Goal: Task Accomplishment & Management: Use online tool/utility

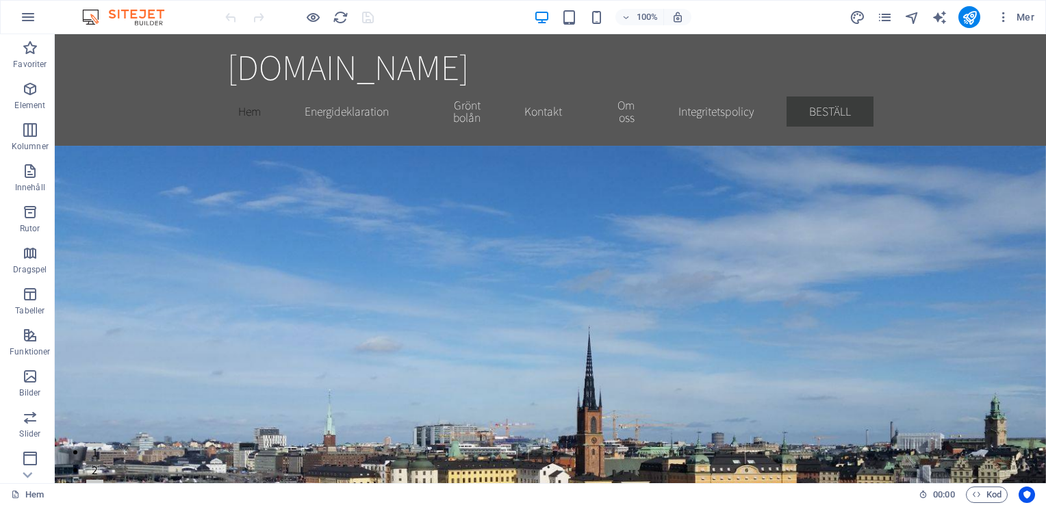
scroll to position [202, 0]
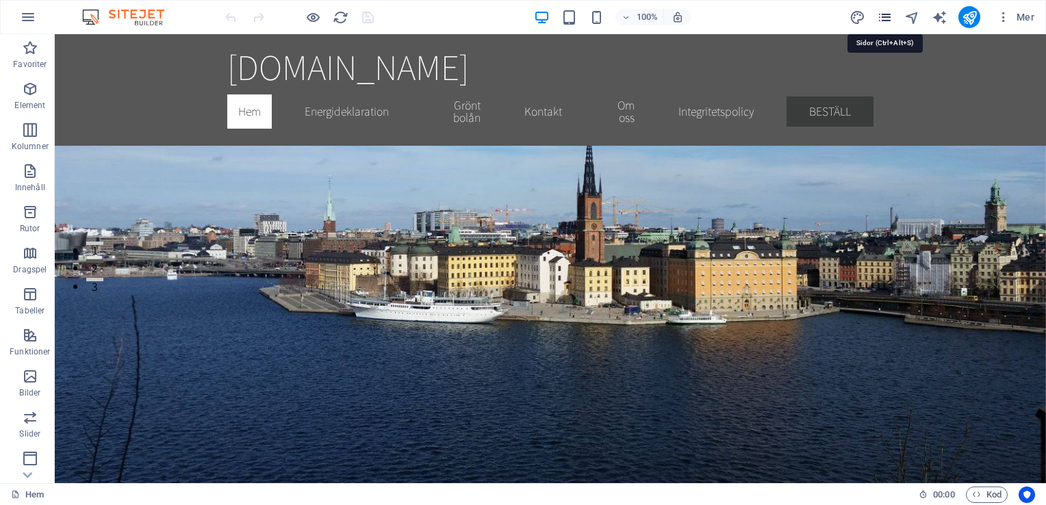
click at [879, 16] on icon "pages" at bounding box center [885, 18] width 16 height 16
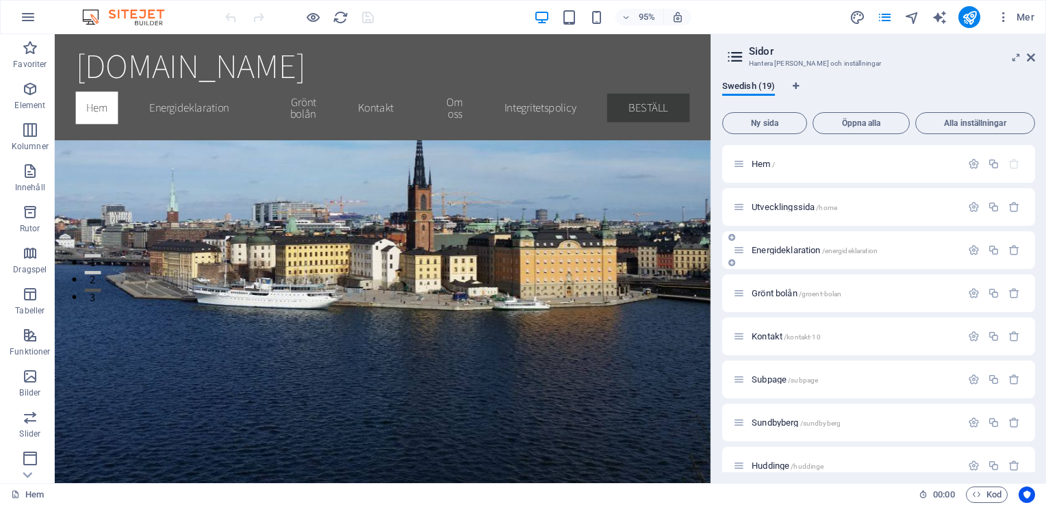
click at [887, 249] on p "Energideklaration /energideklaration" at bounding box center [853, 250] width 205 height 9
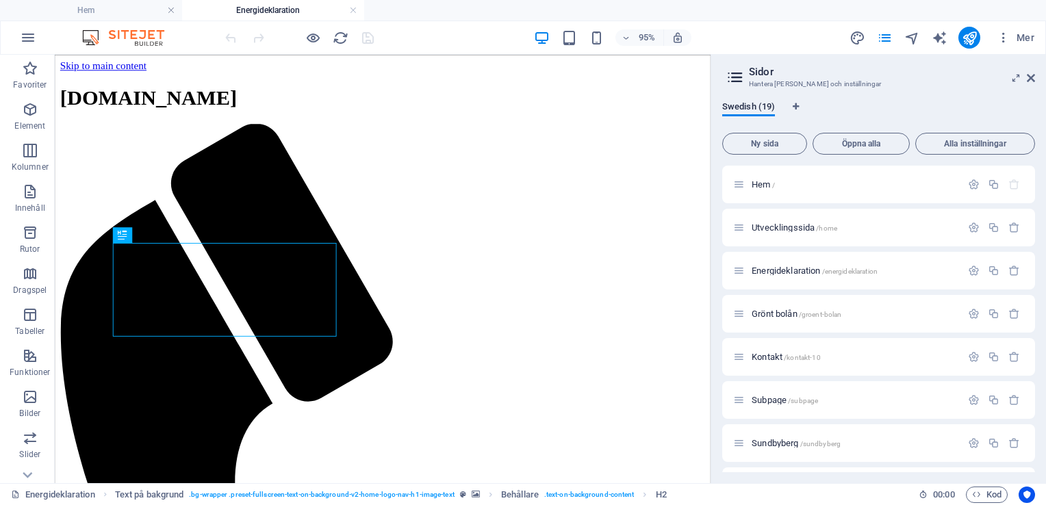
scroll to position [0, 0]
click at [969, 226] on icon "button" at bounding box center [974, 228] width 12 height 12
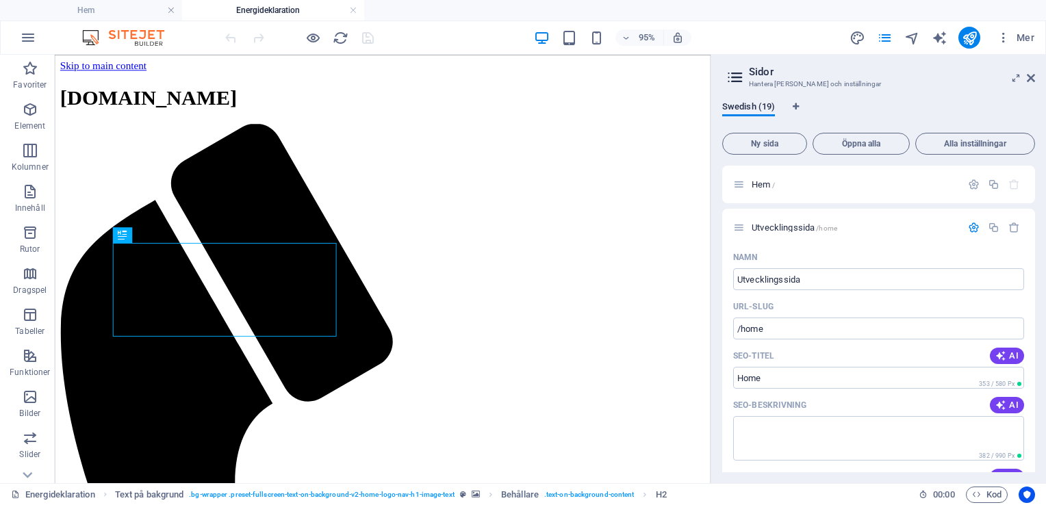
drag, startPoint x: 1035, startPoint y: 202, endPoint x: 1035, endPoint y: 218, distance: 15.8
click at [1035, 218] on div "Swedish (19) Ny sida Öppna alla Alla inställningar Hem / Utvecklingssida /home …" at bounding box center [878, 286] width 335 height 393
click at [818, 437] on textarea "SEO-beskrivning" at bounding box center [878, 438] width 291 height 44
type textarea "Energideklaration för BRF, företag och villa"
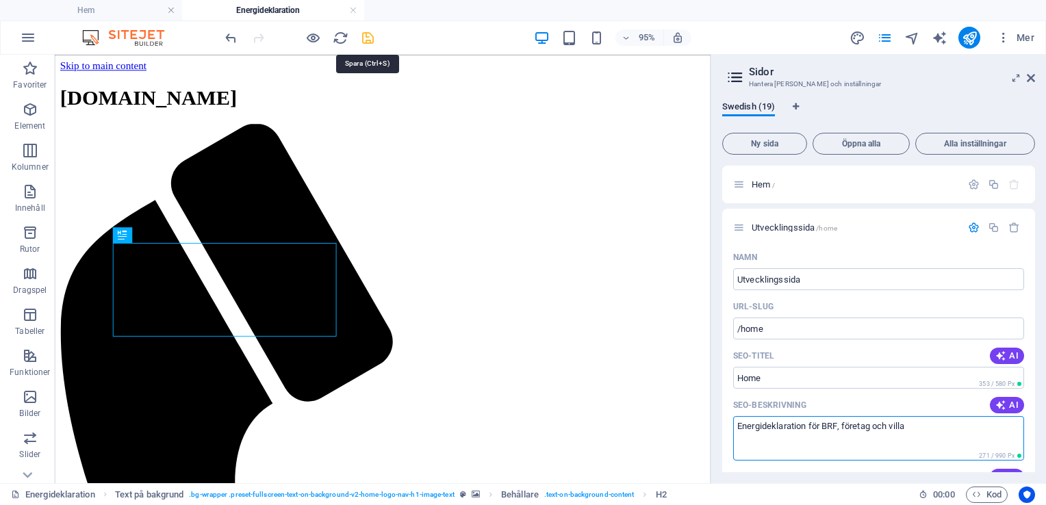
click at [364, 37] on icon "save" at bounding box center [368, 38] width 16 height 16
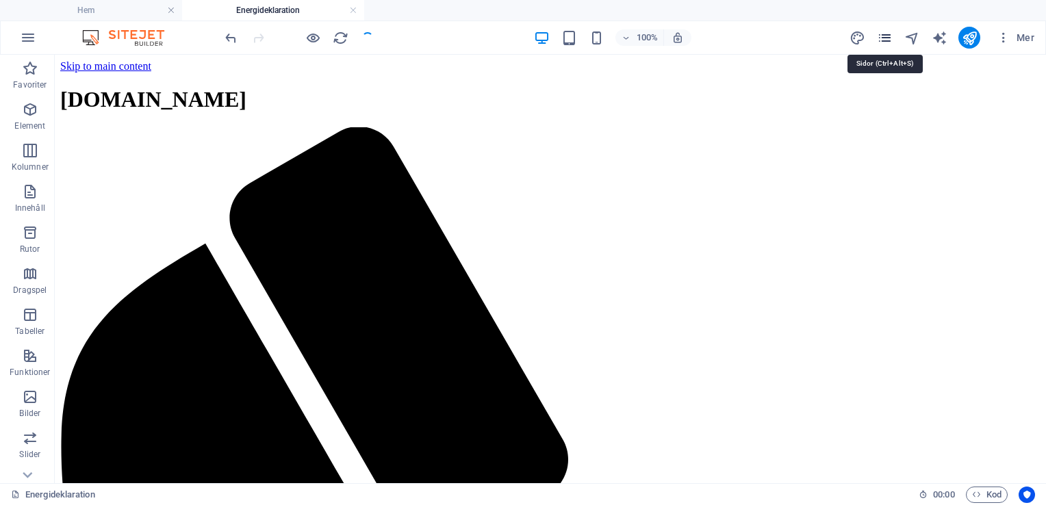
click at [881, 37] on icon "pages" at bounding box center [885, 38] width 16 height 16
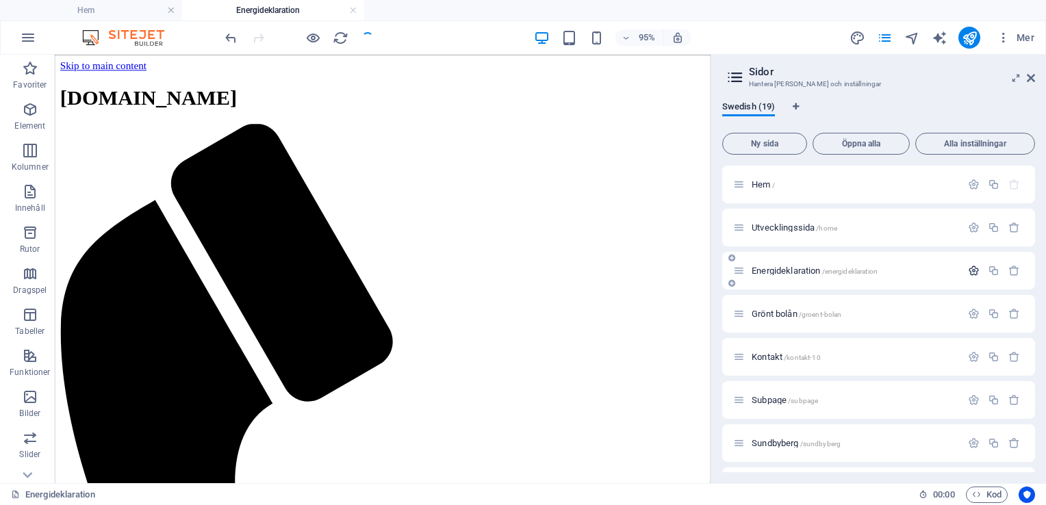
click at [970, 270] on icon "button" at bounding box center [974, 271] width 12 height 12
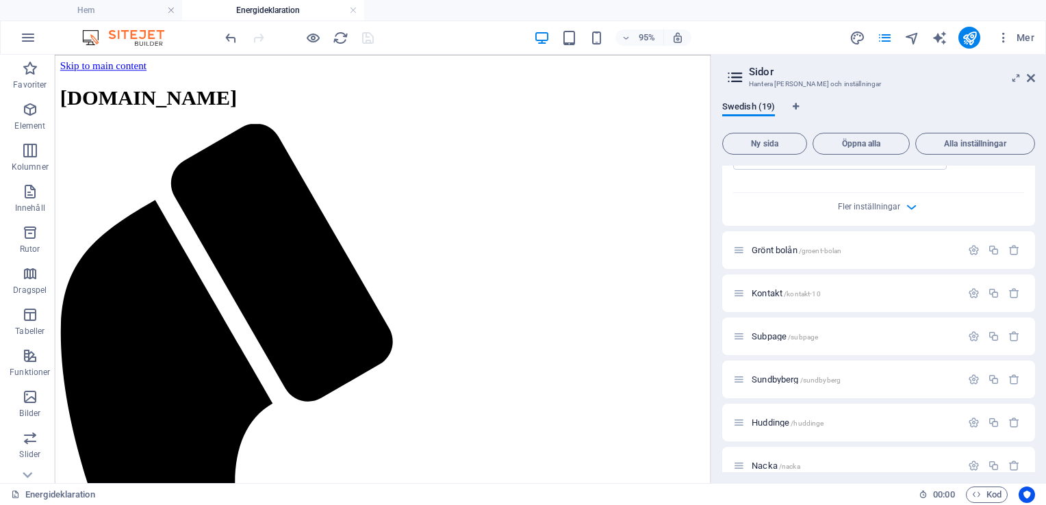
scroll to position [638, 0]
click at [968, 251] on icon "button" at bounding box center [974, 246] width 12 height 12
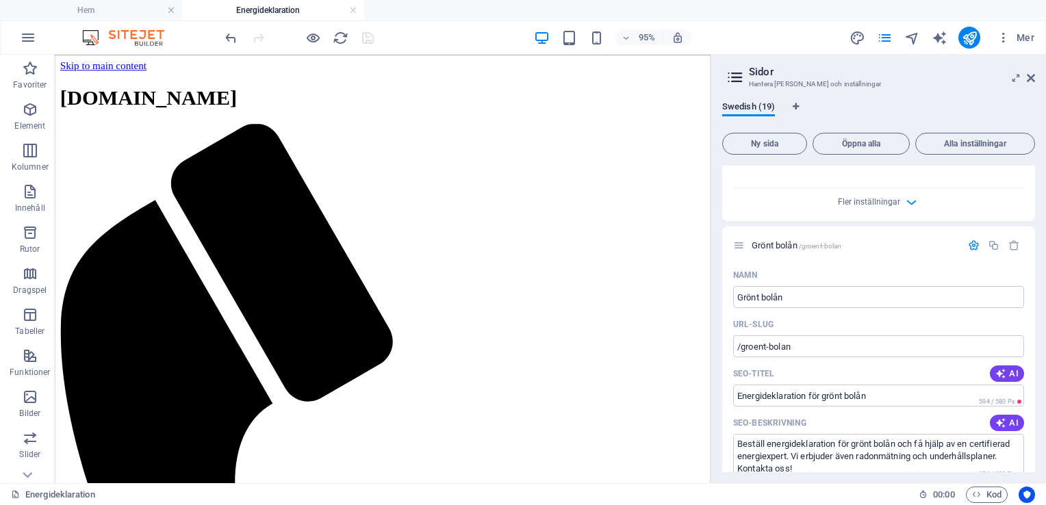
drag, startPoint x: 1034, startPoint y: 298, endPoint x: 1034, endPoint y: 318, distance: 19.2
click at [1034, 318] on div "Hem / Utvecklingssida /home Energideklaration /energideklaration Namn Energidek…" at bounding box center [878, 319] width 313 height 307
drag, startPoint x: 1035, startPoint y: 298, endPoint x: 1035, endPoint y: 311, distance: 13.0
click at [1035, 311] on div "Swedish (19) Ny sida Öppna alla Alla inställningar Hem / Utvecklingssida /home …" at bounding box center [878, 286] width 335 height 393
drag, startPoint x: 1034, startPoint y: 289, endPoint x: 1033, endPoint y: 299, distance: 9.6
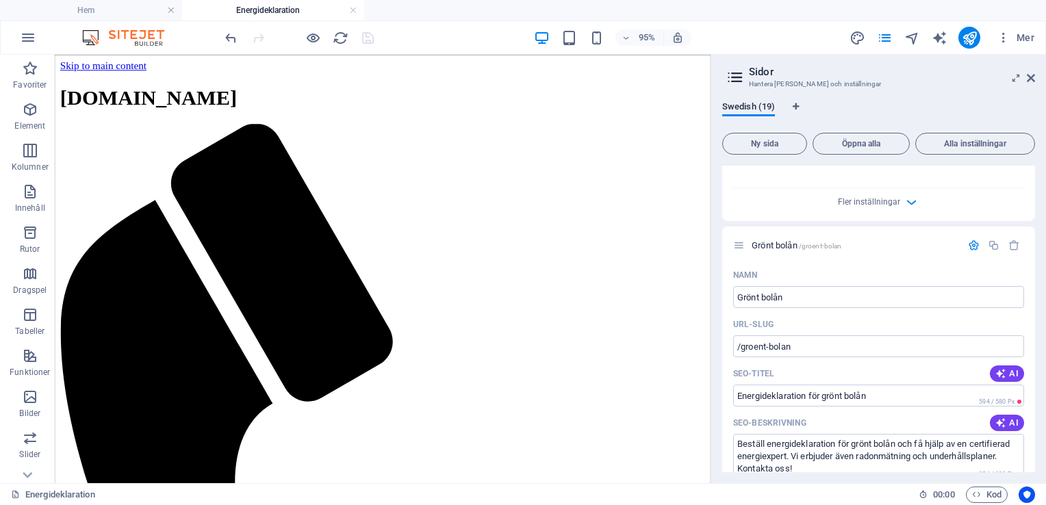
click at [1033, 299] on div "Hem / Utvecklingssida /home Energideklaration /energideklaration Namn Energidek…" at bounding box center [878, 319] width 313 height 307
click at [917, 467] on textarea "Beställ energideklaration för grönt bolån och få hjälp av en certifierad energi…" at bounding box center [878, 456] width 291 height 44
drag, startPoint x: 1035, startPoint y: 300, endPoint x: 1032, endPoint y: 324, distance: 24.1
click at [1032, 324] on div "Swedish (19) Ny sida Öppna alla Alla inställningar Hem / Utvecklingssida /home …" at bounding box center [878, 286] width 335 height 393
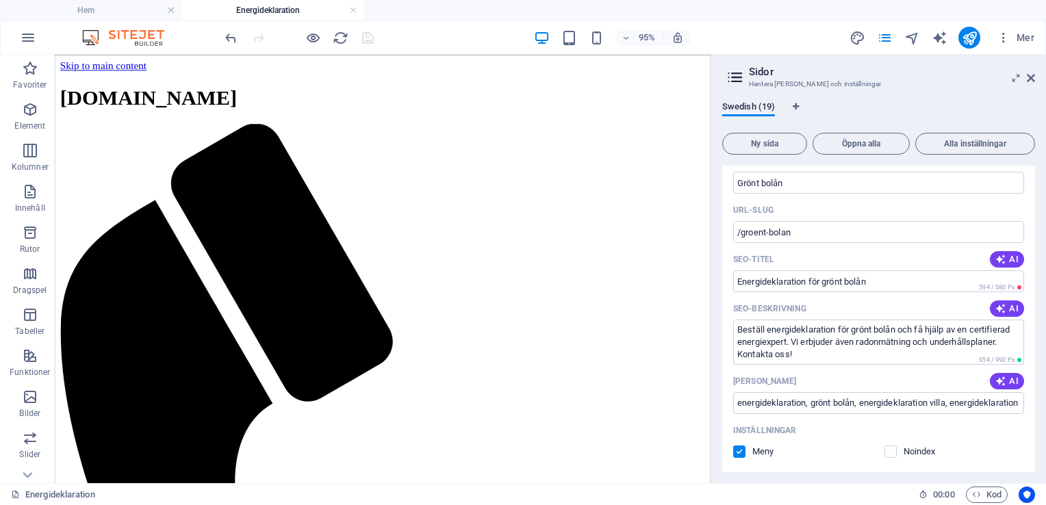
scroll to position [759, 0]
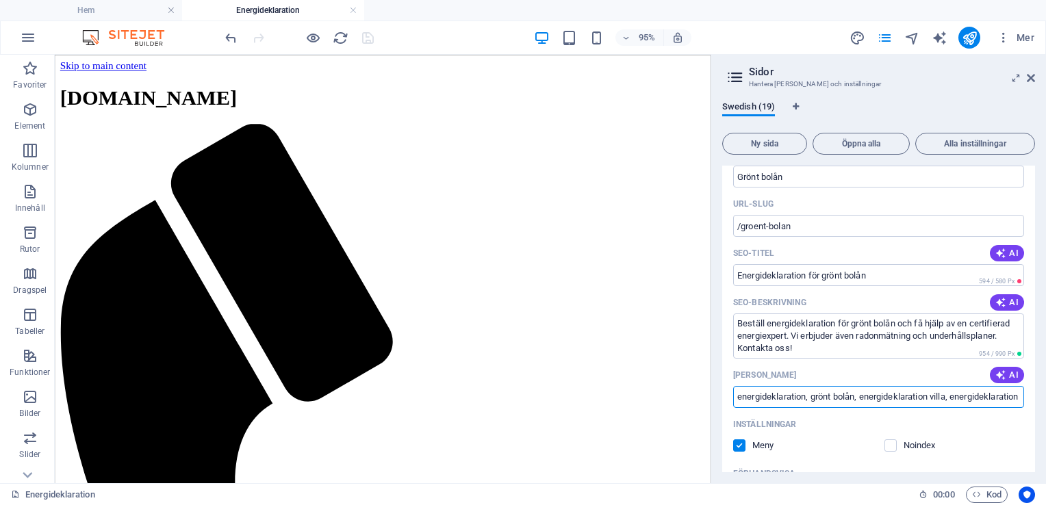
click at [813, 408] on input "energideklaration, grönt bolån, energideklaration villa, energideklaration pris…" at bounding box center [878, 397] width 291 height 22
type input "energideklaration, energideklaration villa, grönt bolån, energideklaration vill…"
click at [367, 36] on icon "save" at bounding box center [368, 38] width 16 height 16
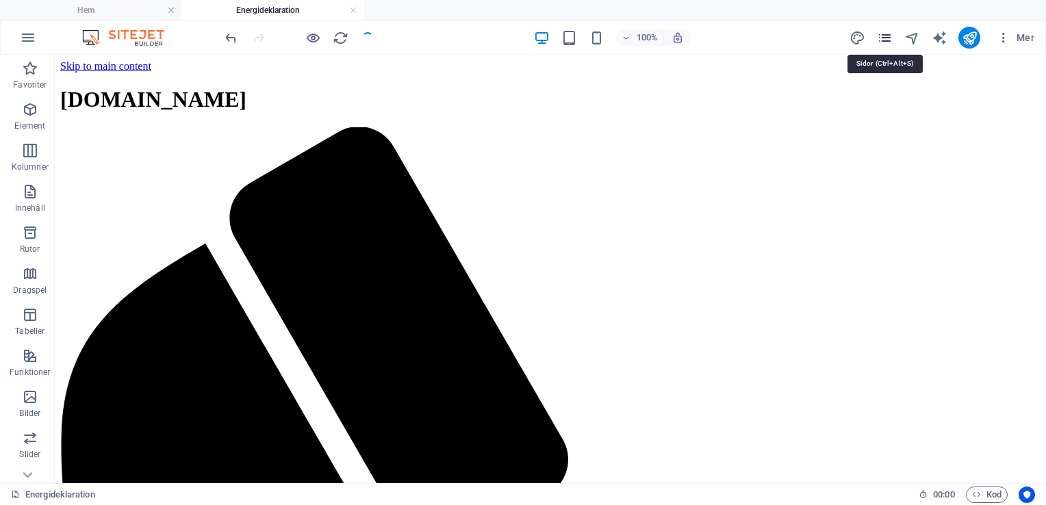
click at [890, 35] on icon "pages" at bounding box center [885, 38] width 16 height 16
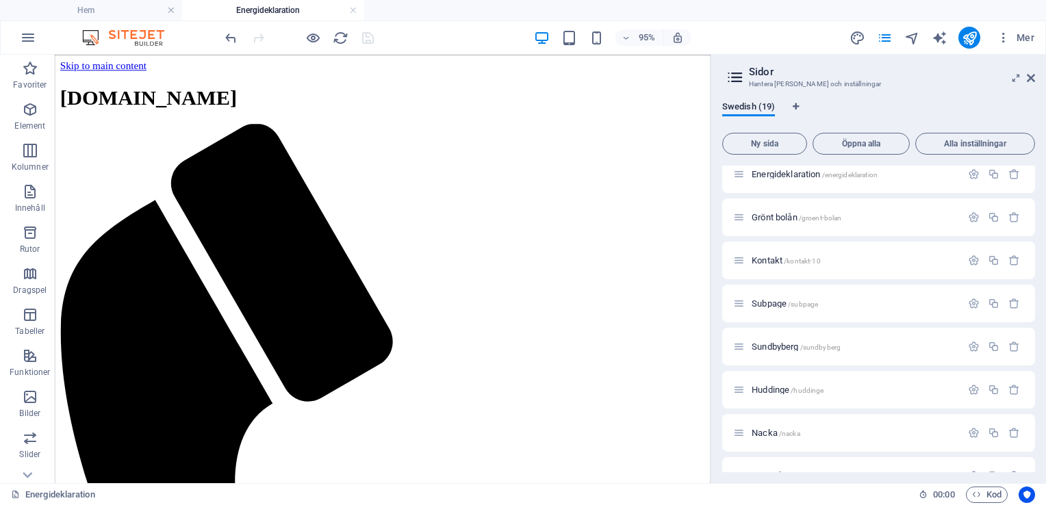
scroll to position [94, 0]
click at [970, 261] on icon "button" at bounding box center [974, 263] width 12 height 12
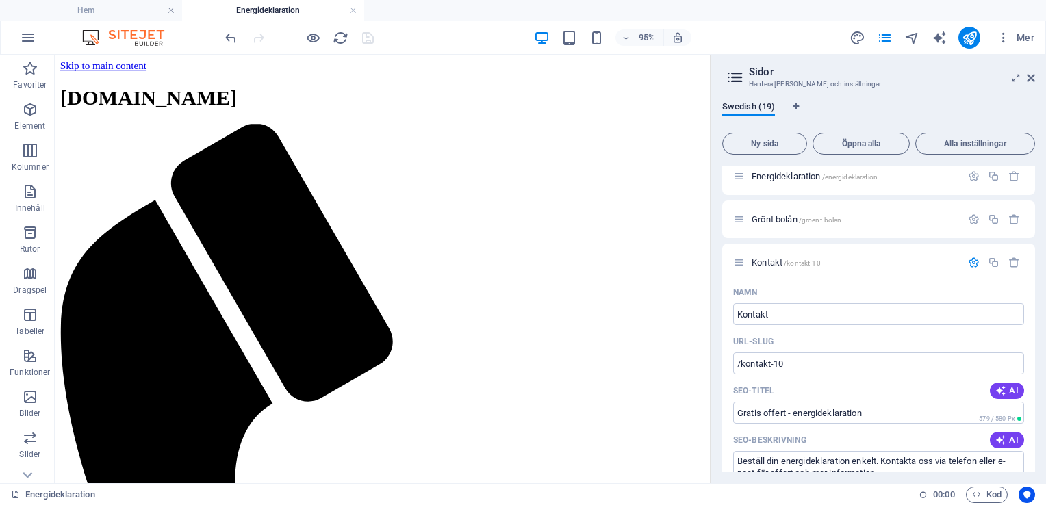
drag, startPoint x: 1034, startPoint y: 245, endPoint x: 1033, endPoint y: 258, distance: 13.0
click at [1033, 258] on div "Hem / Utvecklingssida /home Energideklaration /energideklaration Grönt bolån /g…" at bounding box center [878, 319] width 313 height 307
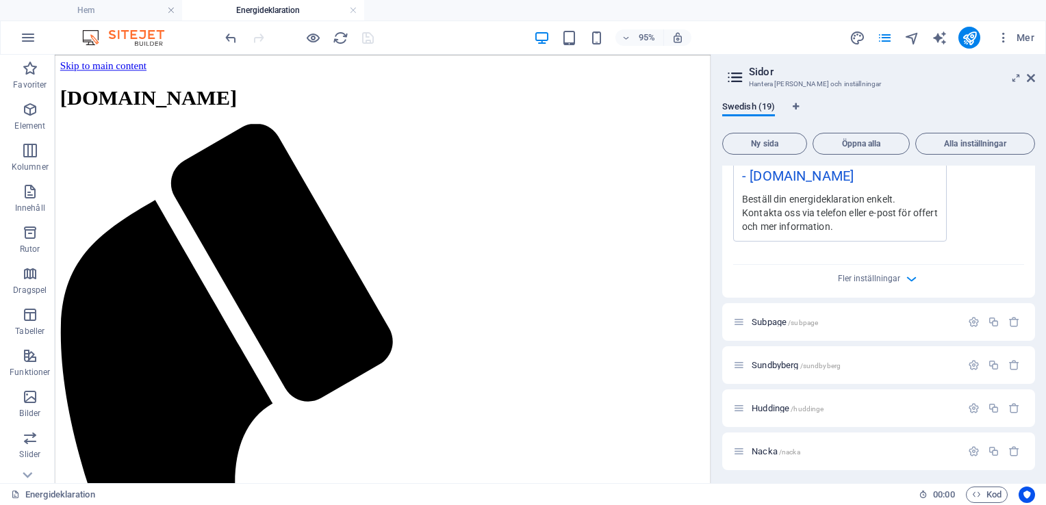
scroll to position [637, 0]
click at [968, 368] on icon "button" at bounding box center [974, 363] width 12 height 12
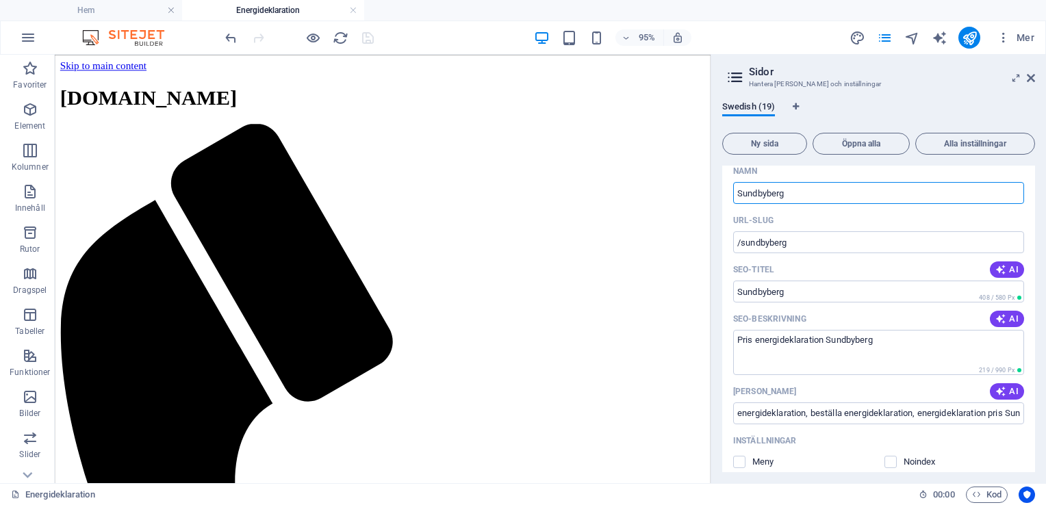
scroll to position [861, 0]
click at [877, 363] on textarea "Pris energideklaration Sundbyberg" at bounding box center [878, 349] width 291 height 44
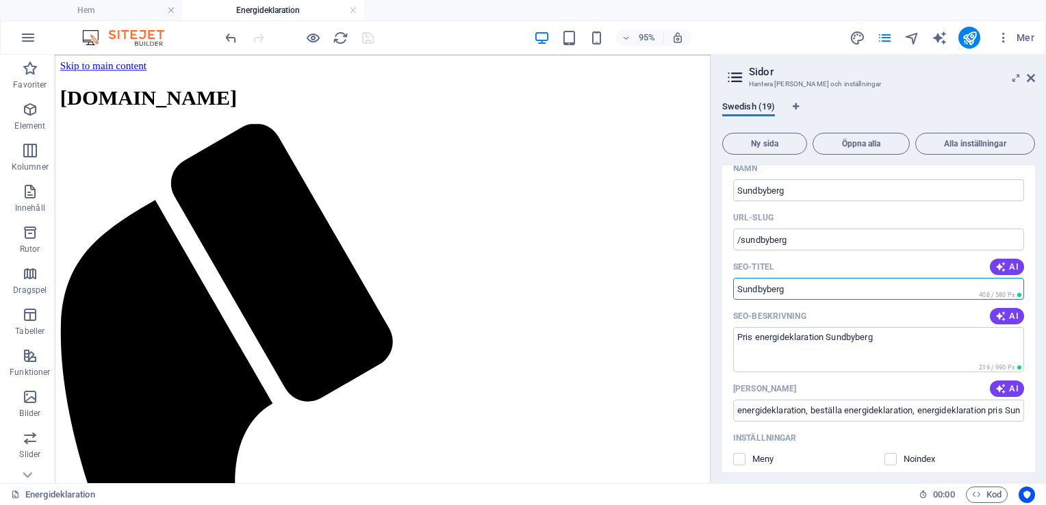
click at [736, 300] on input "Sundbyberg" at bounding box center [878, 289] width 291 height 22
type input "Energideklaration Sundbyberg"
click at [367, 34] on icon "save" at bounding box center [368, 38] width 16 height 16
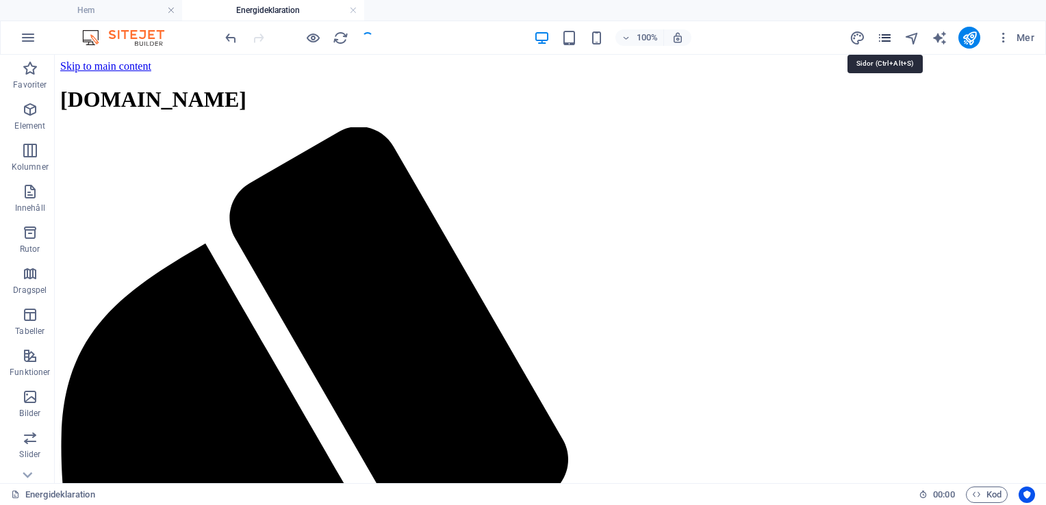
click at [881, 39] on icon "pages" at bounding box center [885, 38] width 16 height 16
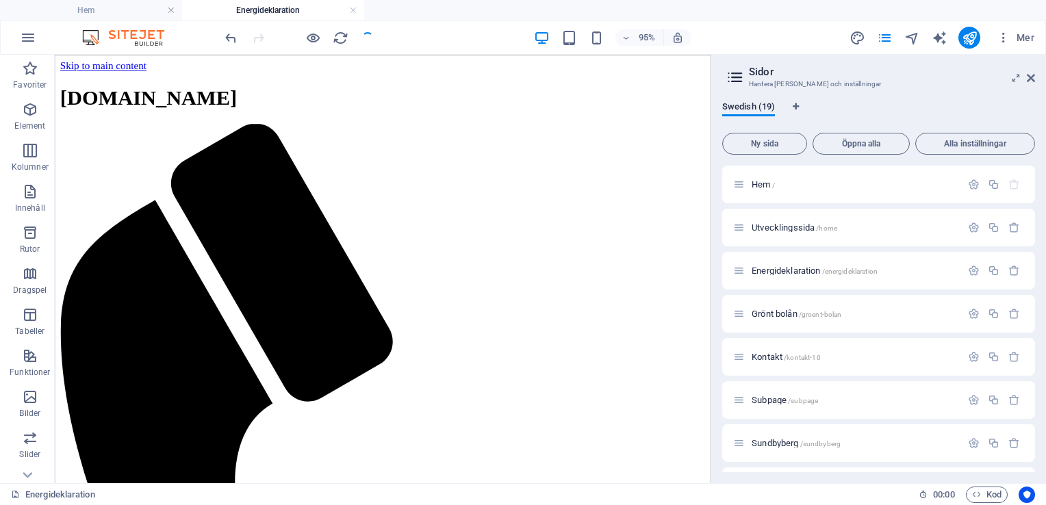
drag, startPoint x: 1035, startPoint y: 220, endPoint x: 1048, endPoint y: 352, distance: 132.7
click at [1045, 352] on html "[DOMAIN_NAME] Hem Energideklaration Favoriter Element Kolumner Innehåll Rutor D…" at bounding box center [523, 252] width 1046 height 505
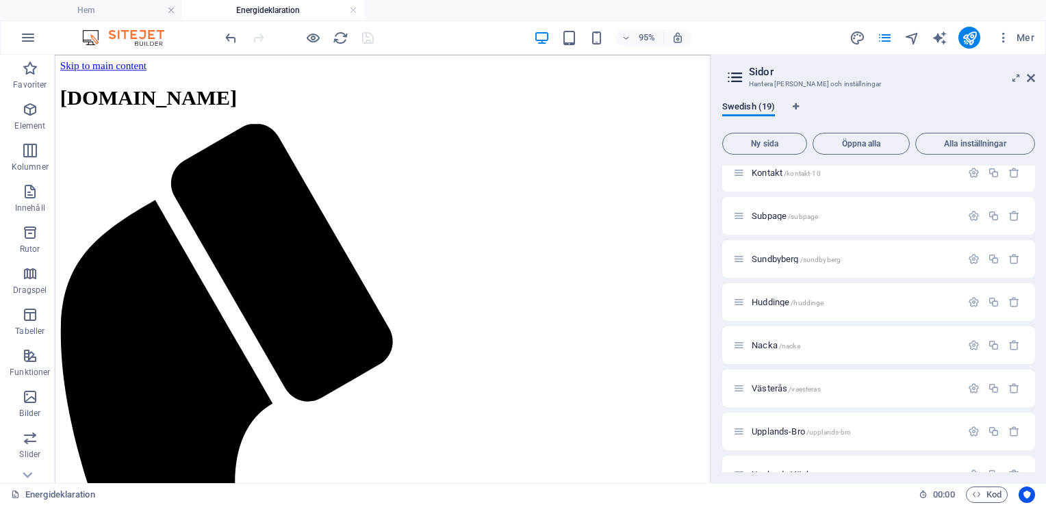
scroll to position [187, 0]
click at [968, 256] on icon "button" at bounding box center [974, 256] width 12 height 12
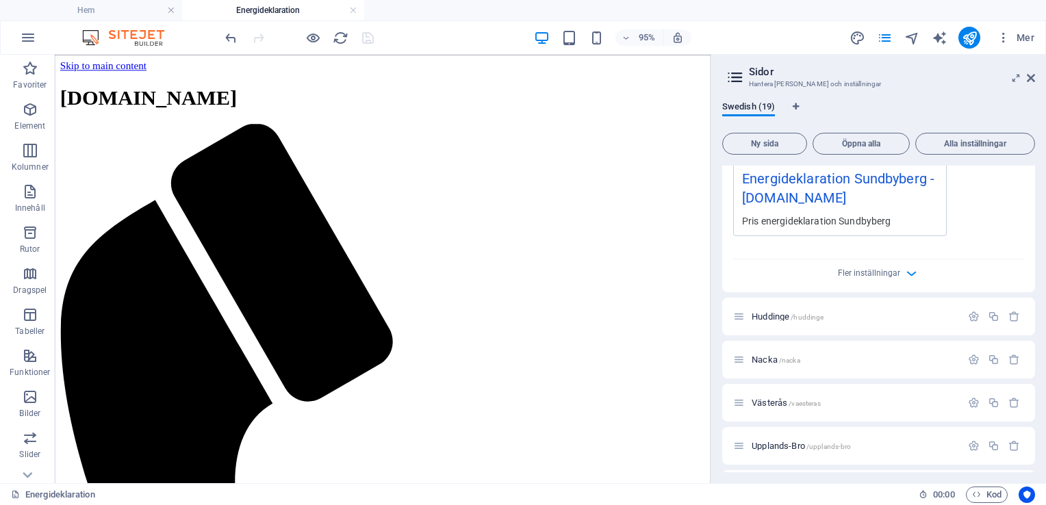
scroll to position [706, 0]
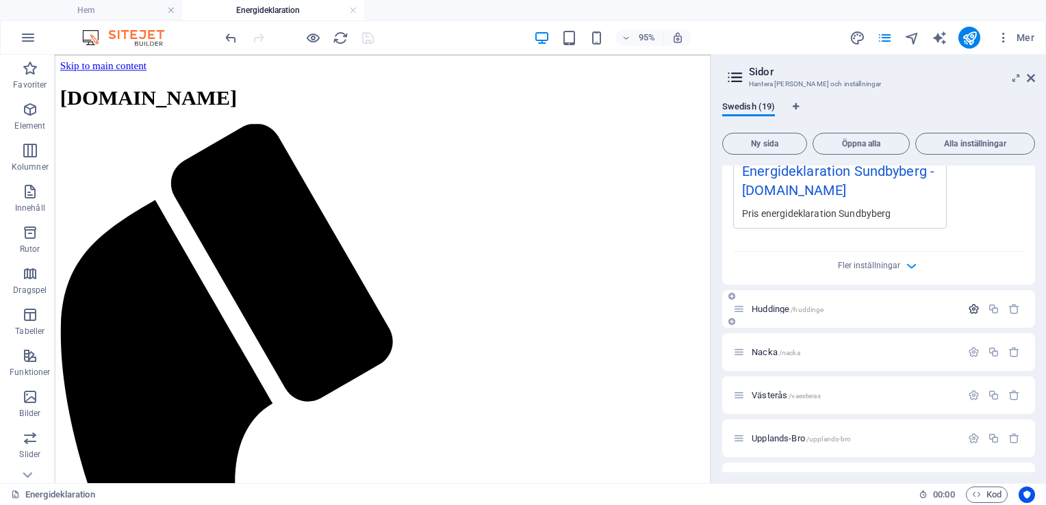
click at [968, 313] on icon "button" at bounding box center [974, 309] width 12 height 12
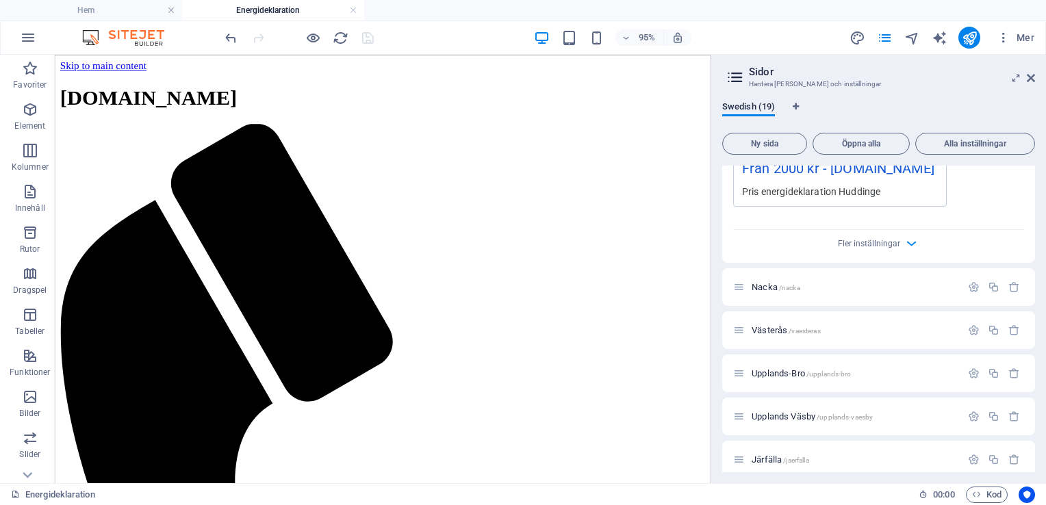
scroll to position [1304, 0]
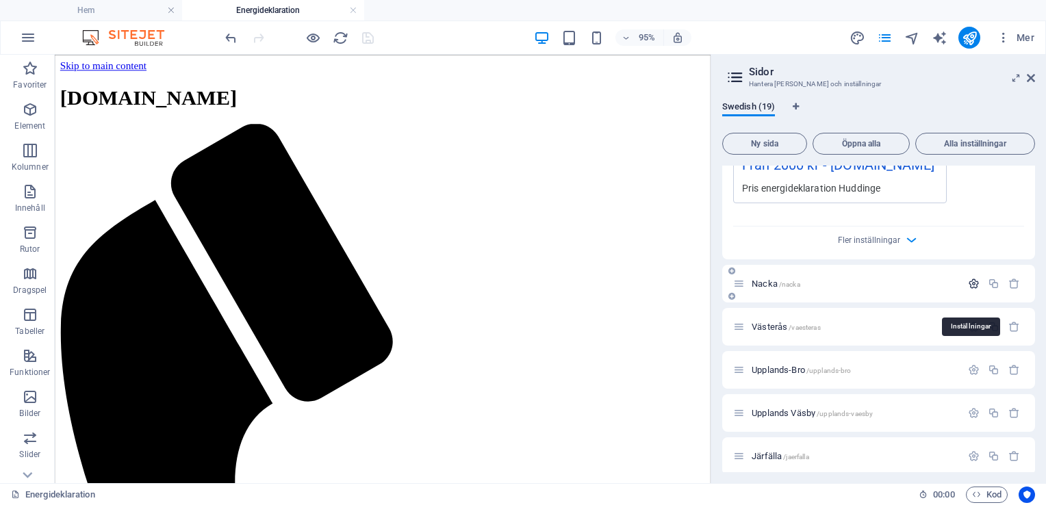
click at [972, 289] on icon "button" at bounding box center [974, 284] width 12 height 12
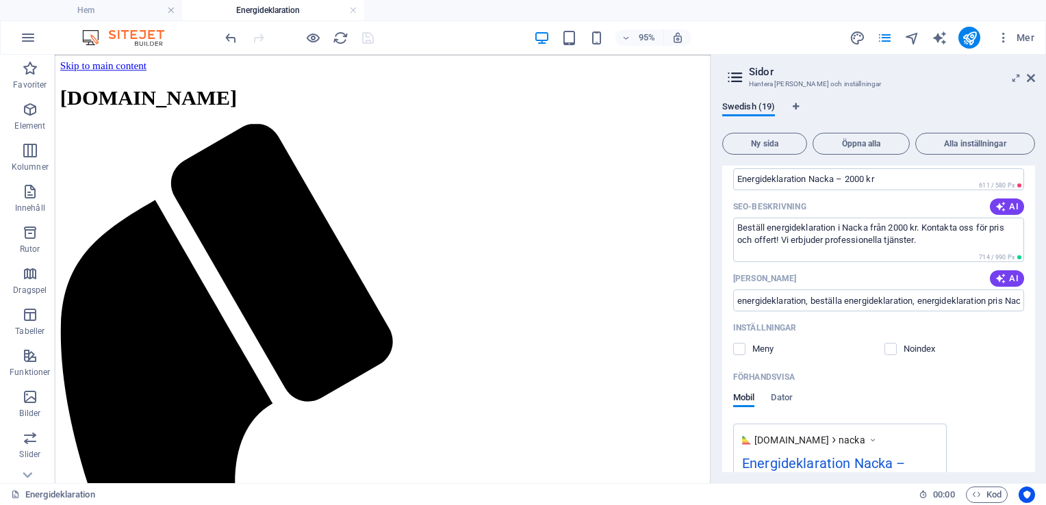
scroll to position [1541, 0]
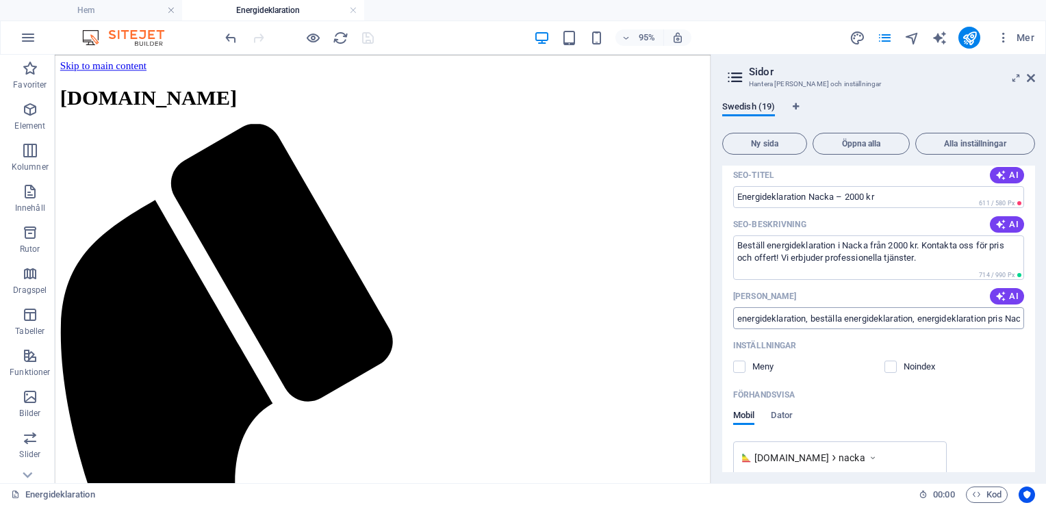
click at [841, 329] on input "energideklaration, beställa energideklaration, energideklaration pris Nacka, en…" at bounding box center [878, 318] width 291 height 22
drag, startPoint x: 1034, startPoint y: 381, endPoint x: 1029, endPoint y: 409, distance: 28.5
click at [1029, 409] on div "Hem / Utvecklingssida /home Energideklaration /energideklaration Grönt bolån /g…" at bounding box center [878, 319] width 313 height 307
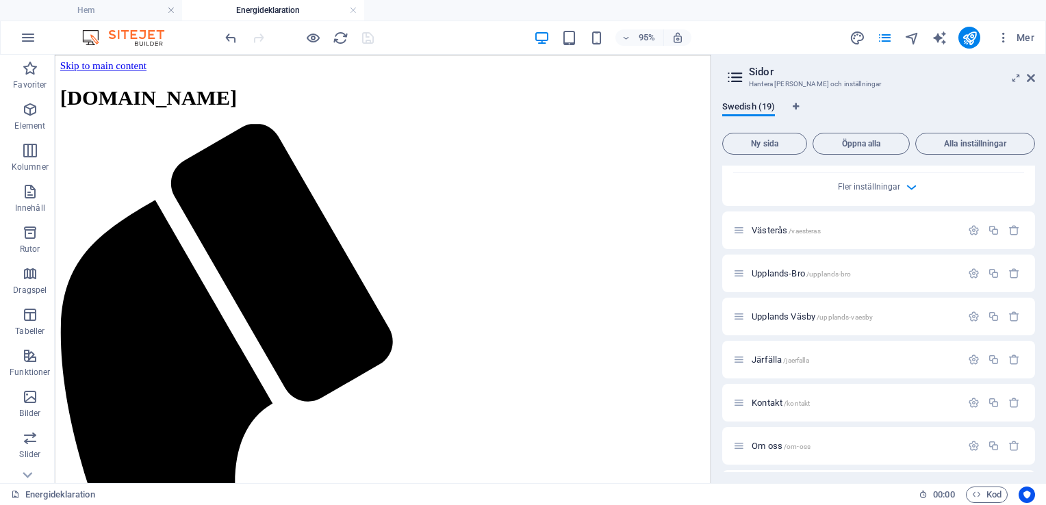
scroll to position [1992, 0]
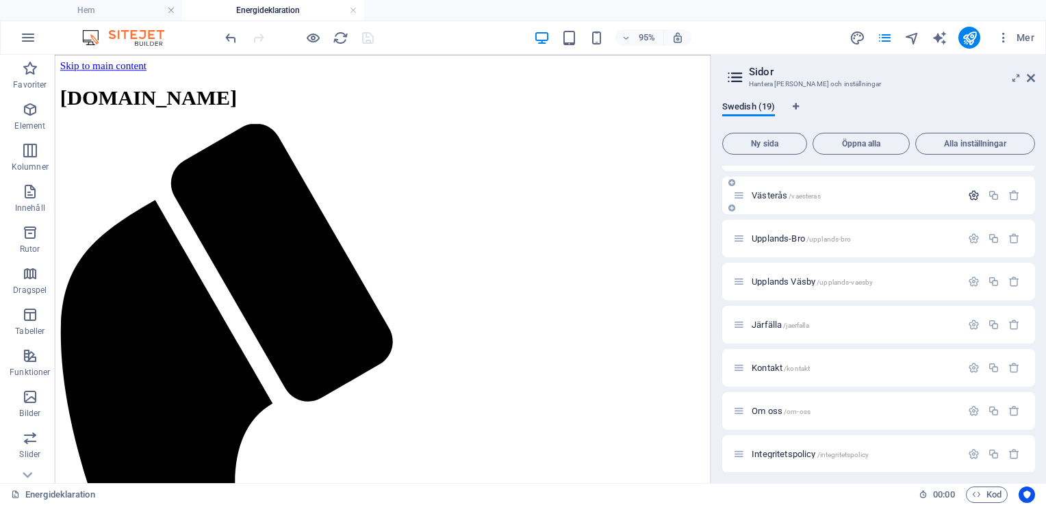
click at [968, 201] on icon "button" at bounding box center [974, 196] width 12 height 12
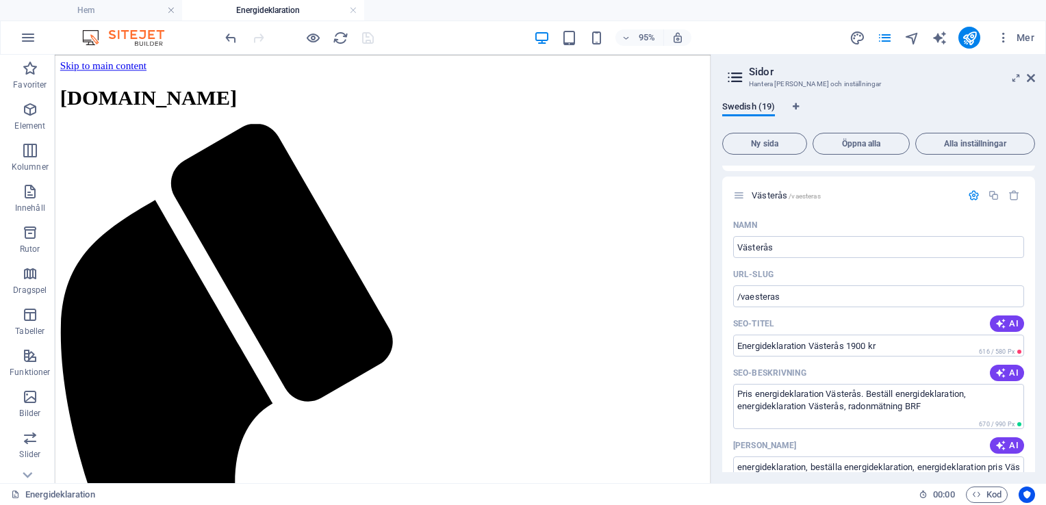
drag, startPoint x: 1035, startPoint y: 385, endPoint x: 1035, endPoint y: 401, distance: 16.4
click at [1035, 401] on div "Swedish (19) Ny sida Öppna alla Alla inställningar Hem / Utvecklingssida /home …" at bounding box center [878, 286] width 335 height 393
drag, startPoint x: 1035, startPoint y: 379, endPoint x: 1034, endPoint y: 392, distance: 13.0
click at [1034, 392] on div "Swedish (19) Ny sida Öppna alla Alla inställningar Hem / Utvecklingssida /home …" at bounding box center [878, 286] width 335 height 393
drag, startPoint x: 1035, startPoint y: 379, endPoint x: 1023, endPoint y: 409, distance: 32.5
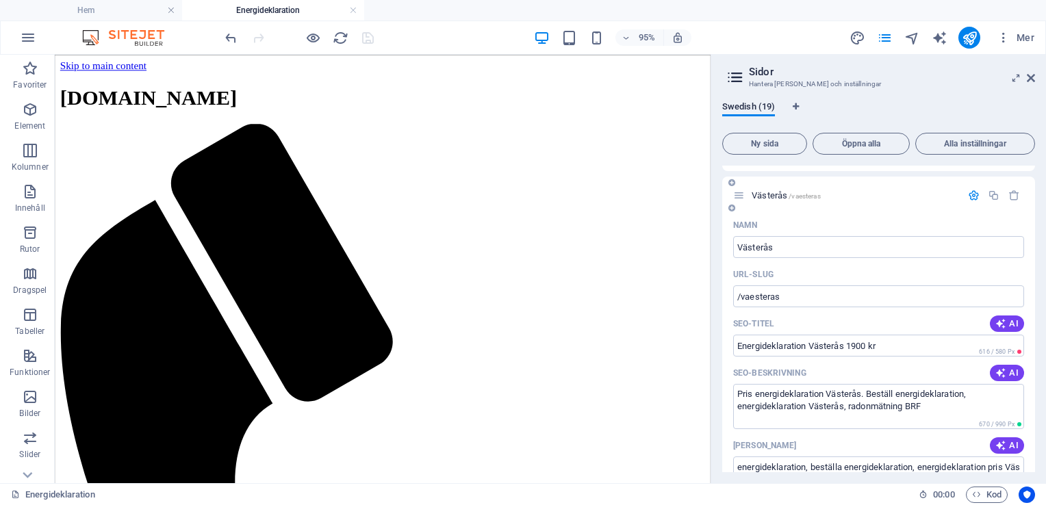
click at [1023, 409] on div "Swedish (19) Ny sida Öppna alla Alla inställningar Hem / Utvecklingssida /home …" at bounding box center [878, 286] width 335 height 393
drag, startPoint x: 1035, startPoint y: 380, endPoint x: 1030, endPoint y: 417, distance: 37.3
click at [1030, 417] on div "Swedish (19) Ny sida Öppna alla Alla inställningar Hem / Utvecklingssida /home …" at bounding box center [878, 286] width 335 height 393
click at [968, 201] on icon "button" at bounding box center [974, 196] width 12 height 12
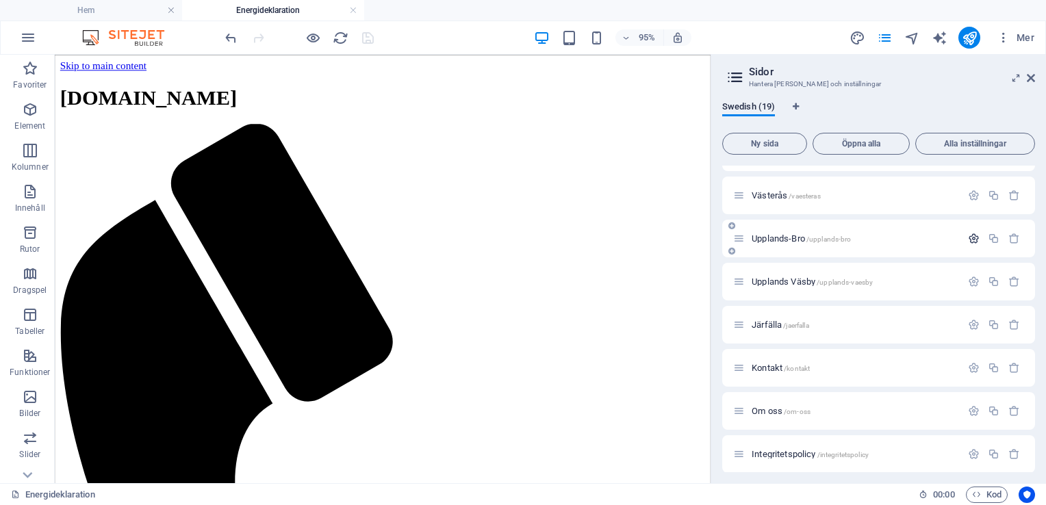
click at [968, 244] on icon "button" at bounding box center [974, 239] width 12 height 12
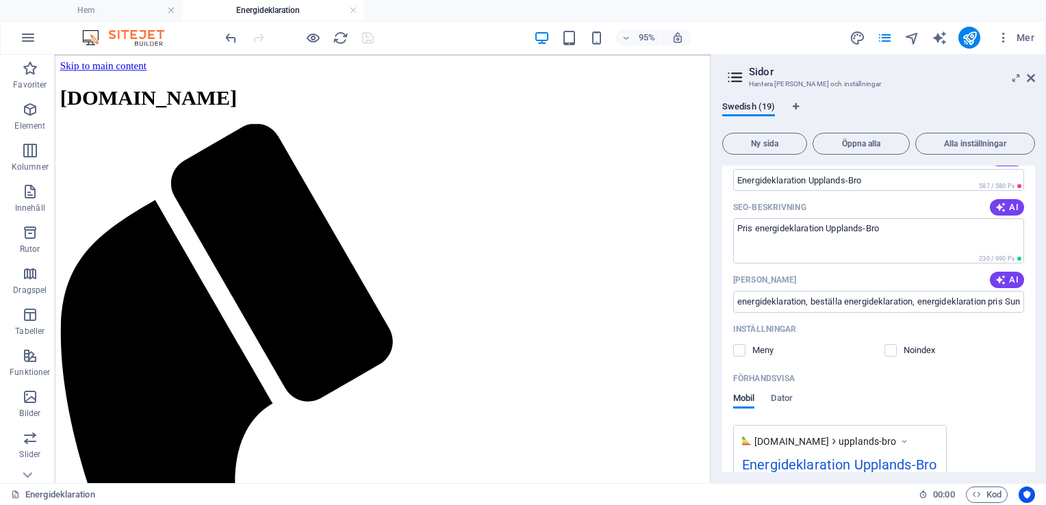
scroll to position [2206, 0]
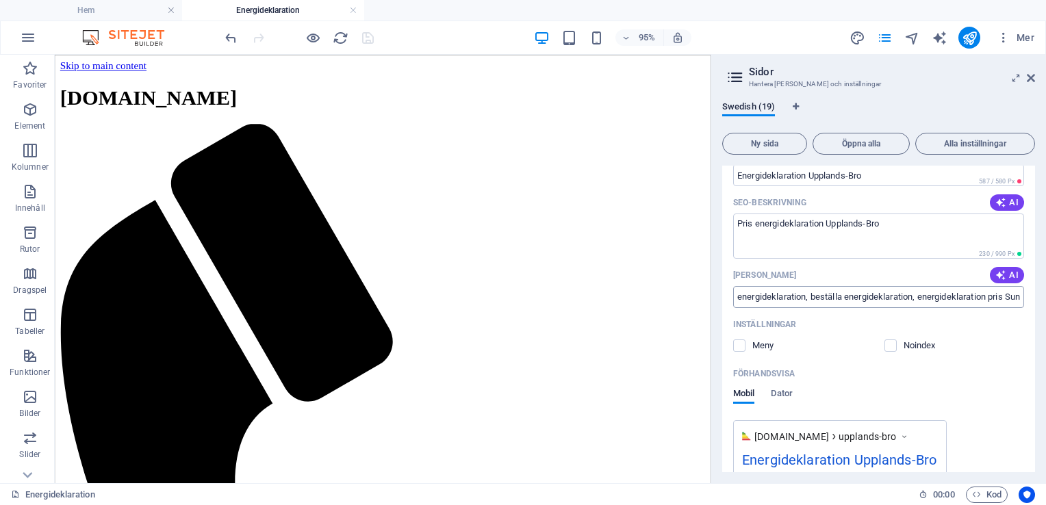
click at [968, 308] on input "energideklaration, beställa energideklaration, energideklaration pris Sundbyber…" at bounding box center [878, 297] width 291 height 22
type input "energideklaration, beställa energideklaration, energideklaration pris Upplands-…"
click at [365, 40] on icon "save" at bounding box center [368, 38] width 16 height 16
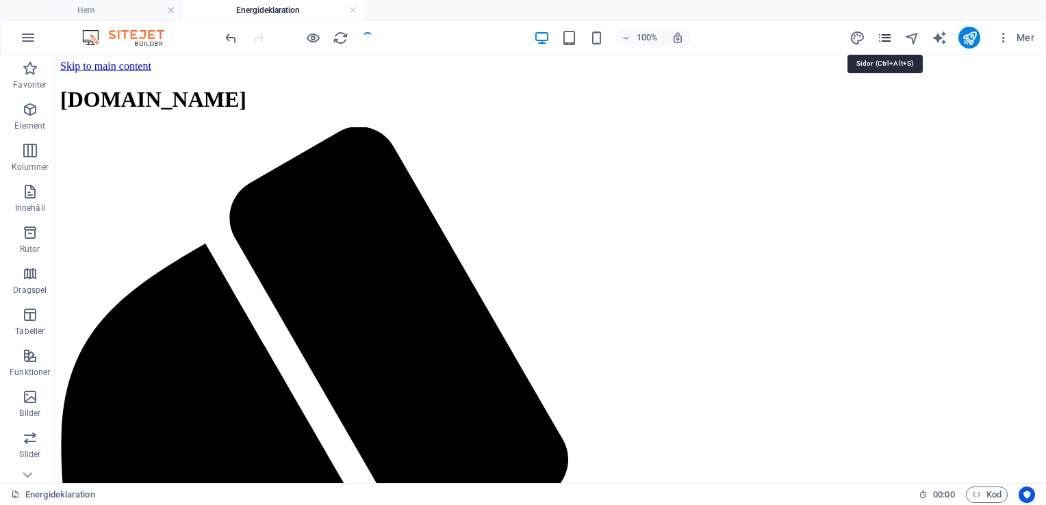
click at [887, 31] on icon "pages" at bounding box center [885, 38] width 16 height 16
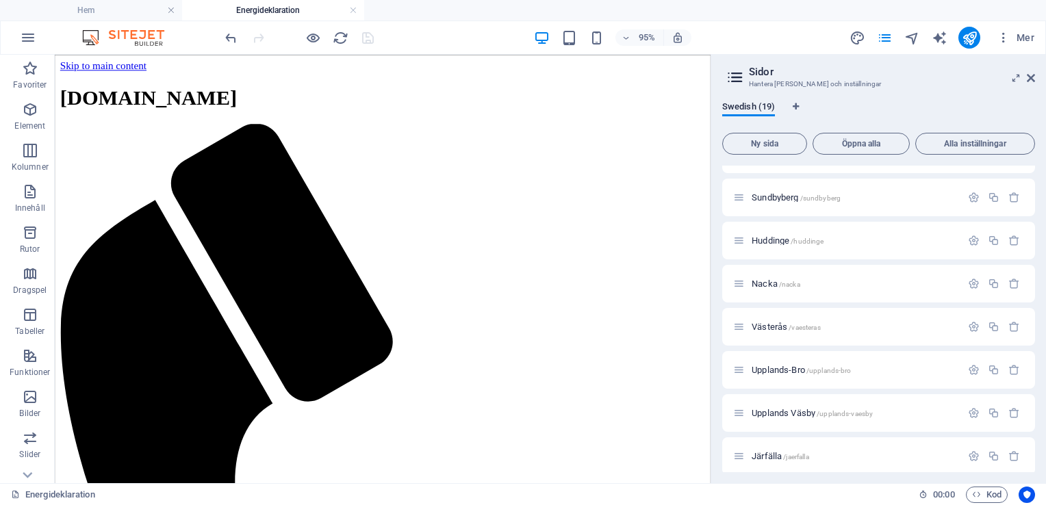
scroll to position [255, 0]
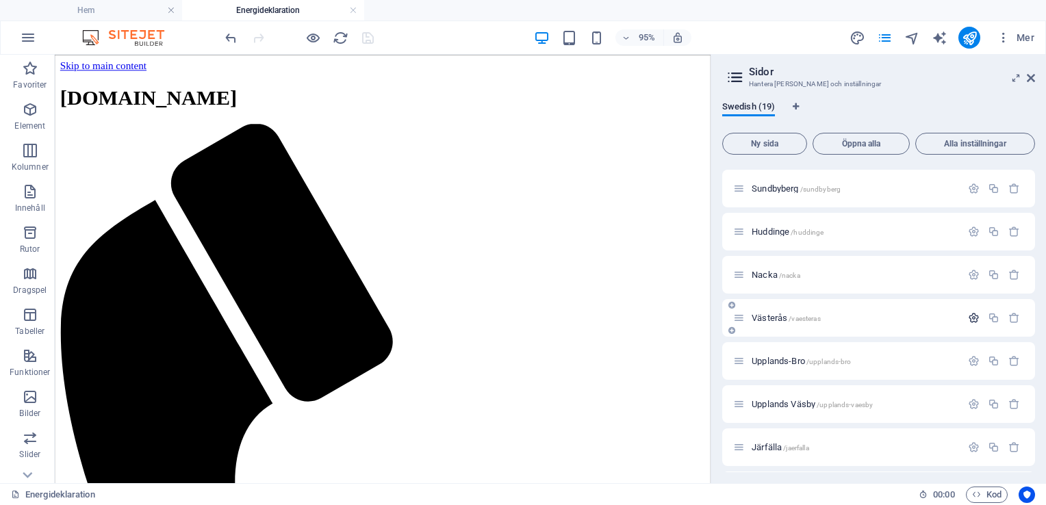
click at [969, 322] on icon "button" at bounding box center [974, 318] width 12 height 12
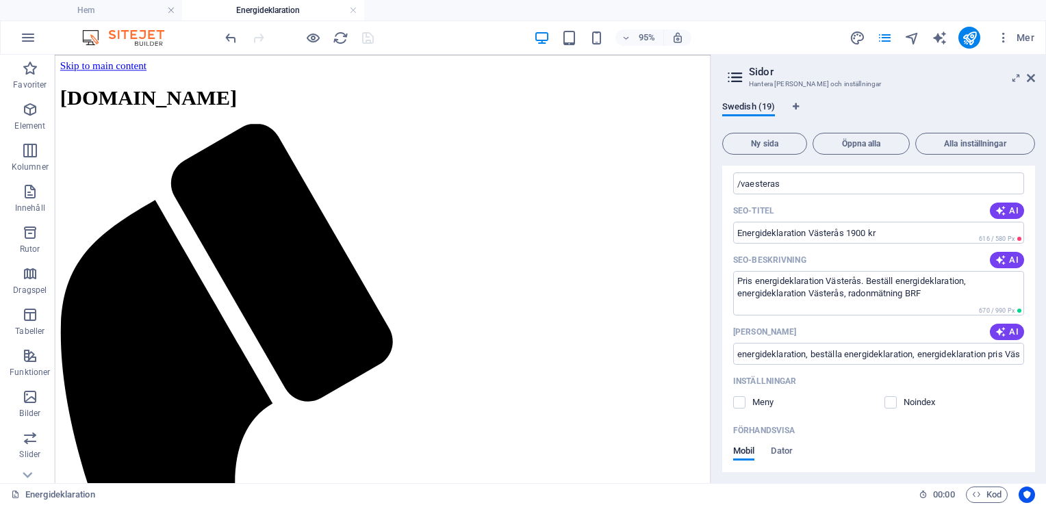
scroll to position [510, 0]
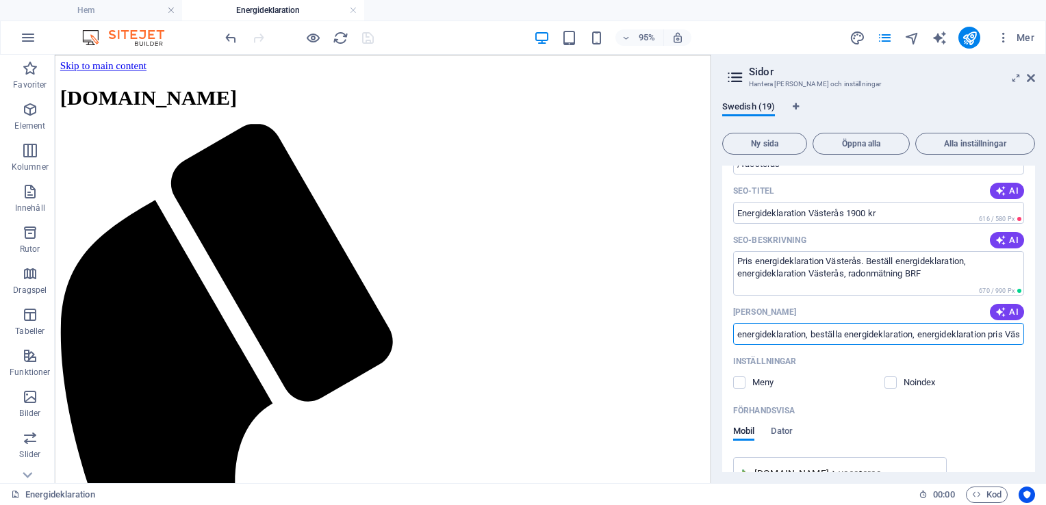
click at [946, 336] on input "energideklaration, beställa energideklaration, energideklaration pris Västerås,…" at bounding box center [878, 334] width 291 height 22
type input "energideklaration, beställa energideklaration, energideklaration pris Västerås,…"
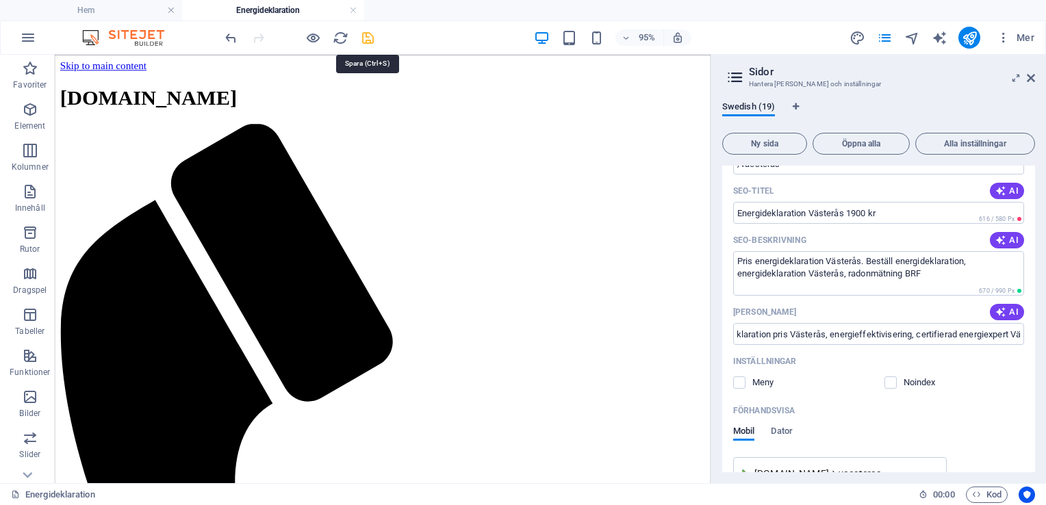
drag, startPoint x: 364, startPoint y: 39, endPoint x: 588, endPoint y: 50, distance: 224.0
click at [364, 39] on icon "save" at bounding box center [368, 38] width 16 height 16
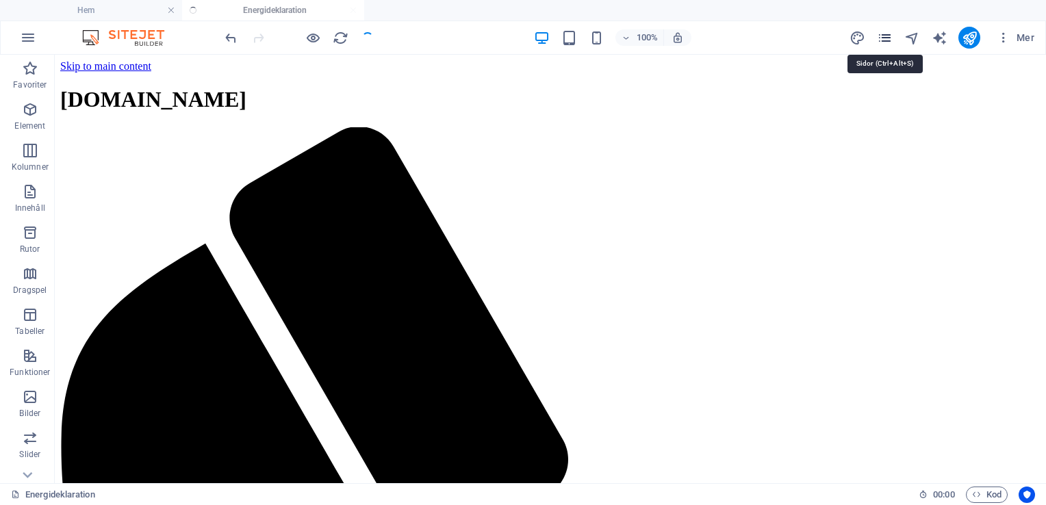
click at [884, 37] on icon "pages" at bounding box center [885, 38] width 16 height 16
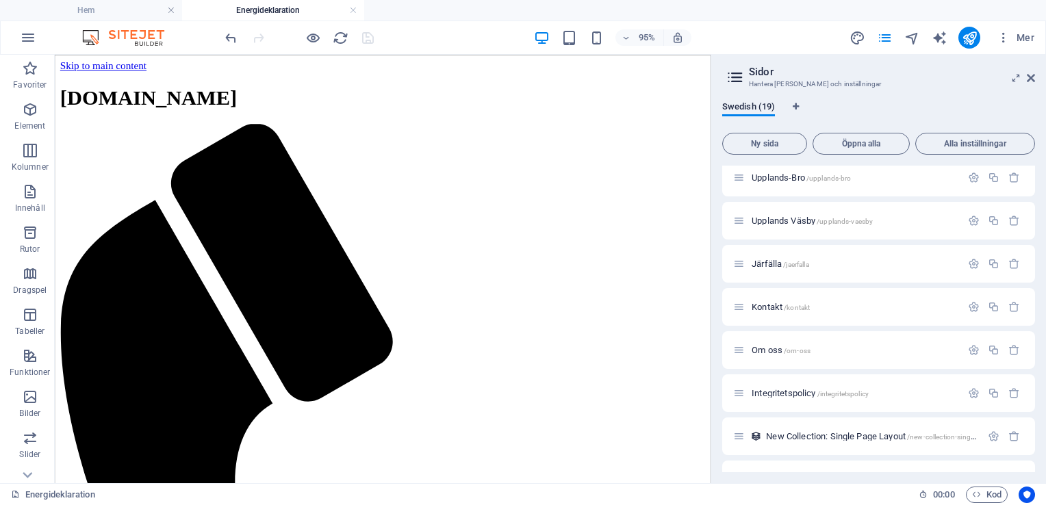
scroll to position [512, 0]
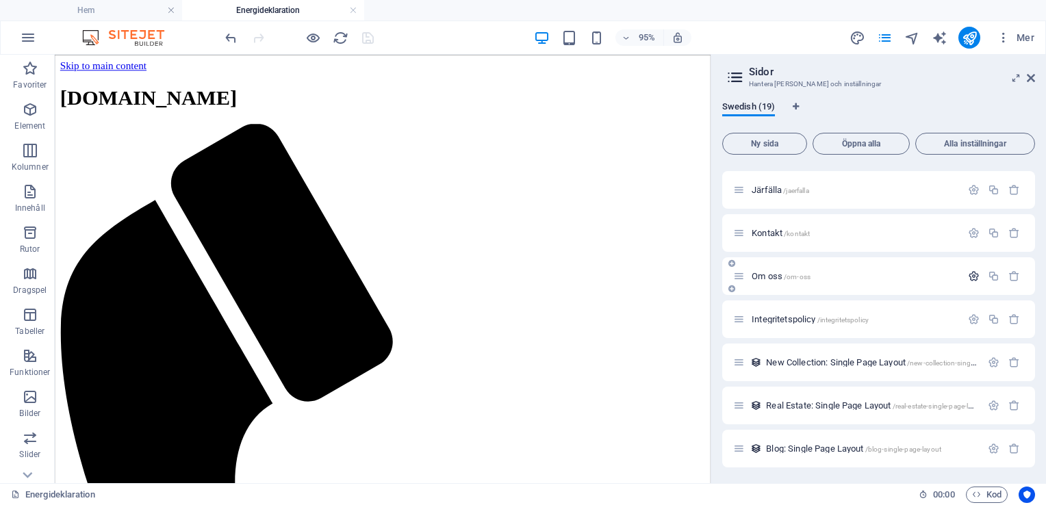
click at [970, 274] on icon "button" at bounding box center [974, 276] width 12 height 12
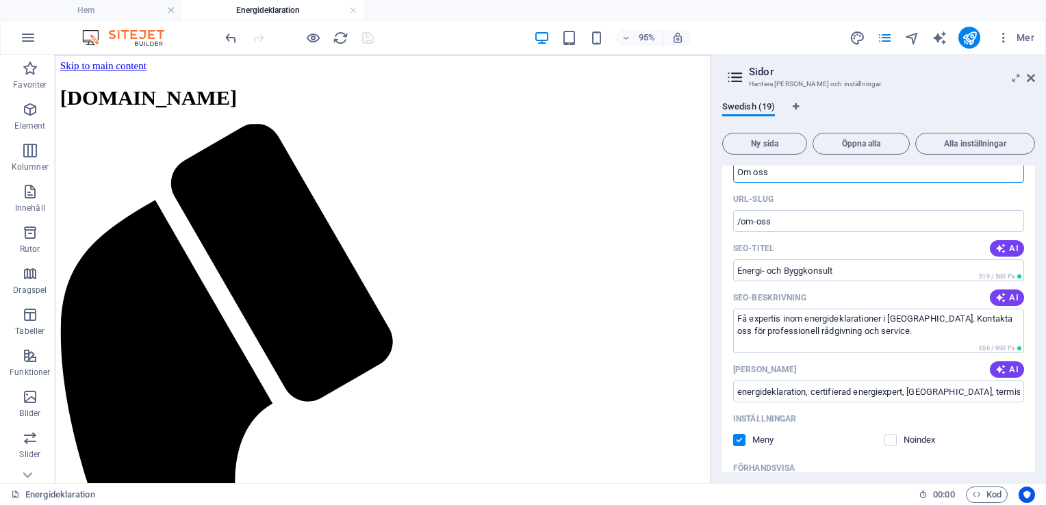
scroll to position [673, 0]
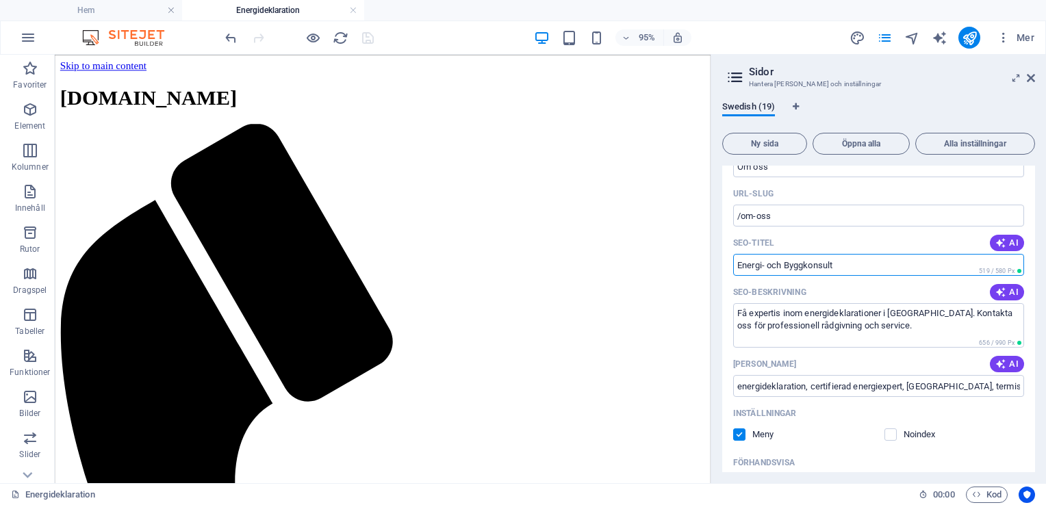
click at [734, 264] on input "Energi- och Byggkonsult" at bounding box center [878, 265] width 291 height 22
type input "Certifierad energiexpert, Energi- och Byggkonsult"
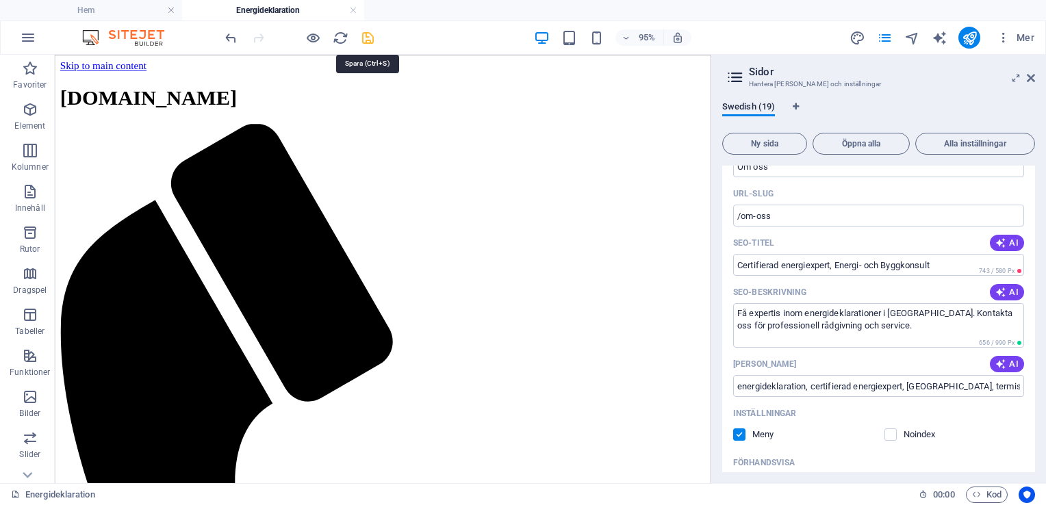
click at [370, 35] on icon "save" at bounding box center [368, 38] width 16 height 16
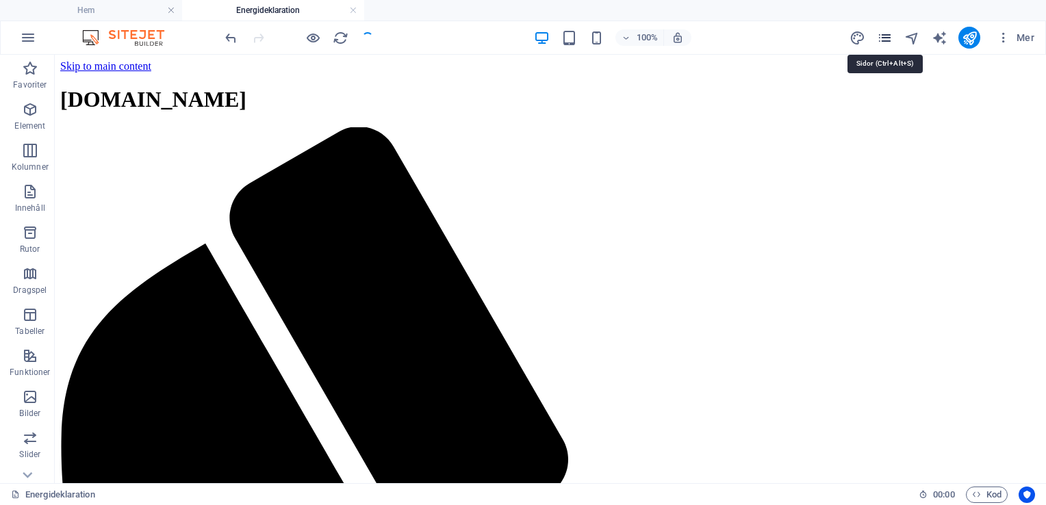
click at [885, 37] on icon "pages" at bounding box center [885, 38] width 16 height 16
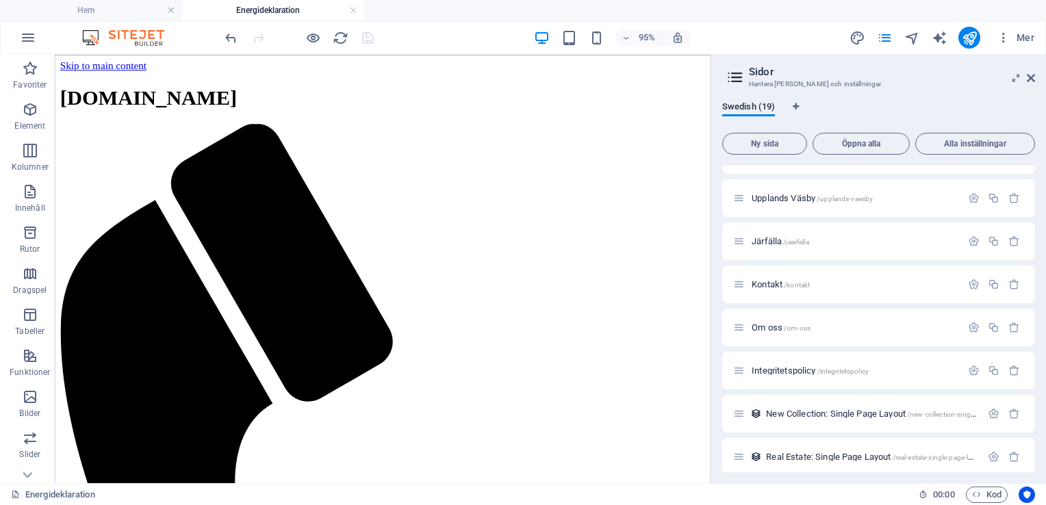
scroll to position [457, 0]
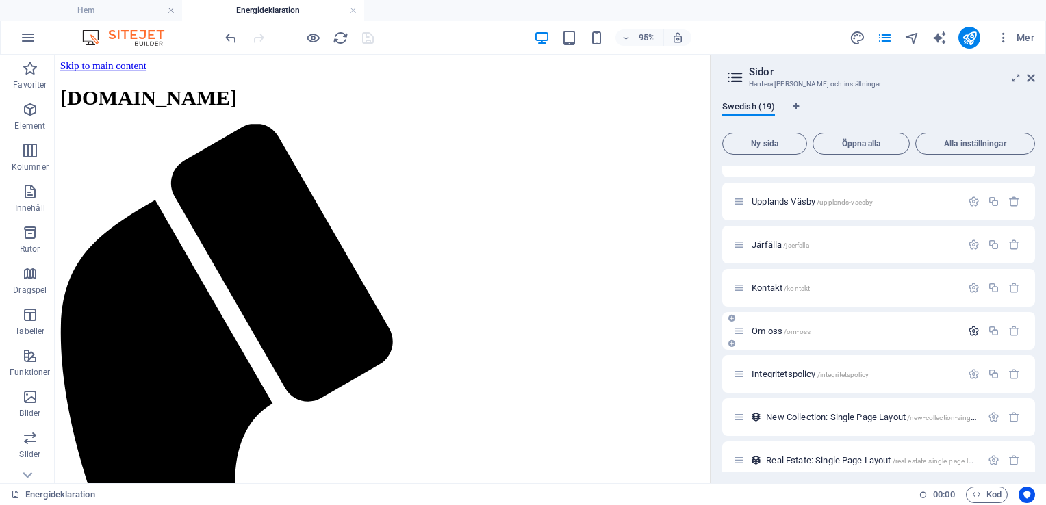
click at [968, 330] on icon "button" at bounding box center [974, 331] width 12 height 12
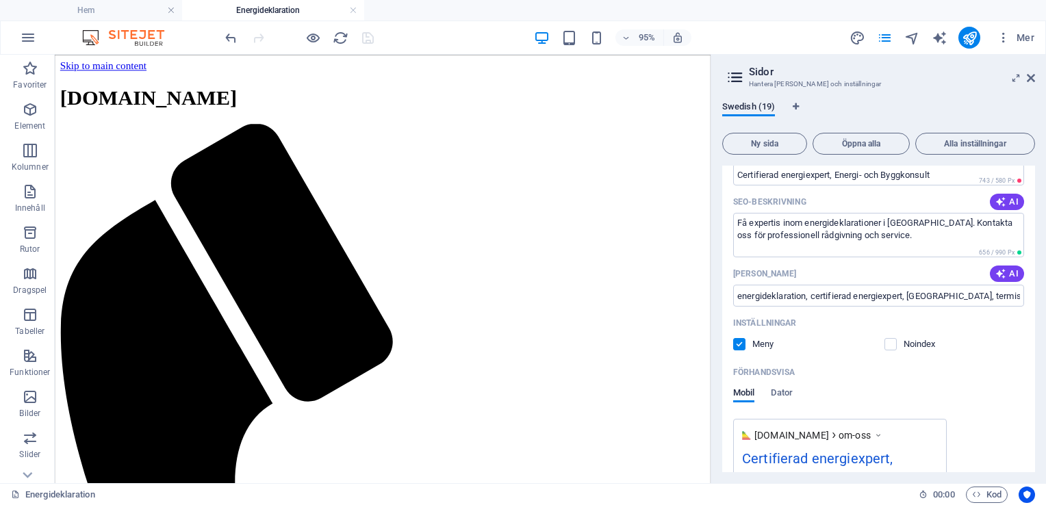
scroll to position [749, 0]
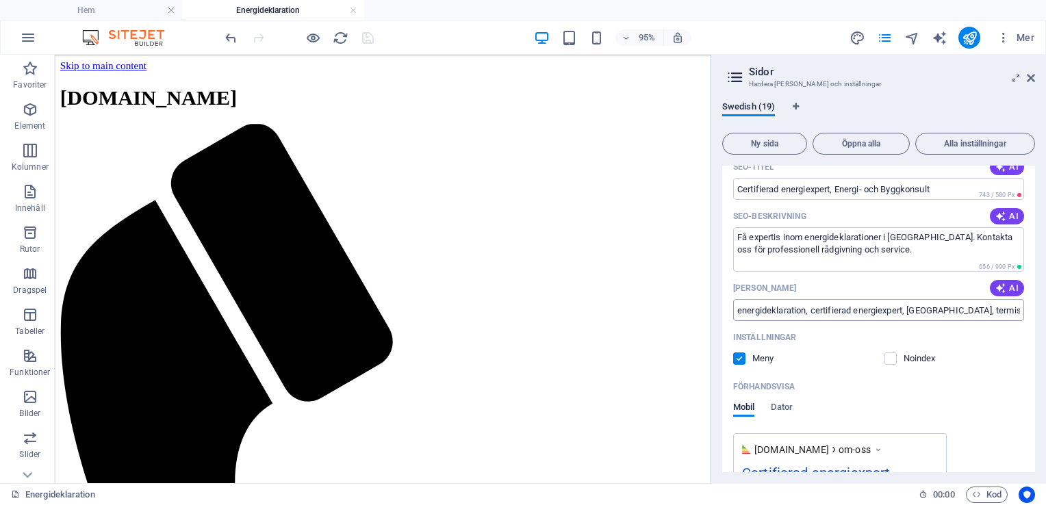
click at [925, 312] on input "energideklaration, certifierad energiexpert, [GEOGRAPHIC_DATA], termisk analys,…" at bounding box center [878, 310] width 291 height 22
click at [906, 255] on textarea "Få expertis inom energideklarationer i [GEOGRAPHIC_DATA]. Kontakta oss för prof…" at bounding box center [878, 249] width 291 height 44
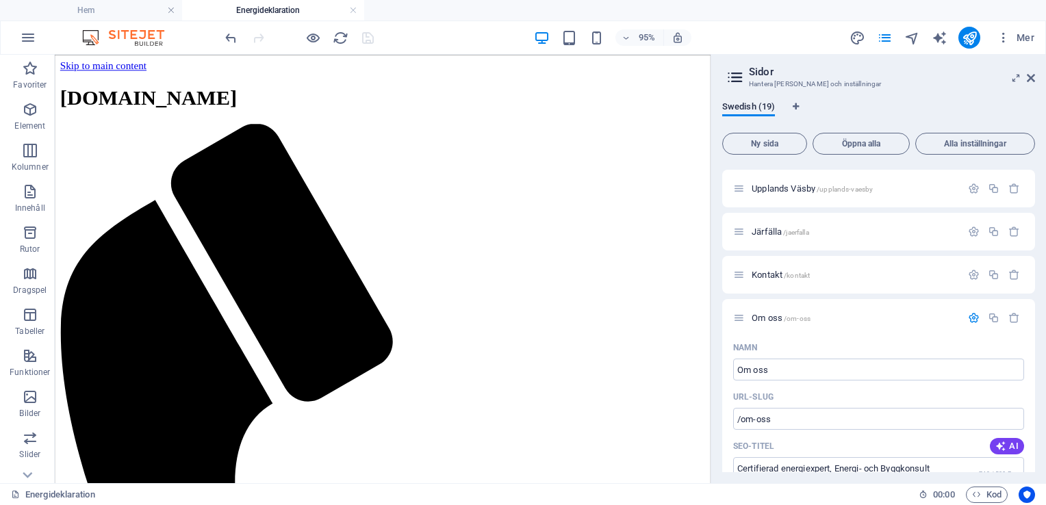
scroll to position [465, 0]
click at [971, 281] on icon "button" at bounding box center [974, 280] width 12 height 12
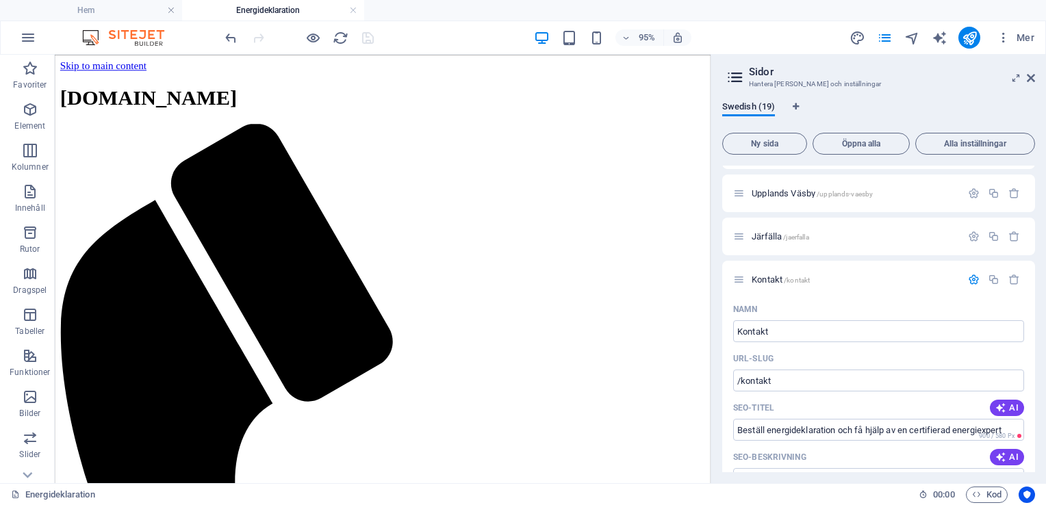
drag, startPoint x: 1031, startPoint y: 262, endPoint x: 1033, endPoint y: 295, distance: 32.9
click at [1033, 295] on div "Hem / Utvecklingssida /home Energideklaration /energideklaration Grönt bolån /g…" at bounding box center [878, 319] width 313 height 307
drag, startPoint x: 1031, startPoint y: 263, endPoint x: 1035, endPoint y: 302, distance: 39.9
click at [1035, 302] on div "Swedish (19) Ny sida Öppna alla Alla inställningar Hem / Utvecklingssida /home …" at bounding box center [878, 286] width 335 height 393
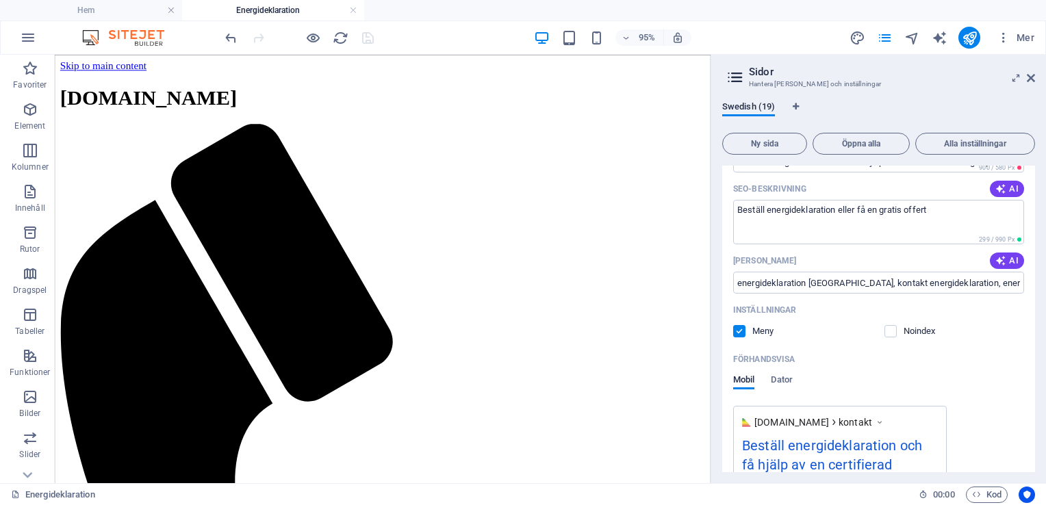
drag, startPoint x: 1034, startPoint y: 318, endPoint x: 1037, endPoint y: 298, distance: 20.0
click at [1037, 298] on div "Swedish (19) Ny sida Öppna alla Alla inställningar Hem / Utvecklingssida /home …" at bounding box center [878, 286] width 335 height 393
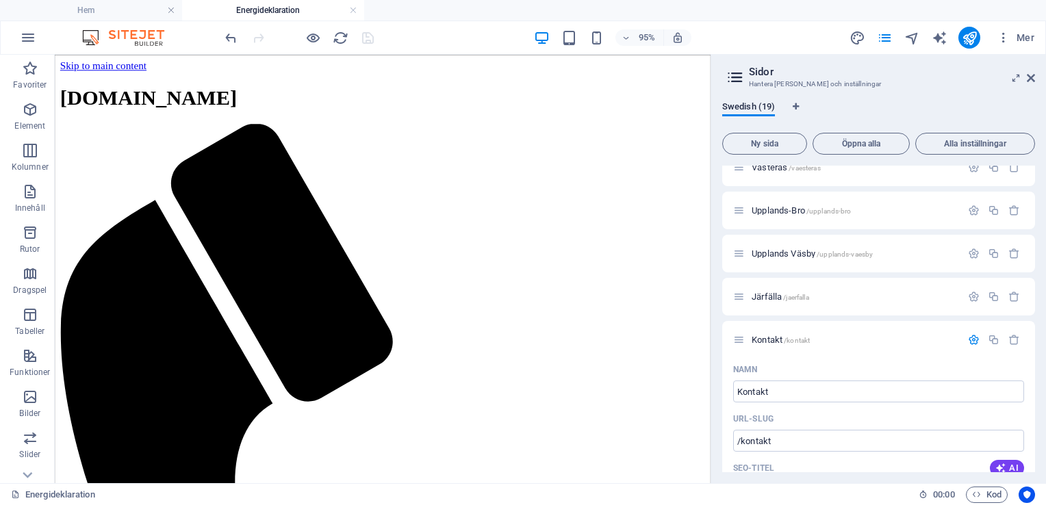
scroll to position [398, 0]
click at [968, 298] on icon "button" at bounding box center [974, 304] width 12 height 12
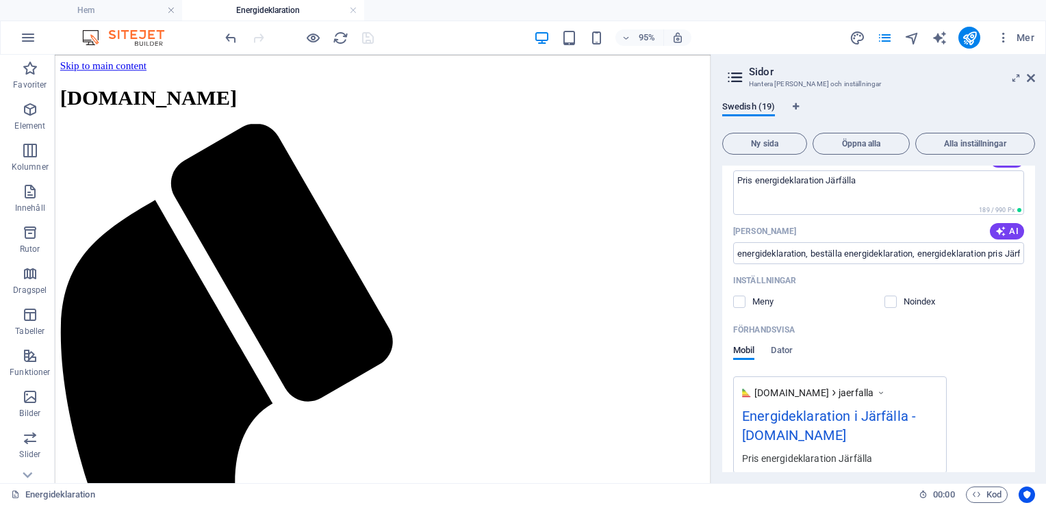
scroll to position [684, 0]
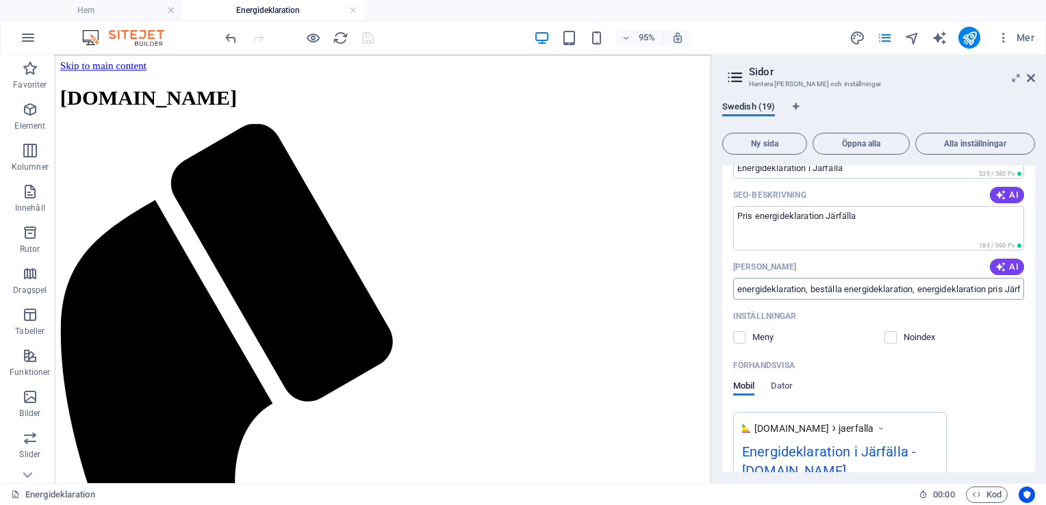
click at [948, 290] on input "energideklaration, beställa energideklaration, energideklaration pris Järfälla,…" at bounding box center [878, 289] width 291 height 22
click at [843, 292] on input "energideklaration, beställa energideklaration, energideklaration pris Järfälla,…" at bounding box center [878, 289] width 291 height 22
click at [829, 294] on input "energideklaration, bes energideklaration, energideklaration pris Järfälla, ener…" at bounding box center [878, 289] width 291 height 22
click at [879, 294] on input "energideklaration, energideklaration, energideklaration pris Järfälla, energief…" at bounding box center [878, 289] width 291 height 22
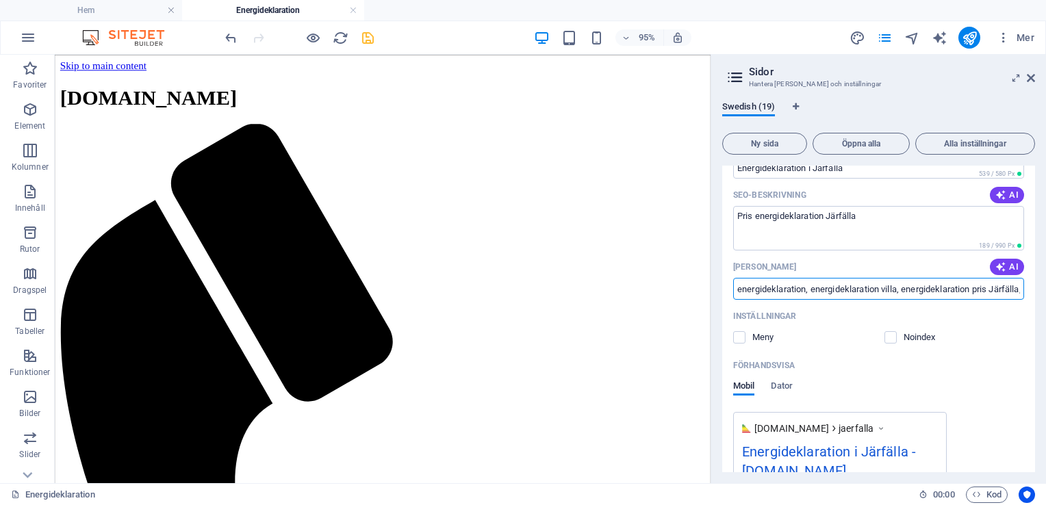
click at [905, 292] on input "energideklaration, energideklaration villa, energideklaration pris Järfälla, en…" at bounding box center [878, 289] width 291 height 22
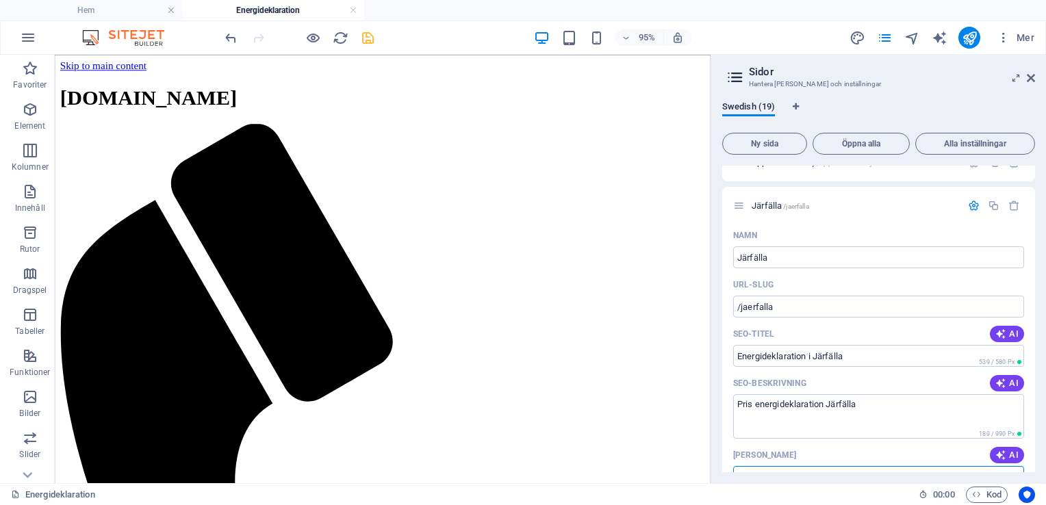
scroll to position [482, 0]
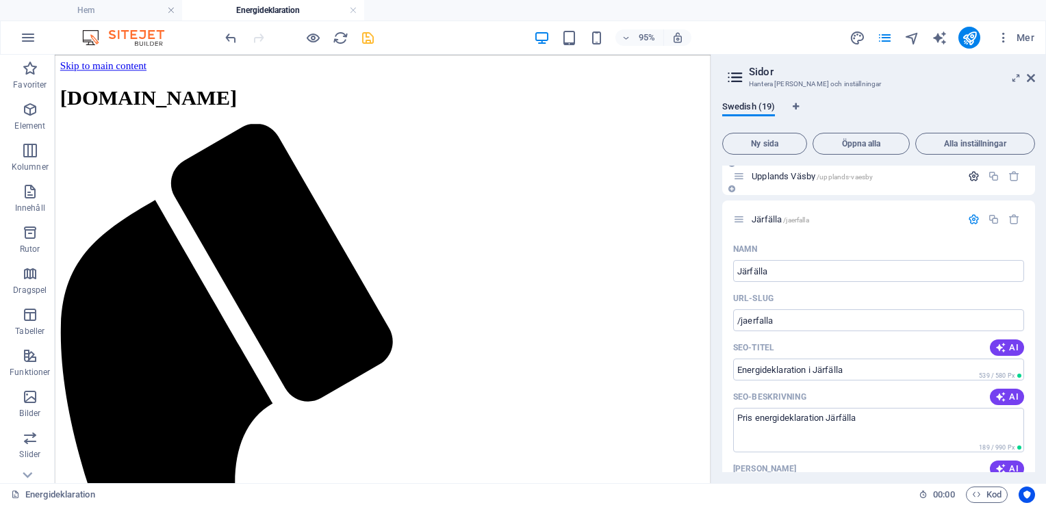
type input "energideklaration, energideklaration villa, energideklaration BRF, energideklar…"
click at [969, 177] on icon "button" at bounding box center [974, 176] width 12 height 12
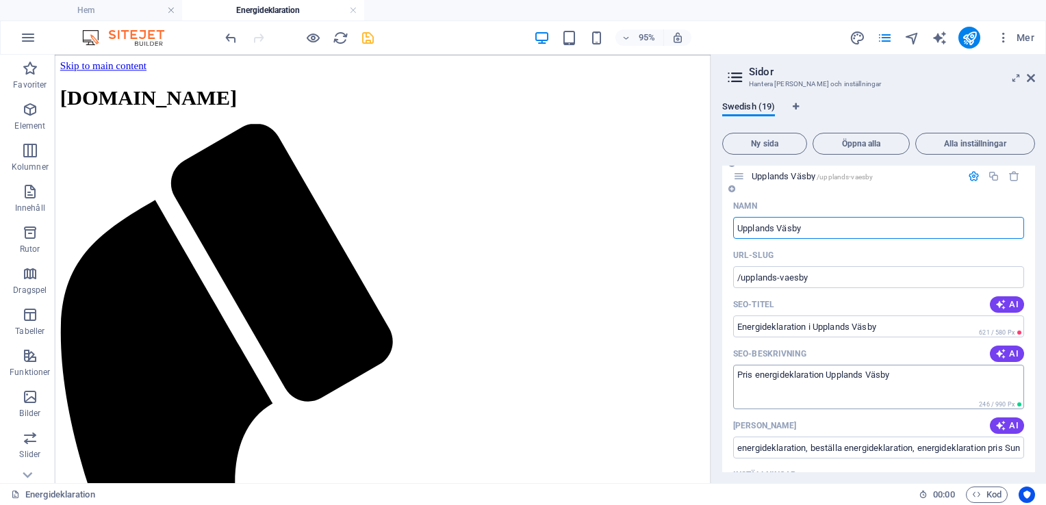
click at [925, 390] on textarea "Pris energideklaration Upplands Väsby" at bounding box center [878, 387] width 291 height 44
click at [942, 448] on input "energideklaration, beställa energideklaration, energideklaration pris Sundbyber…" at bounding box center [878, 448] width 291 height 22
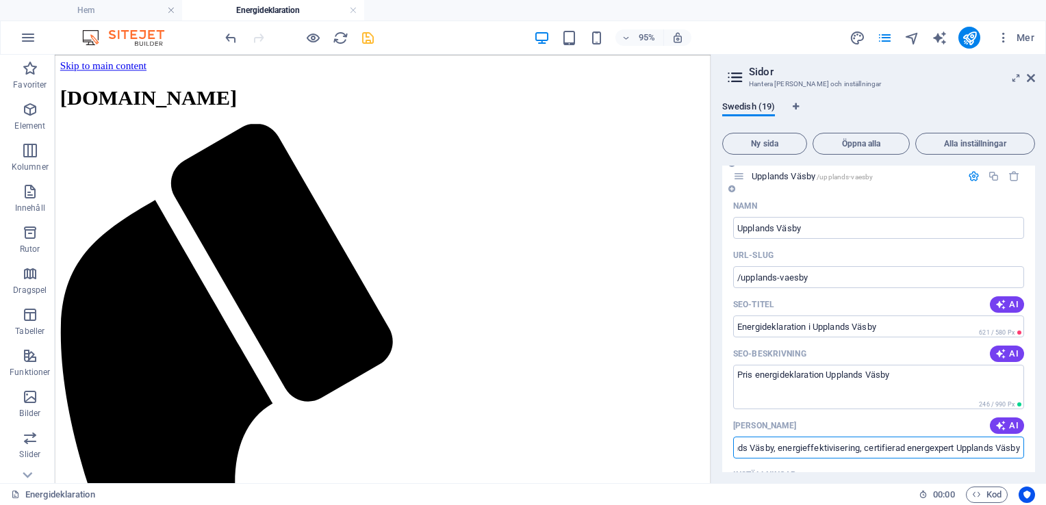
scroll to position [0, 297]
click at [931, 450] on input "energideklaration, beställa energideklaration, energideklaration pris Upplands …" at bounding box center [878, 448] width 291 height 22
type input "energideklaration, beställa energideklaration, energideklaration pris Upplands …"
click at [367, 35] on icon "save" at bounding box center [368, 38] width 16 height 16
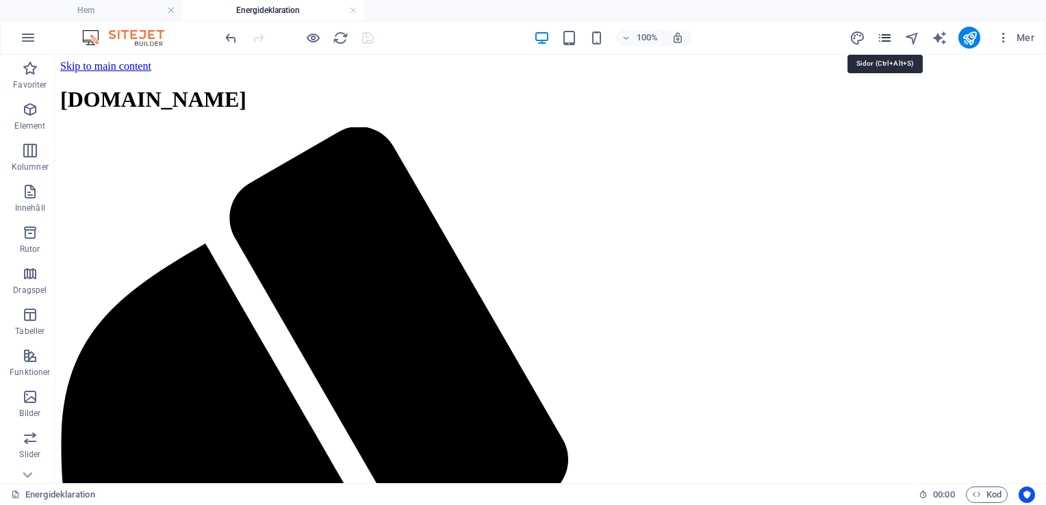
click at [883, 39] on icon "pages" at bounding box center [885, 38] width 16 height 16
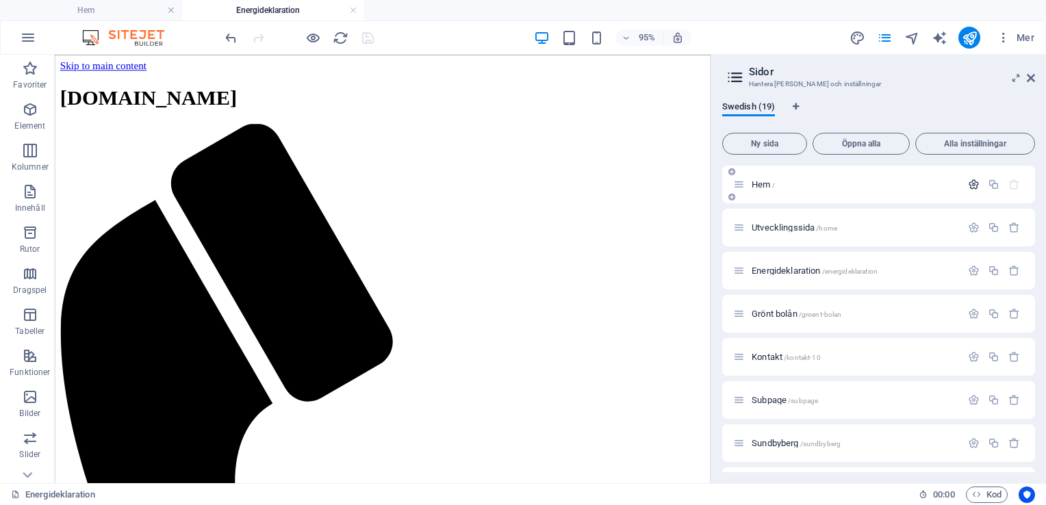
click at [968, 180] on icon "button" at bounding box center [974, 185] width 12 height 12
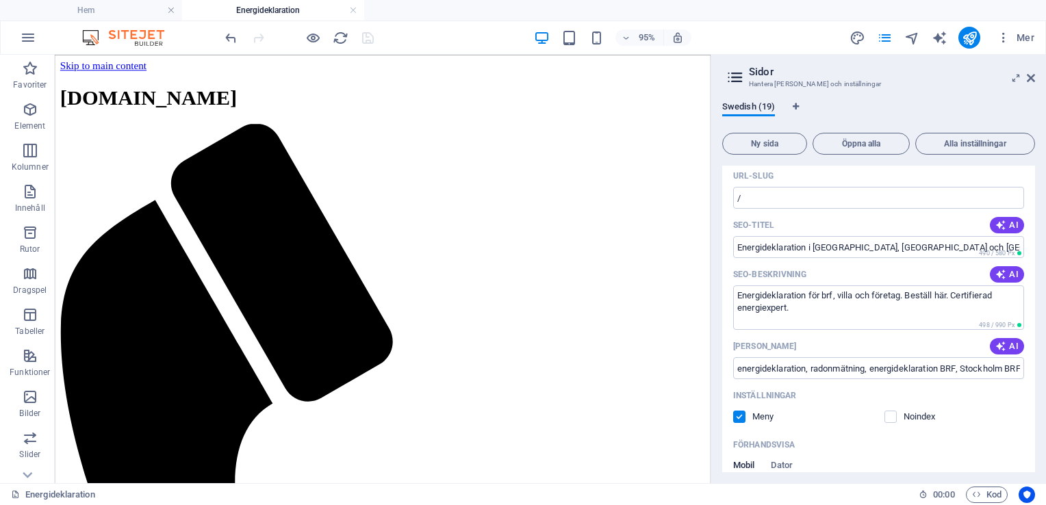
scroll to position [90, 0]
click at [857, 363] on input "energideklaration, radonmätning, energideklaration BRF, Stockholm BRF, energide…" at bounding box center [878, 366] width 291 height 22
type input "energideklaration, radonmätning, energideklaration BRF, Stockholm BRF, energide…"
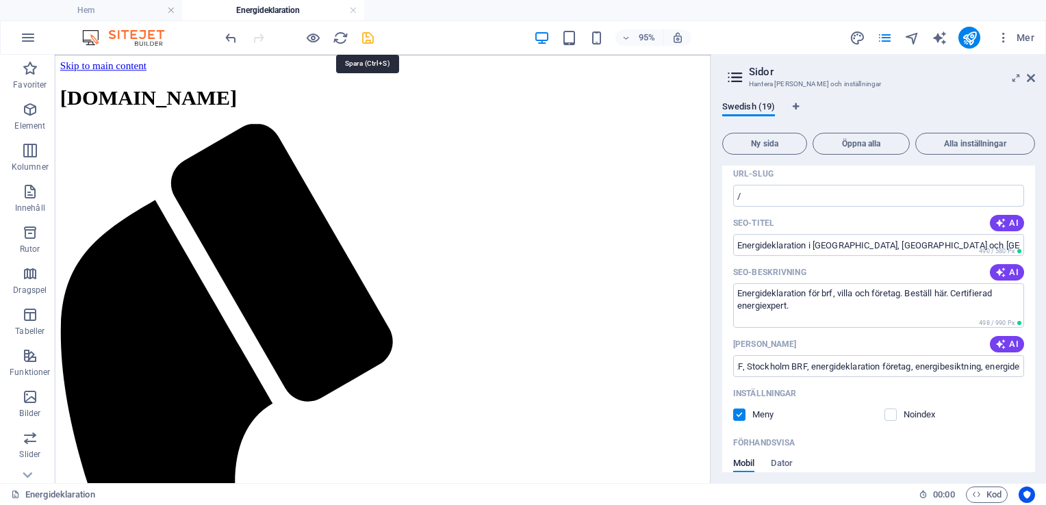
click at [367, 40] on icon "save" at bounding box center [368, 38] width 16 height 16
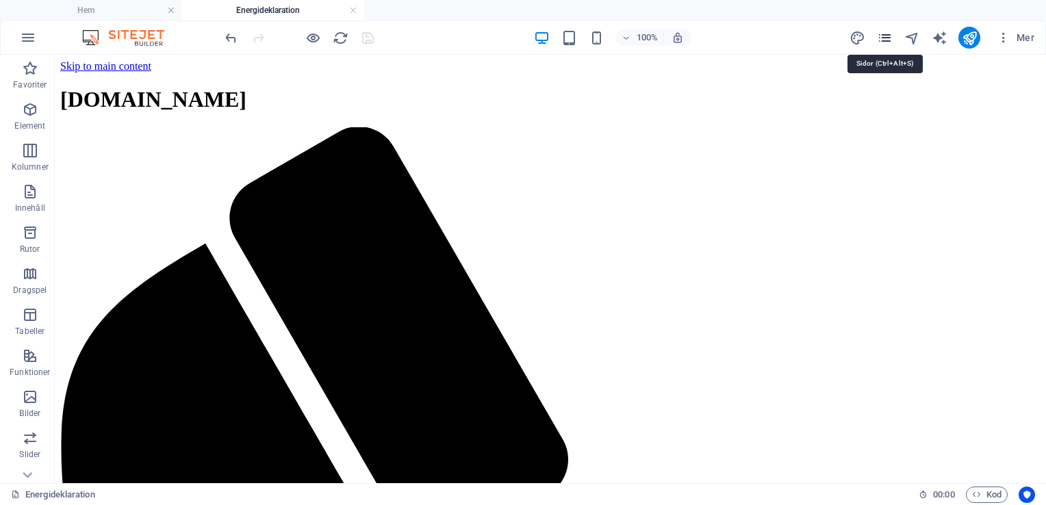
click at [884, 39] on icon "pages" at bounding box center [885, 38] width 16 height 16
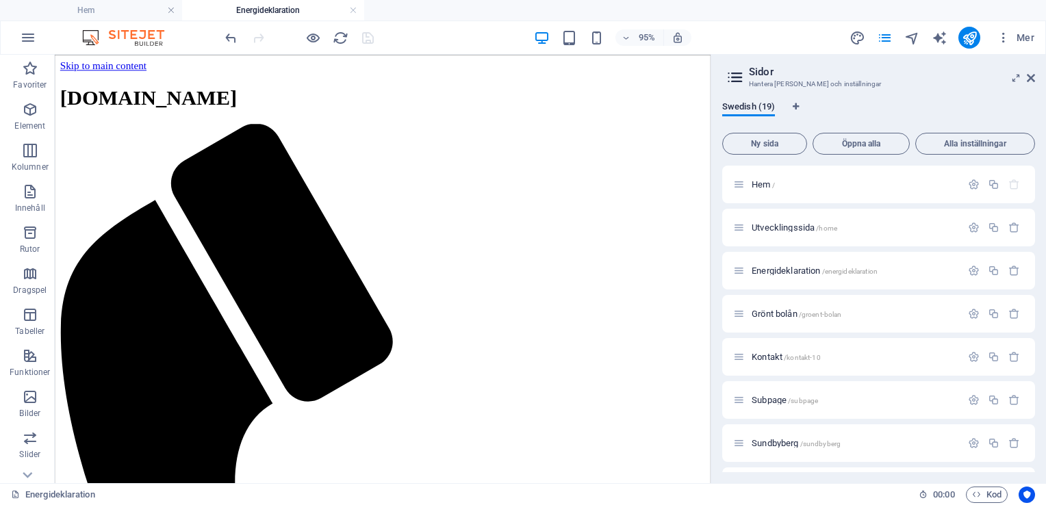
drag, startPoint x: 1035, startPoint y: 203, endPoint x: 1045, endPoint y: 316, distance: 114.1
click at [1045, 316] on html "[DOMAIN_NAME] Hem Energideklaration Favoriter Element Kolumner Innehåll Rutor D…" at bounding box center [523, 252] width 1046 height 505
click at [794, 271] on span "Energideklaration /energideklaration" at bounding box center [814, 271] width 126 height 10
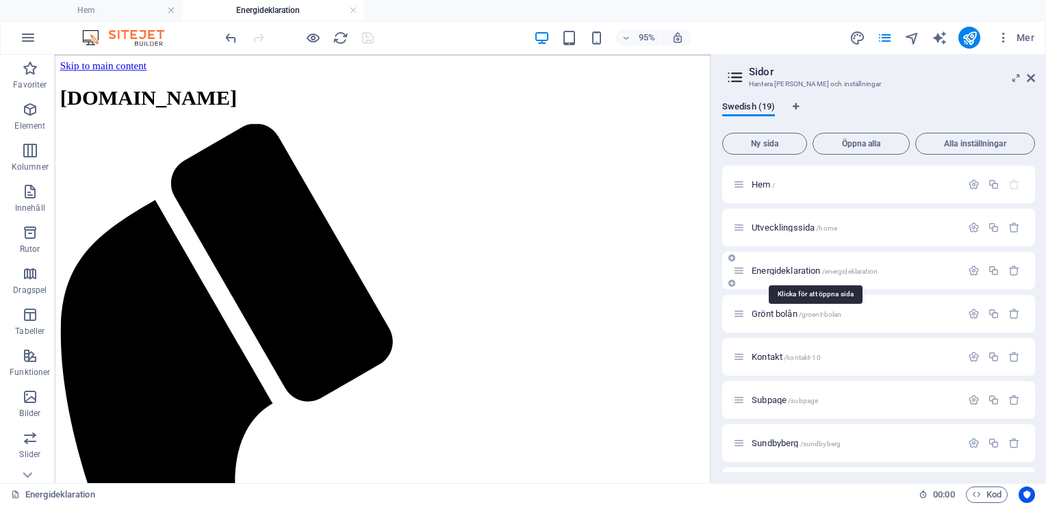
click at [794, 271] on span "Energideklaration /energideklaration" at bounding box center [814, 271] width 126 height 10
click at [1035, 82] on aside "[PERSON_NAME] dina sidor och inställningar Swedish (19) Ny sida Öppna alla Alla…" at bounding box center [877, 269] width 335 height 428
click at [1031, 78] on icon at bounding box center [1030, 78] width 8 height 11
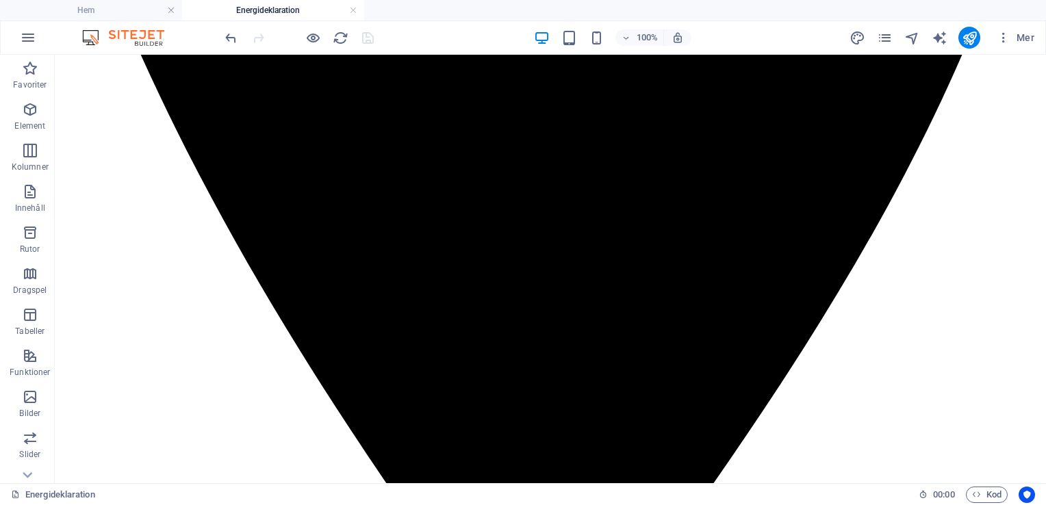
scroll to position [2926, 0]
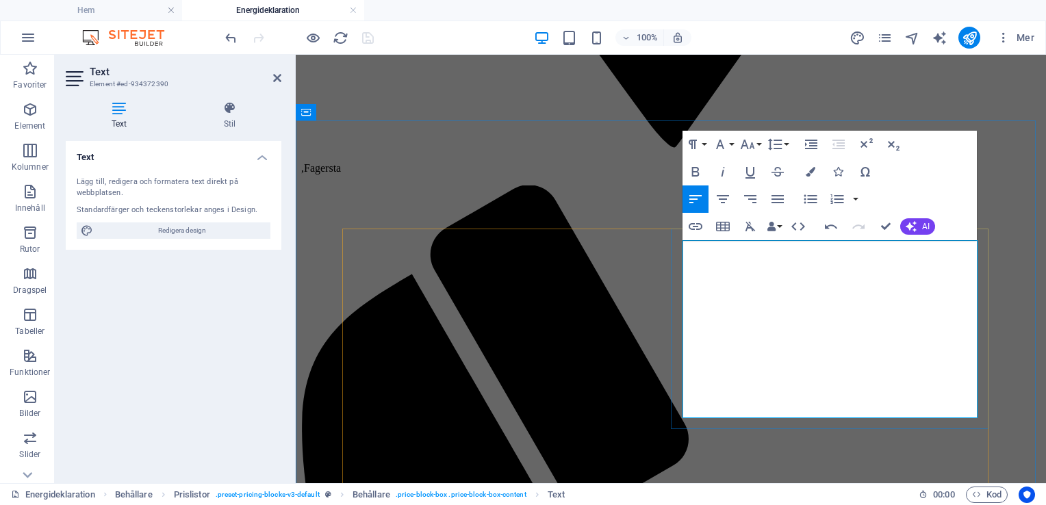
drag, startPoint x: 856, startPoint y: 404, endPoint x: 684, endPoint y: 407, distance: 172.5
copy span "Energideklaration Kungsör - se pris"
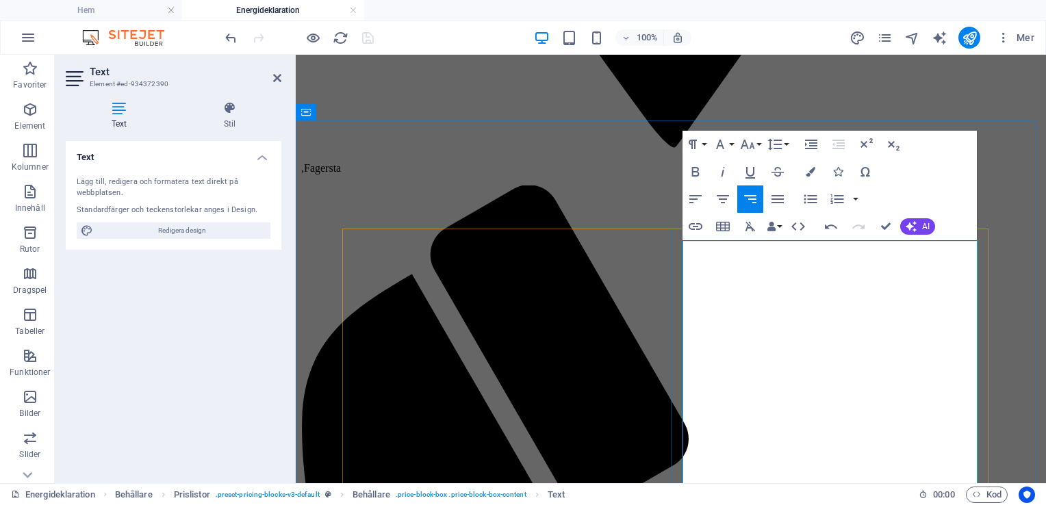
click at [228, 38] on icon "undo" at bounding box center [231, 38] width 16 height 16
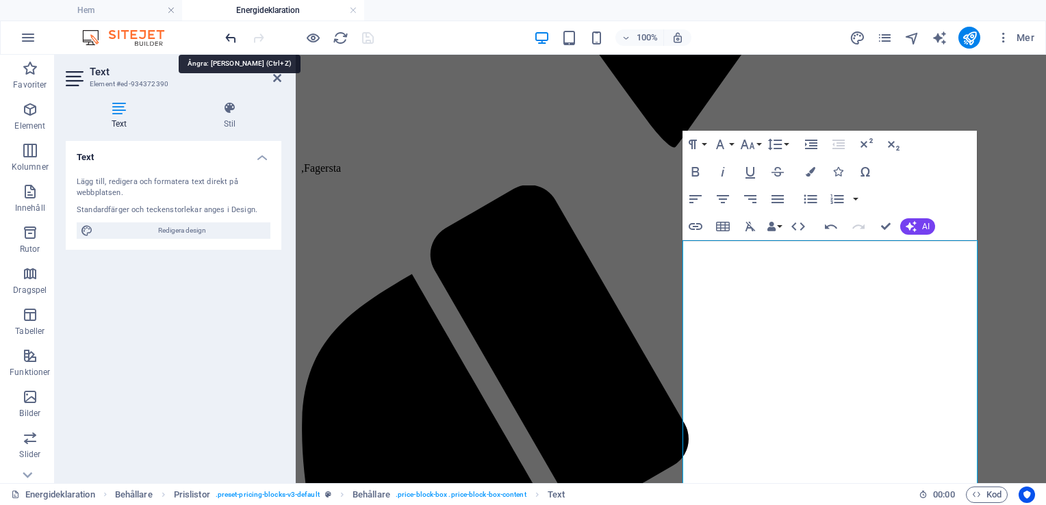
click at [228, 38] on icon "undo" at bounding box center [231, 38] width 16 height 16
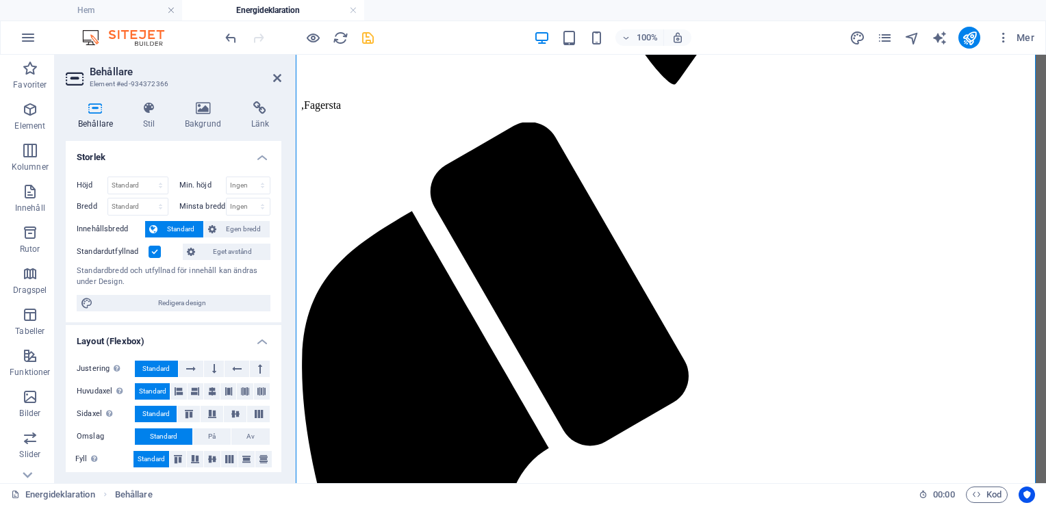
scroll to position [2981, 0]
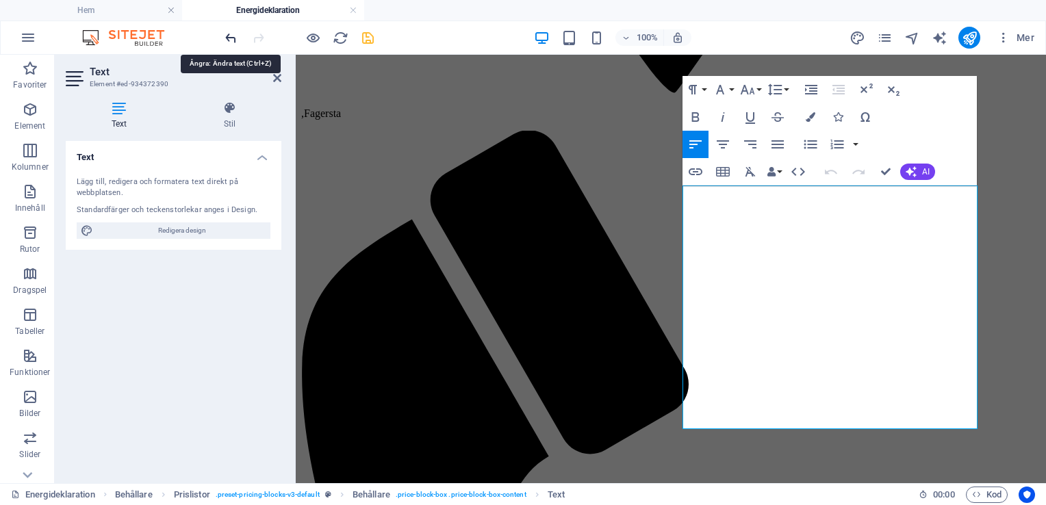
click at [231, 34] on icon "undo" at bounding box center [231, 38] width 16 height 16
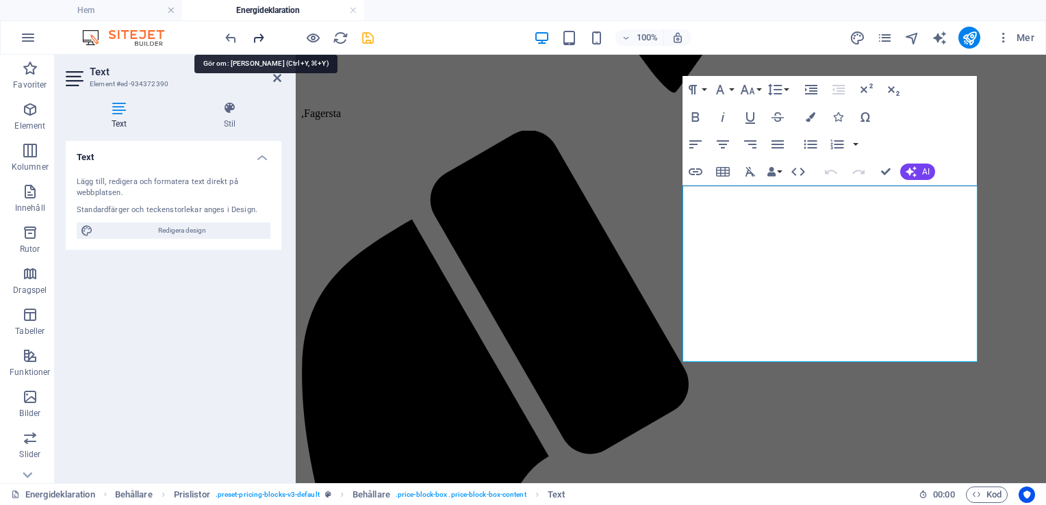
click at [258, 37] on icon "redo" at bounding box center [258, 38] width 16 height 16
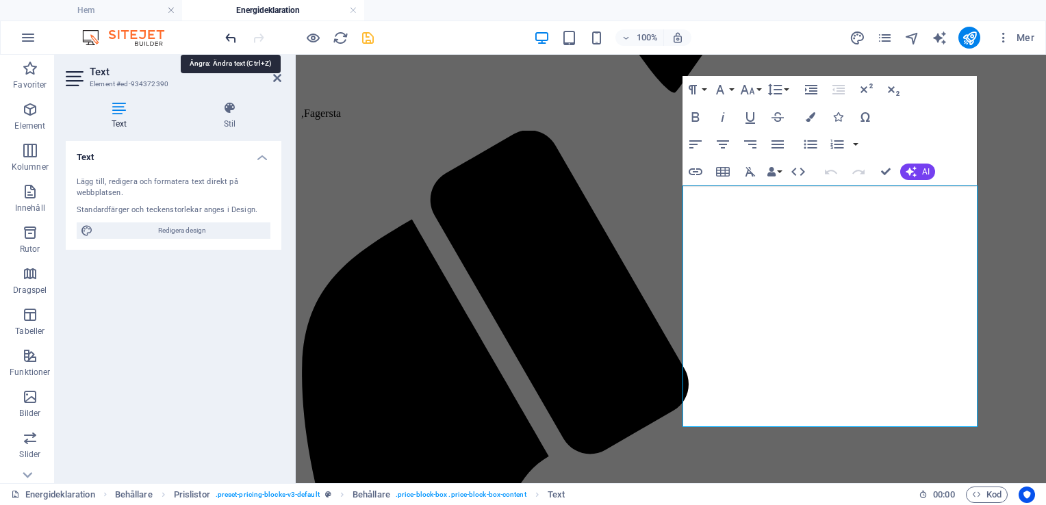
click at [228, 36] on icon "undo" at bounding box center [231, 38] width 16 height 16
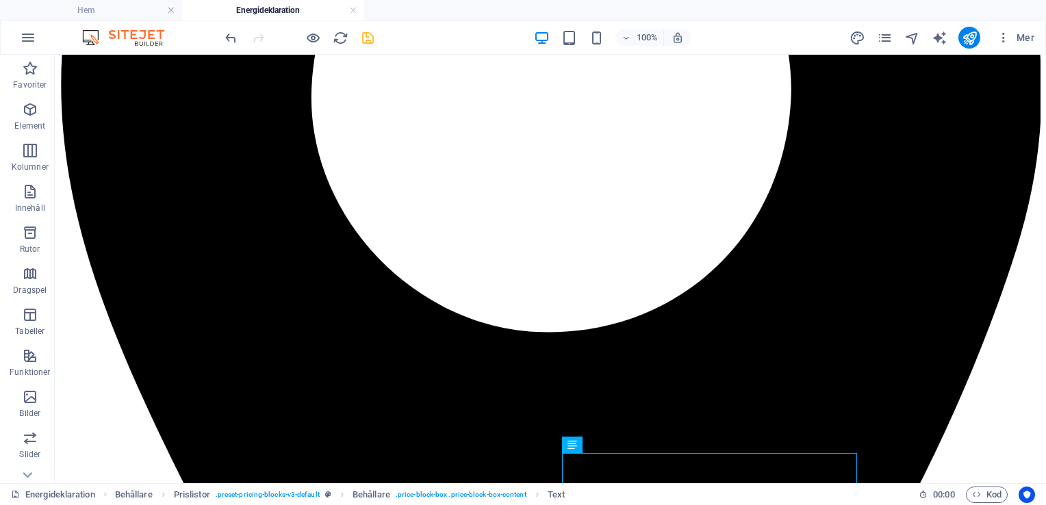
scroll to position [2984, 0]
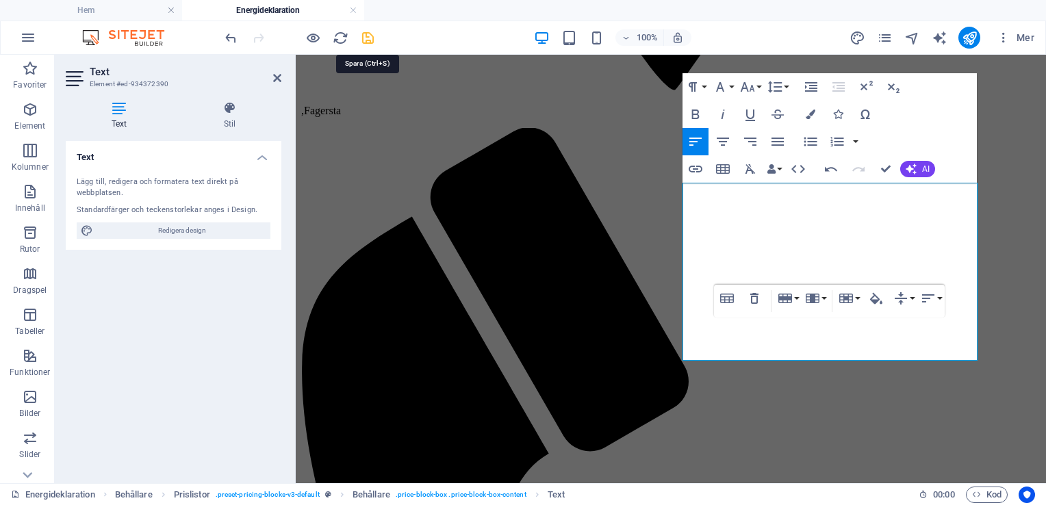
click at [367, 40] on icon "save" at bounding box center [368, 38] width 16 height 16
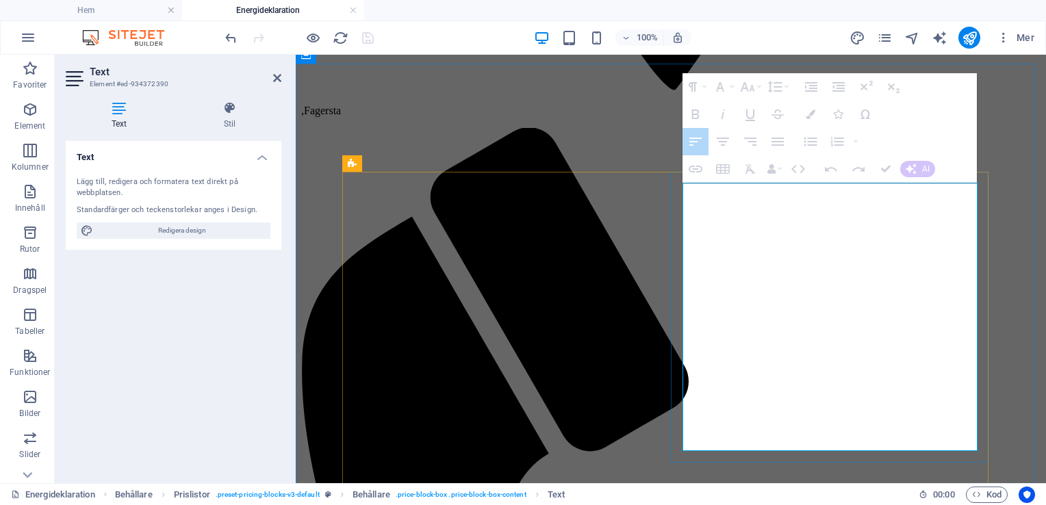
drag, startPoint x: 859, startPoint y: 383, endPoint x: 814, endPoint y: 341, distance: 61.5
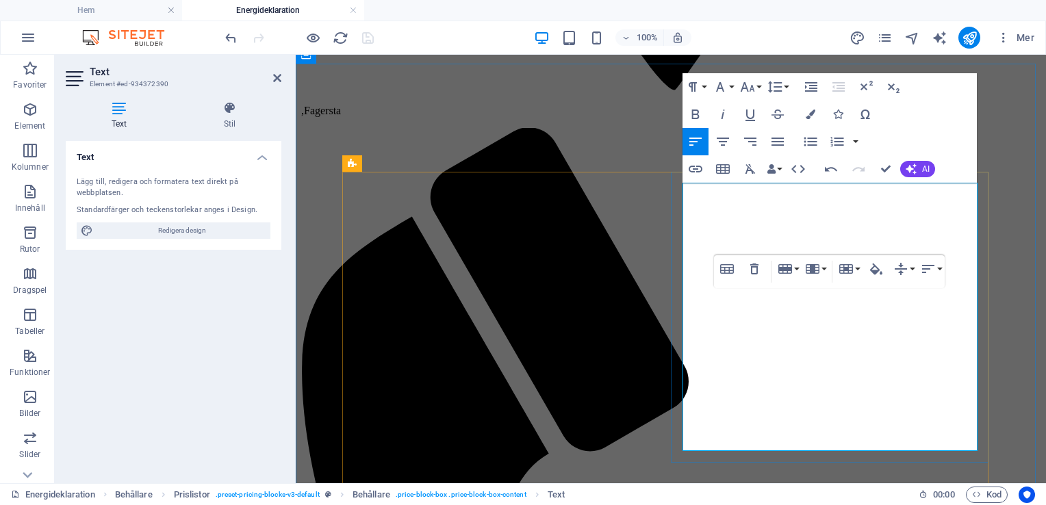
click at [899, 268] on icon "button" at bounding box center [900, 269] width 12 height 12
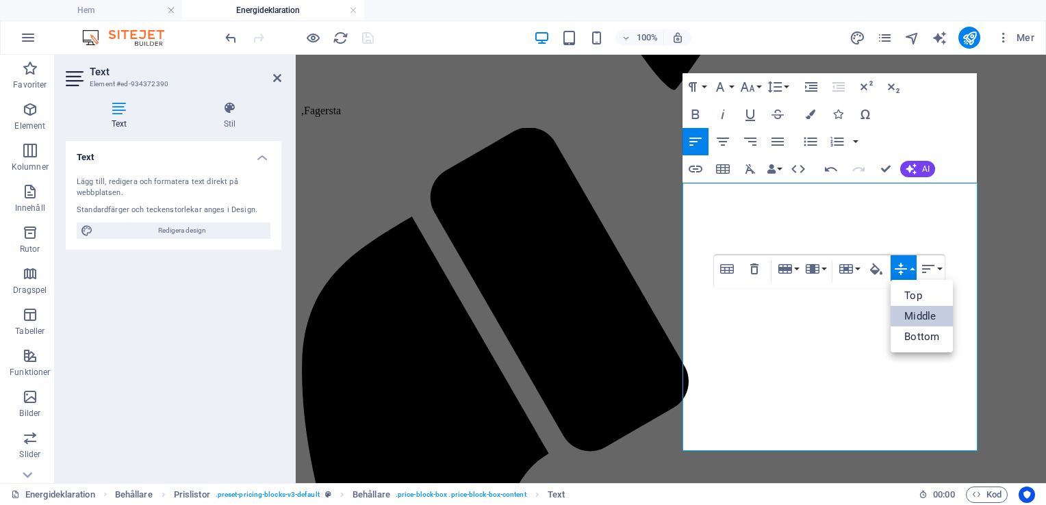
scroll to position [0, 0]
click at [899, 268] on icon "button" at bounding box center [900, 269] width 12 height 12
click at [912, 296] on link "Top" at bounding box center [921, 295] width 62 height 21
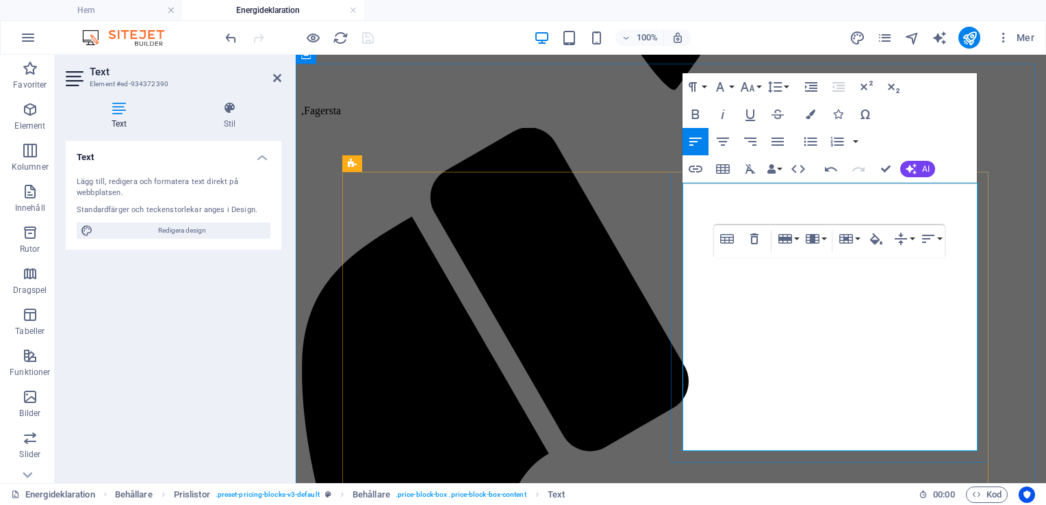
drag, startPoint x: 866, startPoint y: 232, endPoint x: 688, endPoint y: 229, distance: 178.6
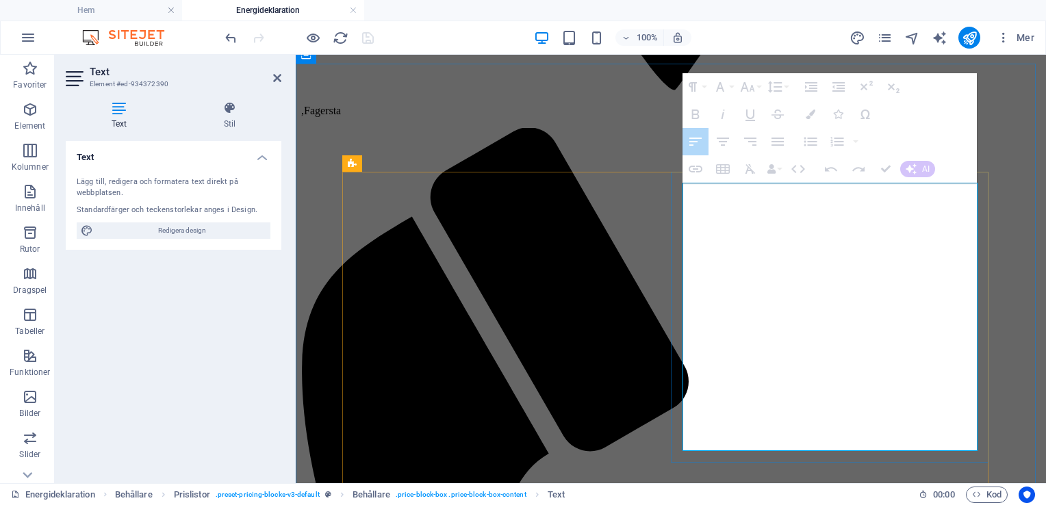
drag, startPoint x: 786, startPoint y: 272, endPoint x: 704, endPoint y: 261, distance: 82.3
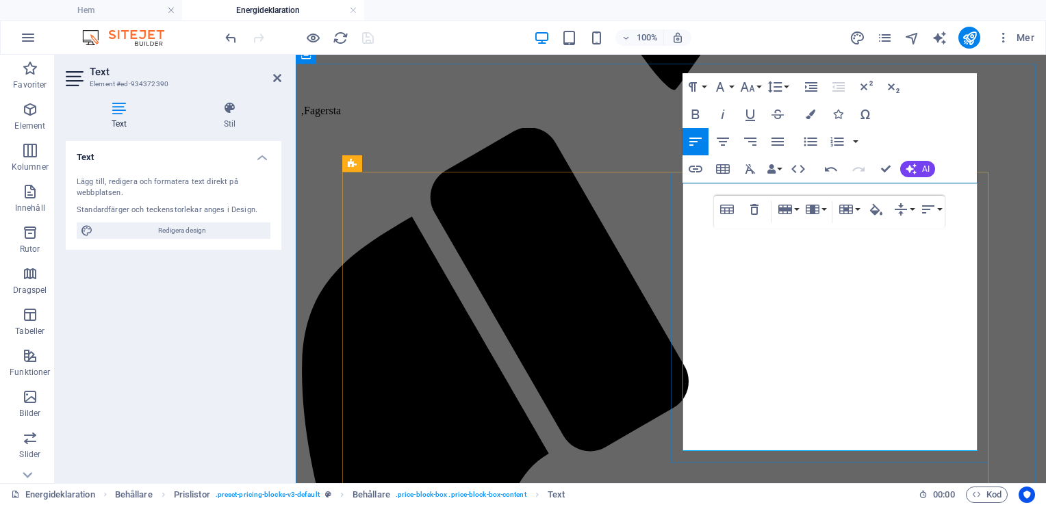
drag, startPoint x: 1194, startPoint y: 318, endPoint x: 719, endPoint y: 220, distance: 484.8
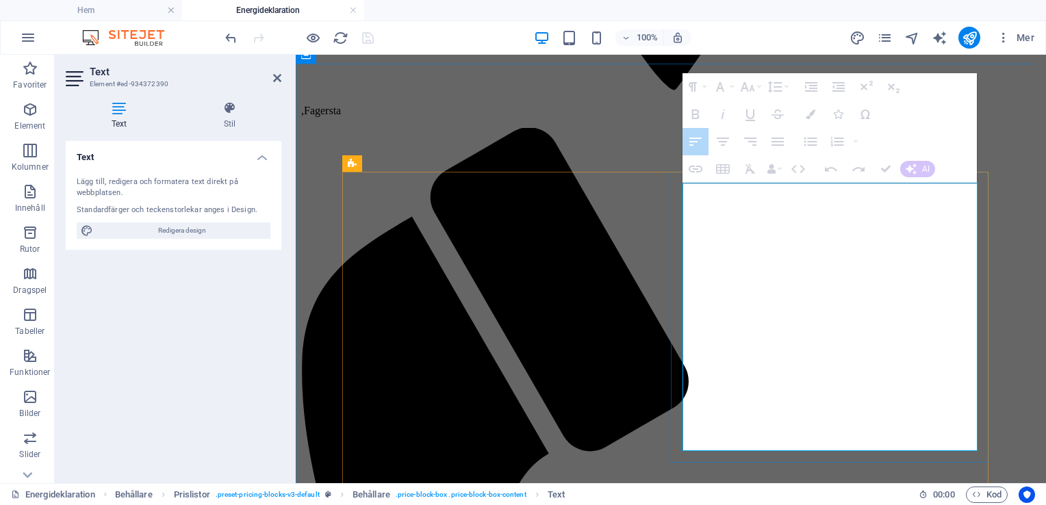
drag, startPoint x: 686, startPoint y: 200, endPoint x: 863, endPoint y: 258, distance: 185.9
drag, startPoint x: 900, startPoint y: 263, endPoint x: 714, endPoint y: 205, distance: 194.4
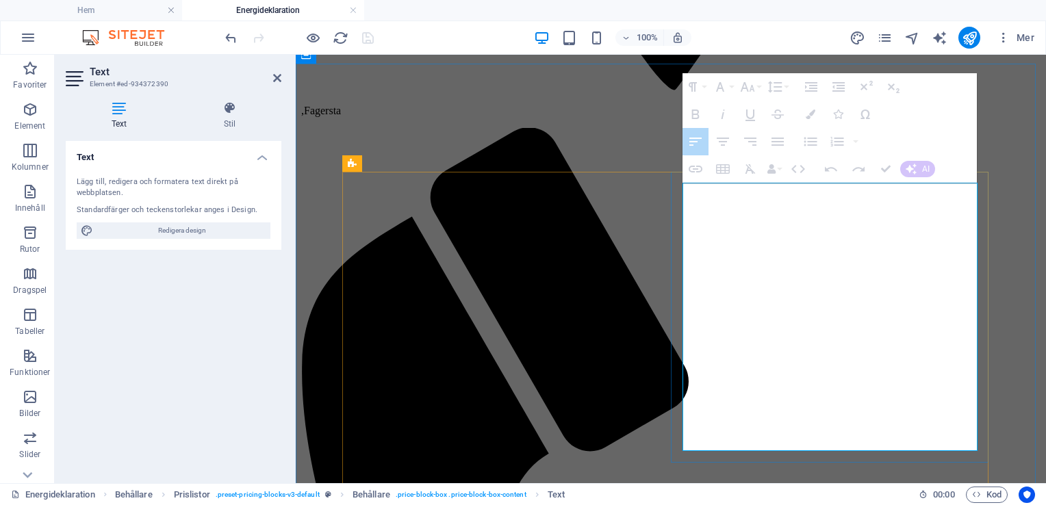
drag, startPoint x: 914, startPoint y: 233, endPoint x: 684, endPoint y: 223, distance: 230.8
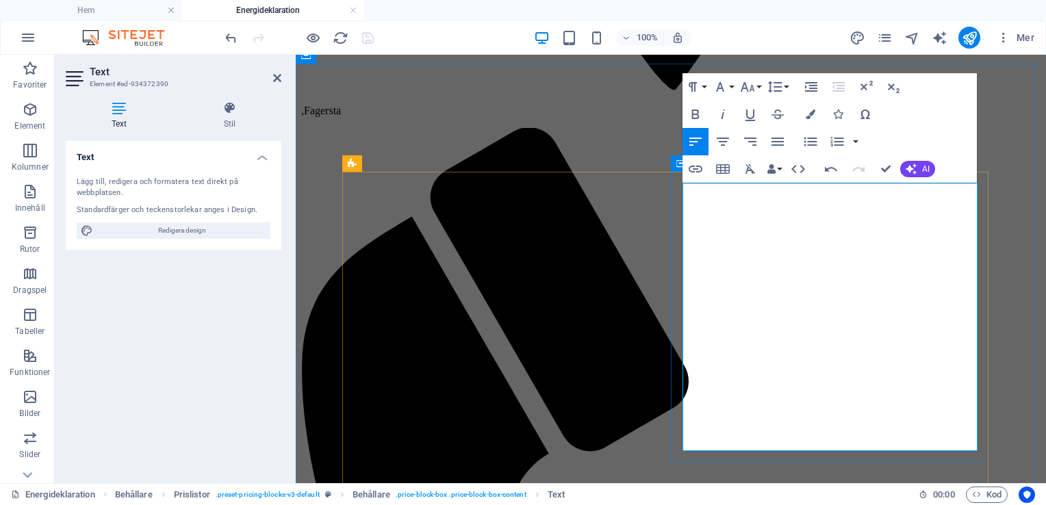
drag, startPoint x: 851, startPoint y: 229, endPoint x: 676, endPoint y: 227, distance: 175.2
copy tbody "Energideklaration Västerås - se pris Energideklaration Köping - se pris"
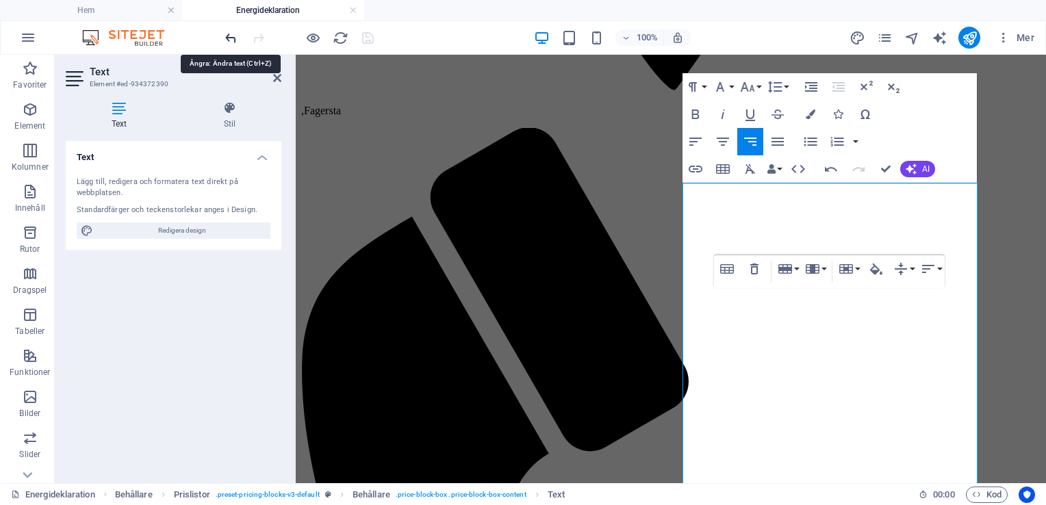
click at [227, 39] on icon "undo" at bounding box center [231, 38] width 16 height 16
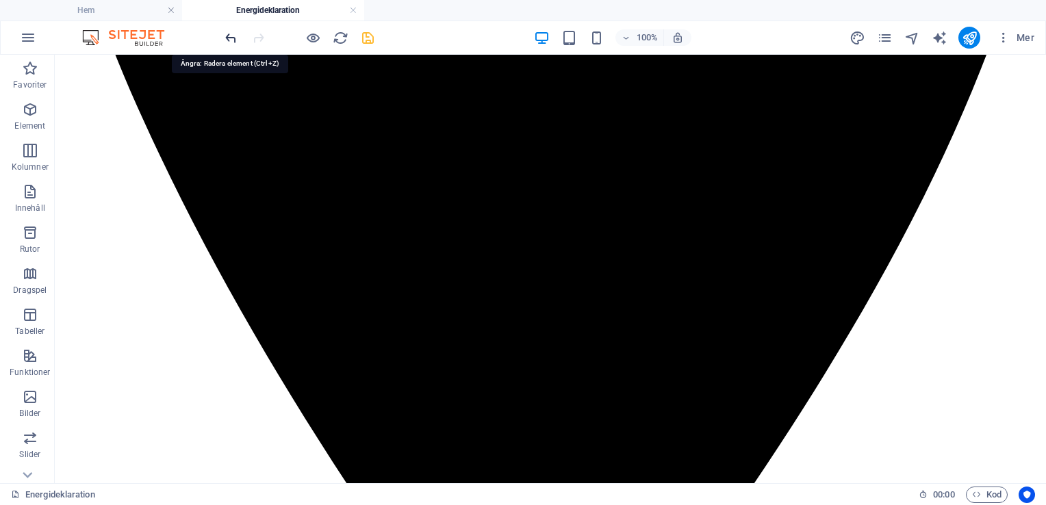
click at [231, 35] on icon "undo" at bounding box center [231, 38] width 16 height 16
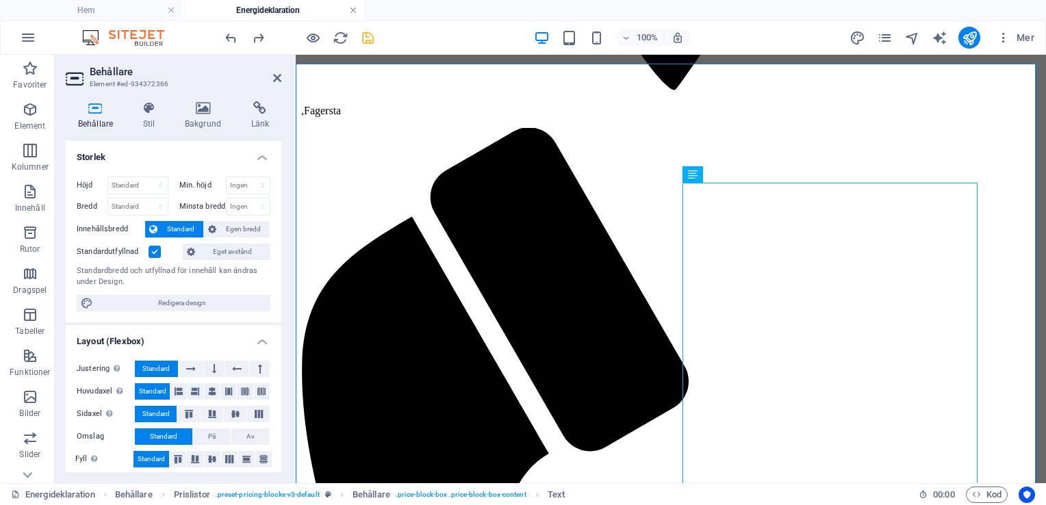
click at [353, 12] on link at bounding box center [353, 10] width 8 height 13
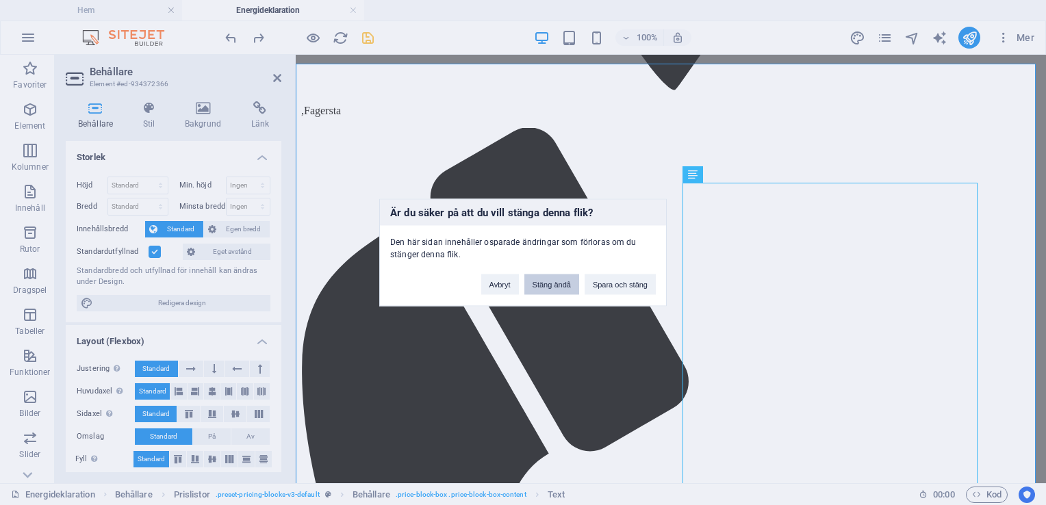
click at [545, 289] on button "Stäng ändå" at bounding box center [551, 284] width 55 height 21
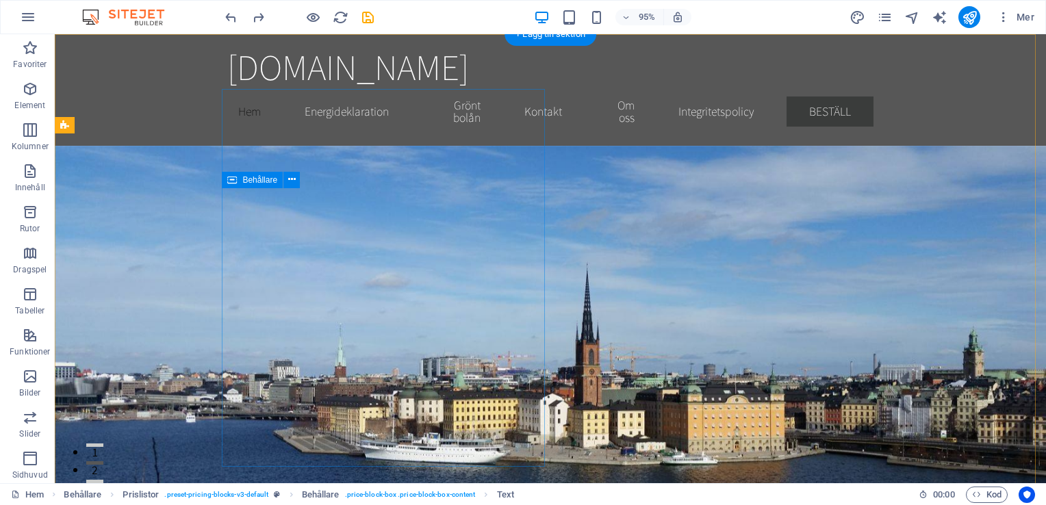
scroll to position [202, 0]
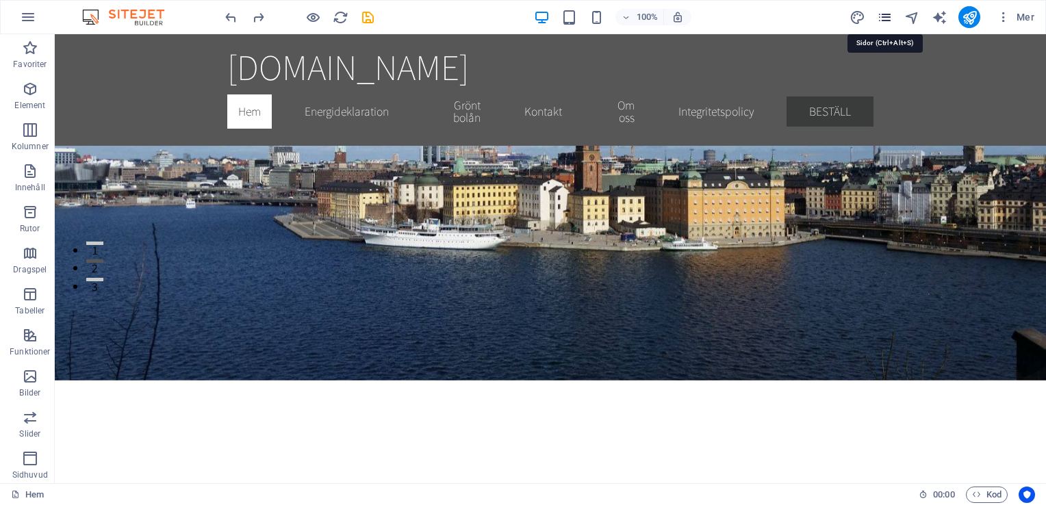
click at [883, 16] on icon "pages" at bounding box center [885, 18] width 16 height 16
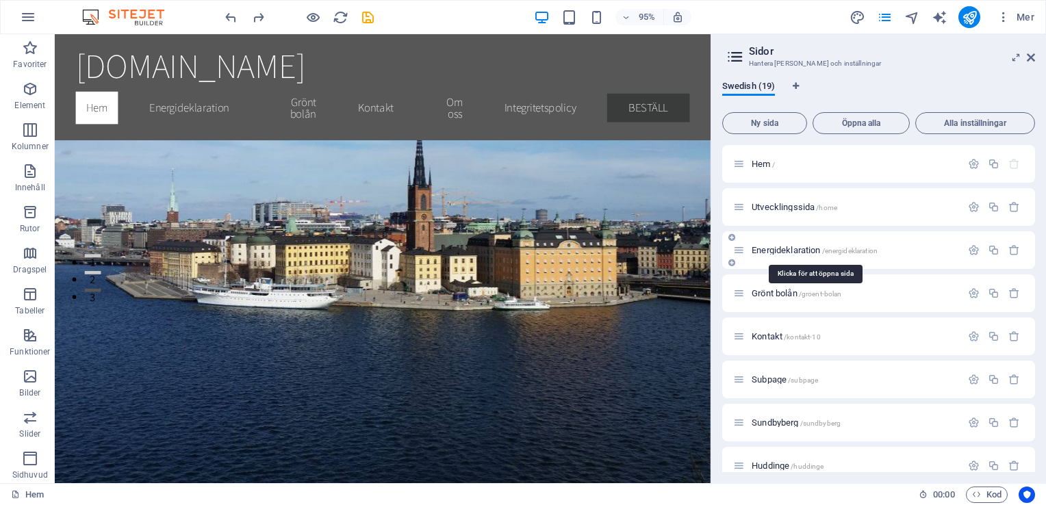
click at [784, 250] on span "Energideklaration /energideklaration" at bounding box center [814, 250] width 126 height 10
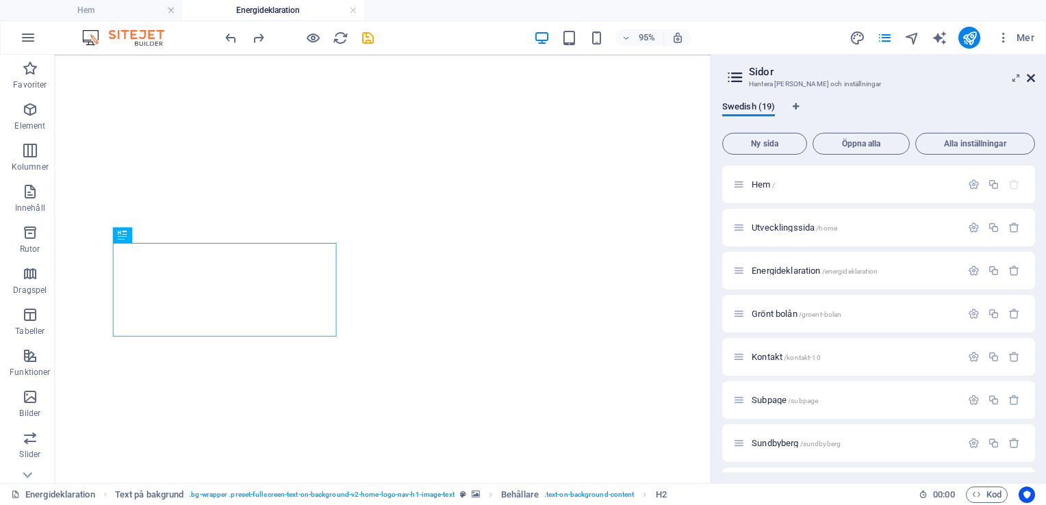
click at [1034, 79] on icon at bounding box center [1030, 78] width 8 height 11
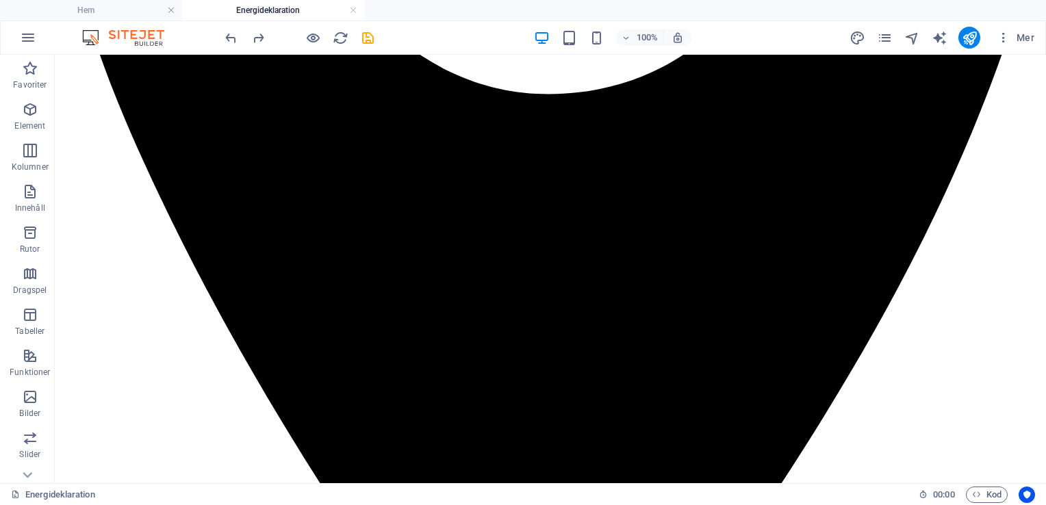
scroll to position [2917, 0]
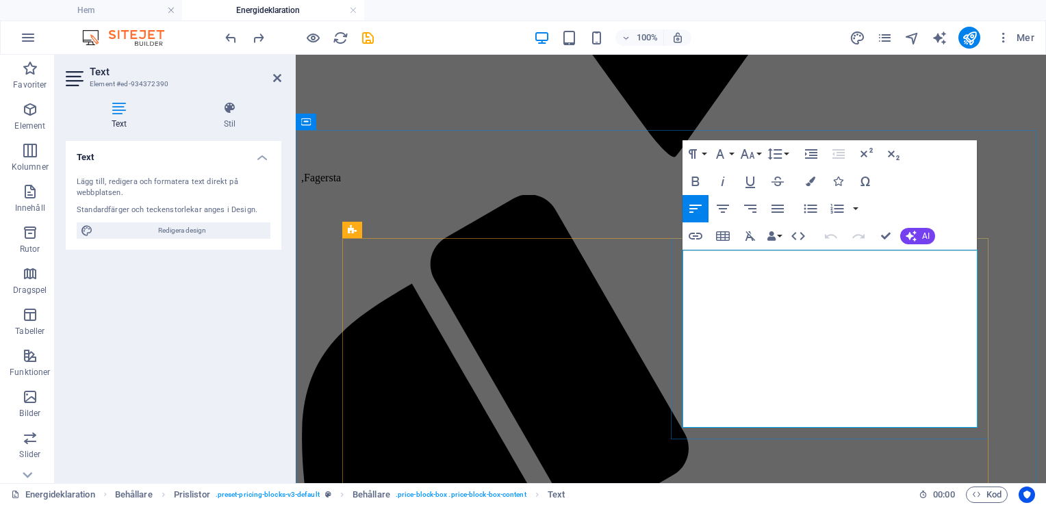
drag, startPoint x: 887, startPoint y: 322, endPoint x: 694, endPoint y: 327, distance: 193.1
drag, startPoint x: 876, startPoint y: 267, endPoint x: 682, endPoint y: 264, distance: 193.7
copy td "Energideklaration Västerås - se pris"
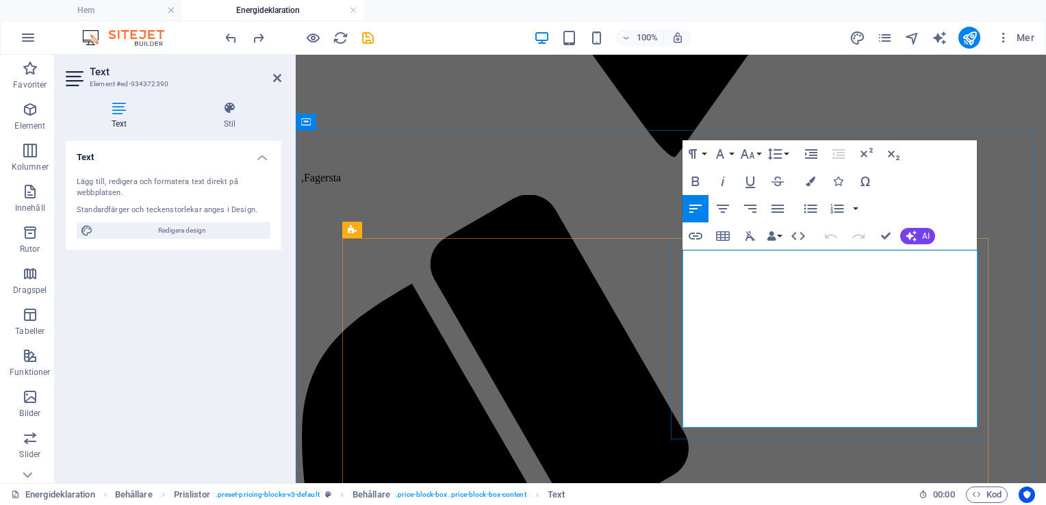
click at [367, 34] on icon "save" at bounding box center [368, 38] width 16 height 16
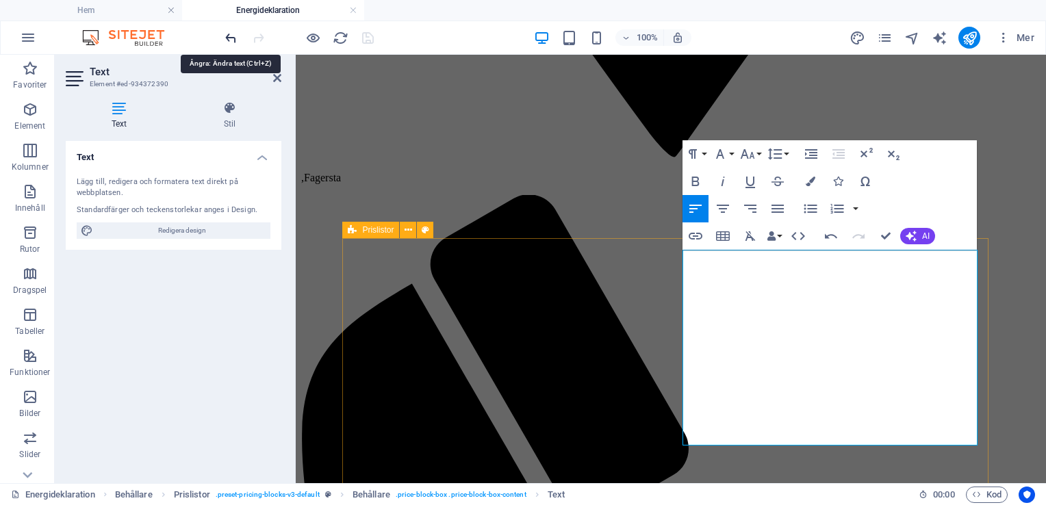
click at [231, 33] on icon "undo" at bounding box center [231, 38] width 16 height 16
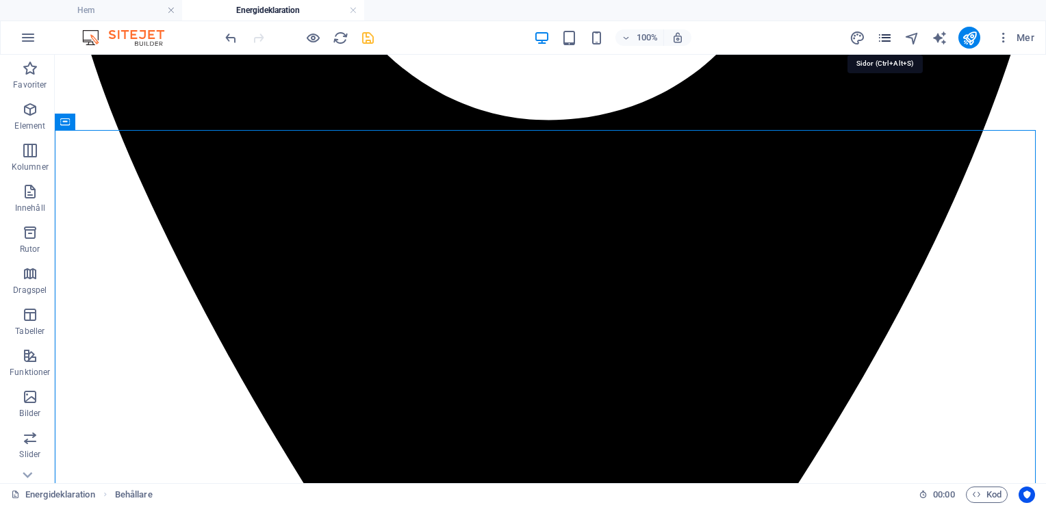
click at [885, 41] on icon "pages" at bounding box center [885, 38] width 16 height 16
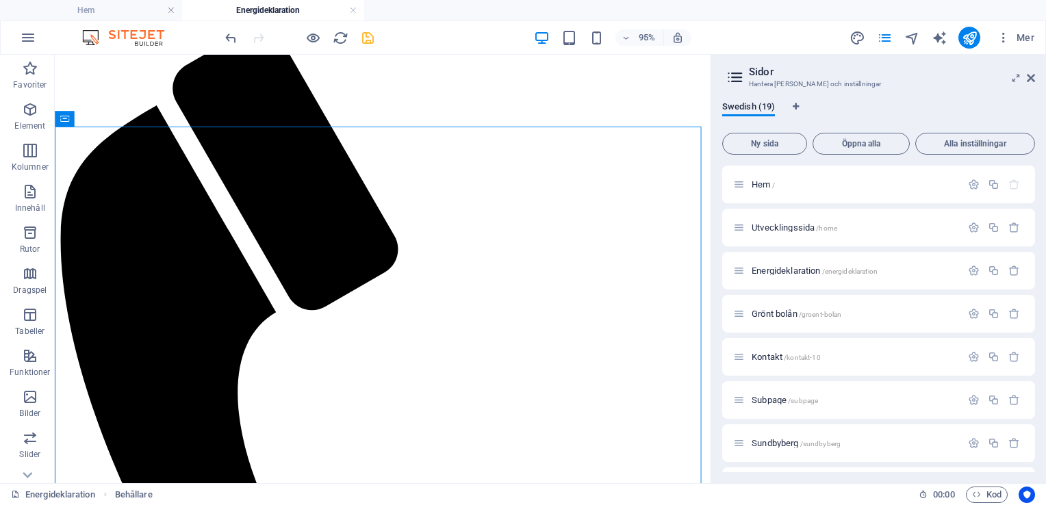
click at [358, 7] on h4 "Energideklaration" at bounding box center [273, 10] width 182 height 15
click at [352, 13] on link at bounding box center [353, 10] width 8 height 13
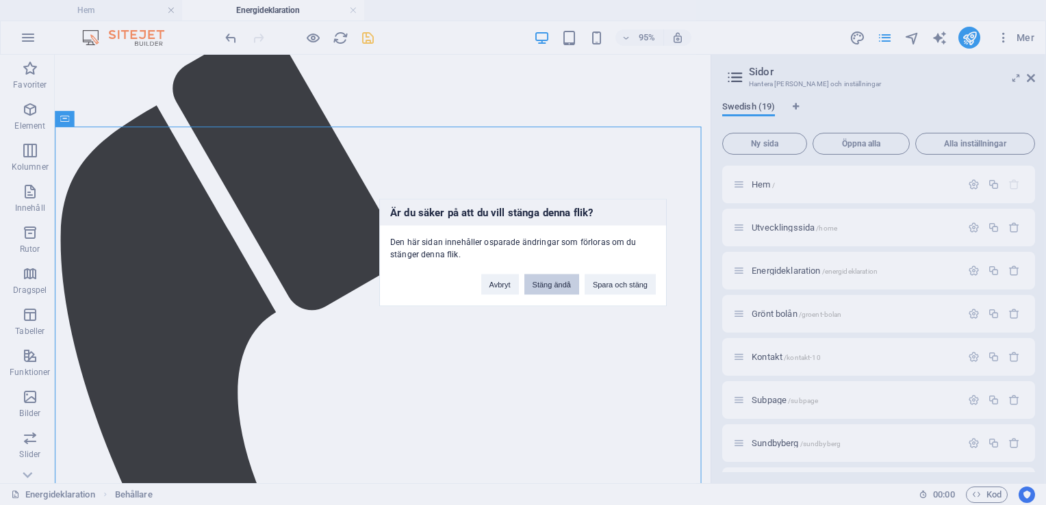
click at [552, 289] on button "Stäng ändå" at bounding box center [551, 284] width 55 height 21
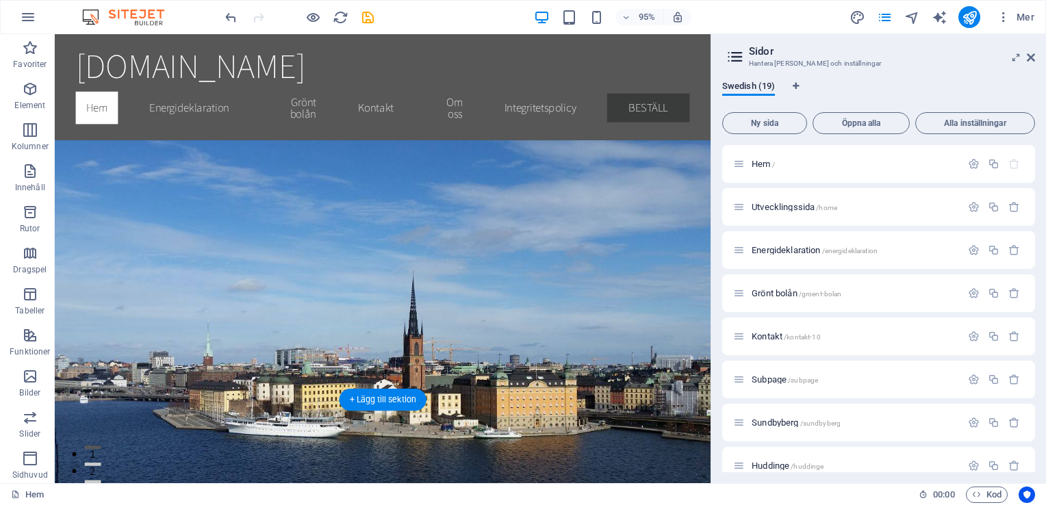
scroll to position [202, 0]
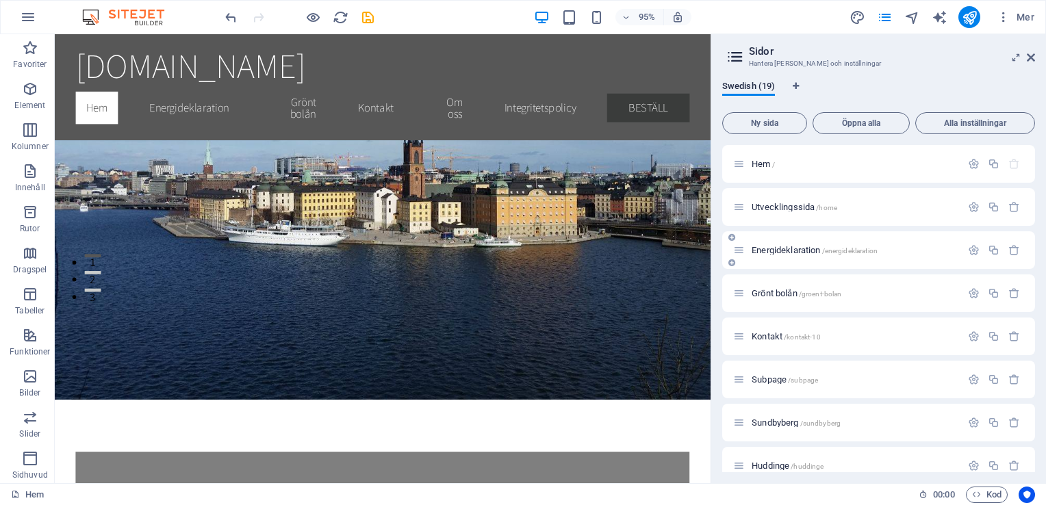
click at [784, 247] on span "Energideklaration /energideklaration" at bounding box center [814, 250] width 126 height 10
click at [784, 247] on div "Energideklaration /energideklaration" at bounding box center [878, 250] width 313 height 38
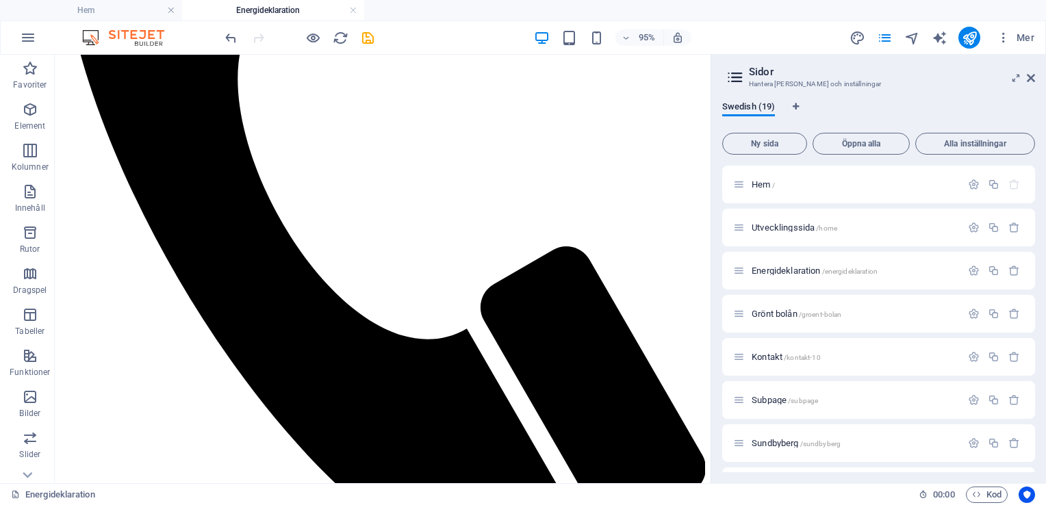
scroll to position [3155, 0]
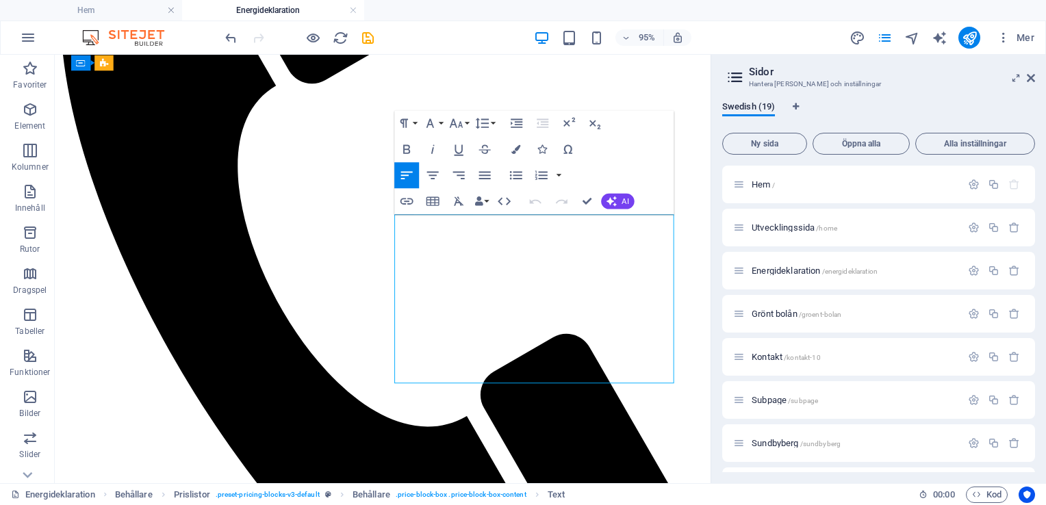
click at [366, 38] on icon "save" at bounding box center [368, 38] width 16 height 16
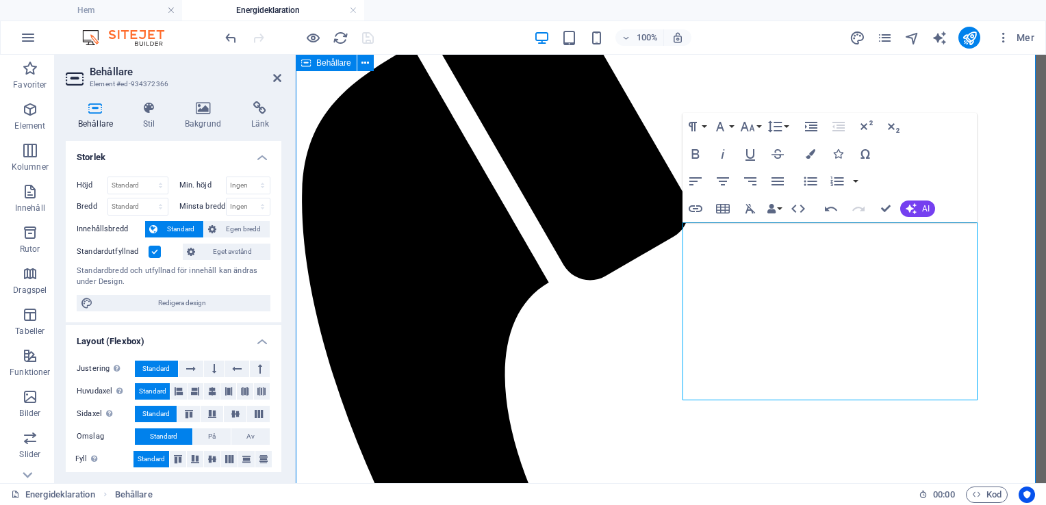
click at [279, 75] on icon at bounding box center [277, 78] width 8 height 11
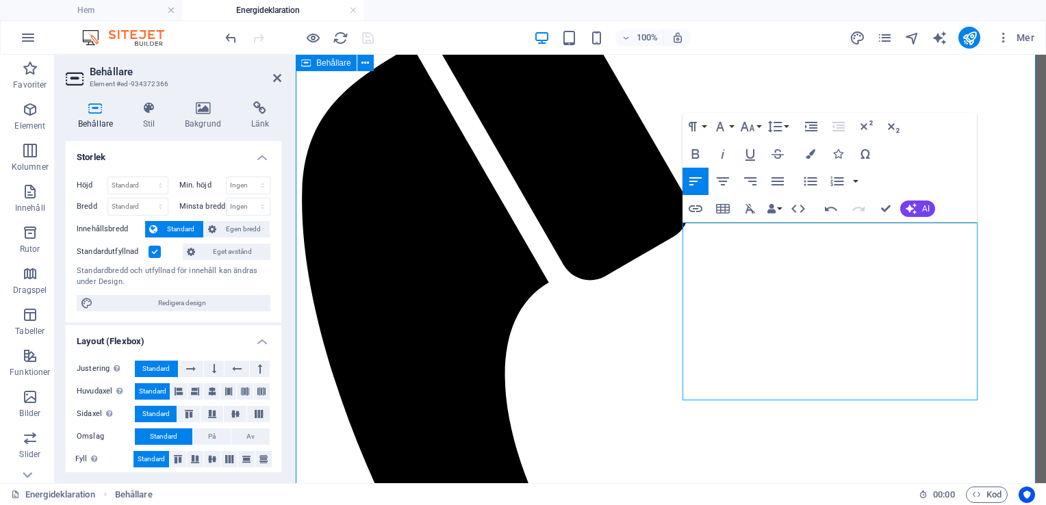
click at [198, 114] on icon at bounding box center [202, 108] width 61 height 14
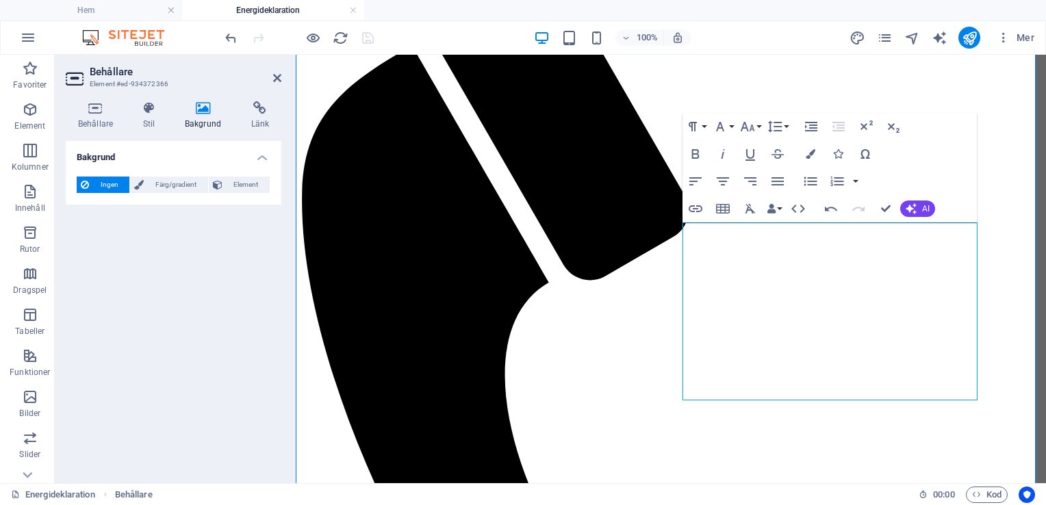
click at [370, 34] on div at bounding box center [298, 38] width 153 height 22
drag, startPoint x: 370, startPoint y: 34, endPoint x: 276, endPoint y: 76, distance: 102.0
click at [276, 76] on icon at bounding box center [277, 78] width 8 height 11
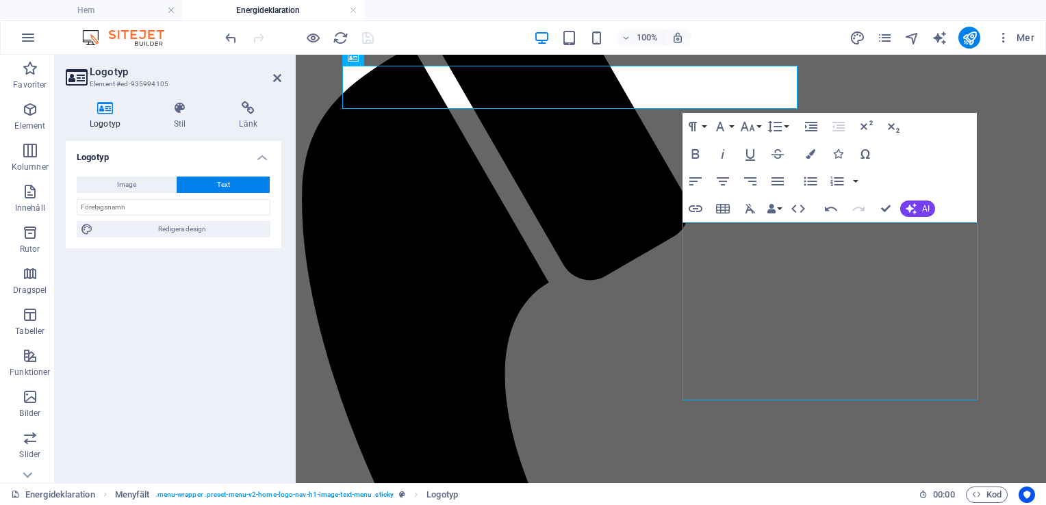
click at [276, 76] on icon at bounding box center [277, 78] width 8 height 11
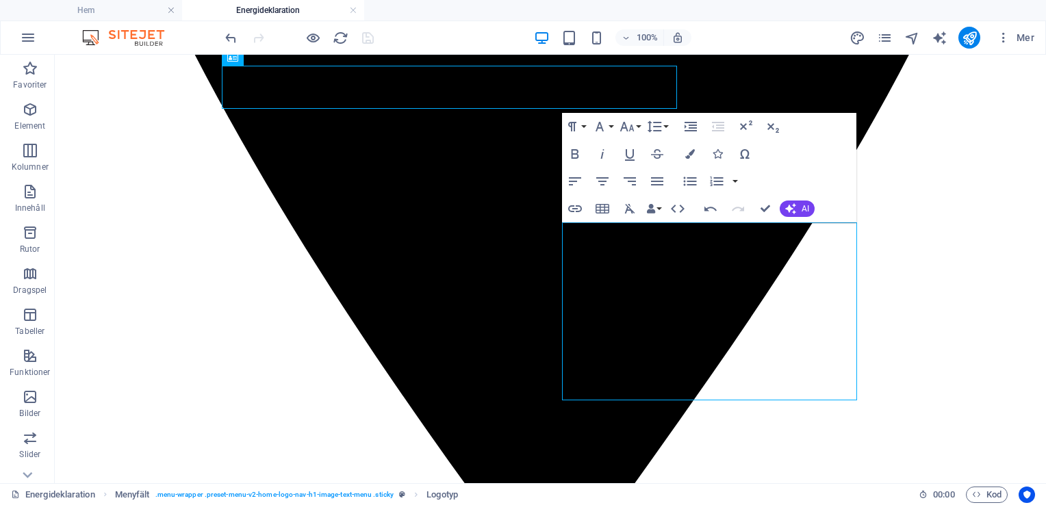
click at [360, 42] on div at bounding box center [298, 38] width 153 height 22
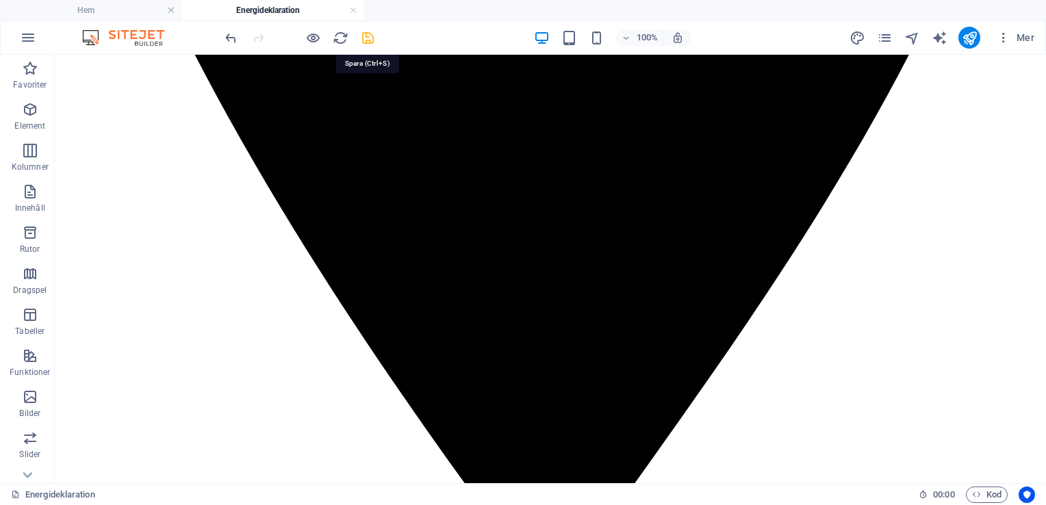
click at [367, 38] on icon "save" at bounding box center [368, 38] width 16 height 16
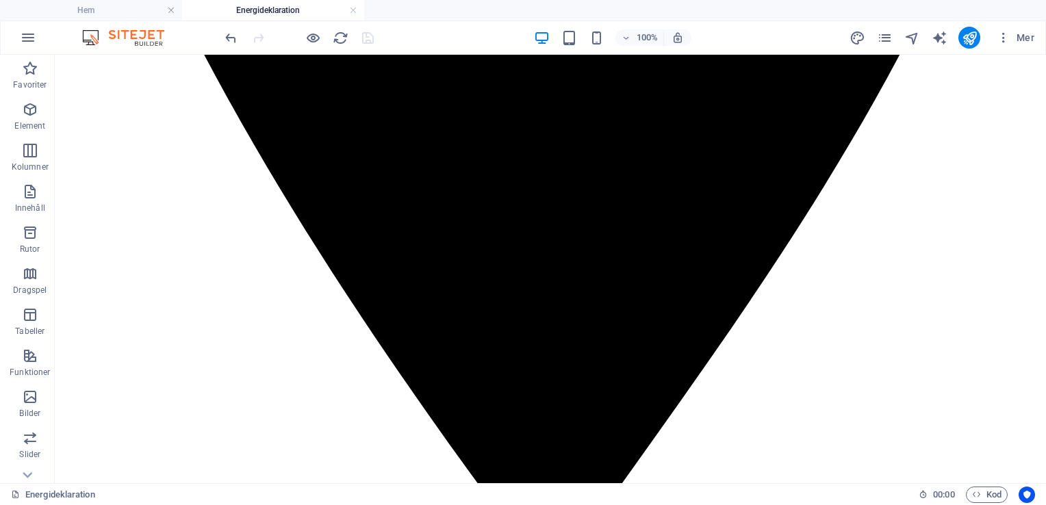
scroll to position [3146, 0]
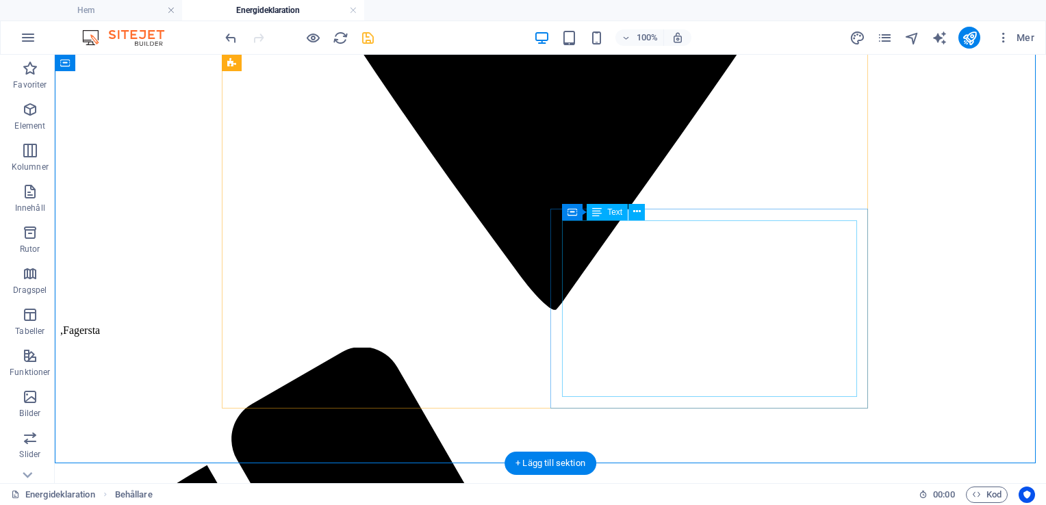
scroll to position [3368, 0]
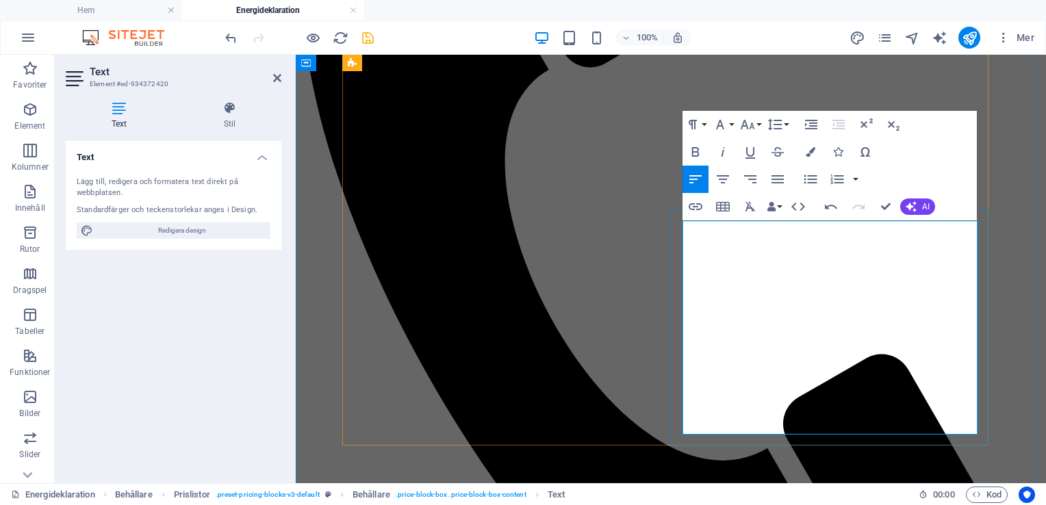
drag, startPoint x: 859, startPoint y: 415, endPoint x: 686, endPoint y: 419, distance: 173.8
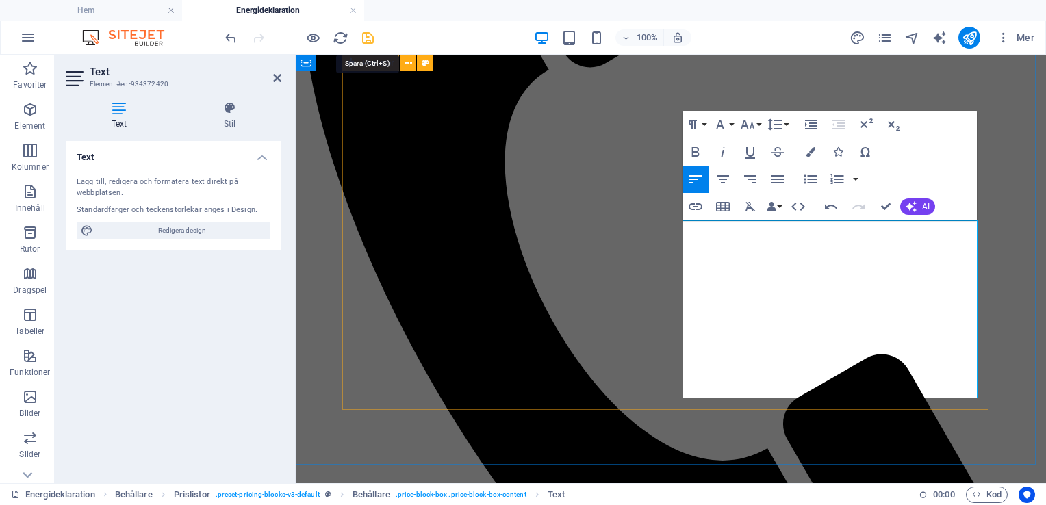
click at [367, 34] on icon "save" at bounding box center [368, 38] width 16 height 16
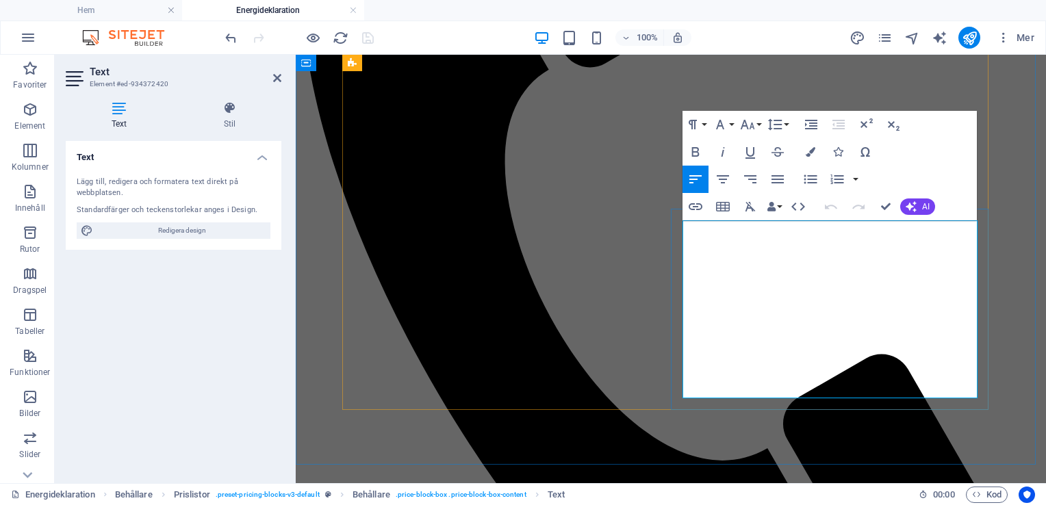
drag, startPoint x: 881, startPoint y: 239, endPoint x: 675, endPoint y: 235, distance: 206.7
copy tbody "Energideklaration [GEOGRAPHIC_DATA] - se pris"
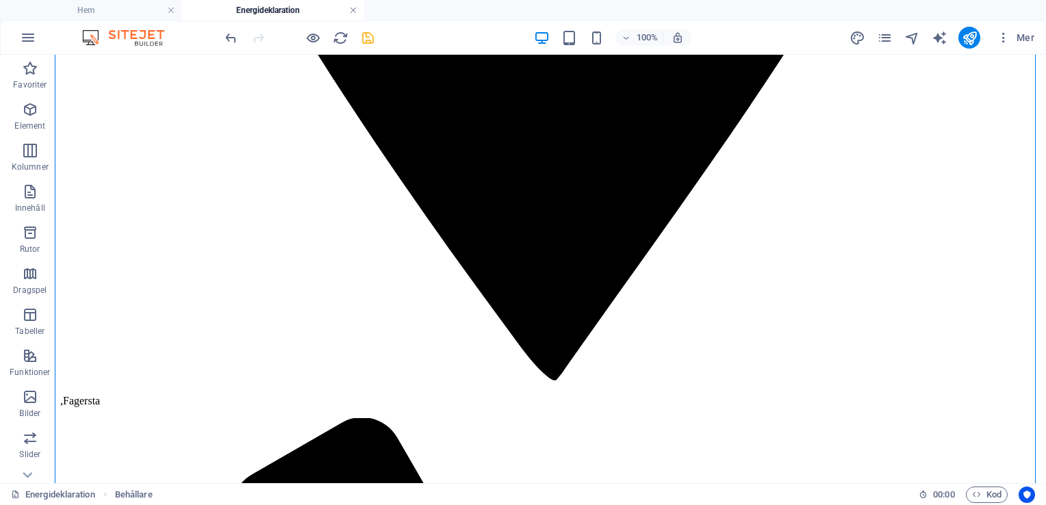
click at [356, 10] on link at bounding box center [353, 10] width 8 height 13
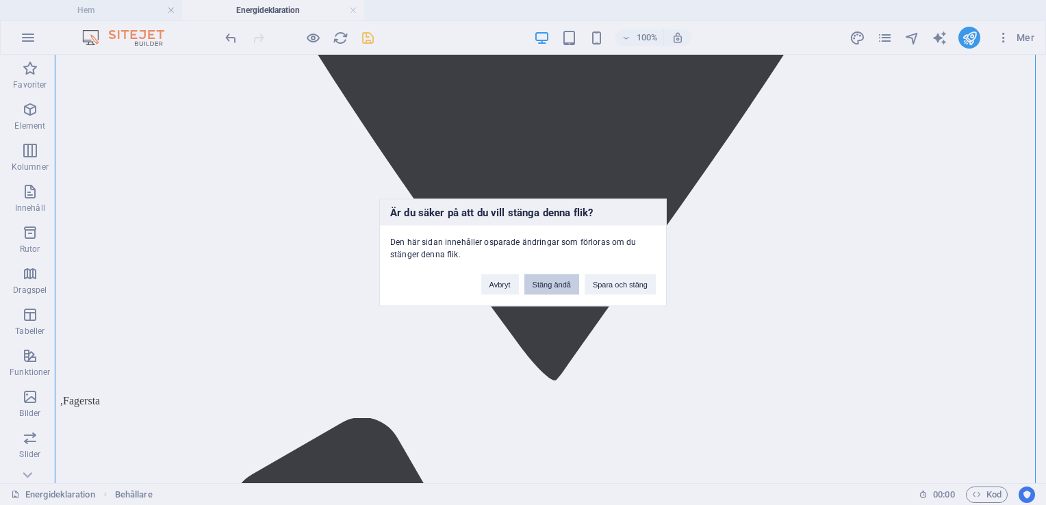
click at [545, 287] on button "Stäng ändå" at bounding box center [551, 284] width 55 height 21
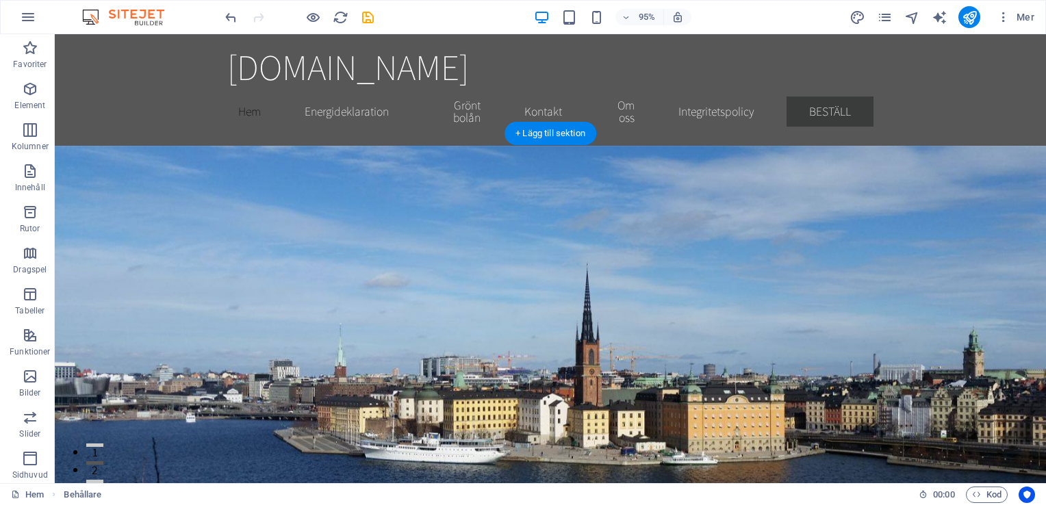
scroll to position [202, 0]
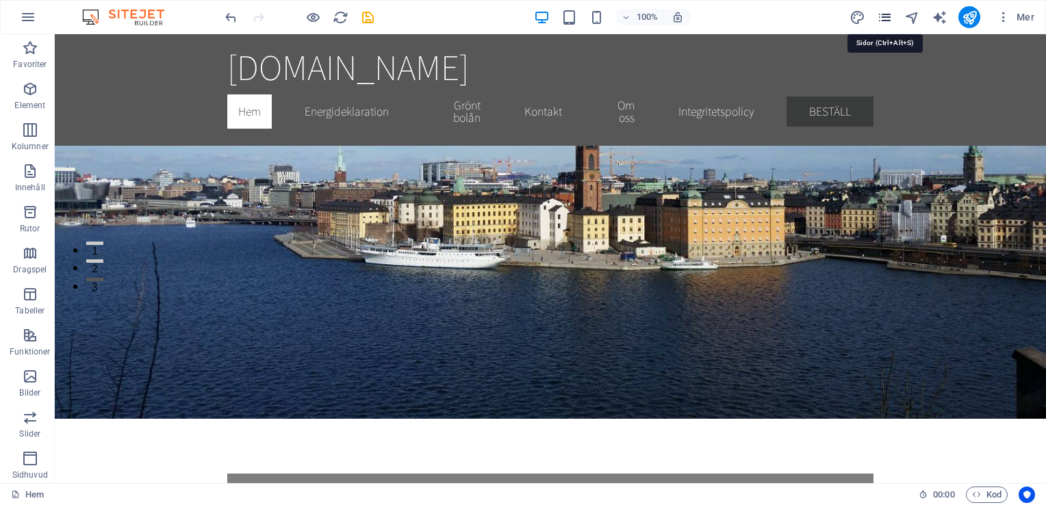
click at [883, 21] on icon "pages" at bounding box center [885, 18] width 16 height 16
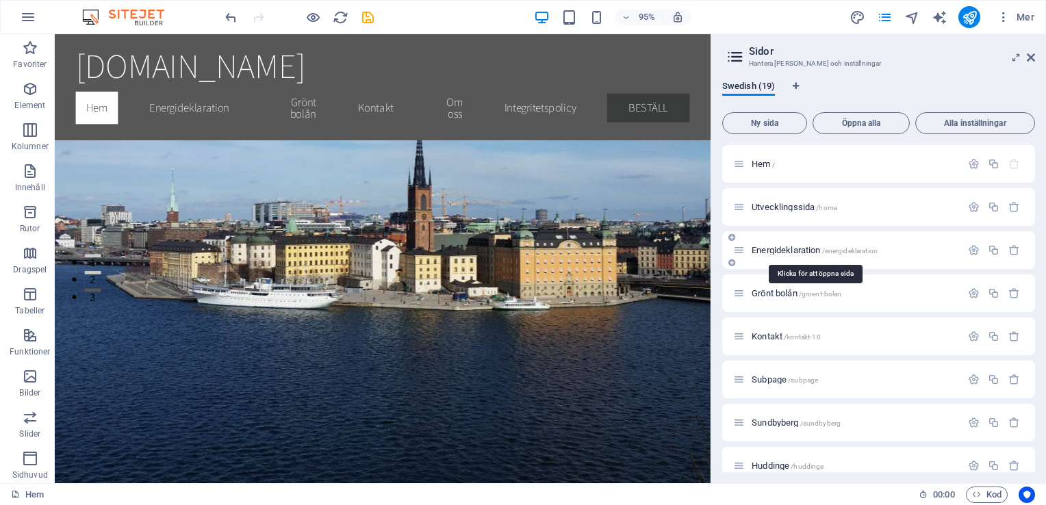
click at [786, 251] on span "Energideklaration /energideklaration" at bounding box center [814, 250] width 126 height 10
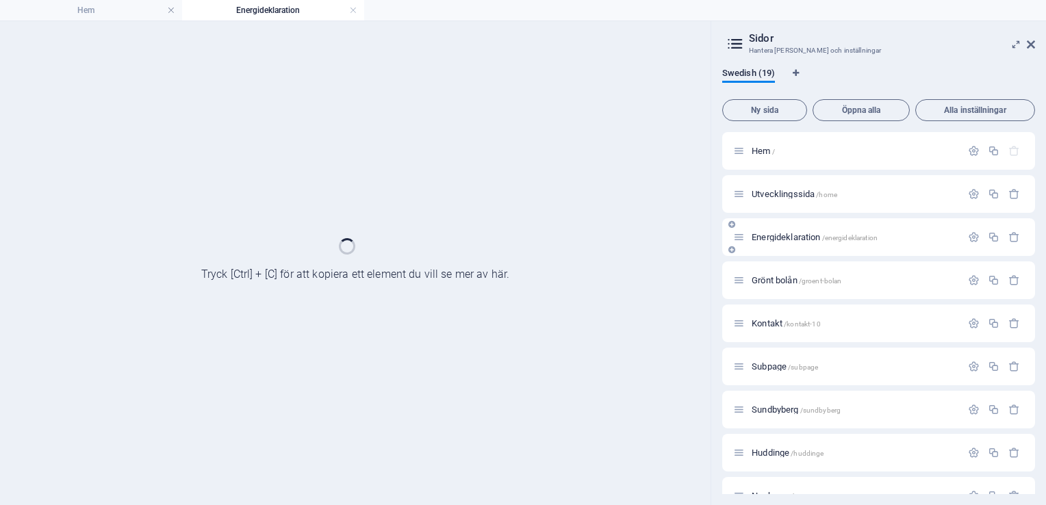
click at [786, 251] on div "Energideklaration /energideklaration" at bounding box center [878, 237] width 313 height 38
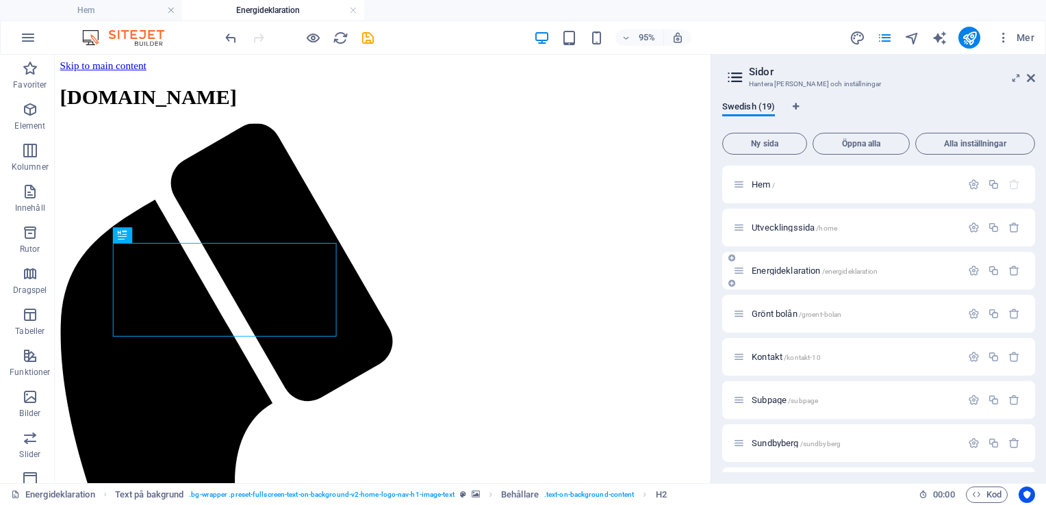
scroll to position [0, 0]
click at [1029, 79] on icon at bounding box center [1030, 78] width 8 height 11
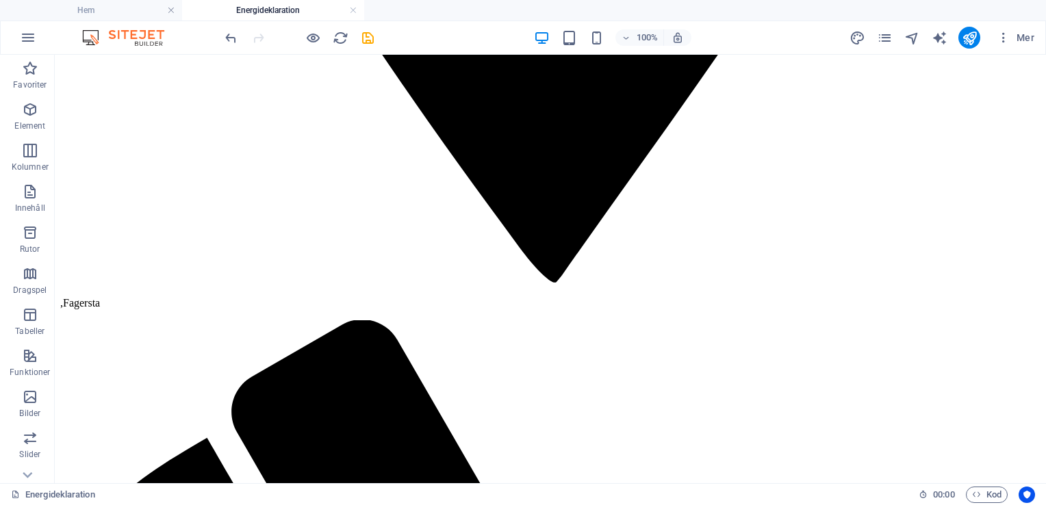
scroll to position [3409, 0]
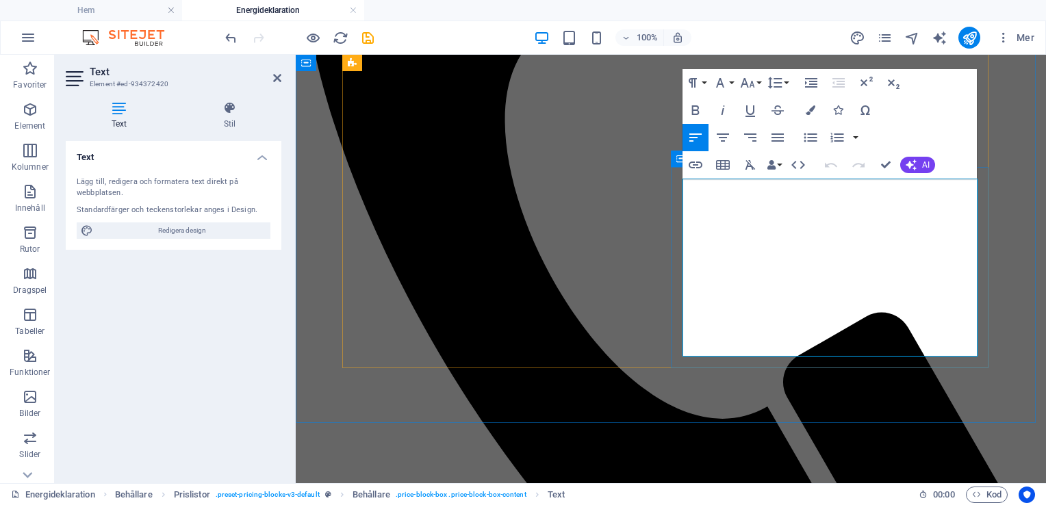
drag, startPoint x: 887, startPoint y: 193, endPoint x: 678, endPoint y: 198, distance: 208.8
copy tbody "Energideklaration [GEOGRAPHIC_DATA] - se pris"
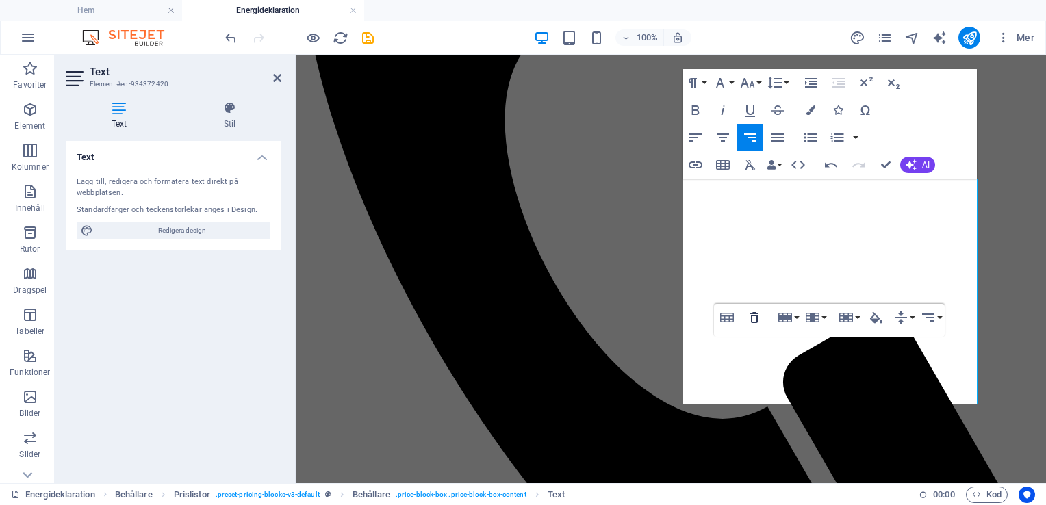
click at [753, 319] on icon "button" at bounding box center [754, 317] width 16 height 16
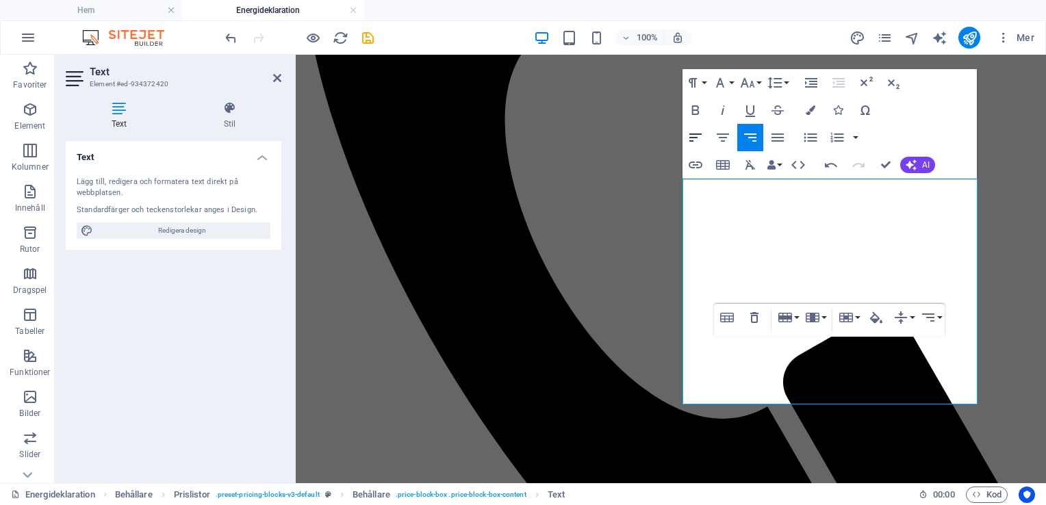
click at [695, 135] on icon "button" at bounding box center [695, 137] width 16 height 16
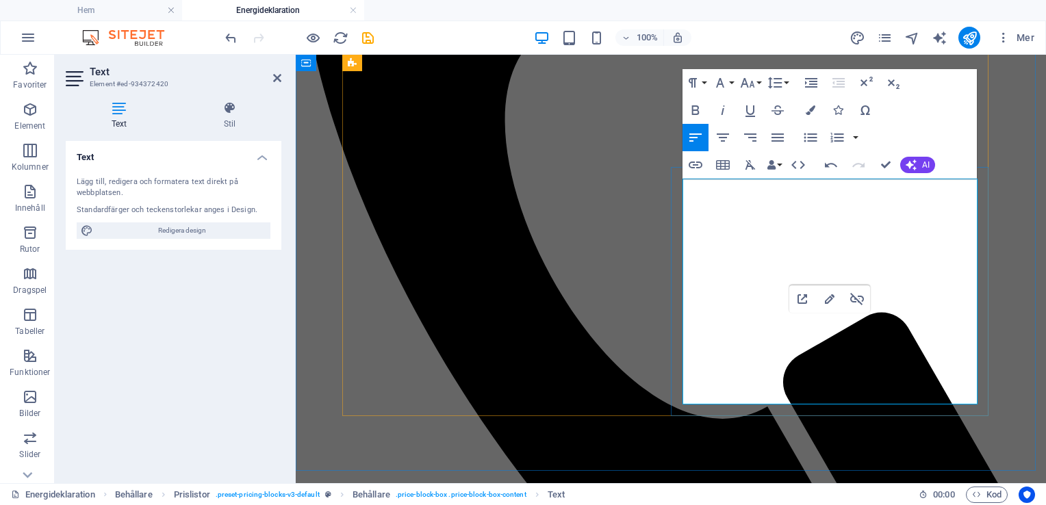
drag, startPoint x: 886, startPoint y: 341, endPoint x: 686, endPoint y: 346, distance: 199.9
drag, startPoint x: 917, startPoint y: 343, endPoint x: 682, endPoint y: 345, distance: 235.4
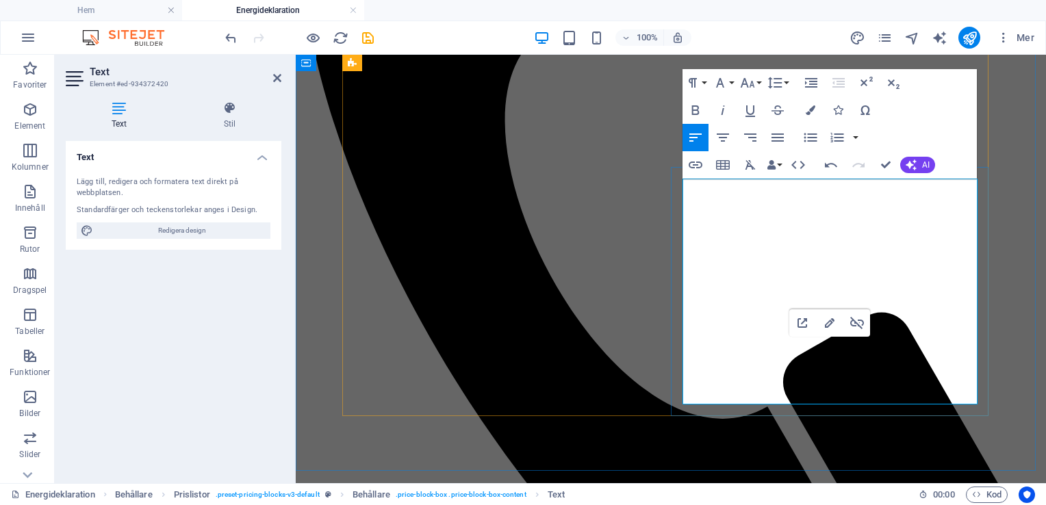
drag, startPoint x: 920, startPoint y: 342, endPoint x: 682, endPoint y: 341, distance: 237.5
click at [716, 164] on icon "button" at bounding box center [723, 165] width 14 height 10
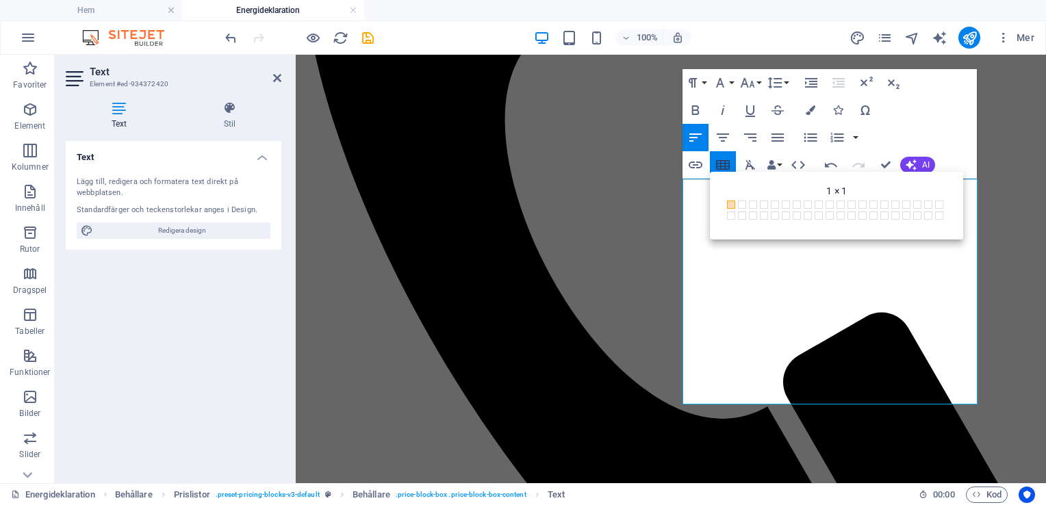
click at [716, 164] on icon "button" at bounding box center [723, 165] width 14 height 10
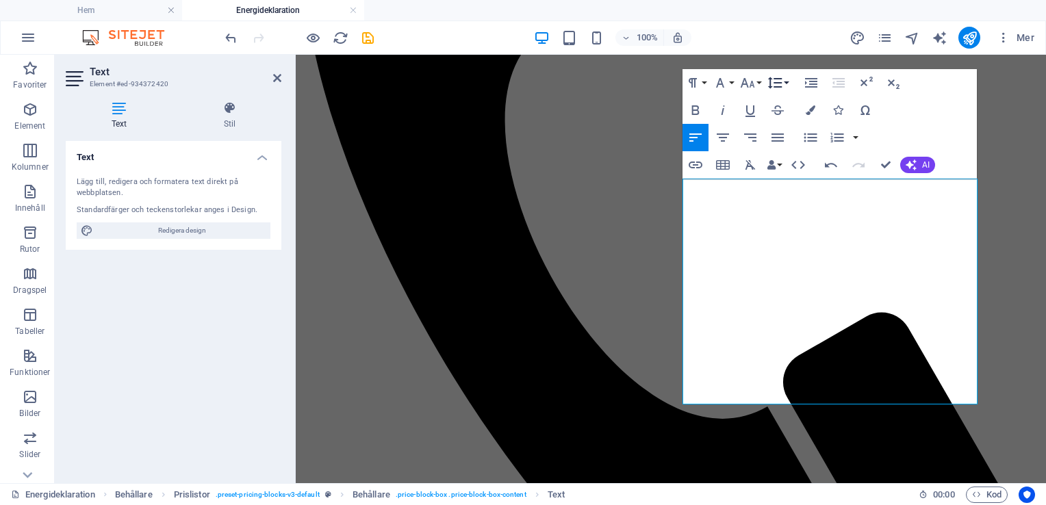
click at [778, 83] on icon "button" at bounding box center [774, 83] width 16 height 16
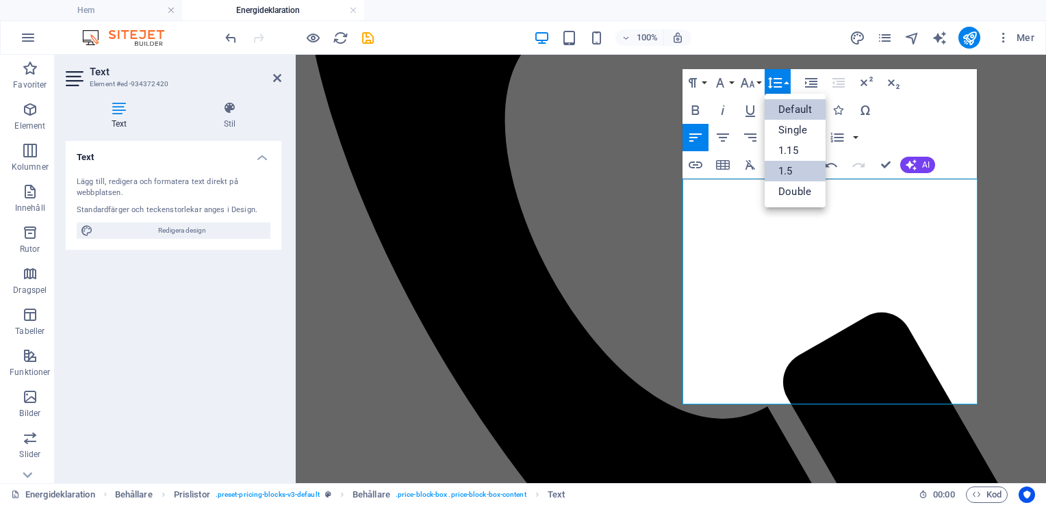
click at [780, 171] on link "1.5" at bounding box center [794, 171] width 61 height 21
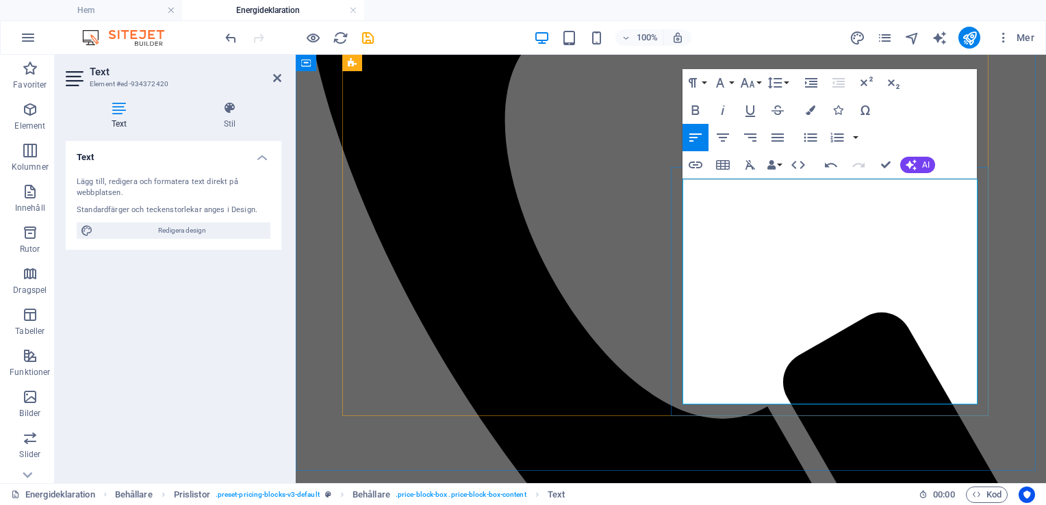
drag, startPoint x: 353, startPoint y: 12, endPoint x: 520, endPoint y: 75, distance: 178.4
click at [353, 12] on link at bounding box center [353, 10] width 8 height 13
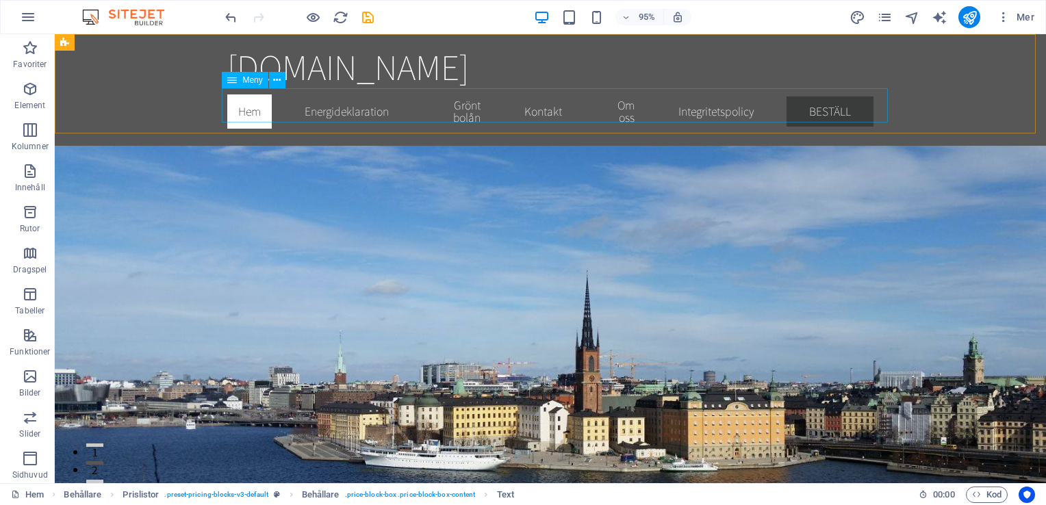
scroll to position [202, 0]
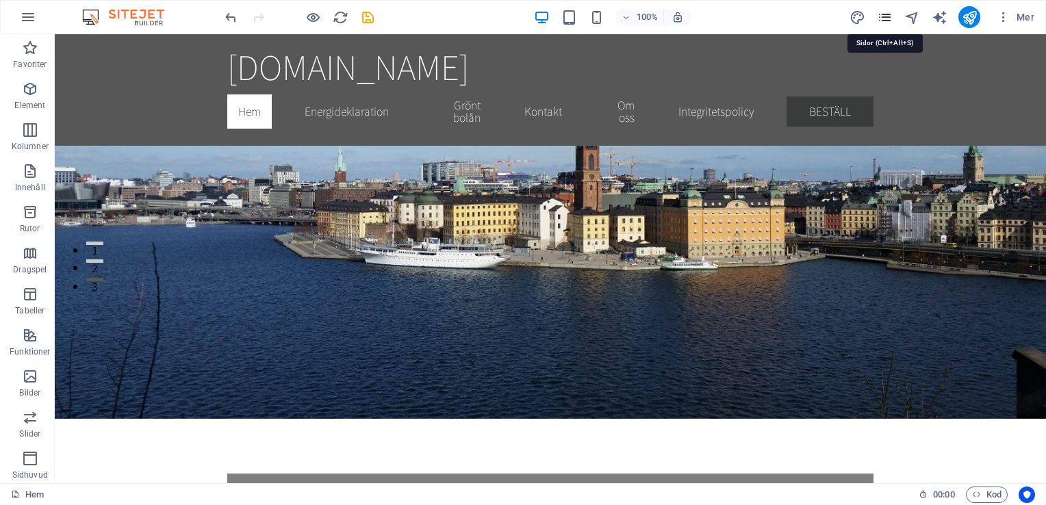
click at [886, 18] on icon "pages" at bounding box center [885, 18] width 16 height 16
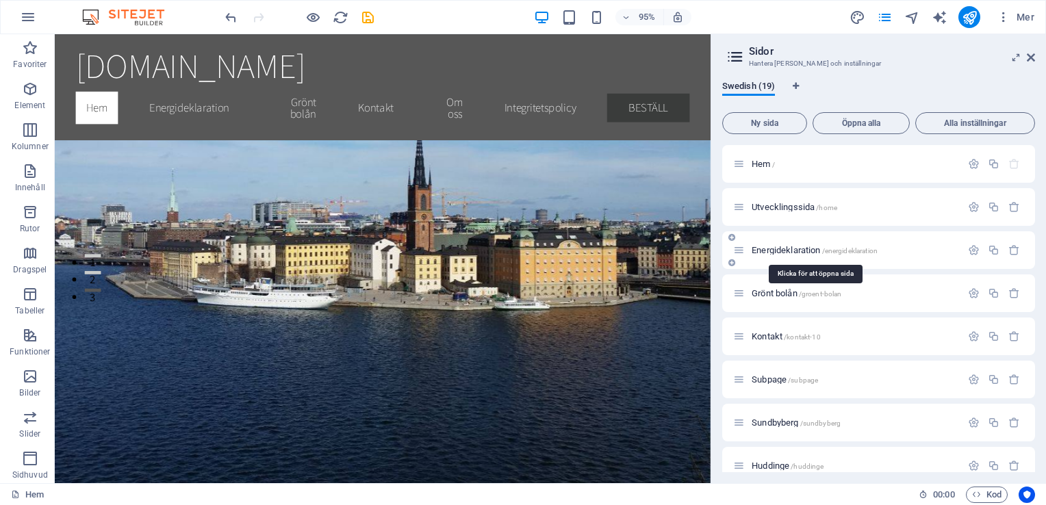
click at [791, 250] on span "Energideklaration /energideklaration" at bounding box center [814, 250] width 126 height 10
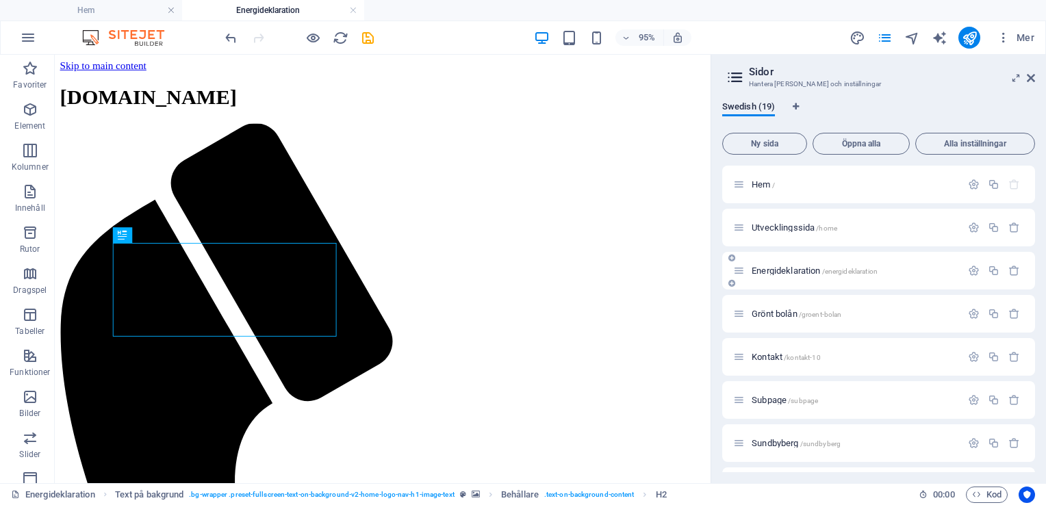
scroll to position [0, 0]
click at [795, 272] on span "Energideklaration /energideklaration" at bounding box center [814, 271] width 126 height 10
click at [797, 268] on span "Energideklaration /energideklaration" at bounding box center [814, 271] width 126 height 10
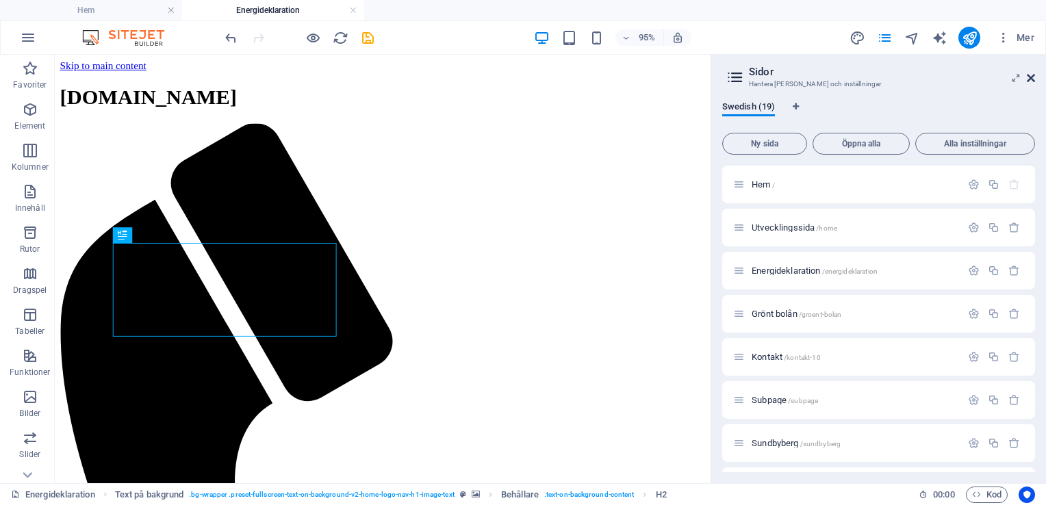
click at [1034, 79] on icon at bounding box center [1030, 78] width 8 height 11
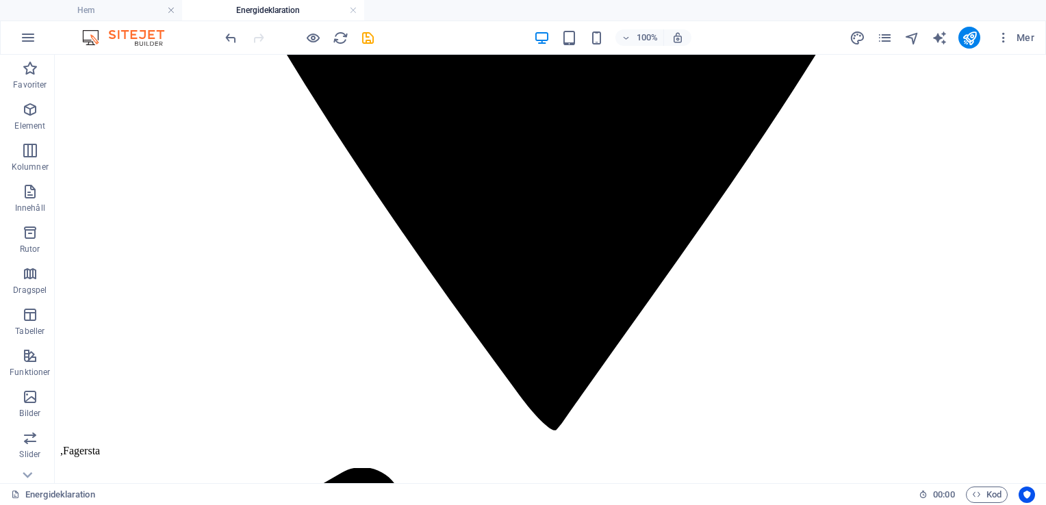
scroll to position [3344, 0]
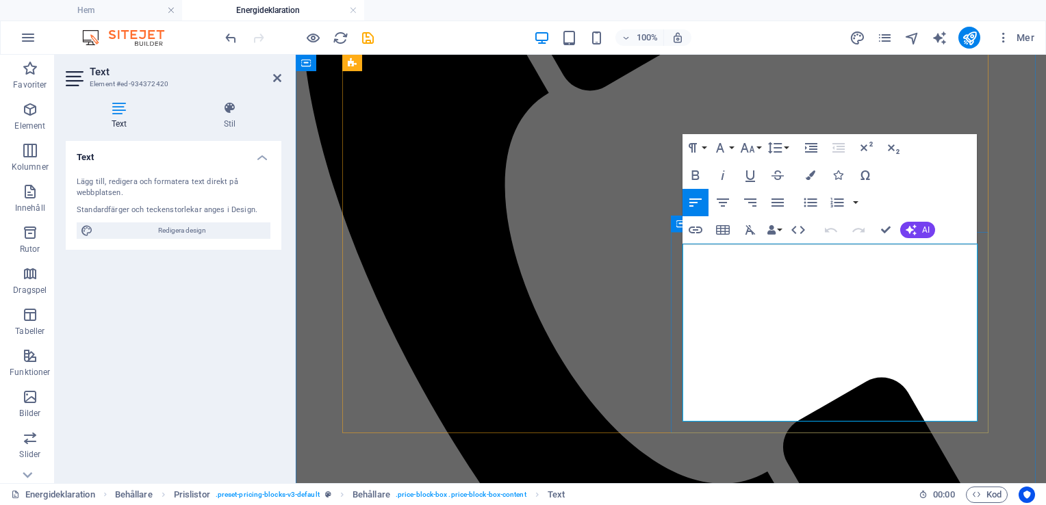
drag, startPoint x: 868, startPoint y: 261, endPoint x: 682, endPoint y: 261, distance: 186.1
copy tbody "Energideklaration [GEOGRAPHIC_DATA] - se pris"
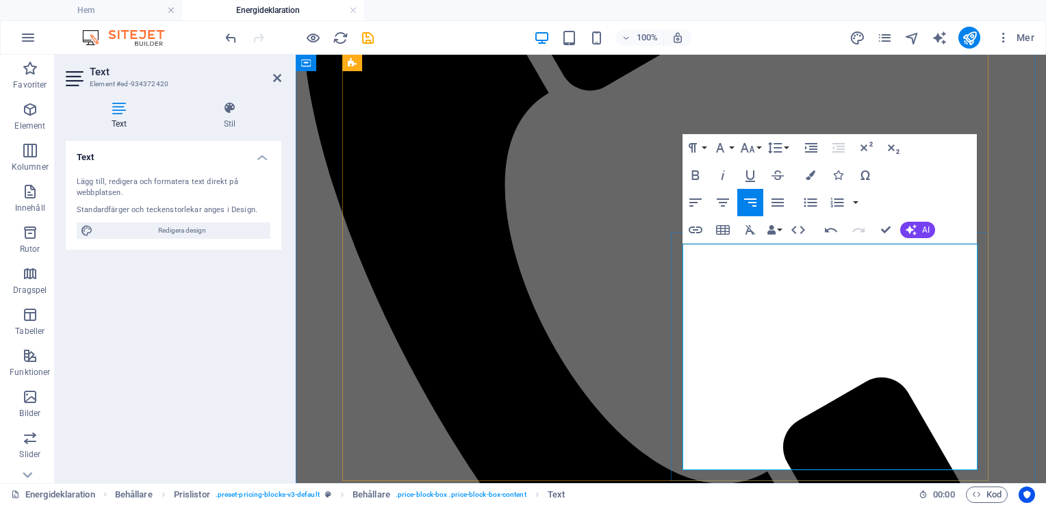
click at [691, 207] on icon "button" at bounding box center [695, 202] width 12 height 8
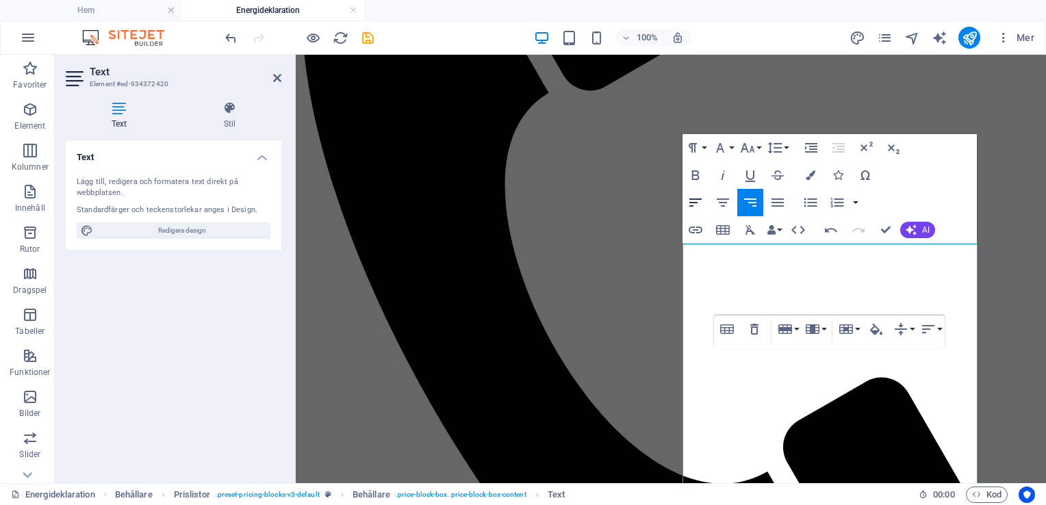
click at [695, 201] on icon "button" at bounding box center [695, 202] width 16 height 16
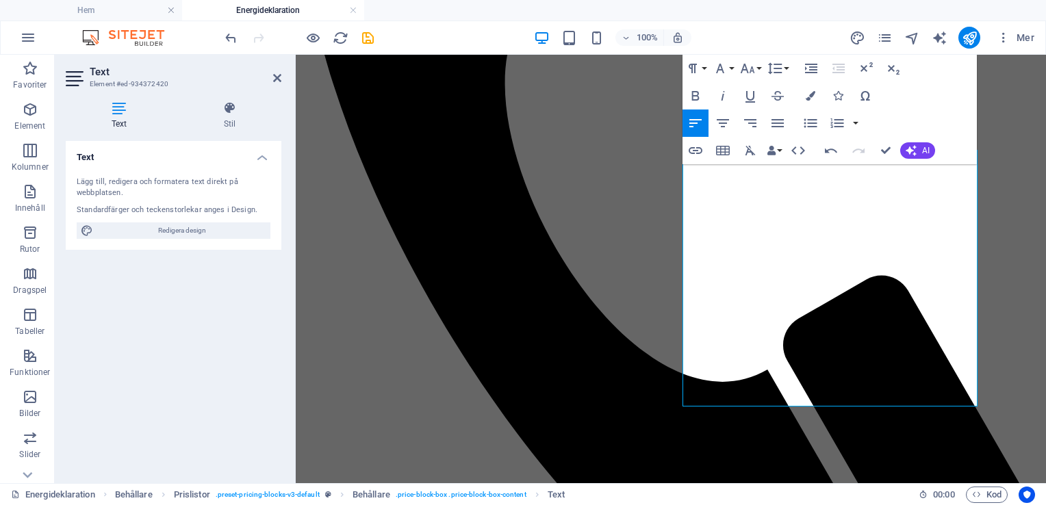
scroll to position [3438, 0]
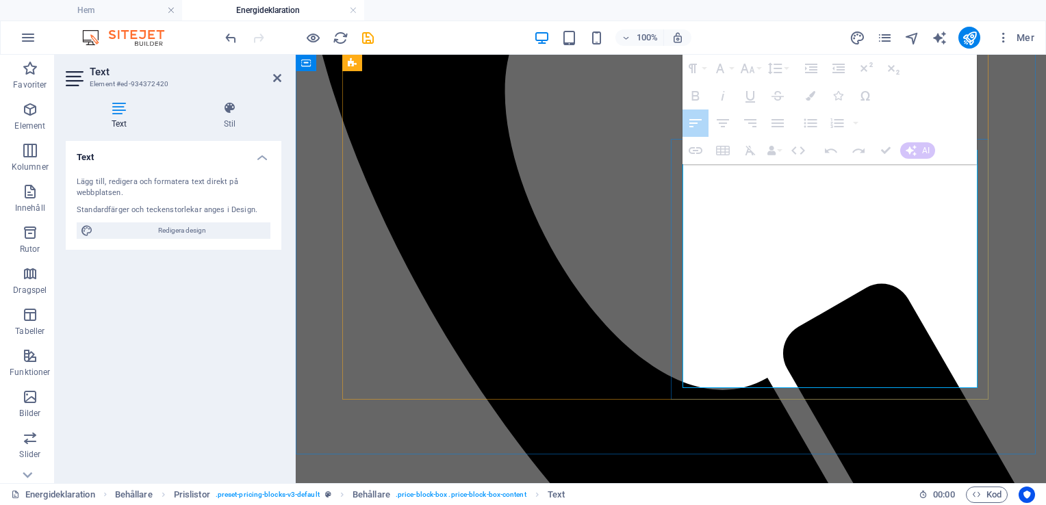
drag, startPoint x: 893, startPoint y: 374, endPoint x: 862, endPoint y: 290, distance: 89.6
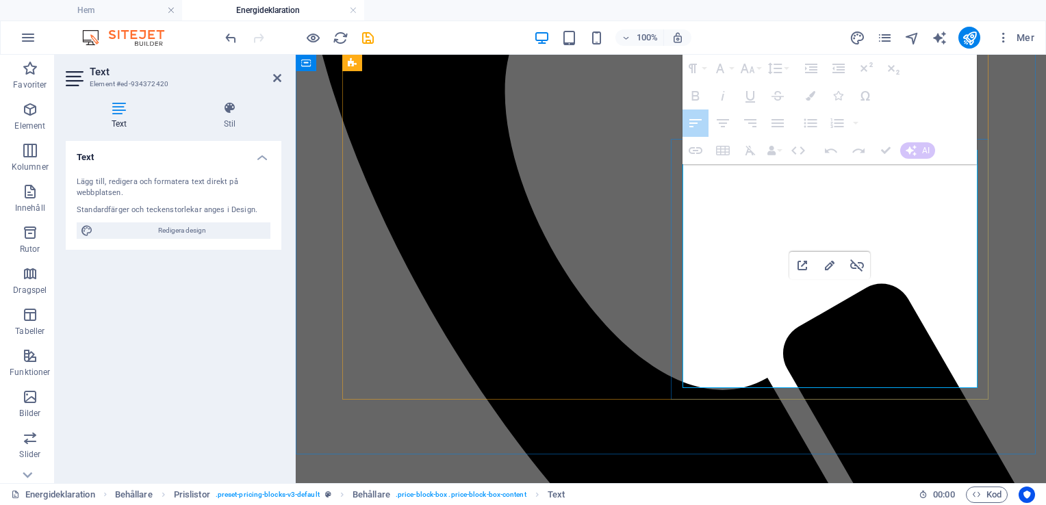
drag, startPoint x: 898, startPoint y: 372, endPoint x: 852, endPoint y: 308, distance: 78.4
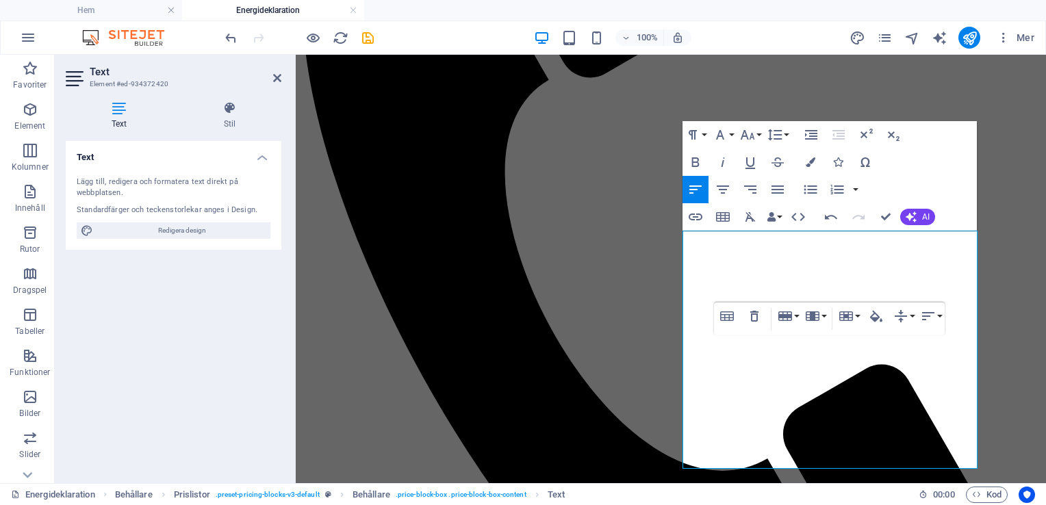
scroll to position [3375, 0]
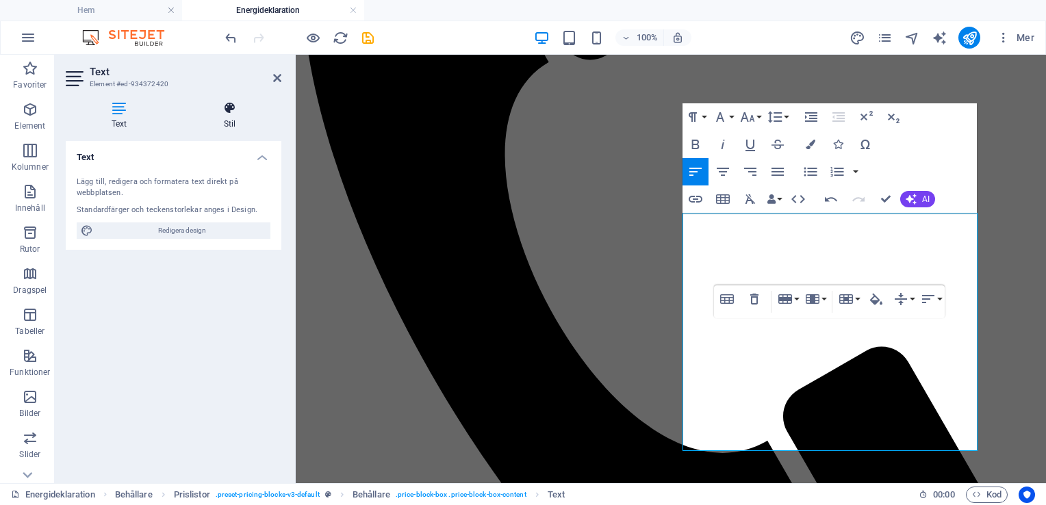
click at [235, 117] on h4 "Stil" at bounding box center [229, 115] width 103 height 29
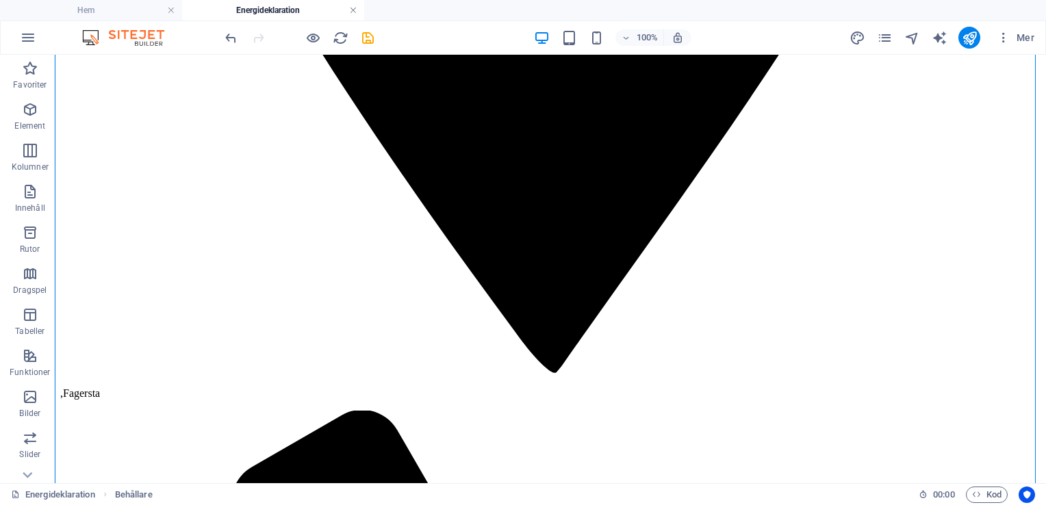
click at [355, 10] on link at bounding box center [353, 10] width 8 height 13
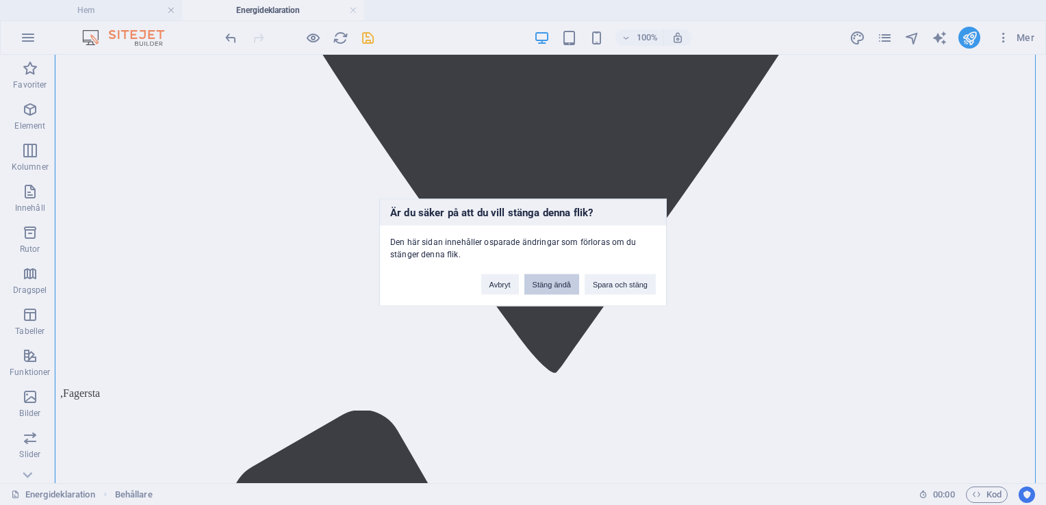
click at [539, 289] on button "Stäng ändå" at bounding box center [551, 284] width 55 height 21
click at [0, 0] on figure at bounding box center [0, 0] width 0 height 0
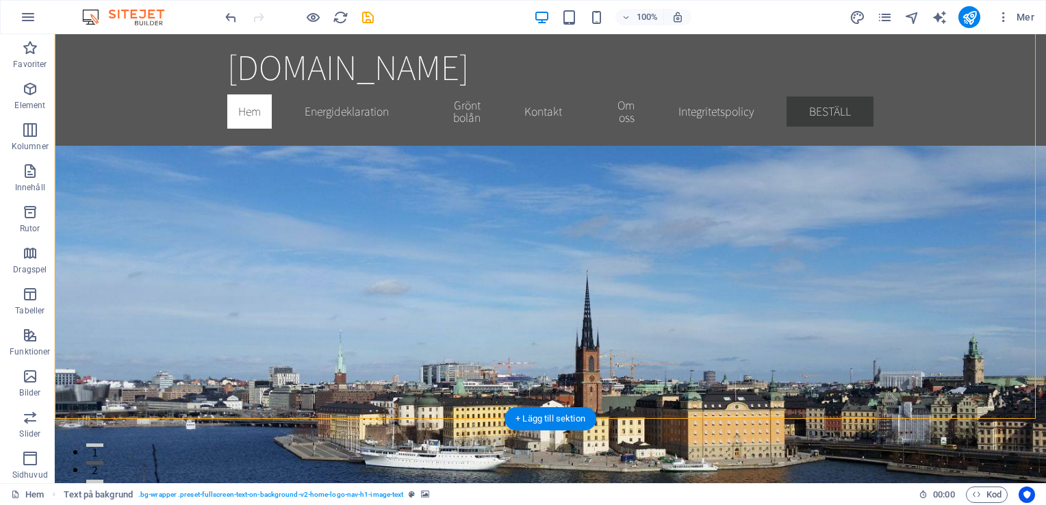
scroll to position [202, 0]
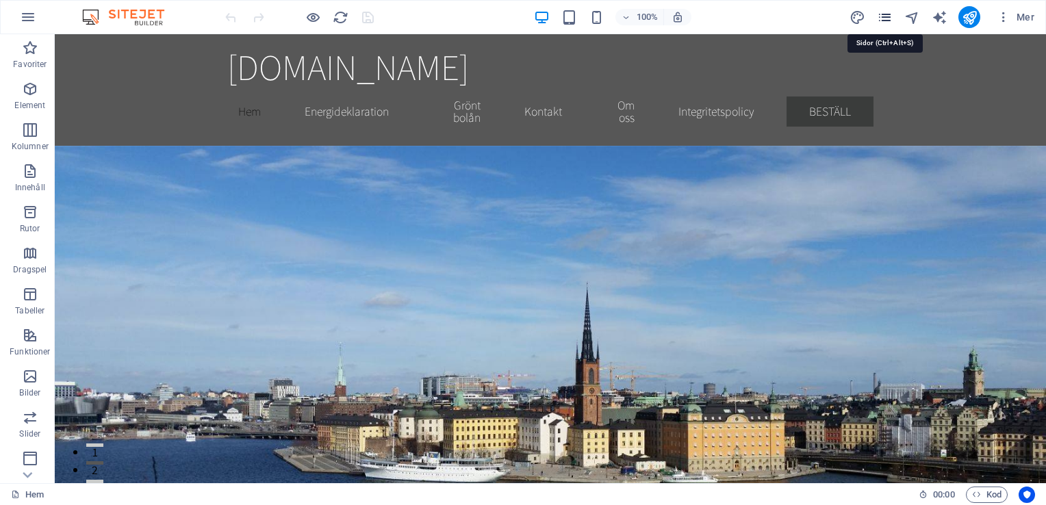
click at [880, 19] on icon "pages" at bounding box center [885, 18] width 16 height 16
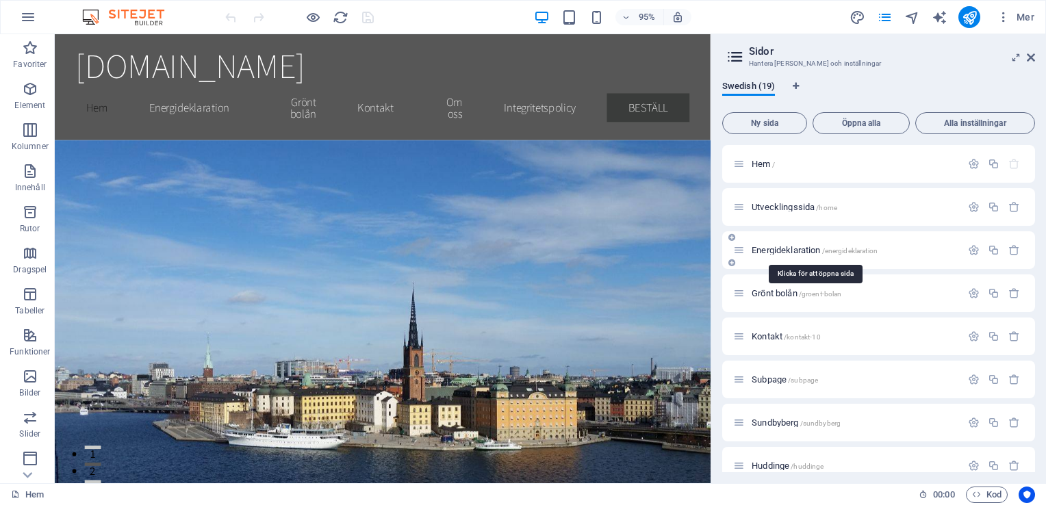
click at [794, 253] on span "Energideklaration /energideklaration" at bounding box center [814, 250] width 126 height 10
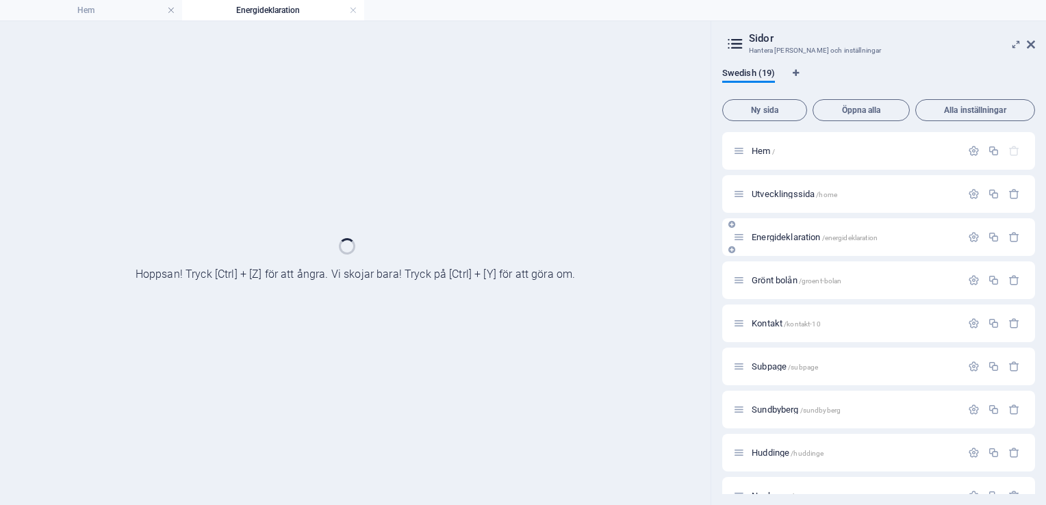
click at [794, 253] on div "Energideklaration /energideklaration" at bounding box center [878, 237] width 313 height 38
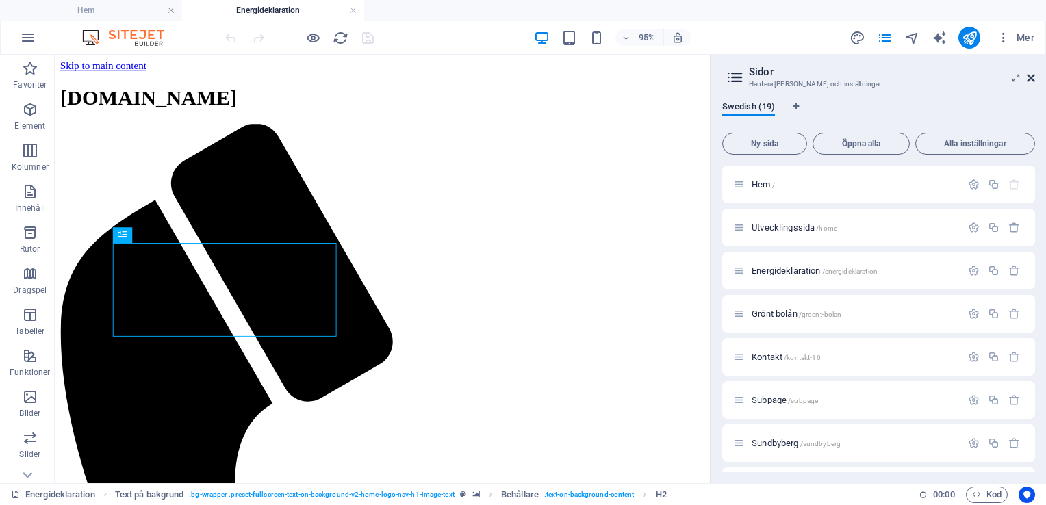
click at [1032, 79] on icon at bounding box center [1030, 78] width 8 height 11
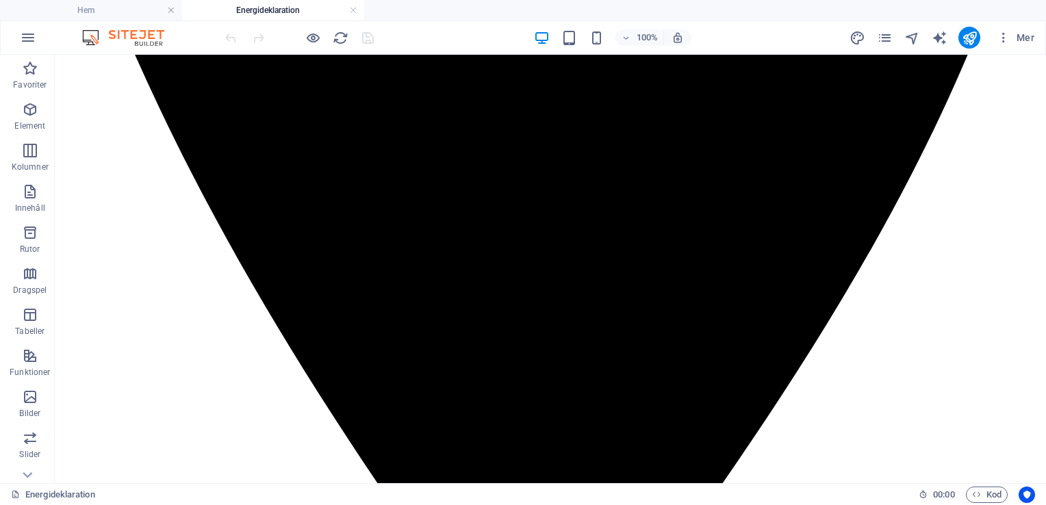
scroll to position [2913, 0]
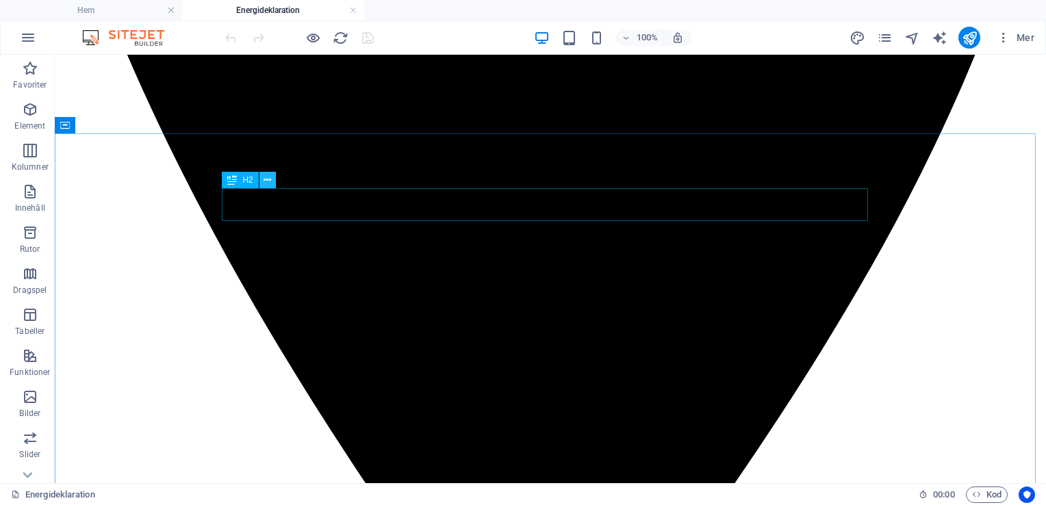
click at [266, 180] on icon at bounding box center [267, 180] width 8 height 14
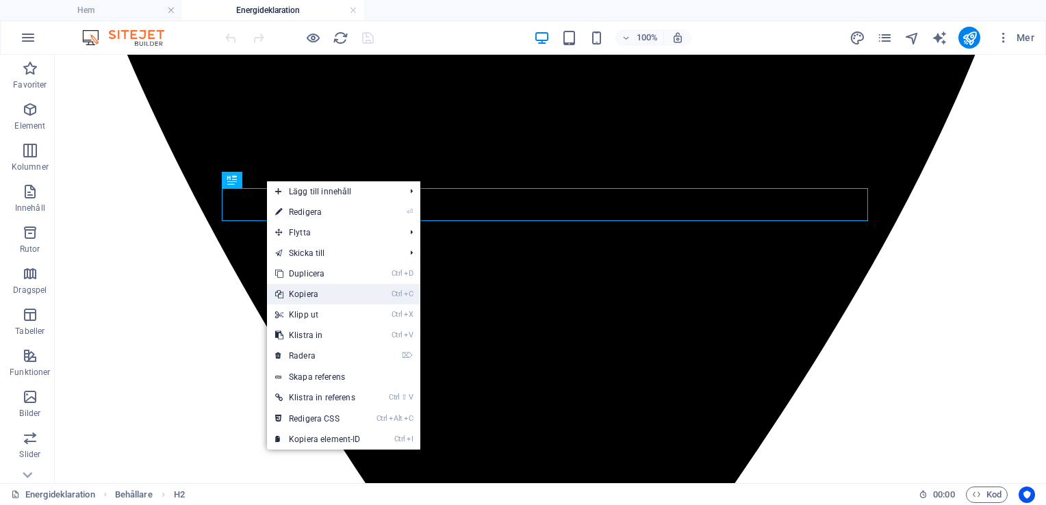
click at [305, 290] on link "Ctrl C Kopiera" at bounding box center [318, 294] width 102 height 21
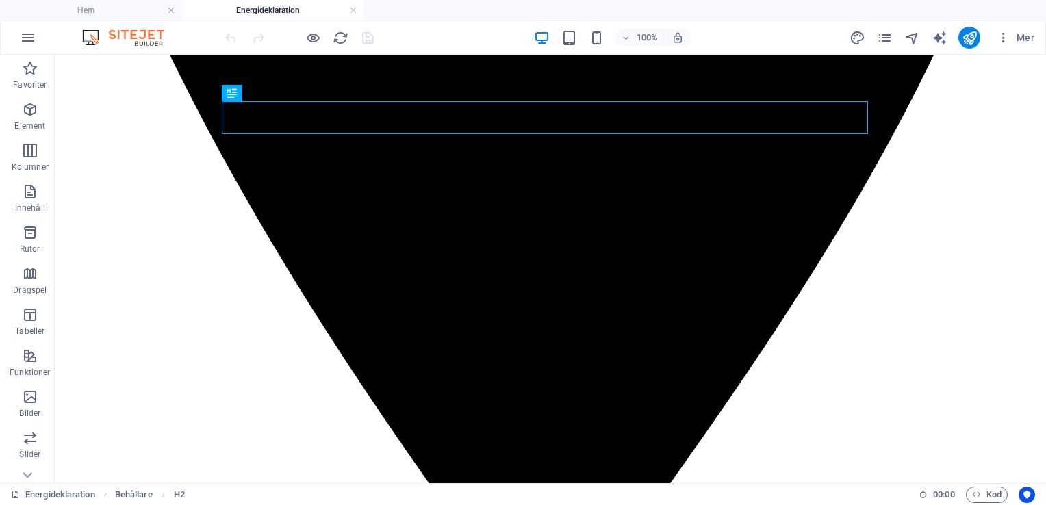
scroll to position [3123, 0]
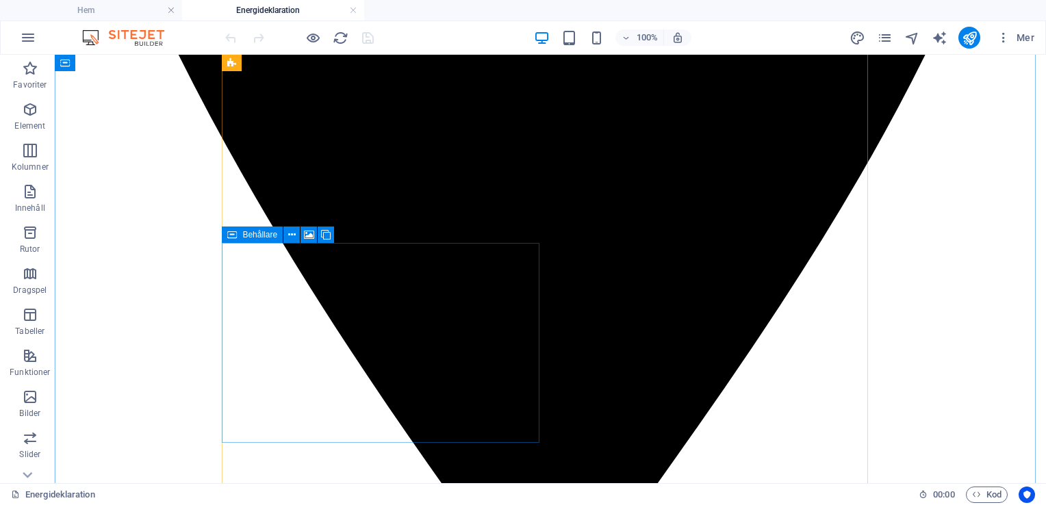
click at [241, 237] on div "Behållare" at bounding box center [252, 235] width 61 height 16
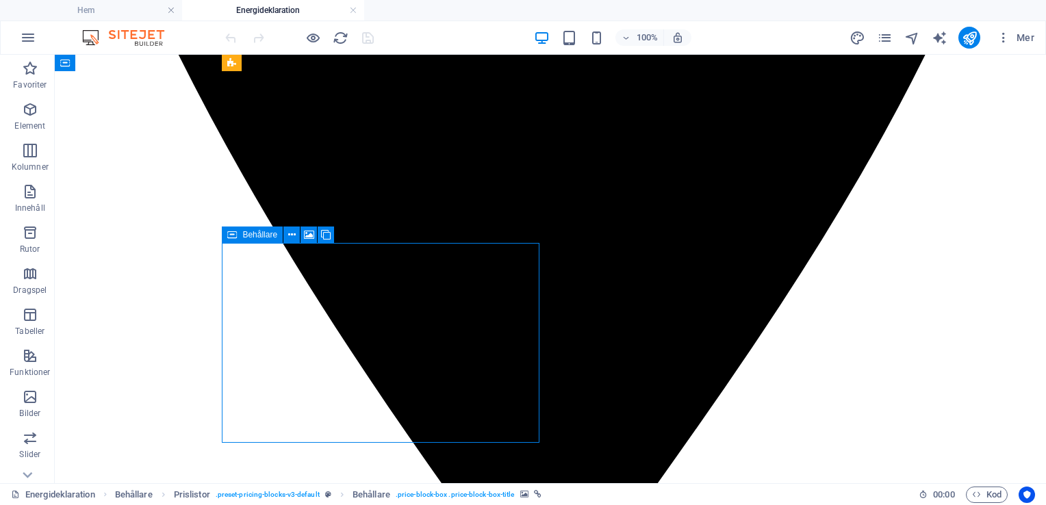
click at [249, 239] on span "Behållare" at bounding box center [259, 235] width 35 height 8
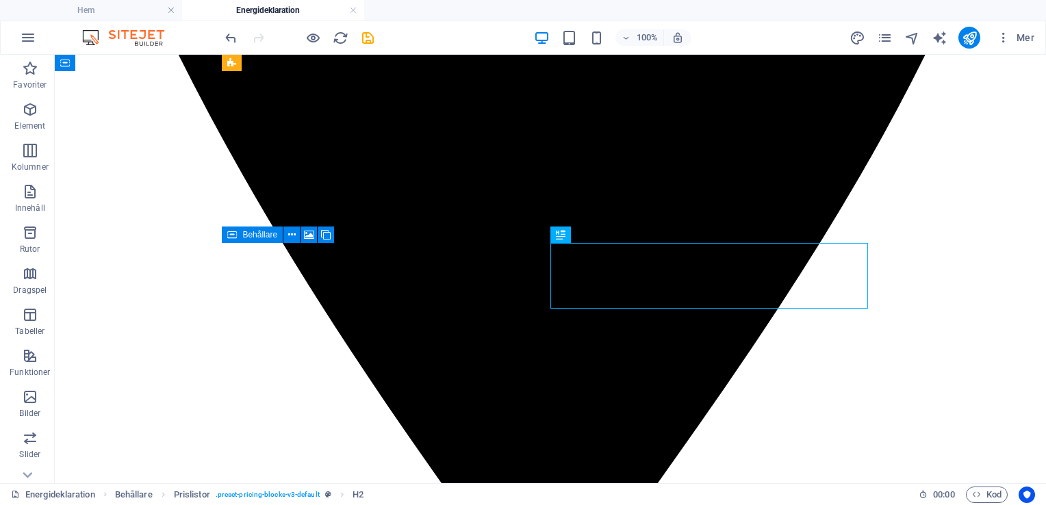
click at [249, 239] on span "Behållare" at bounding box center [259, 235] width 35 height 8
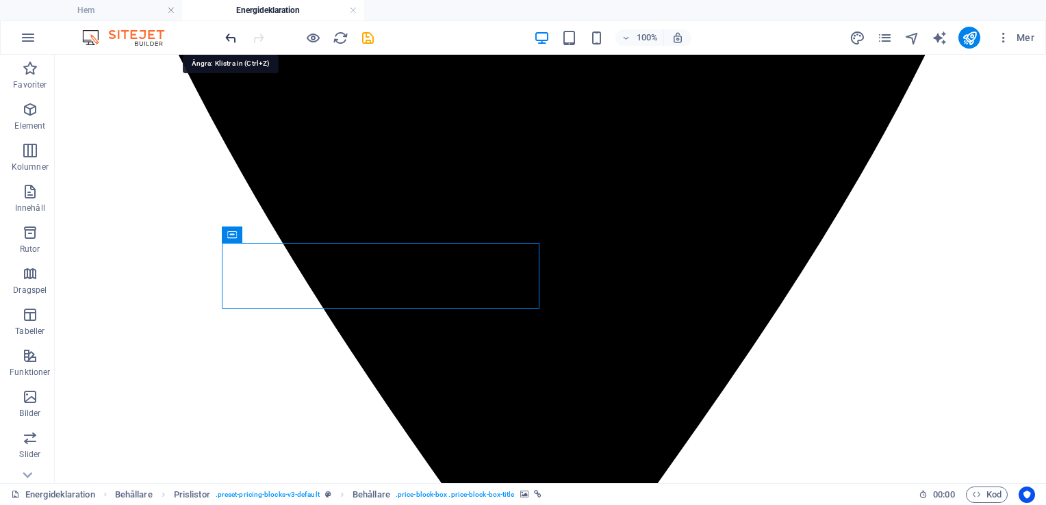
click at [231, 38] on icon "undo" at bounding box center [231, 38] width 16 height 16
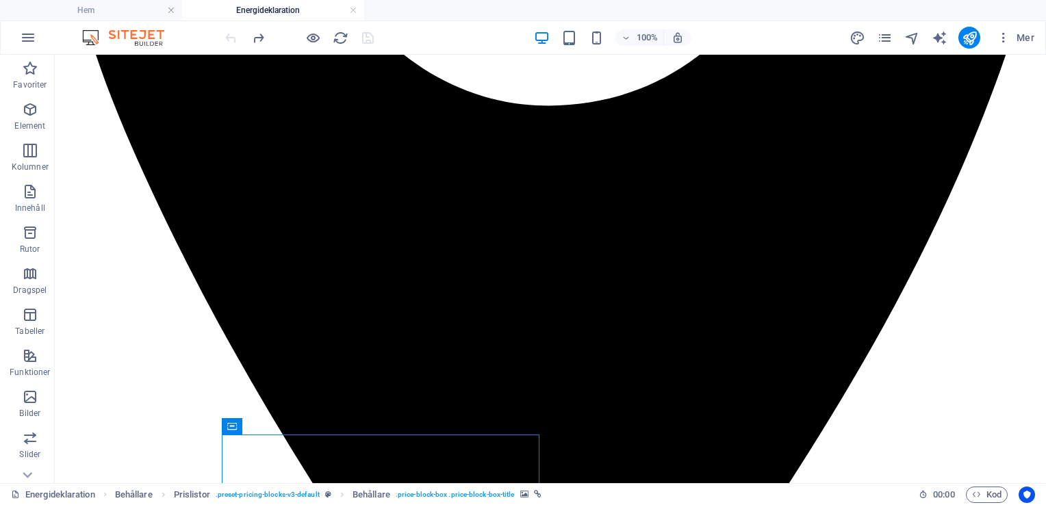
scroll to position [2861, 0]
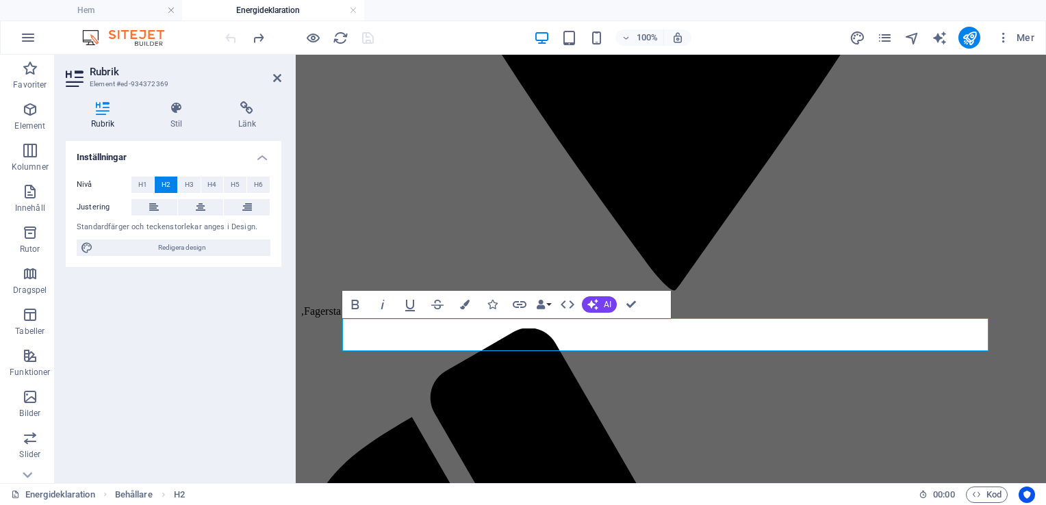
scroll to position [2800, 0]
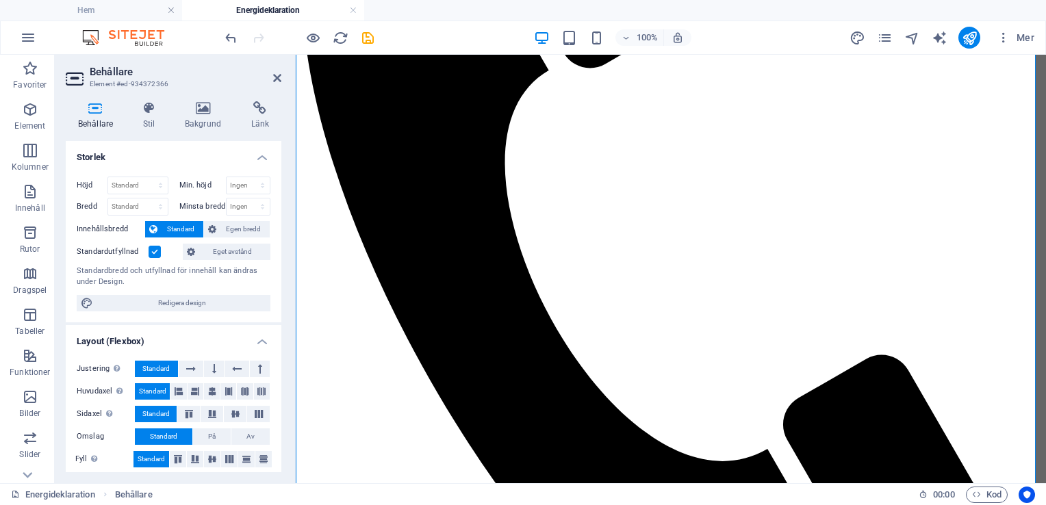
scroll to position [3385, 0]
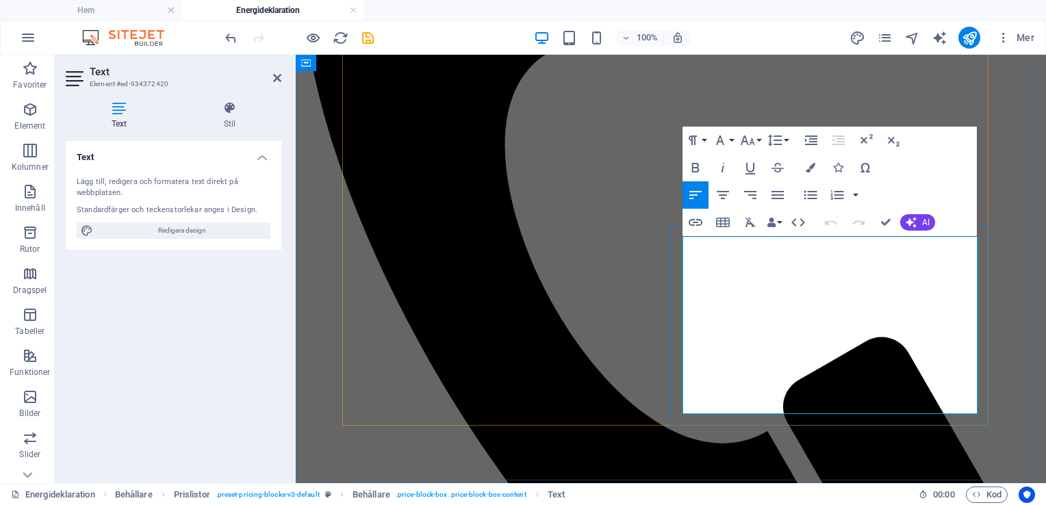
click at [224, 113] on icon at bounding box center [229, 108] width 103 height 14
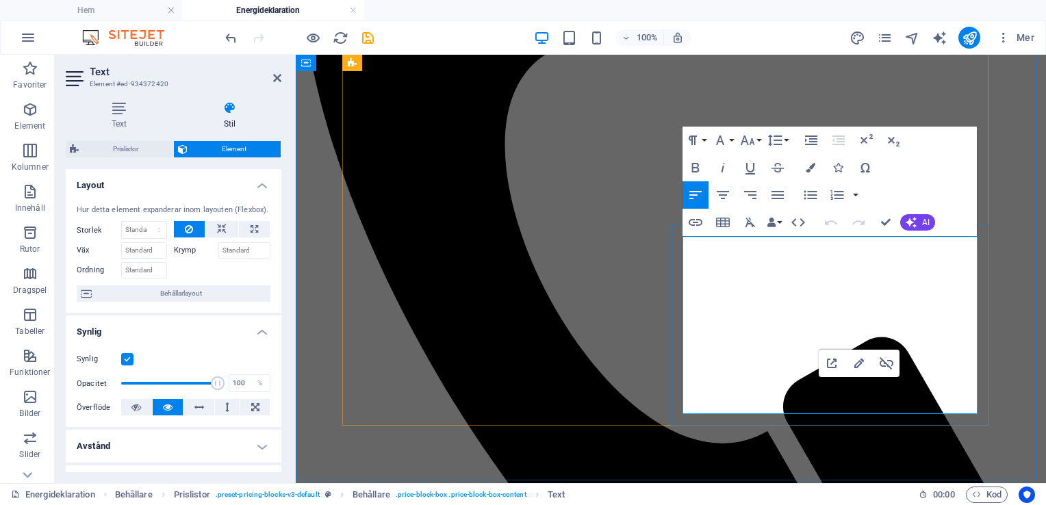
drag, startPoint x: 887, startPoint y: 256, endPoint x: 684, endPoint y: 249, distance: 202.7
copy span "Energideklaration [GEOGRAPHIC_DATA] - se pris"
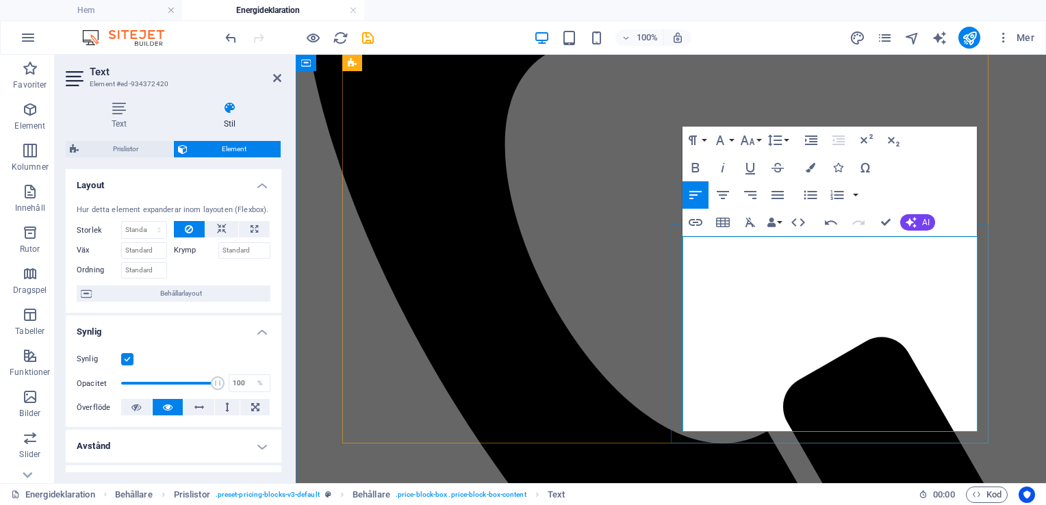
drag, startPoint x: 855, startPoint y: 417, endPoint x: 734, endPoint y: 415, distance: 121.1
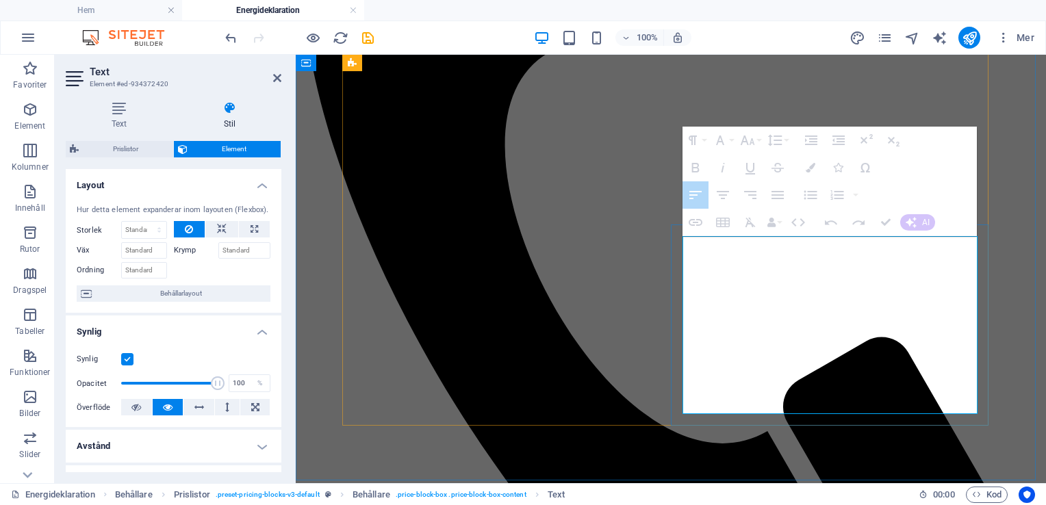
drag, startPoint x: 868, startPoint y: 371, endPoint x: 777, endPoint y: 307, distance: 111.1
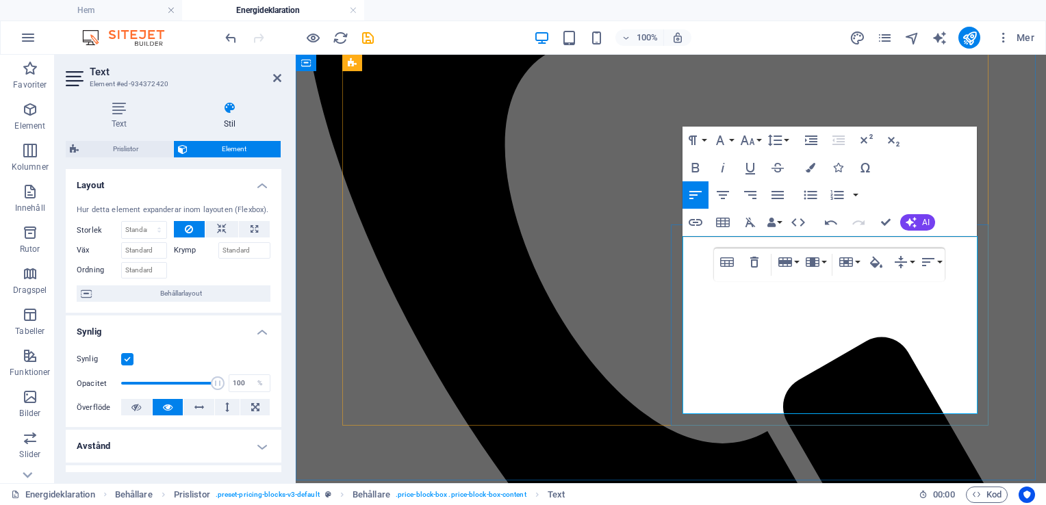
drag, startPoint x: 905, startPoint y: 344, endPoint x: 682, endPoint y: 350, distance: 223.2
copy span "Energideklaration Älvkarleby - se pris"
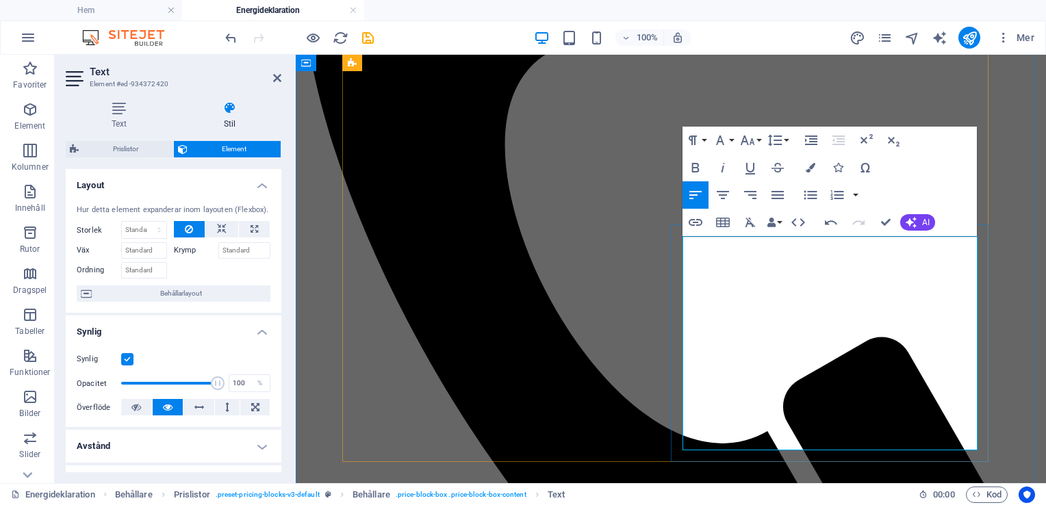
drag, startPoint x: 870, startPoint y: 436, endPoint x: 720, endPoint y: 419, distance: 151.4
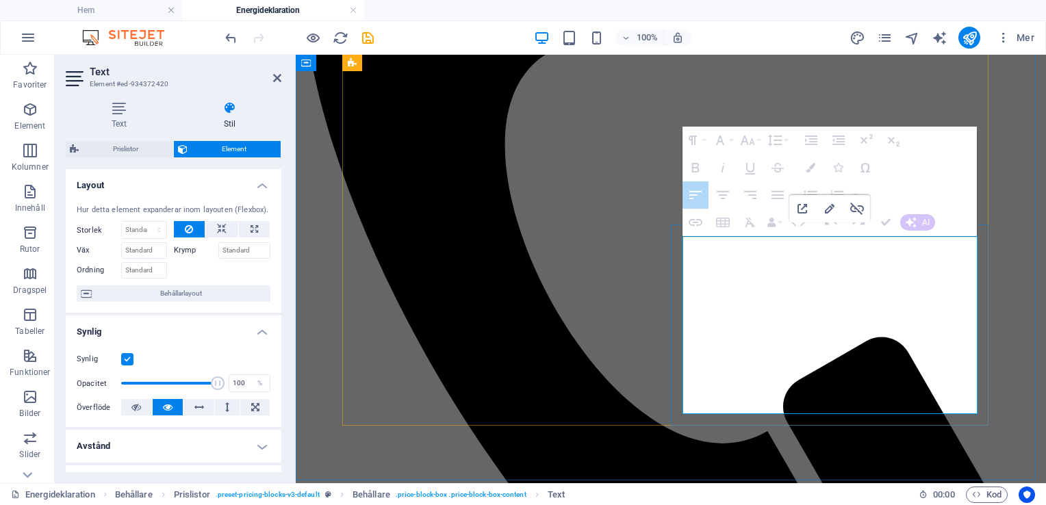
drag, startPoint x: 917, startPoint y: 257, endPoint x: 682, endPoint y: 245, distance: 235.0
drag, startPoint x: 886, startPoint y: 250, endPoint x: 727, endPoint y: 262, distance: 158.6
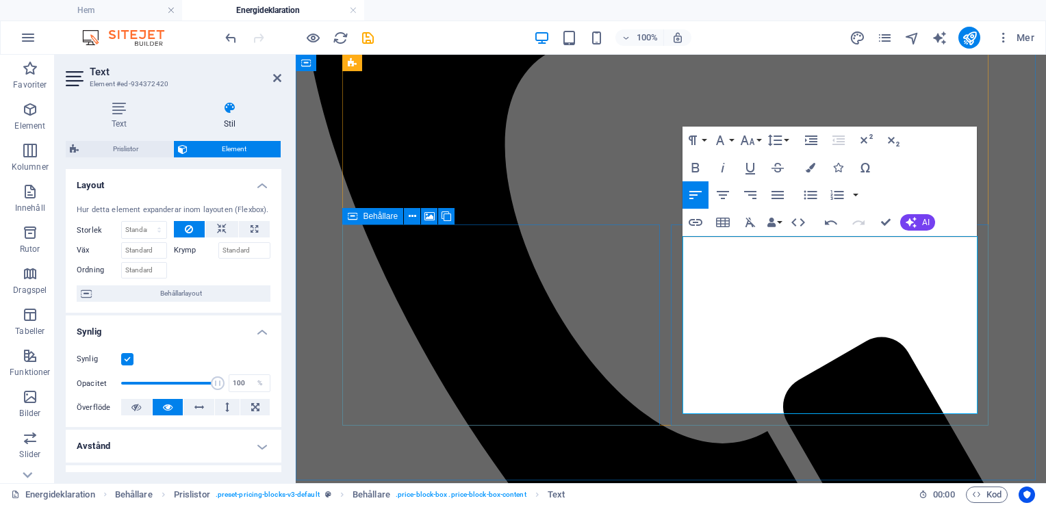
drag, startPoint x: 882, startPoint y: 250, endPoint x: 684, endPoint y: 247, distance: 197.8
copy span "Energideklaration [GEOGRAPHIC_DATA] - se pris"
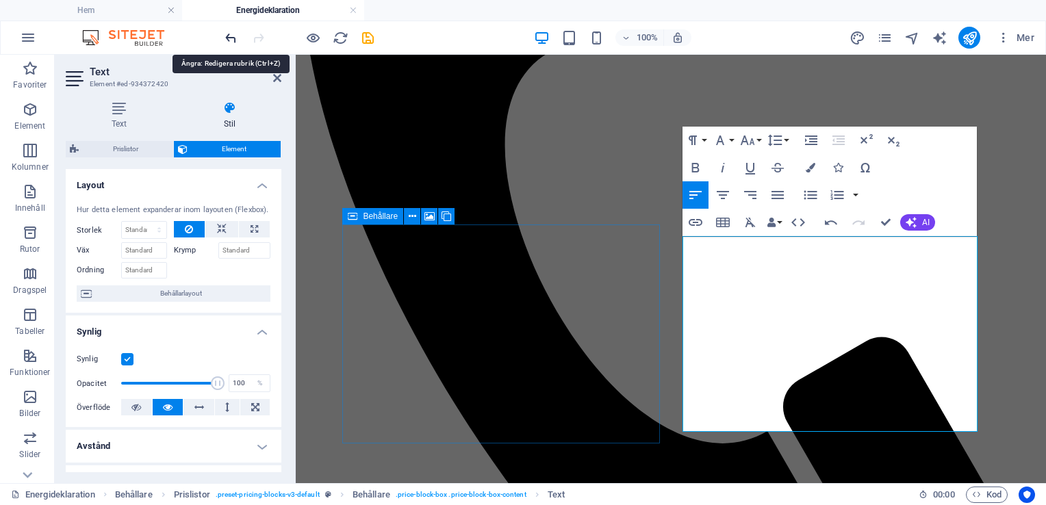
click at [233, 36] on icon "undo" at bounding box center [231, 38] width 16 height 16
drag, startPoint x: 780, startPoint y: 300, endPoint x: 864, endPoint y: 285, distance: 85.5
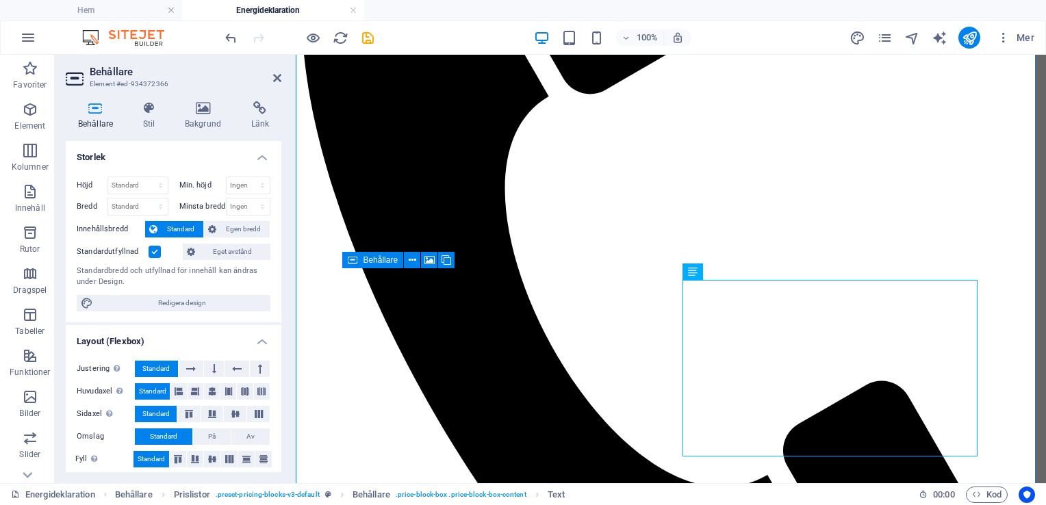
scroll to position [3323, 0]
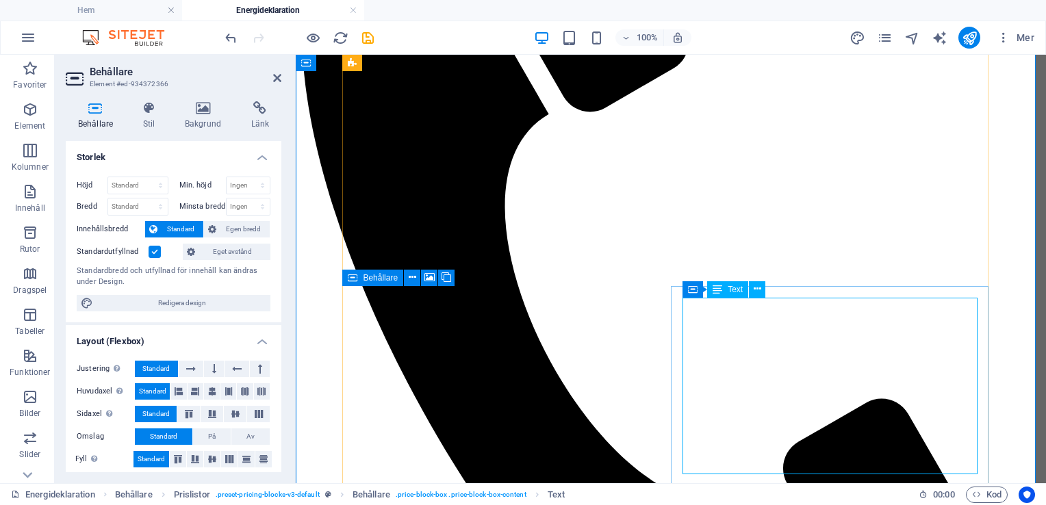
click at [681, 279] on icon at bounding box center [681, 278] width 10 height 16
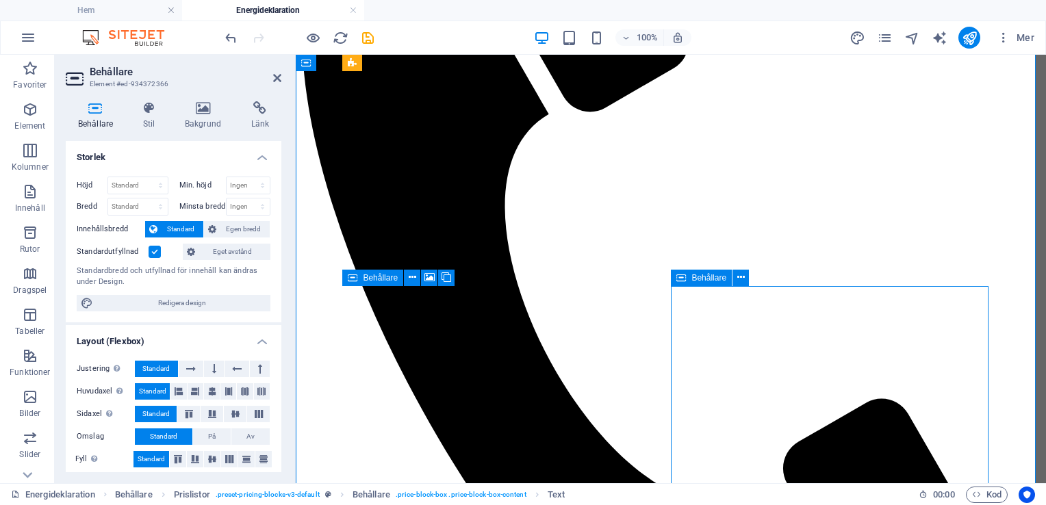
click at [681, 279] on icon at bounding box center [681, 278] width 10 height 16
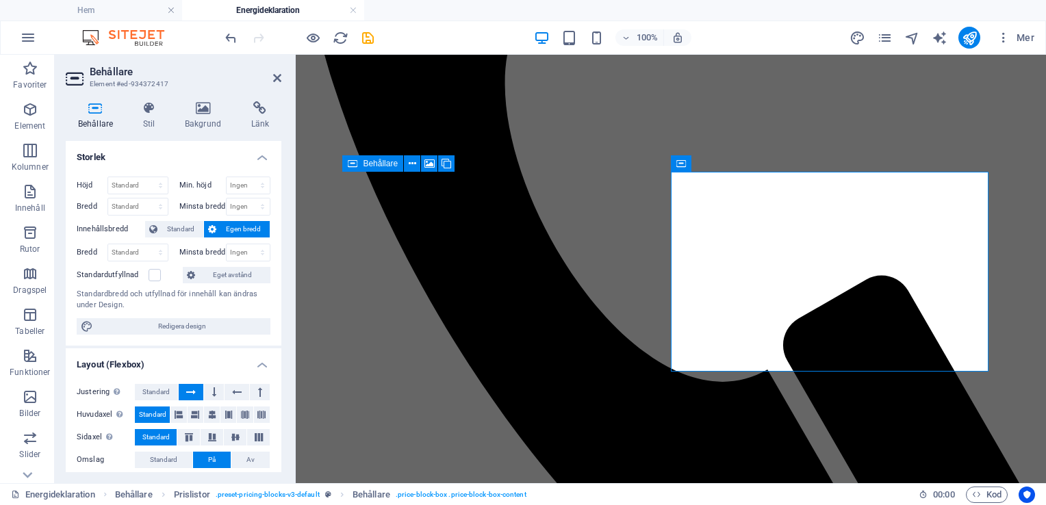
scroll to position [3463, 0]
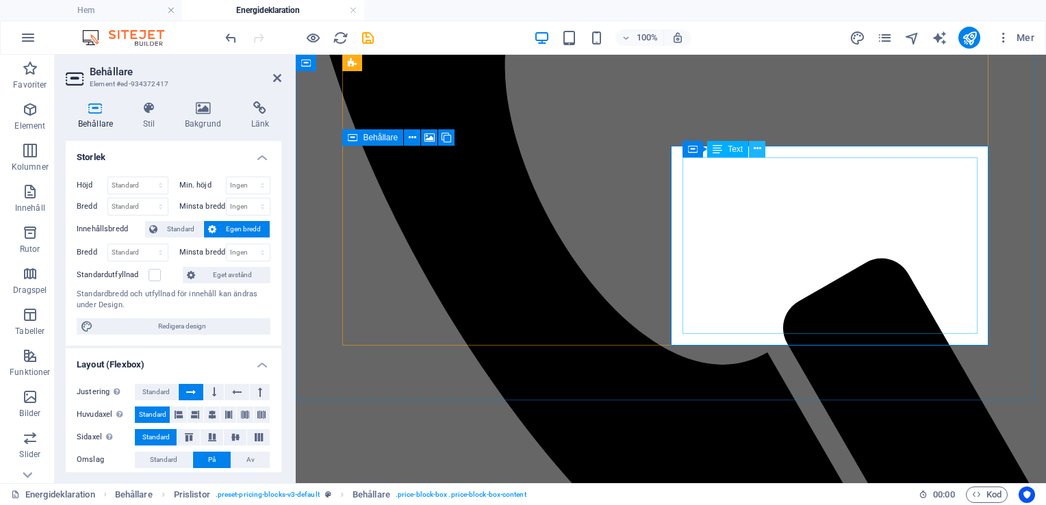
click at [760, 146] on icon at bounding box center [757, 149] width 8 height 14
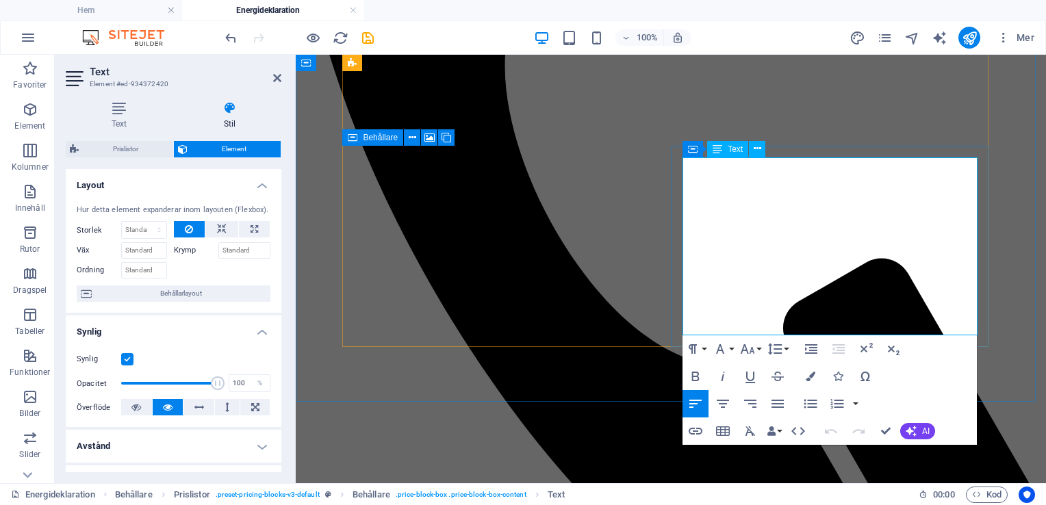
drag, startPoint x: 944, startPoint y: 299, endPoint x: 918, endPoint y: 291, distance: 27.3
drag, startPoint x: 943, startPoint y: 321, endPoint x: 933, endPoint y: 329, distance: 12.6
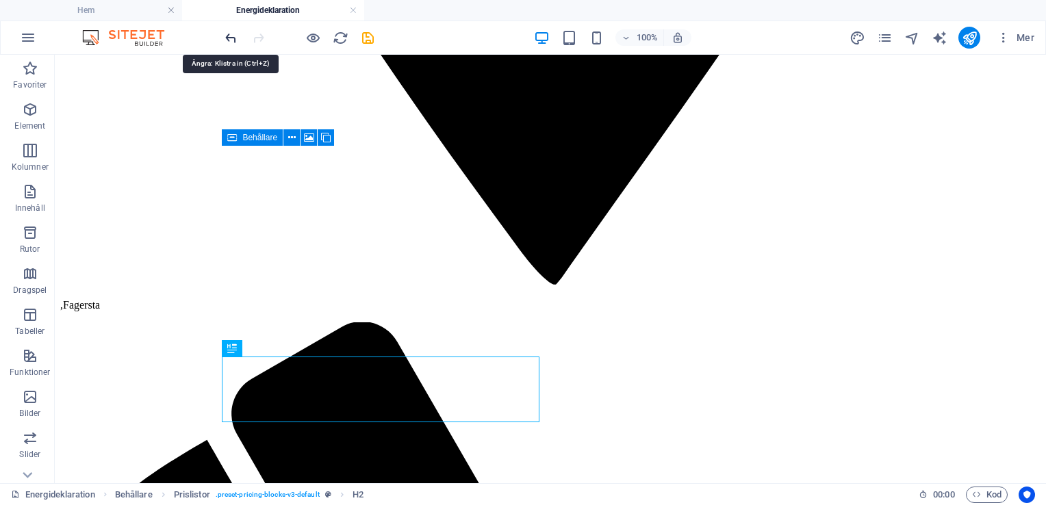
click at [231, 37] on icon "undo" at bounding box center [231, 38] width 16 height 16
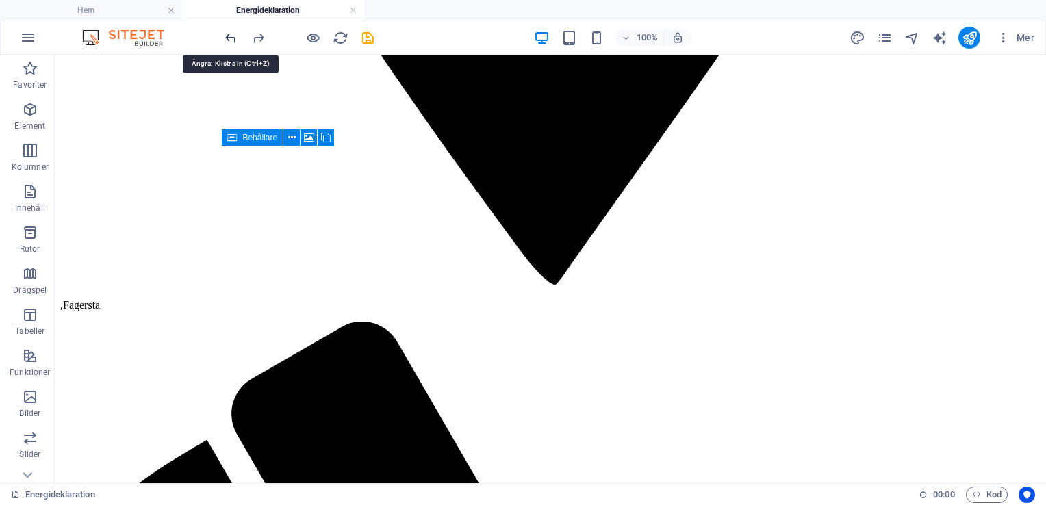
click at [231, 37] on icon "undo" at bounding box center [231, 38] width 16 height 16
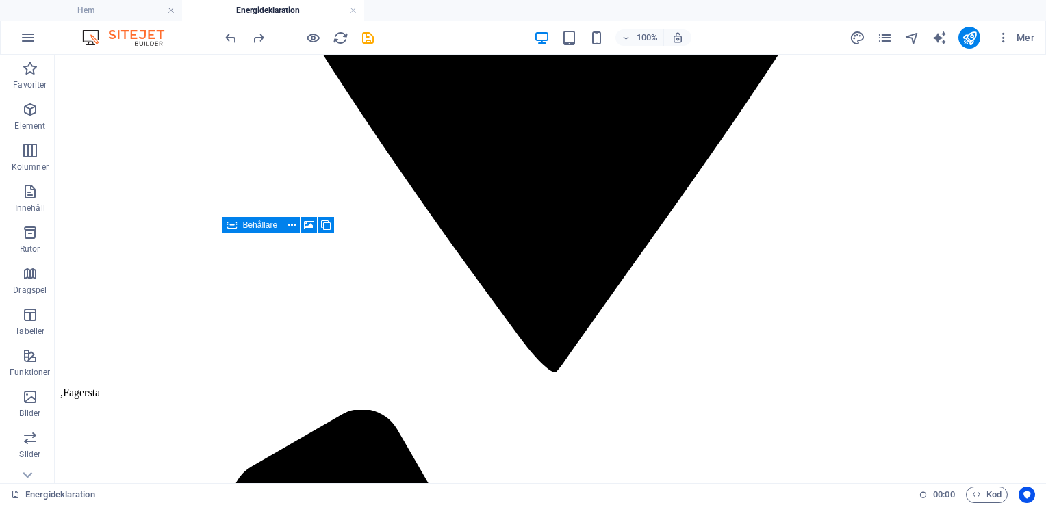
scroll to position [3385, 0]
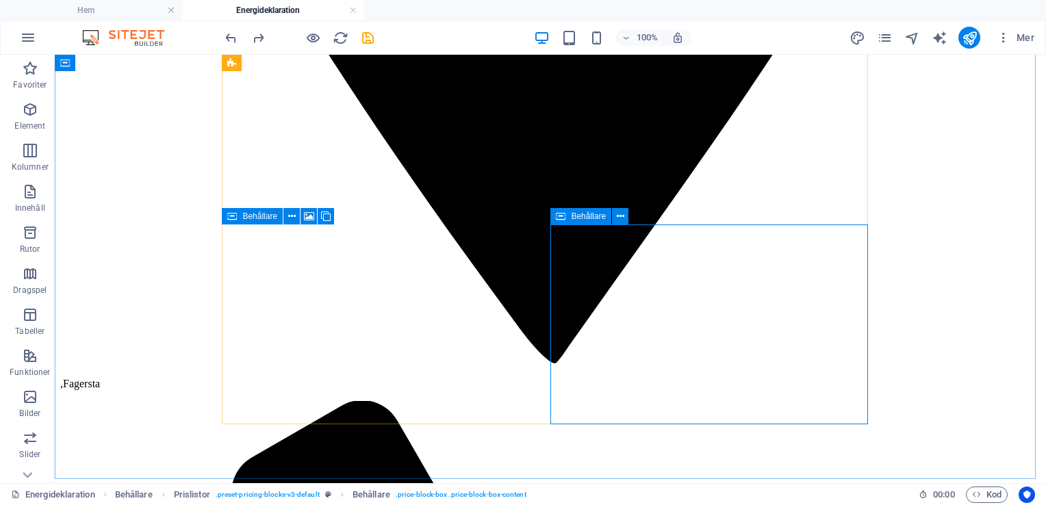
click at [563, 218] on icon at bounding box center [561, 216] width 10 height 16
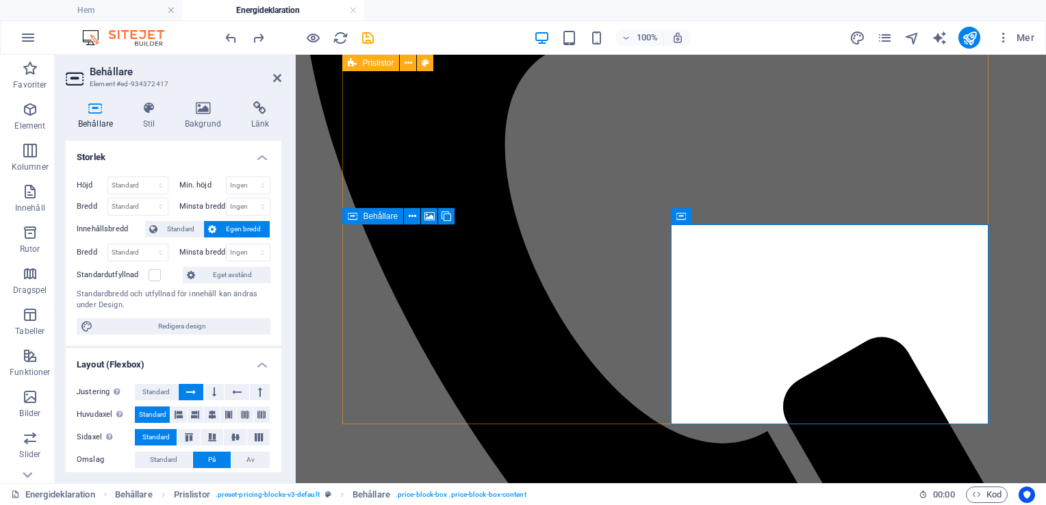
drag, startPoint x: 281, startPoint y: 287, endPoint x: 275, endPoint y: 383, distance: 96.0
click at [275, 383] on div "Behållare Stil Bakgrund Länk Storlek Höjd Standard px rem % vh vw Min. höjd Ing…" at bounding box center [173, 286] width 237 height 393
click at [278, 365] on h4 "Layout (Flexbox)" at bounding box center [174, 360] width 216 height 25
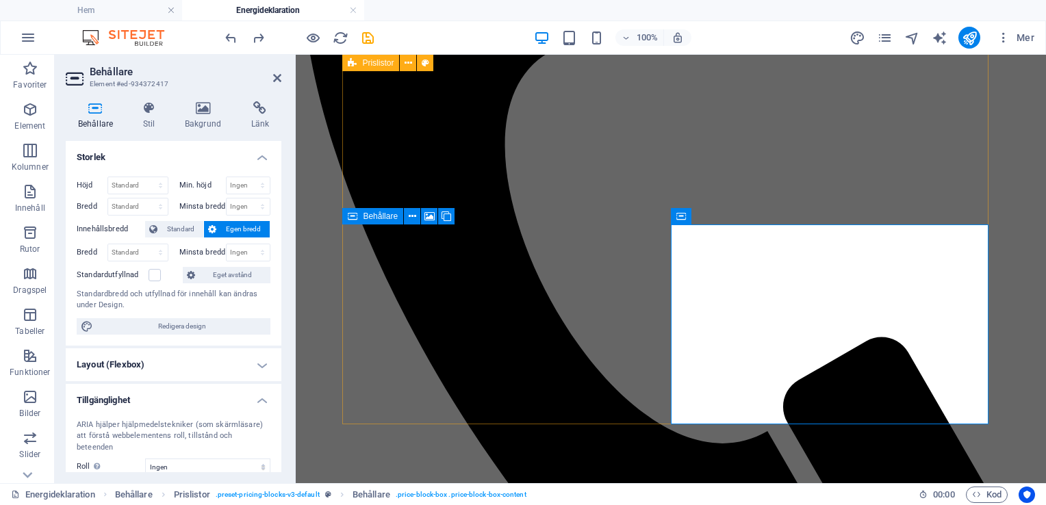
click at [257, 363] on h4 "Layout (Flexbox)" at bounding box center [174, 364] width 216 height 33
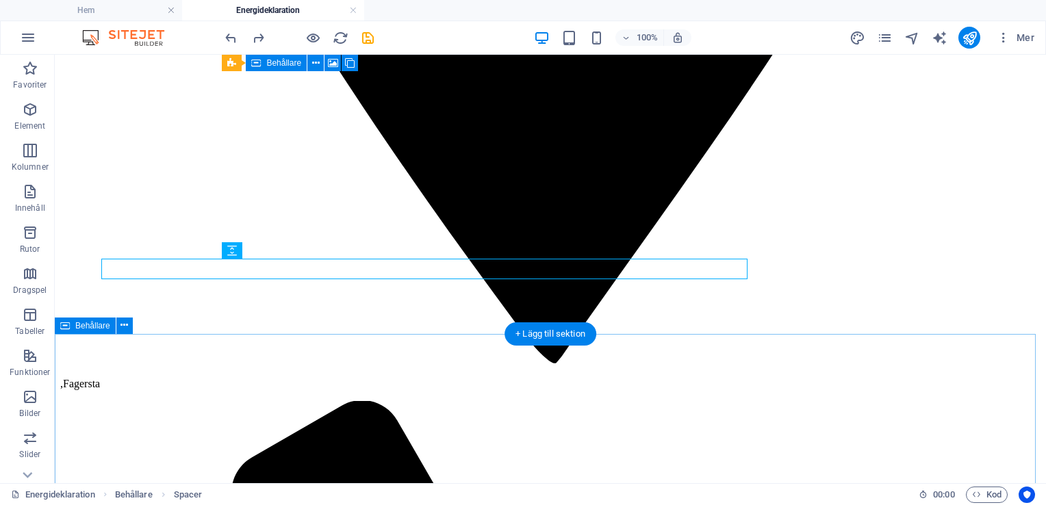
scroll to position [3660, 0]
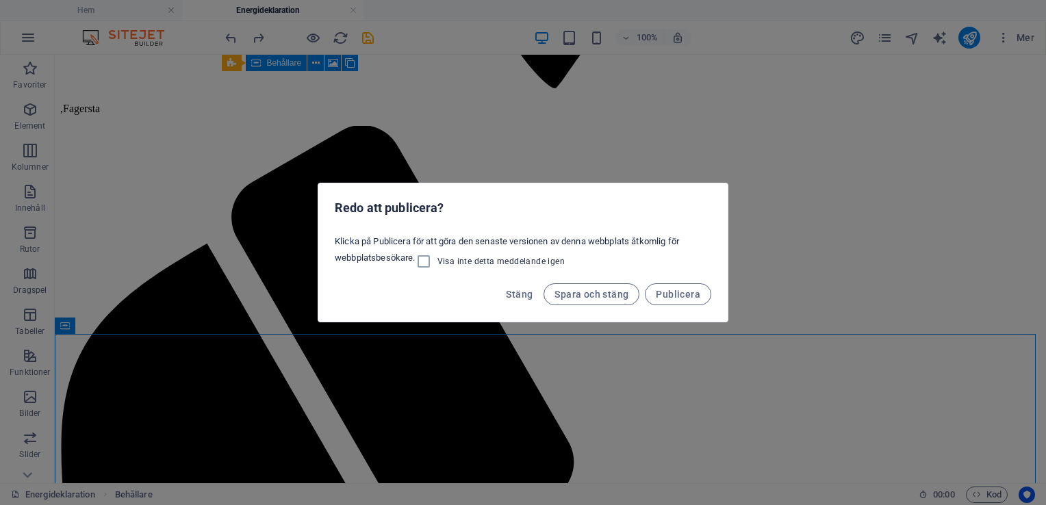
drag, startPoint x: 1045, startPoint y: 308, endPoint x: 1044, endPoint y: 276, distance: 32.2
click at [1044, 276] on div "Redo att publicera? Klicka på Publicera för att göra den senaste versionen av d…" at bounding box center [523, 252] width 1046 height 505
click at [518, 294] on span "Stäng" at bounding box center [519, 294] width 27 height 11
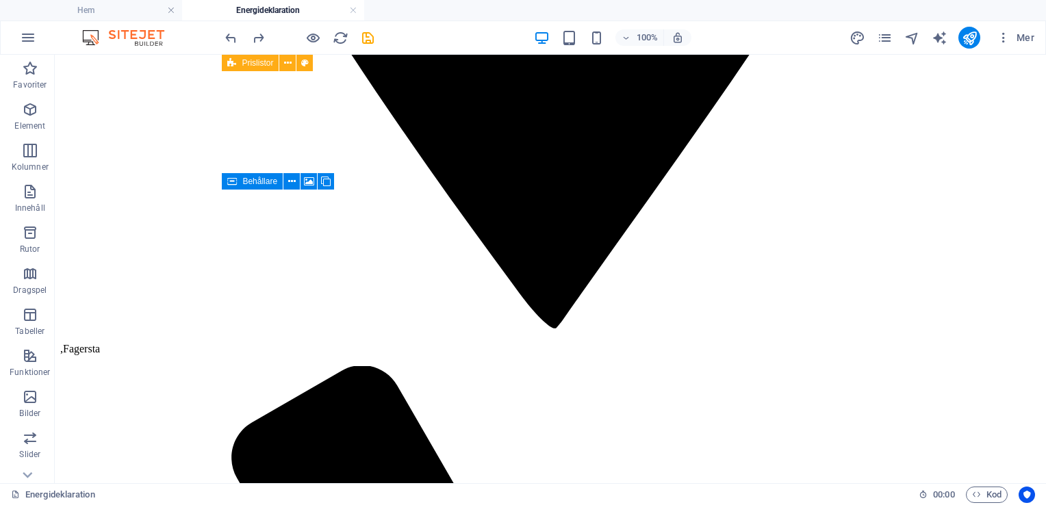
scroll to position [3428, 0]
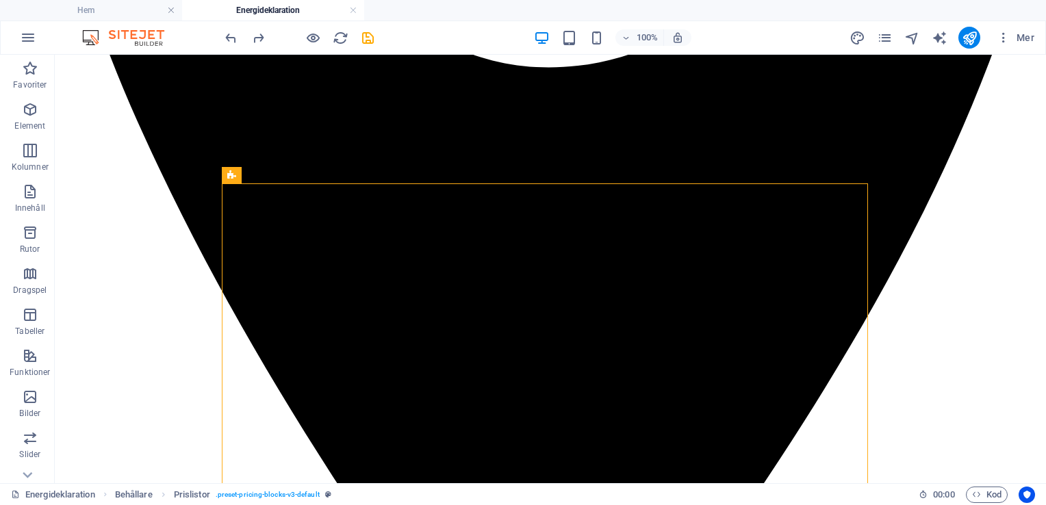
scroll to position [2943, 0]
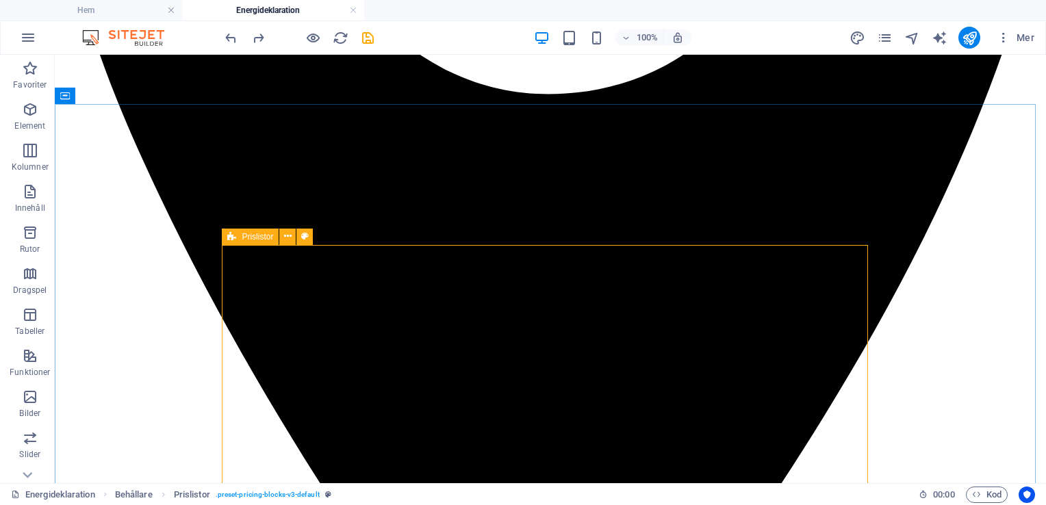
click at [246, 239] on span "Prislistor" at bounding box center [257, 237] width 31 height 8
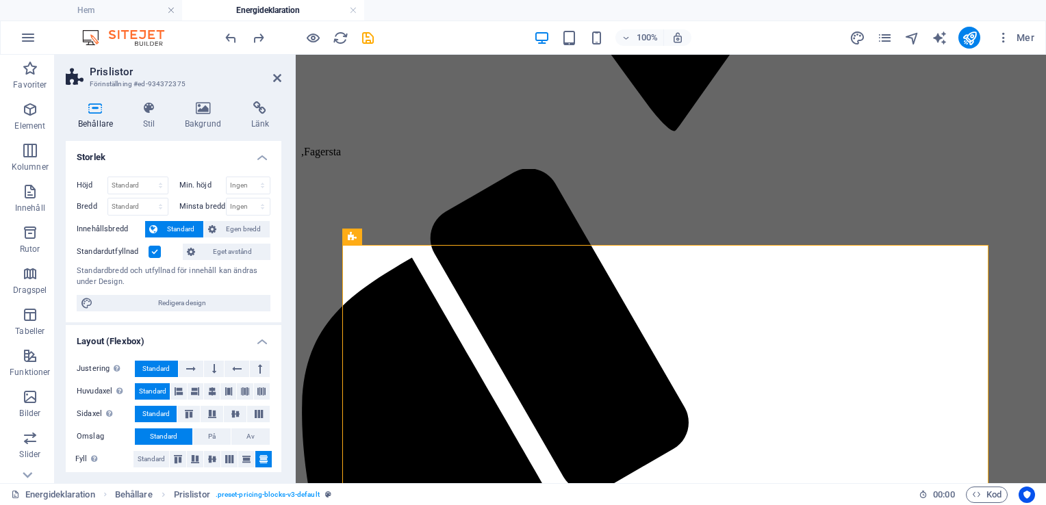
drag, startPoint x: 276, startPoint y: 182, endPoint x: 281, endPoint y: 249, distance: 67.2
click at [281, 249] on div "Behållare Stil Bakgrund Länk Storlek Höjd Standard px rem % vh vw Min. höjd Ing…" at bounding box center [173, 286] width 237 height 393
click at [742, 242] on icon at bounding box center [741, 236] width 8 height 14
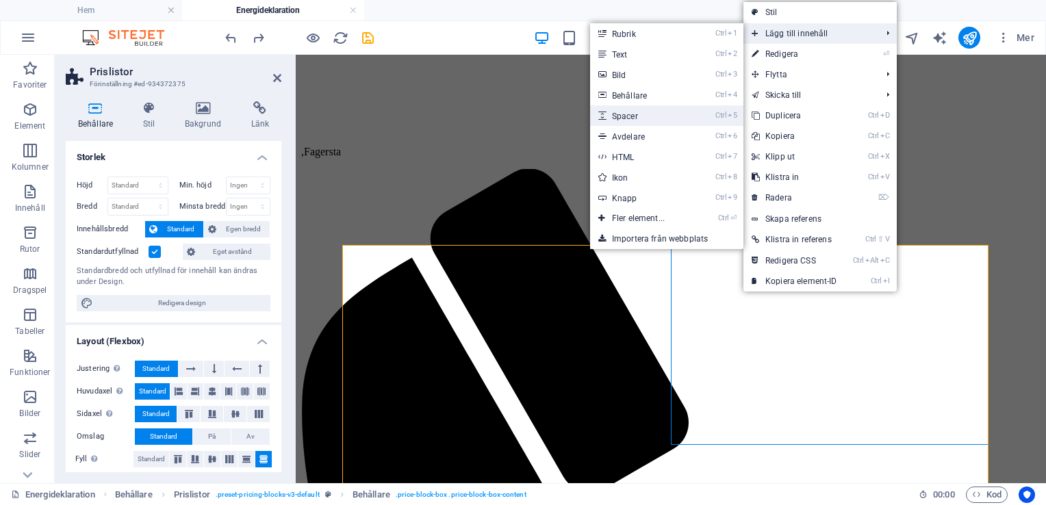
click at [647, 119] on link "Ctrl 5 Spacer" at bounding box center [641, 115] width 102 height 21
select select "px"
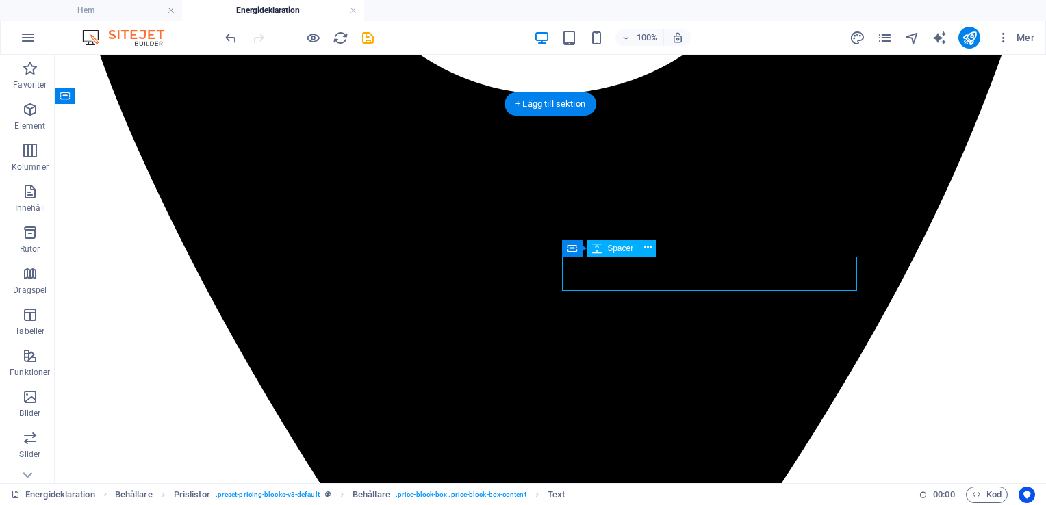
select select "px"
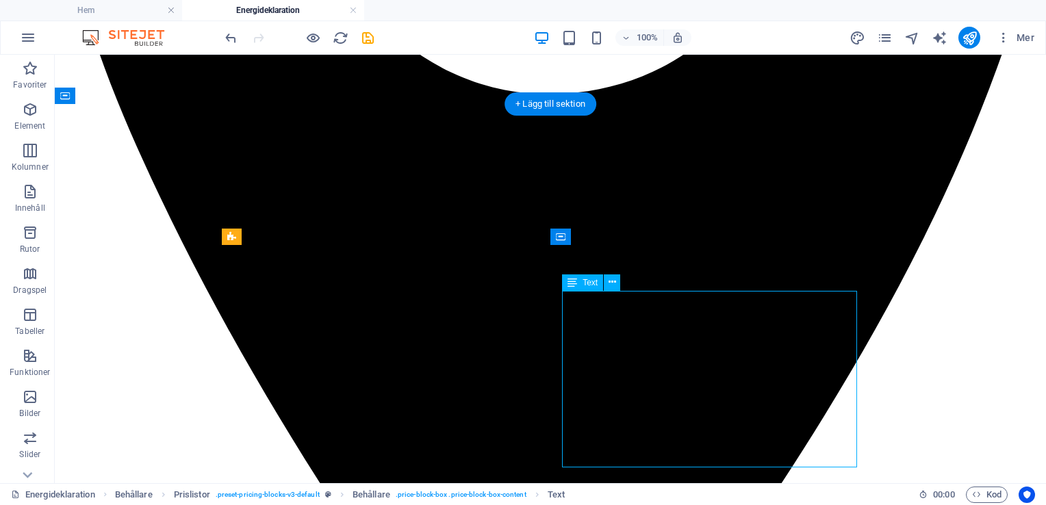
drag, startPoint x: 762, startPoint y: 305, endPoint x: 580, endPoint y: 314, distance: 182.2
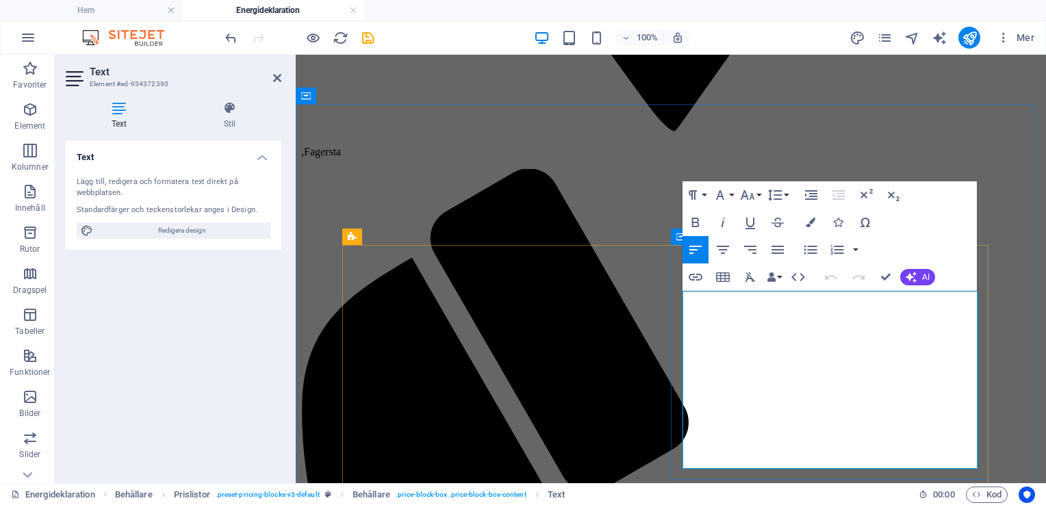
drag, startPoint x: 859, startPoint y: 309, endPoint x: 676, endPoint y: 311, distance: 183.4
copy tbody "Energideklaration Västerås - se pris"
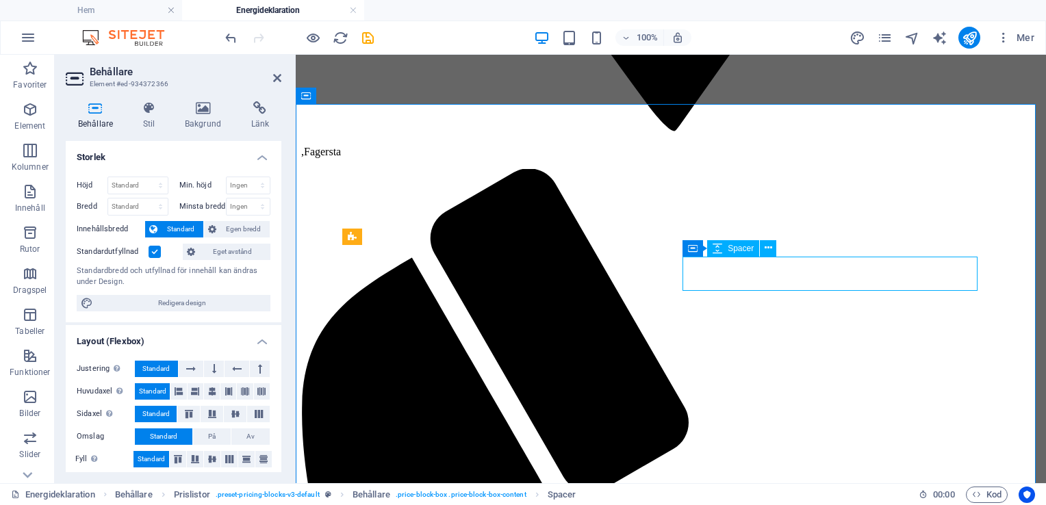
select select "px"
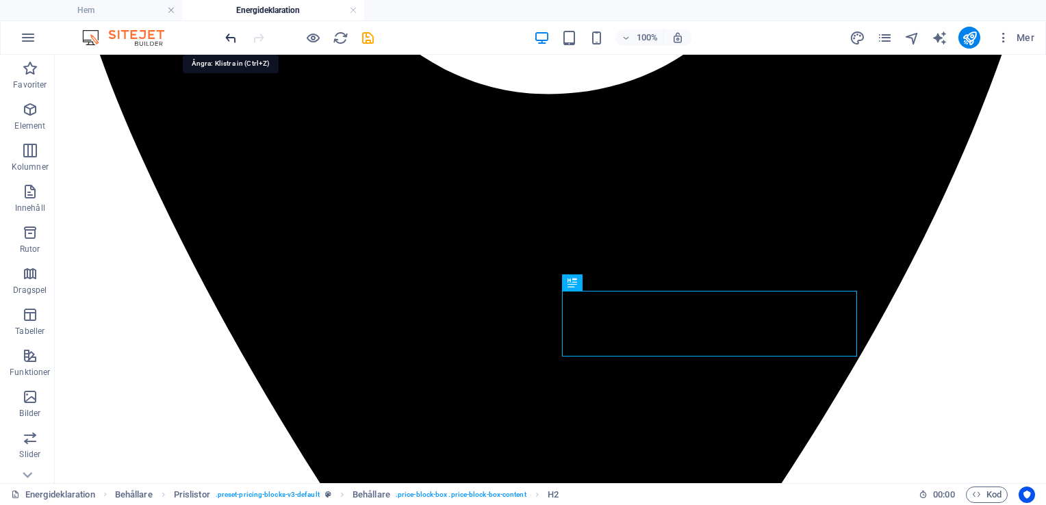
click at [231, 35] on icon "undo" at bounding box center [231, 38] width 16 height 16
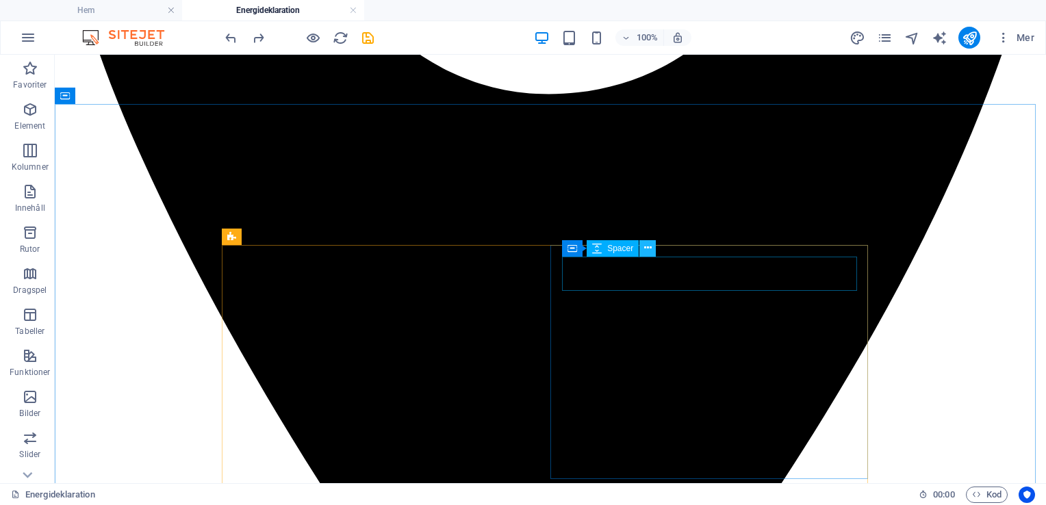
click at [651, 244] on icon at bounding box center [648, 248] width 8 height 14
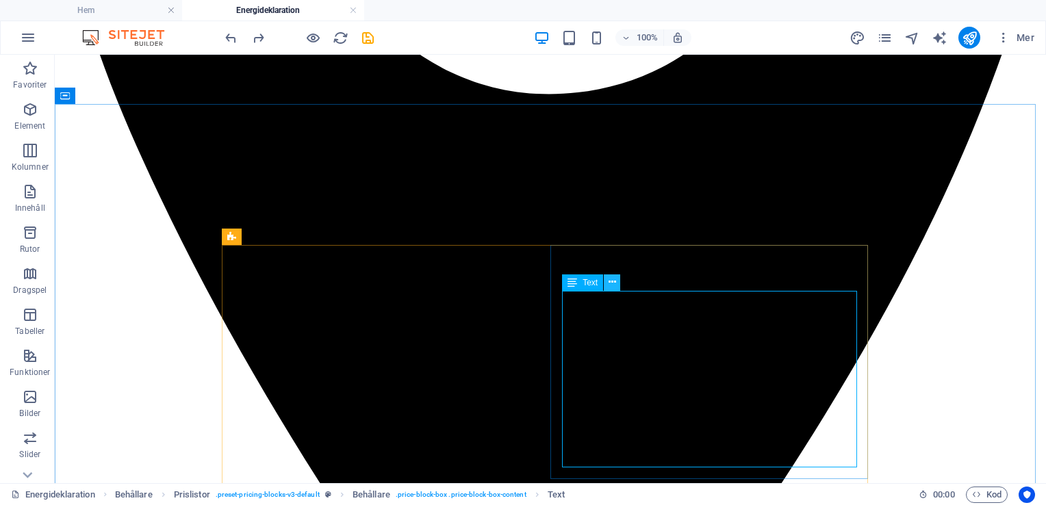
click at [612, 282] on icon at bounding box center [612, 282] width 8 height 14
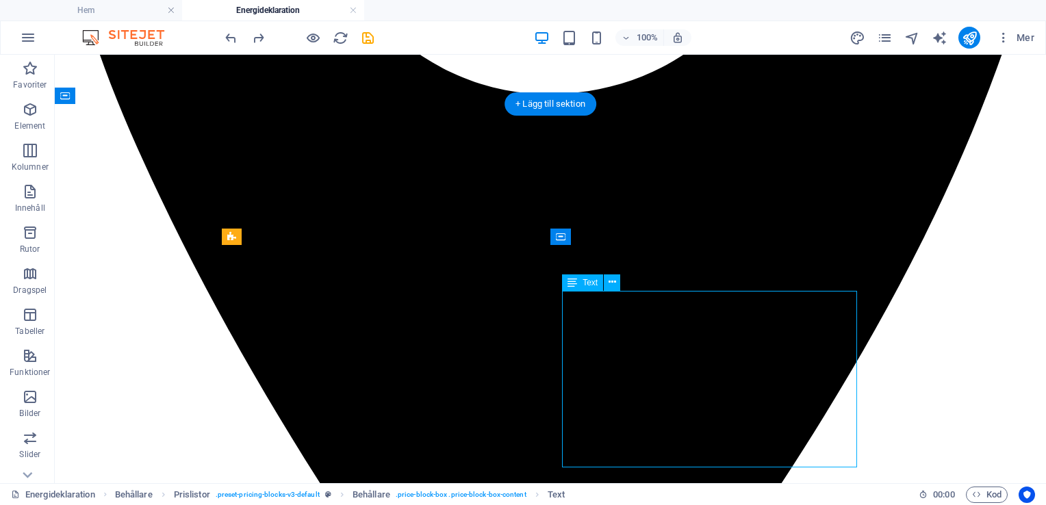
drag, startPoint x: 826, startPoint y: 333, endPoint x: 606, endPoint y: 337, distance: 219.7
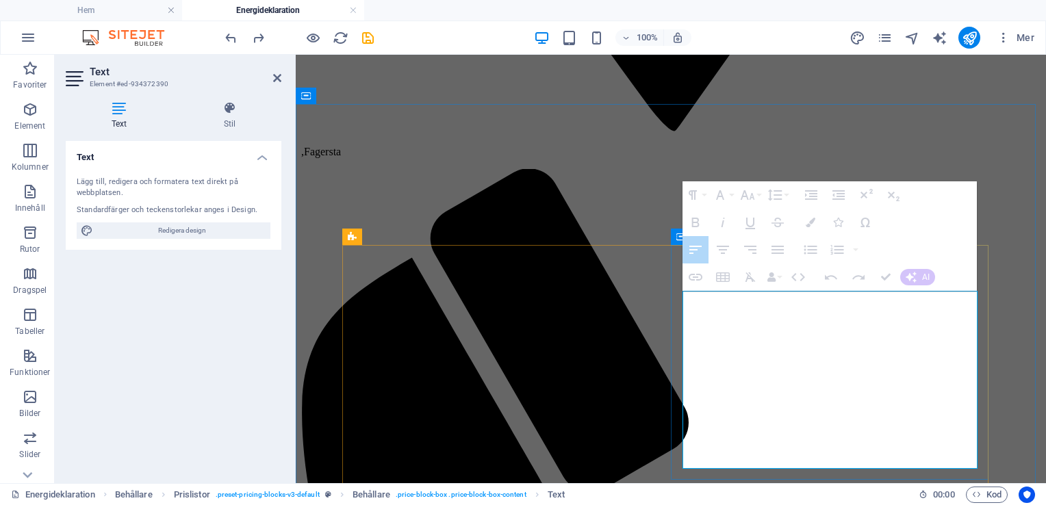
drag, startPoint x: 874, startPoint y: 343, endPoint x: 693, endPoint y: 344, distance: 181.3
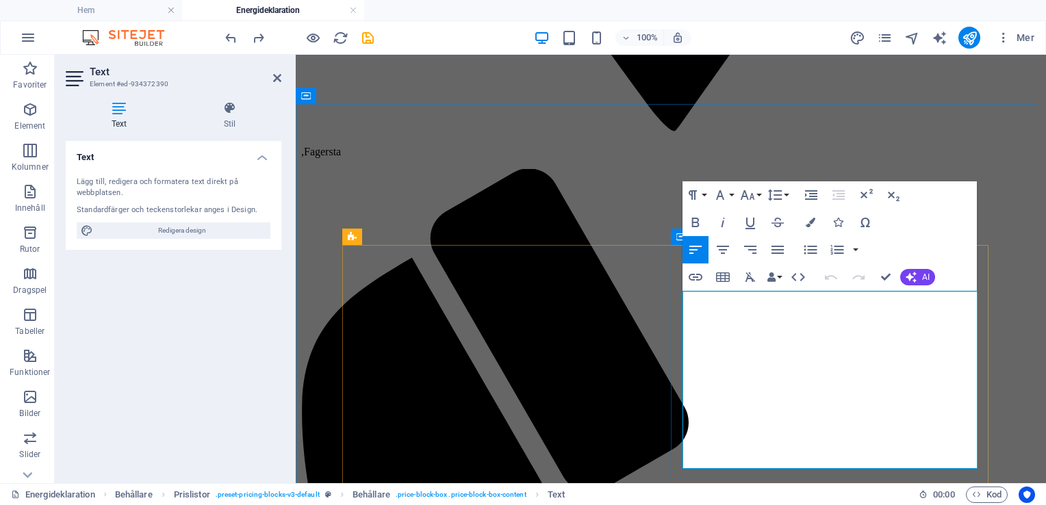
drag, startPoint x: 886, startPoint y: 331, endPoint x: 683, endPoint y: 334, distance: 203.3
copy span "Energideklaration Köping - se pris"
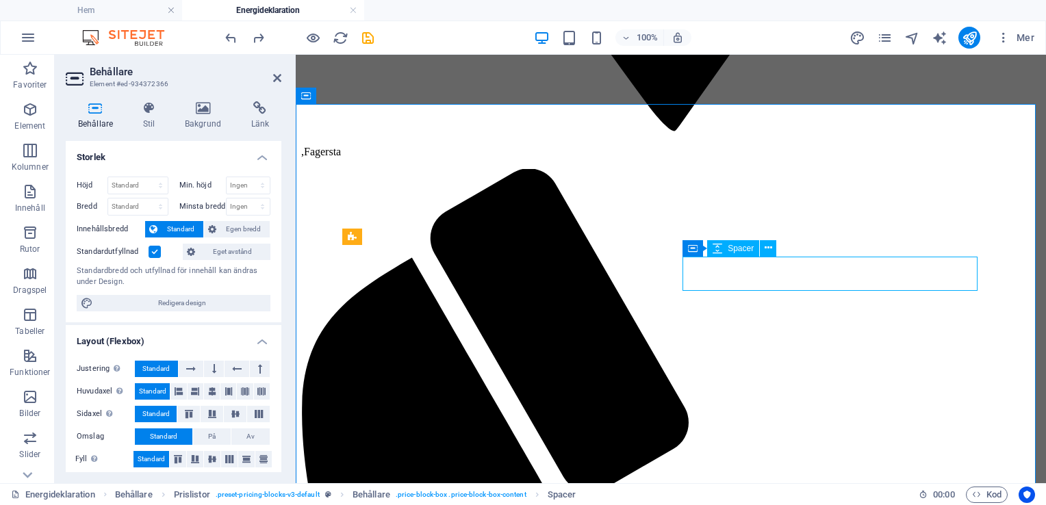
select select "px"
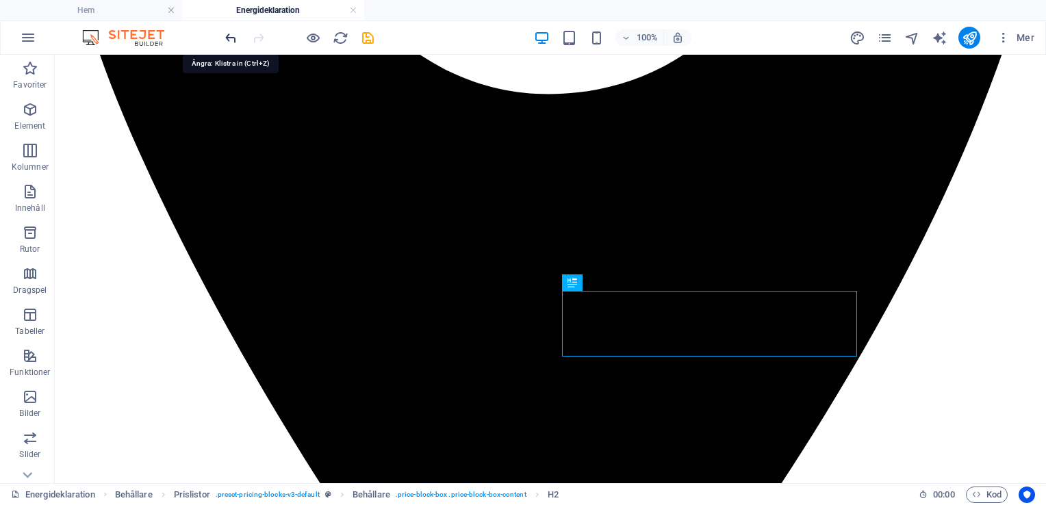
click at [230, 35] on icon "undo" at bounding box center [231, 38] width 16 height 16
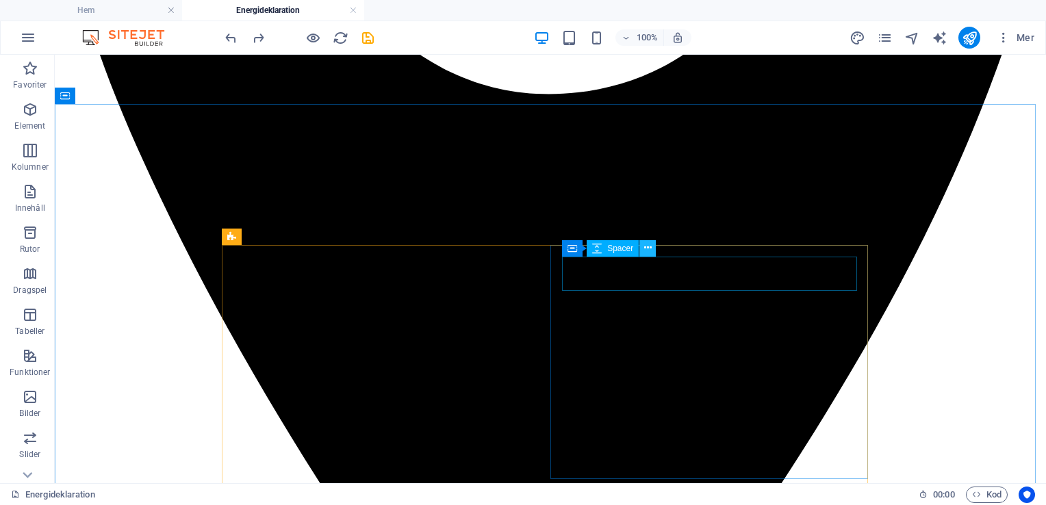
click at [647, 250] on icon at bounding box center [648, 248] width 8 height 14
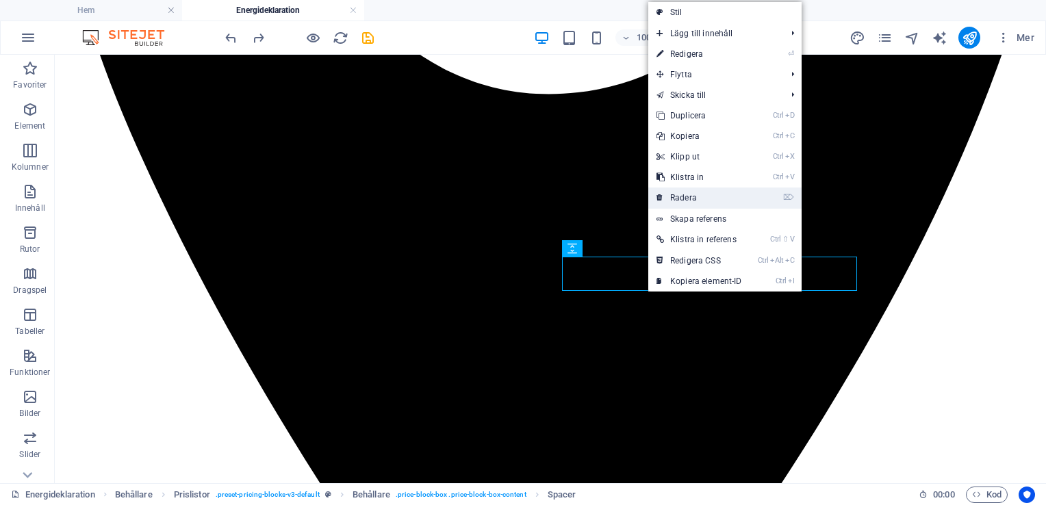
click at [713, 199] on link "⌦ Radera" at bounding box center [699, 198] width 102 height 21
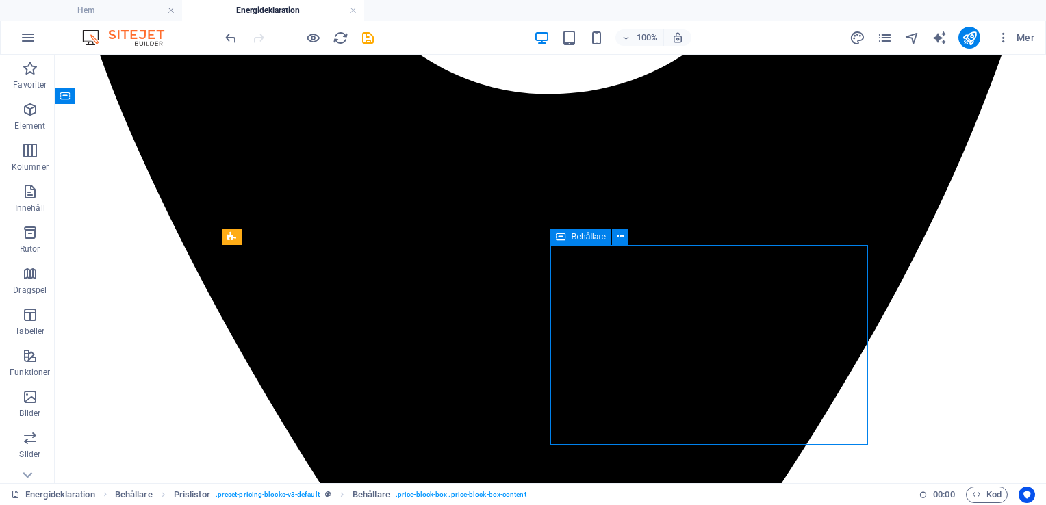
click at [573, 237] on span "Behållare" at bounding box center [588, 237] width 35 height 8
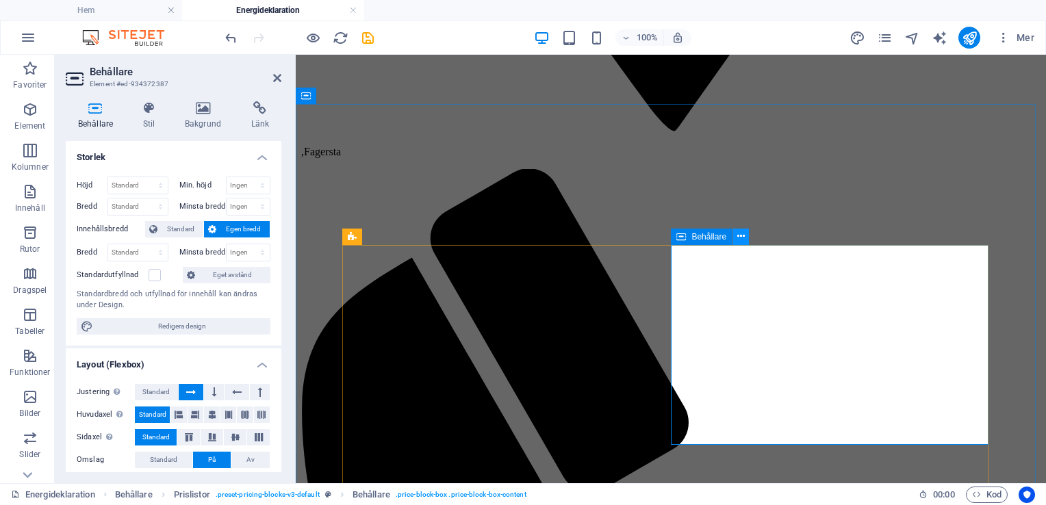
click at [738, 234] on icon at bounding box center [741, 236] width 8 height 14
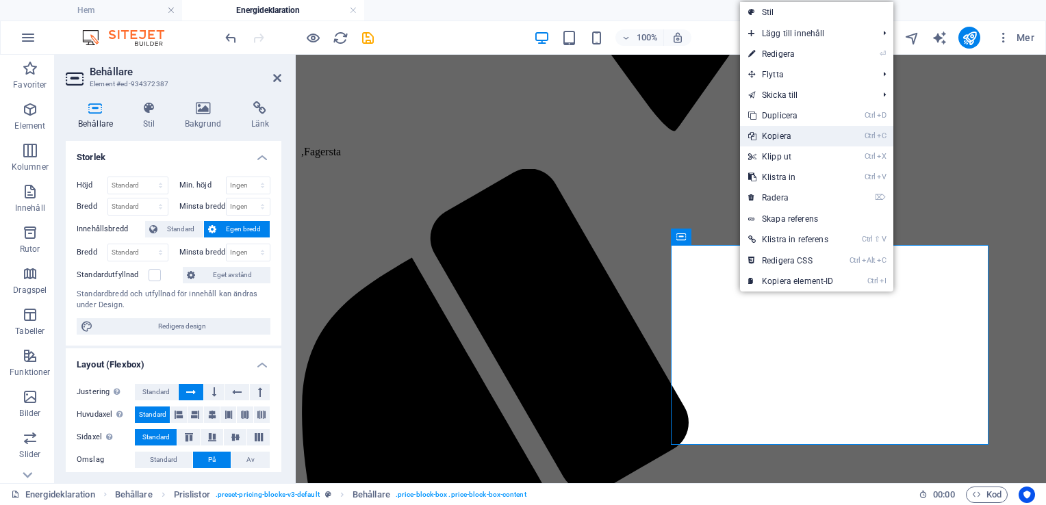
click at [780, 132] on link "Ctrl C Kopiera" at bounding box center [791, 136] width 102 height 21
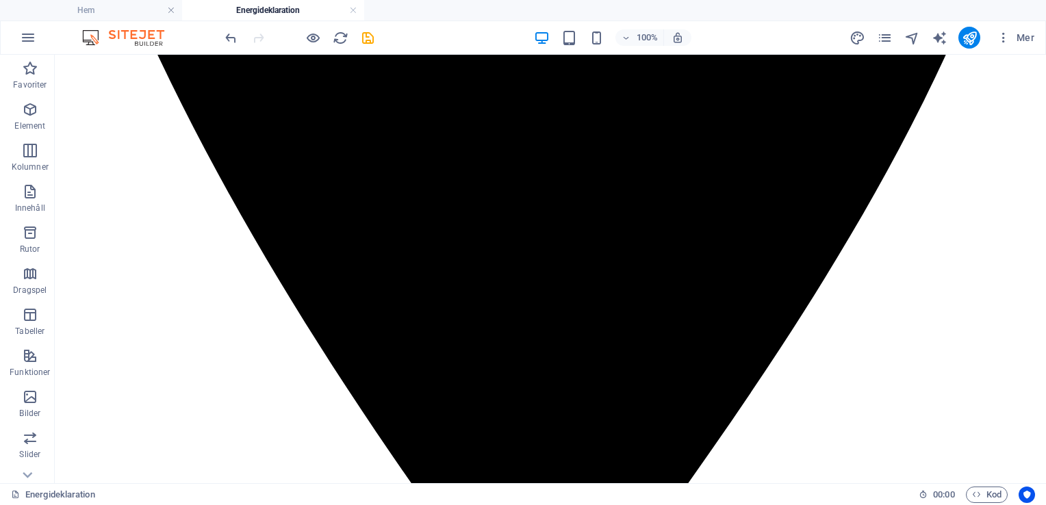
scroll to position [3061, 0]
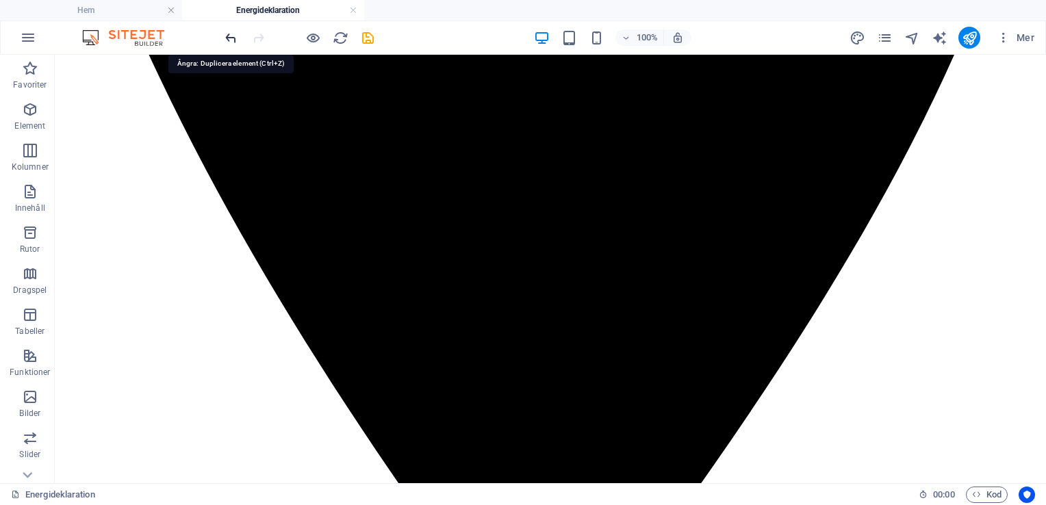
click at [232, 34] on icon "undo" at bounding box center [231, 38] width 16 height 16
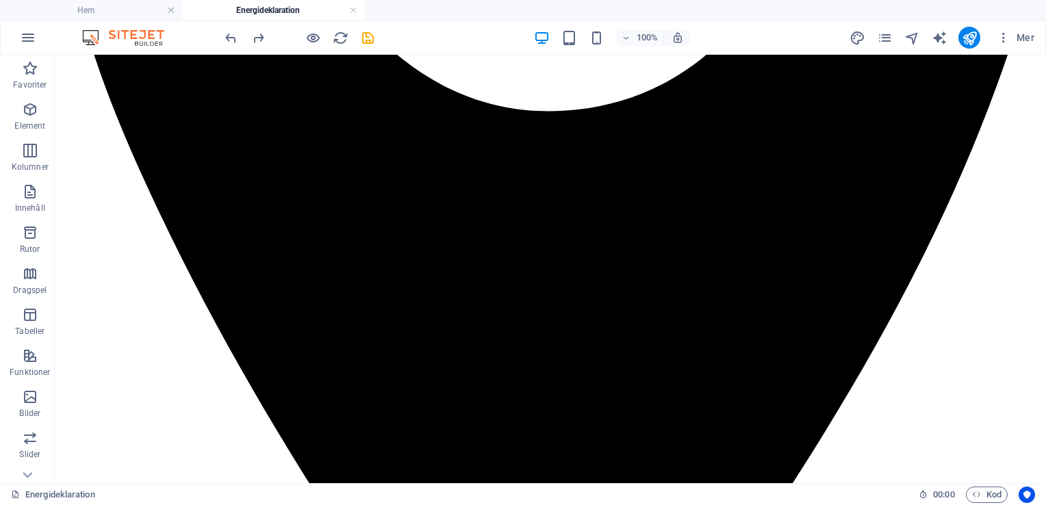
scroll to position [2986, 0]
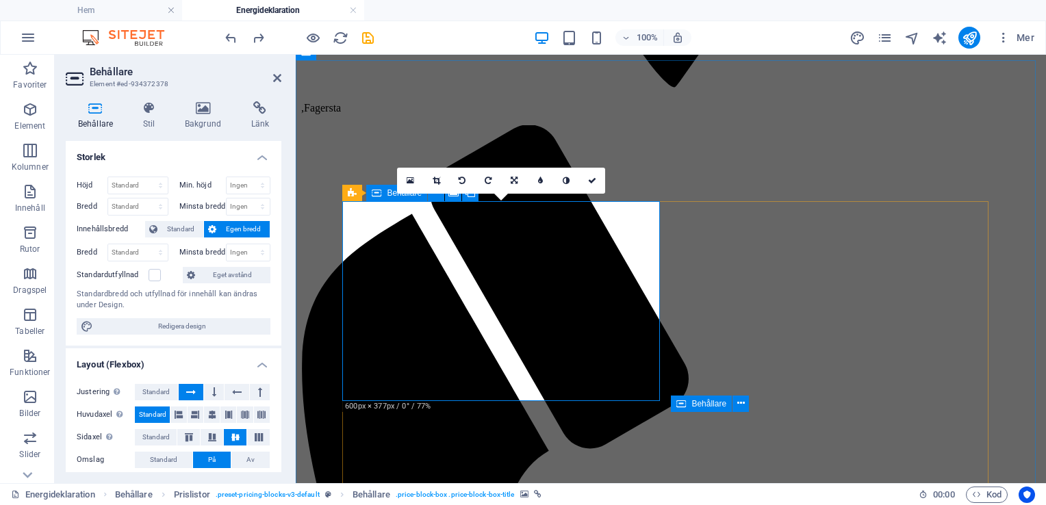
click at [380, 196] on icon at bounding box center [377, 193] width 10 height 16
click at [148, 185] on select "Standard px rem % vh vw" at bounding box center [138, 185] width 60 height 16
click at [146, 180] on select "Standard px rem % vh vw" at bounding box center [138, 185] width 60 height 16
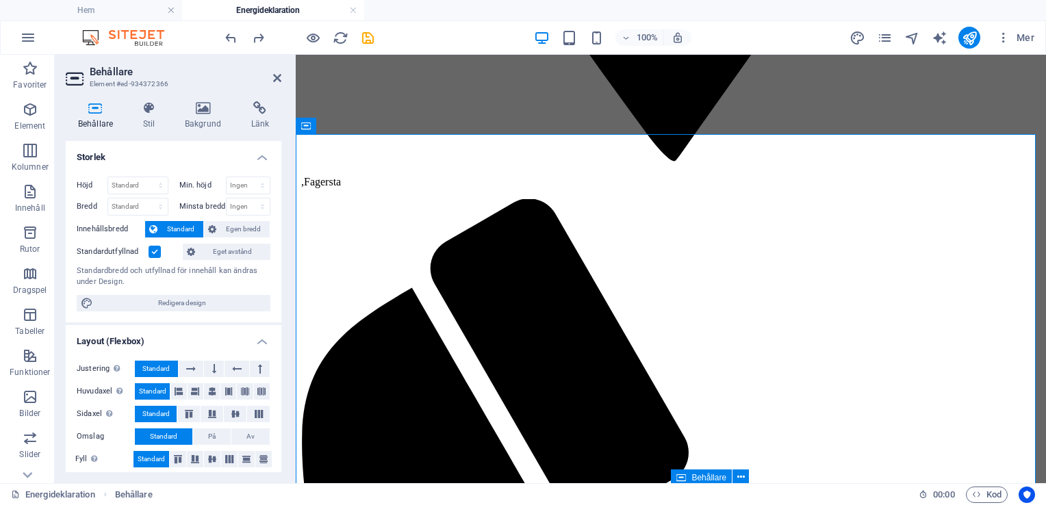
scroll to position [2869, 0]
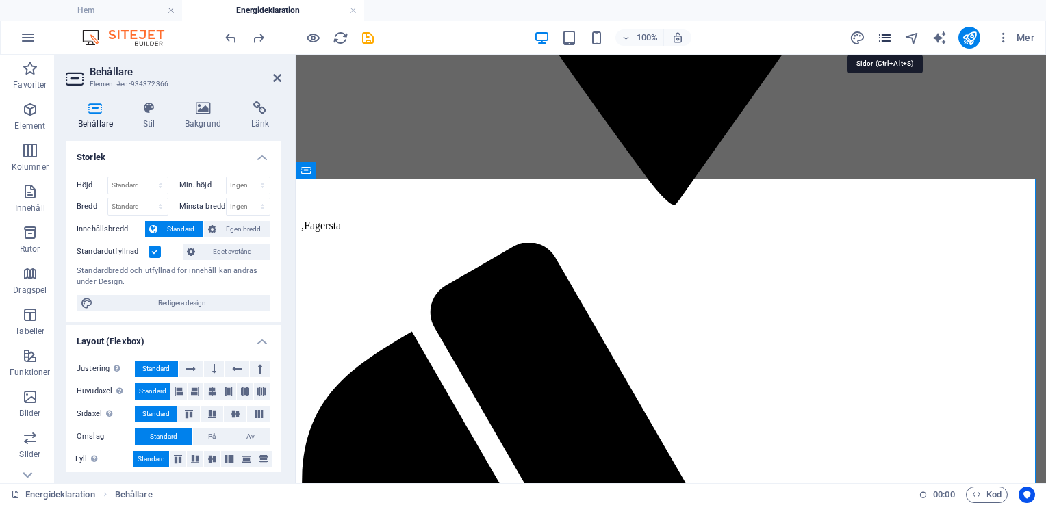
click at [885, 37] on icon "pages" at bounding box center [885, 38] width 16 height 16
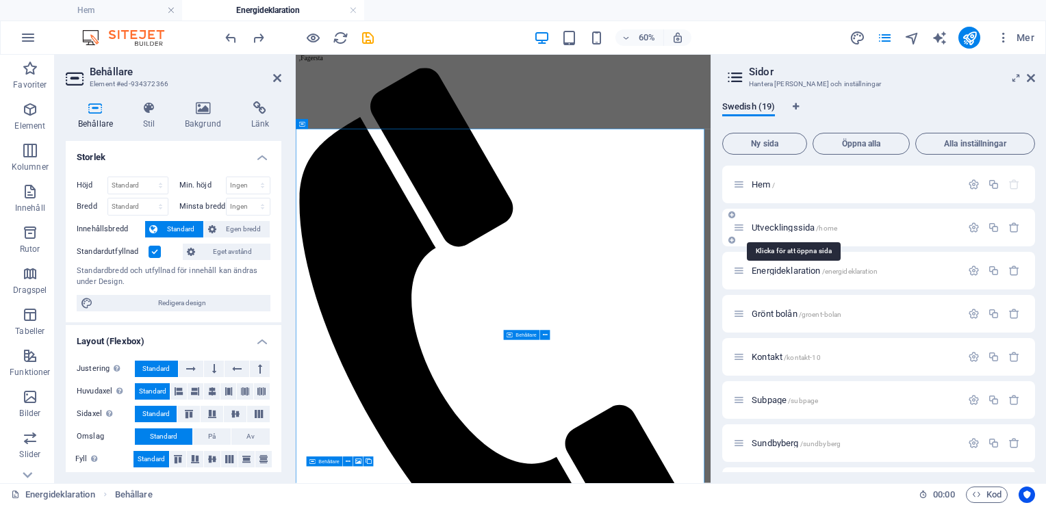
click at [792, 225] on span "Utvecklingssida /home" at bounding box center [794, 227] width 86 height 10
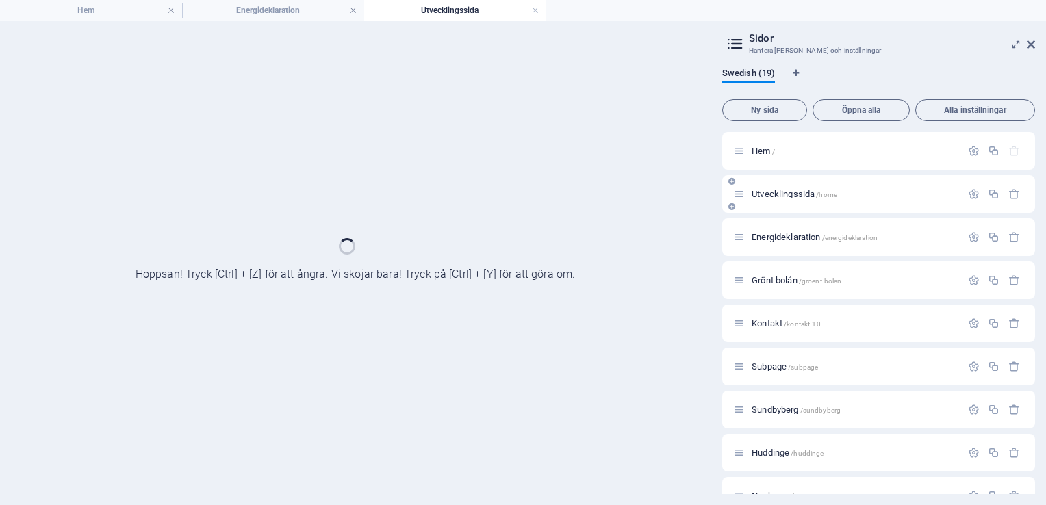
click at [792, 225] on div "Energideklaration /energideklaration" at bounding box center [878, 237] width 313 height 38
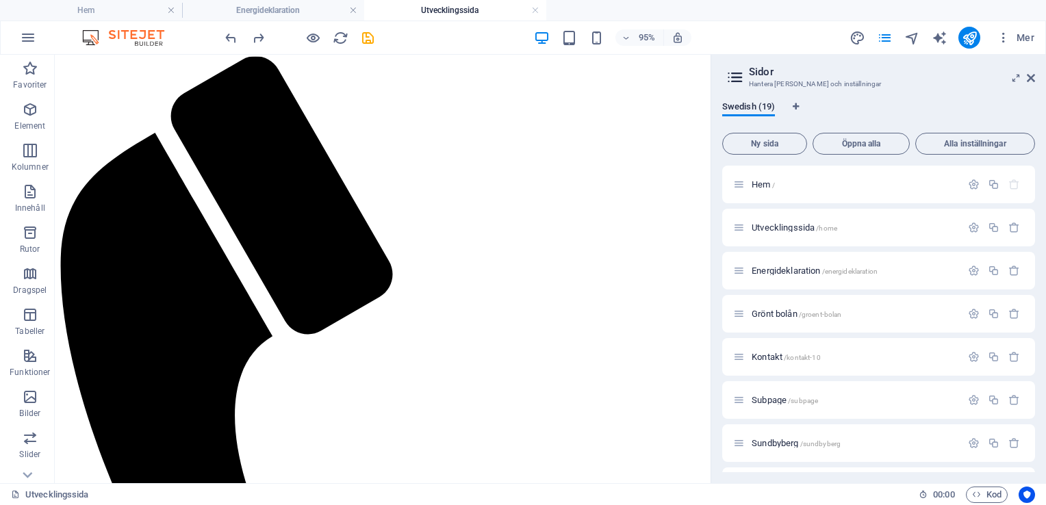
scroll to position [9456, 0]
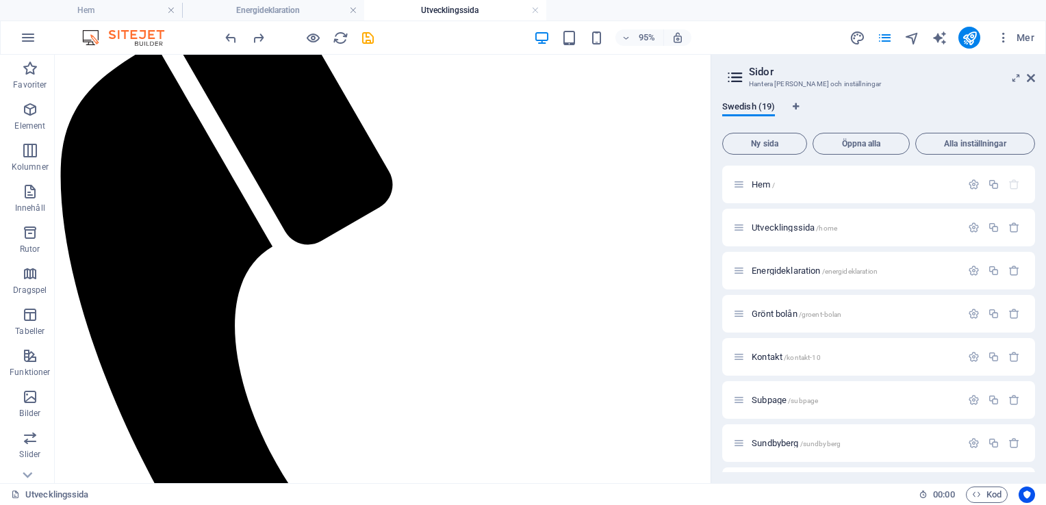
drag, startPoint x: 738, startPoint y: 224, endPoint x: 805, endPoint y: 298, distance: 99.8
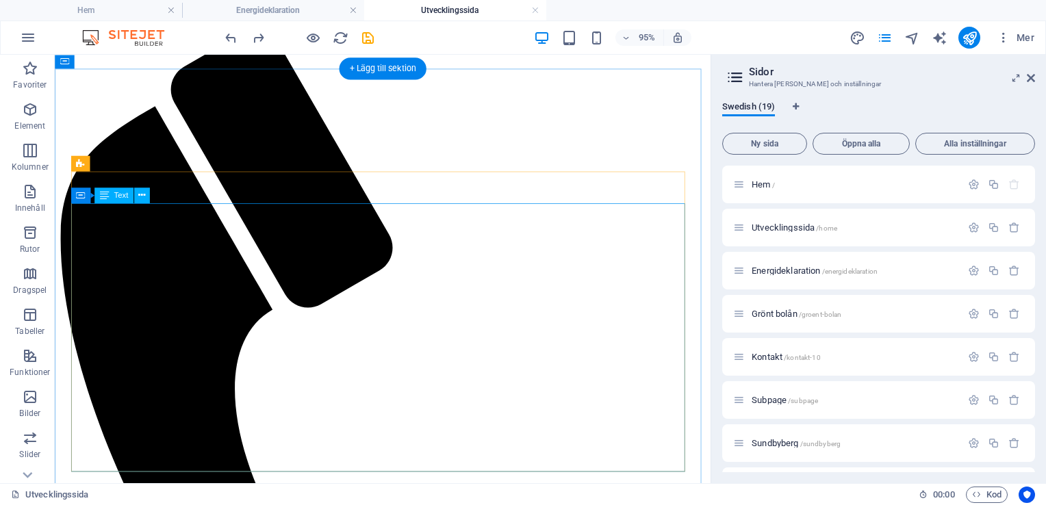
scroll to position [9435, 0]
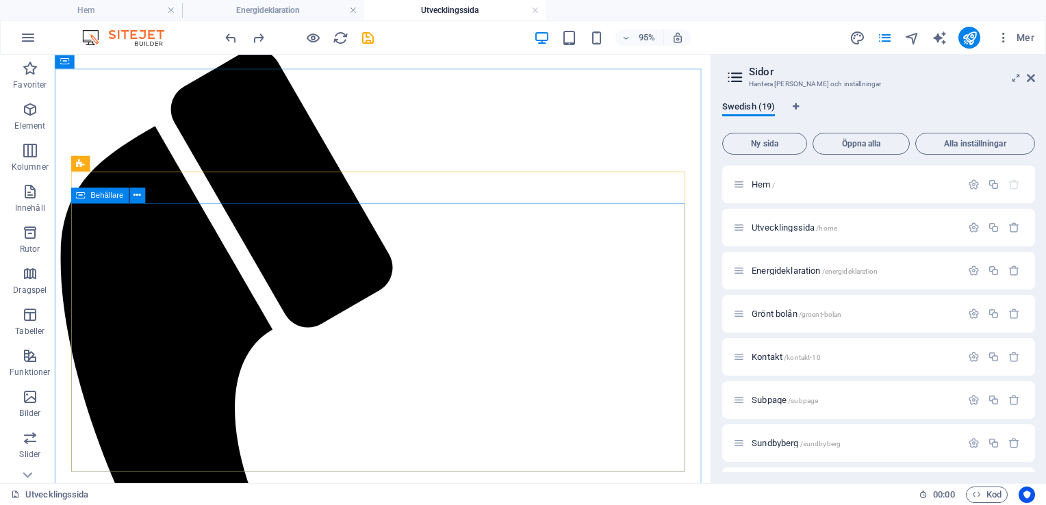
click at [87, 198] on div "Behållare" at bounding box center [99, 196] width 57 height 16
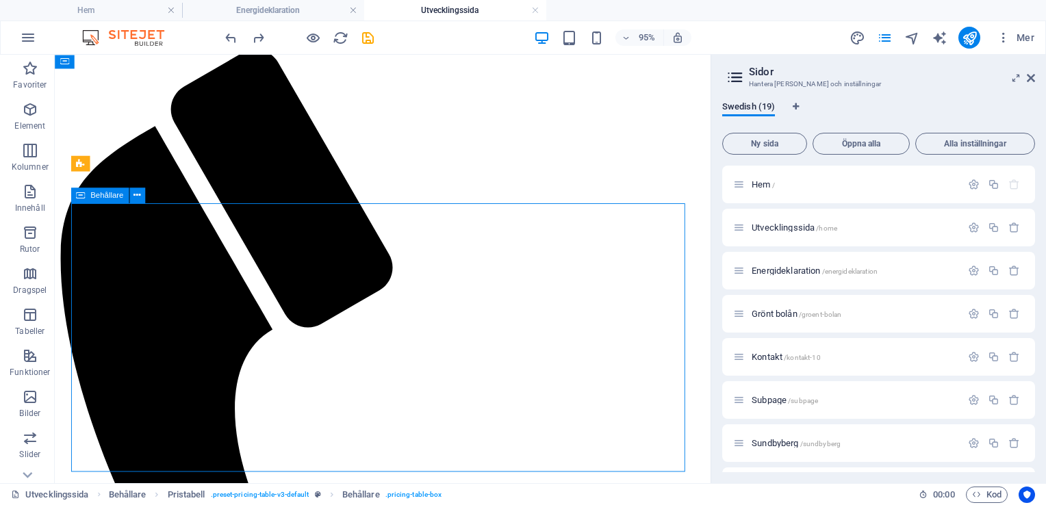
click at [87, 198] on div "Behållare" at bounding box center [99, 196] width 57 height 16
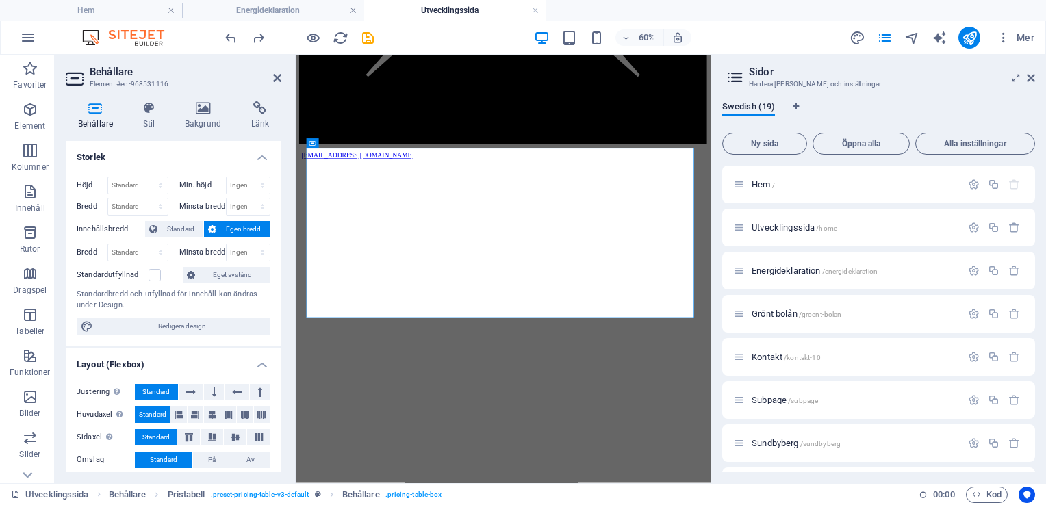
scroll to position [10160, 0]
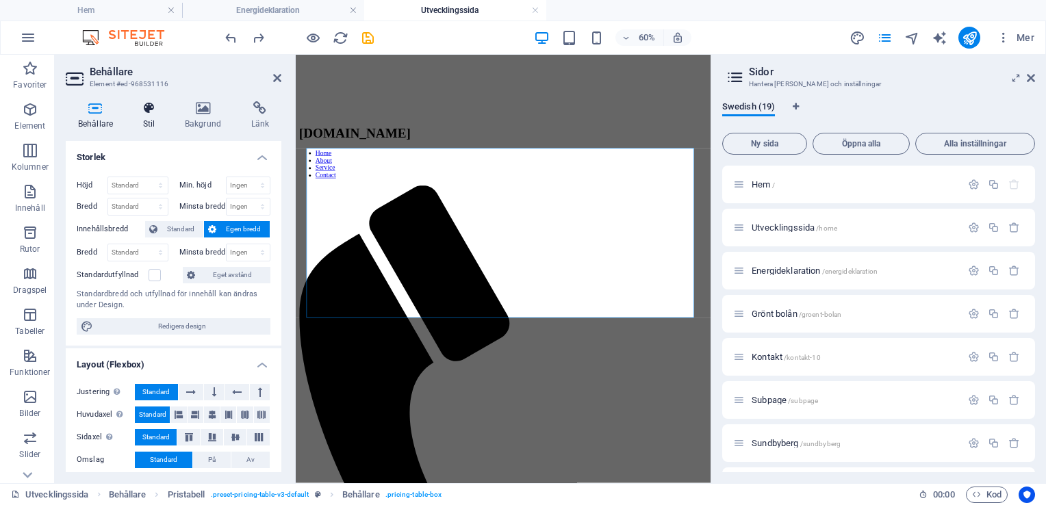
click at [148, 116] on h4 "Stil" at bounding box center [152, 115] width 42 height 29
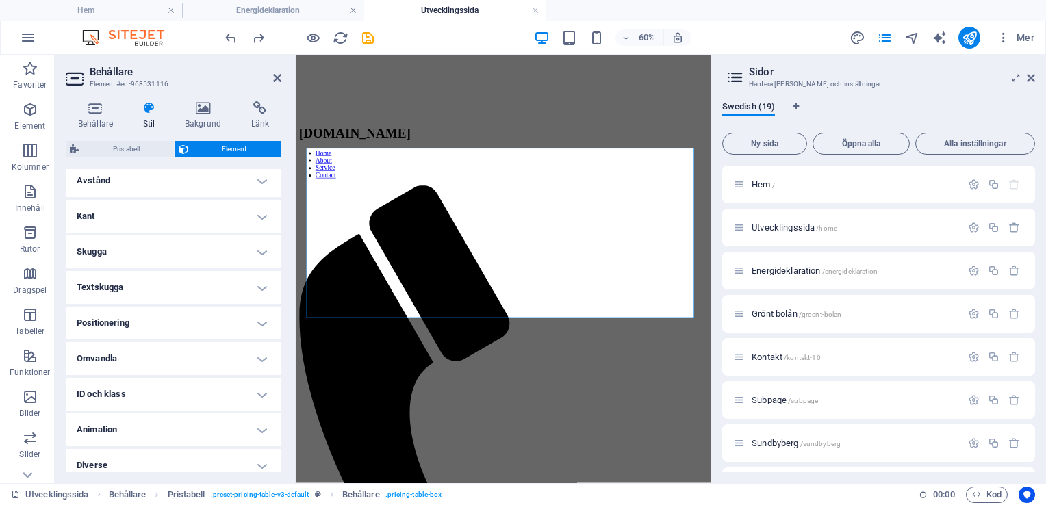
scroll to position [274, 0]
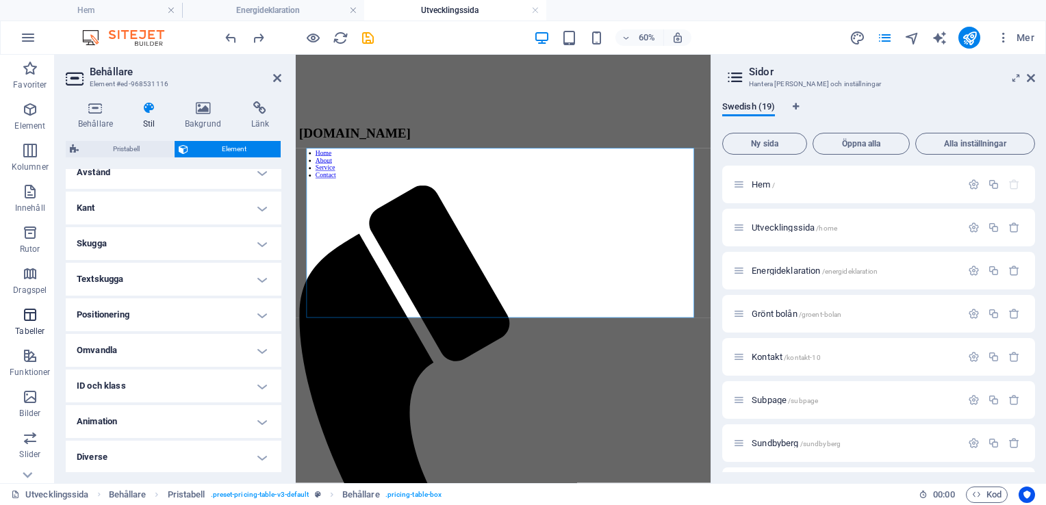
click at [33, 324] on span "Tabeller" at bounding box center [30, 323] width 60 height 33
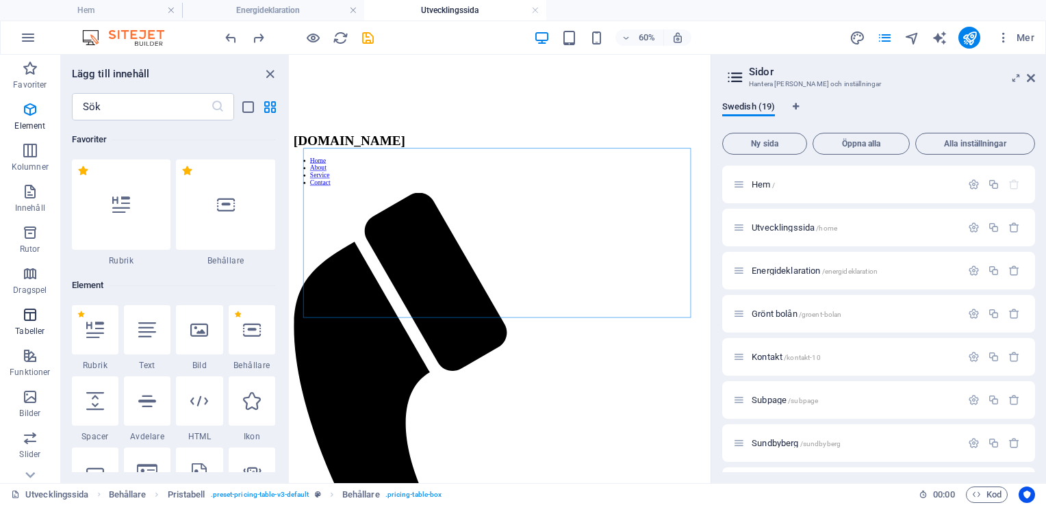
scroll to position [4740, 0]
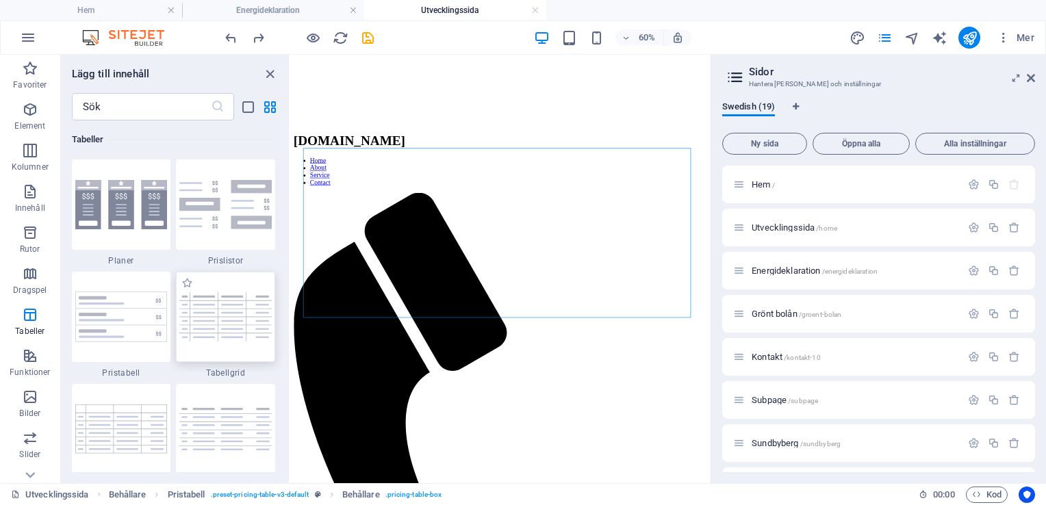
click at [227, 302] on img at bounding box center [225, 316] width 92 height 49
click at [290, 302] on div "Dra hit för att ersätta det befintliga innehållet. Tryck på "Ctrl" om du vill s…" at bounding box center [500, 269] width 420 height 428
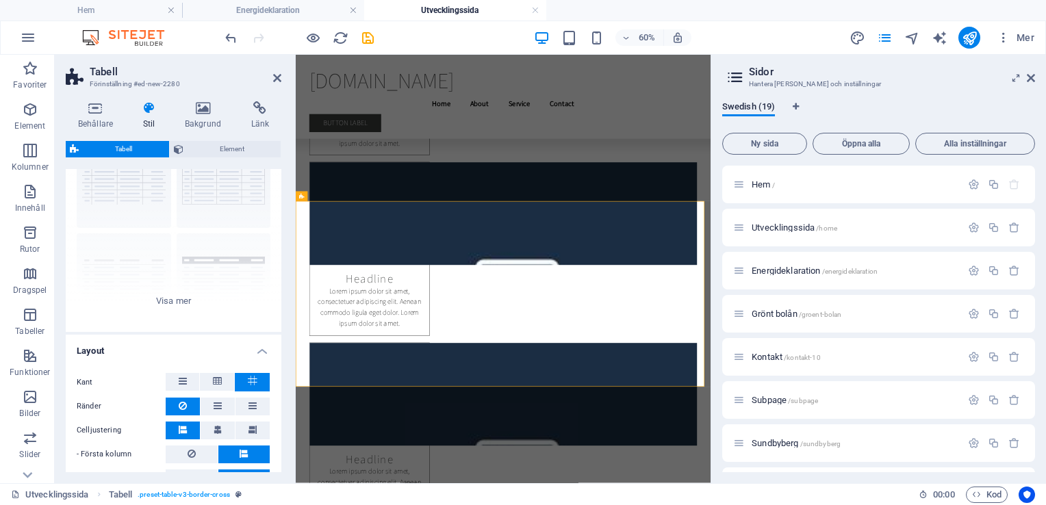
scroll to position [68, 0]
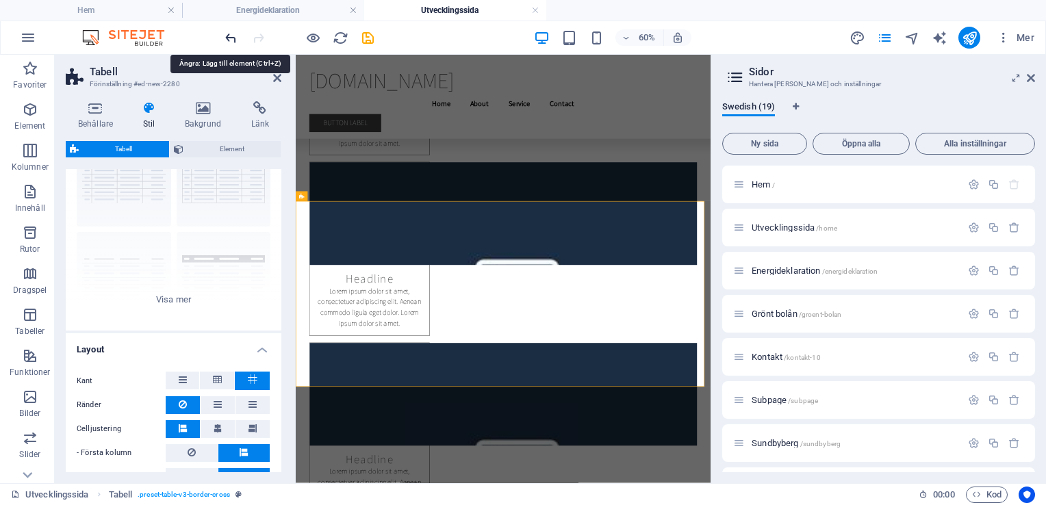
click at [231, 39] on icon "undo" at bounding box center [231, 38] width 16 height 16
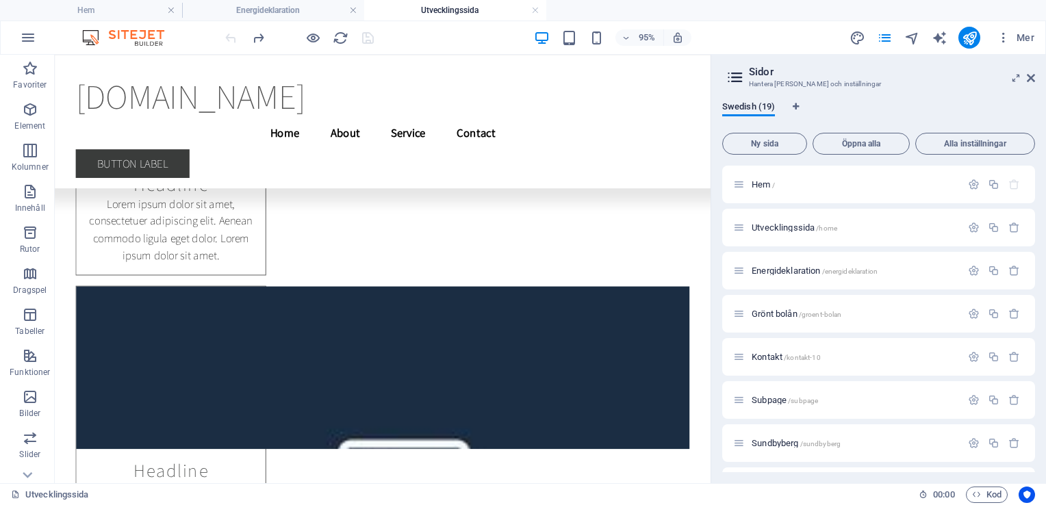
scroll to position [10313, 0]
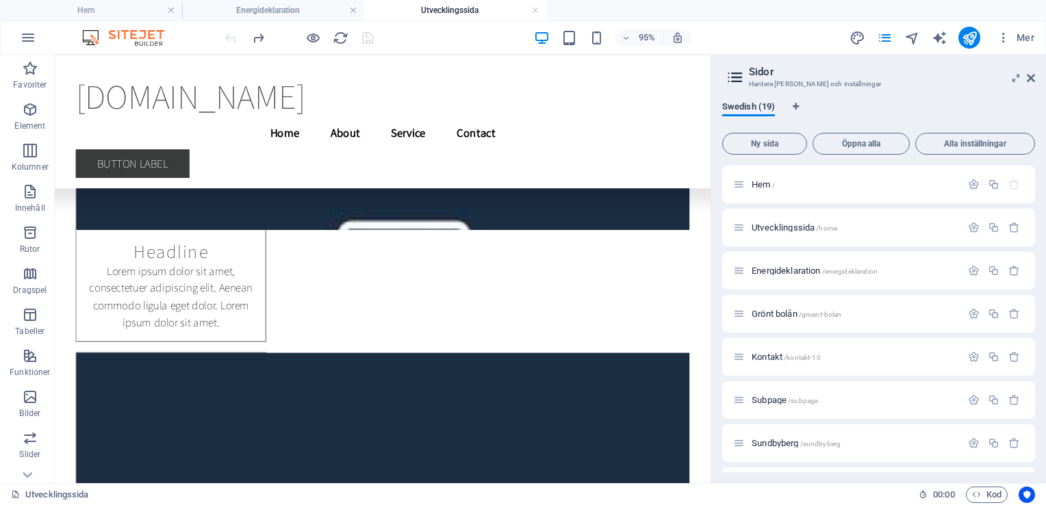
drag, startPoint x: 740, startPoint y: 279, endPoint x: 788, endPoint y: 315, distance: 59.5
click at [792, 266] on span "Energideklaration /energideklaration" at bounding box center [814, 271] width 126 height 10
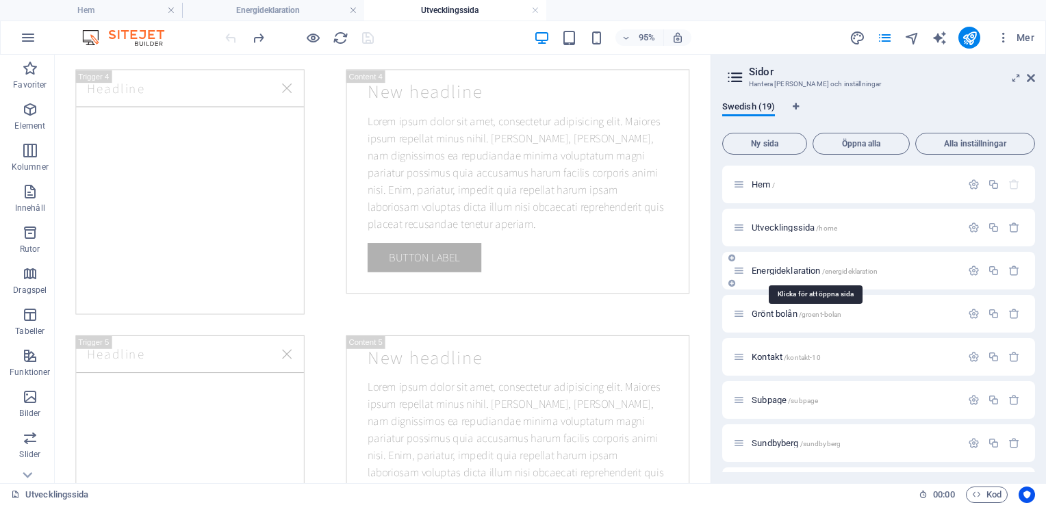
click at [792, 266] on span "Energideklaration /energideklaration" at bounding box center [814, 271] width 126 height 10
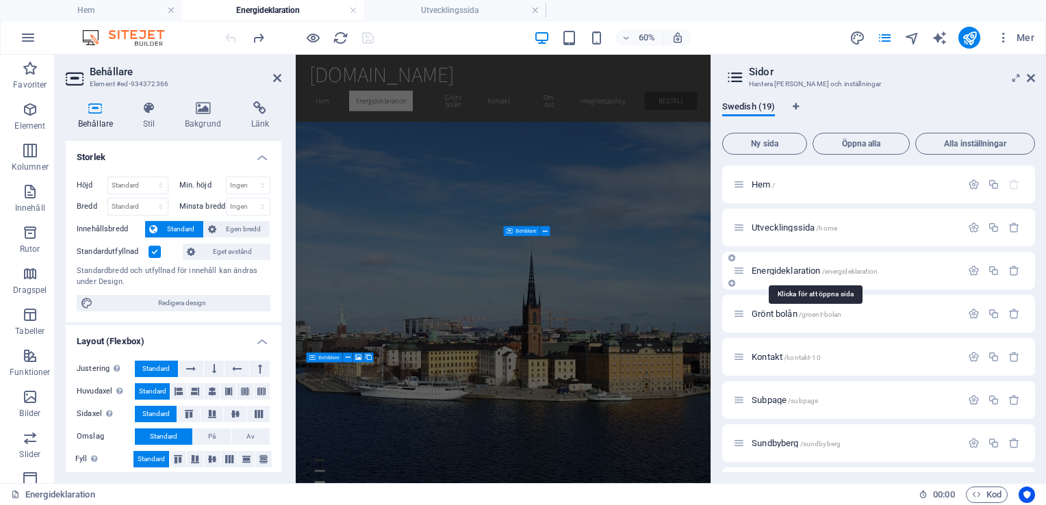
scroll to position [2869, 0]
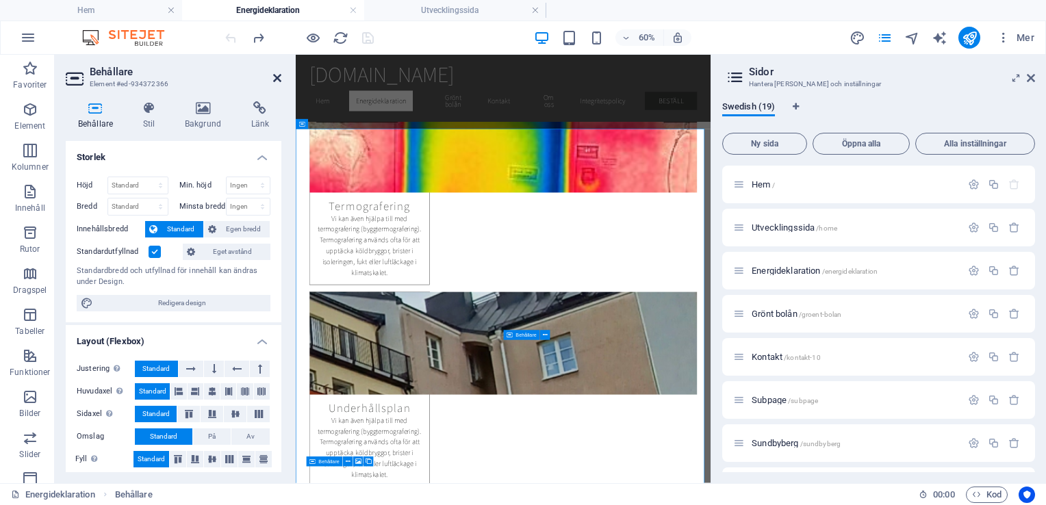
click at [277, 78] on icon at bounding box center [277, 78] width 8 height 11
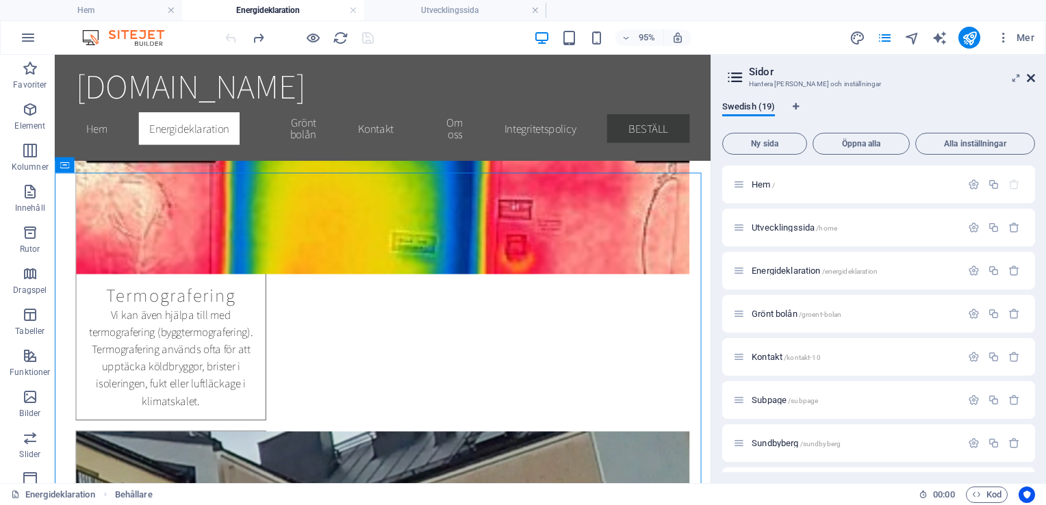
click at [1032, 81] on icon at bounding box center [1030, 78] width 8 height 11
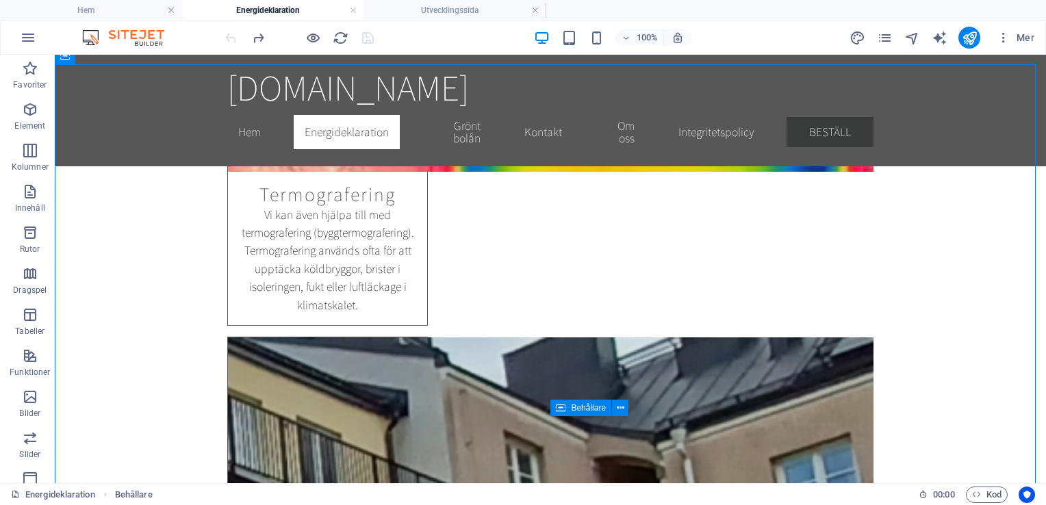
scroll to position [2973, 0]
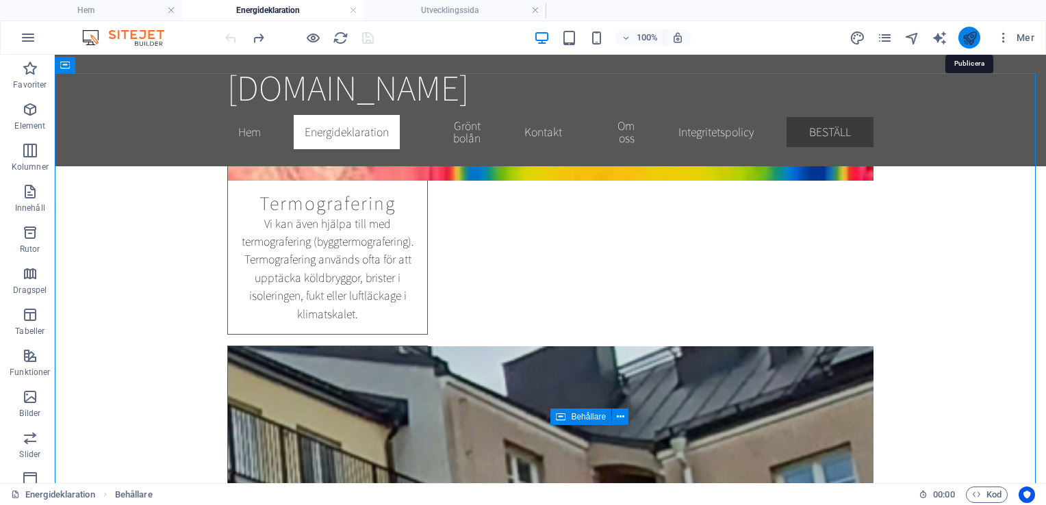
click at [974, 40] on icon "publish" at bounding box center [969, 38] width 16 height 16
